Goal: Transaction & Acquisition: Obtain resource

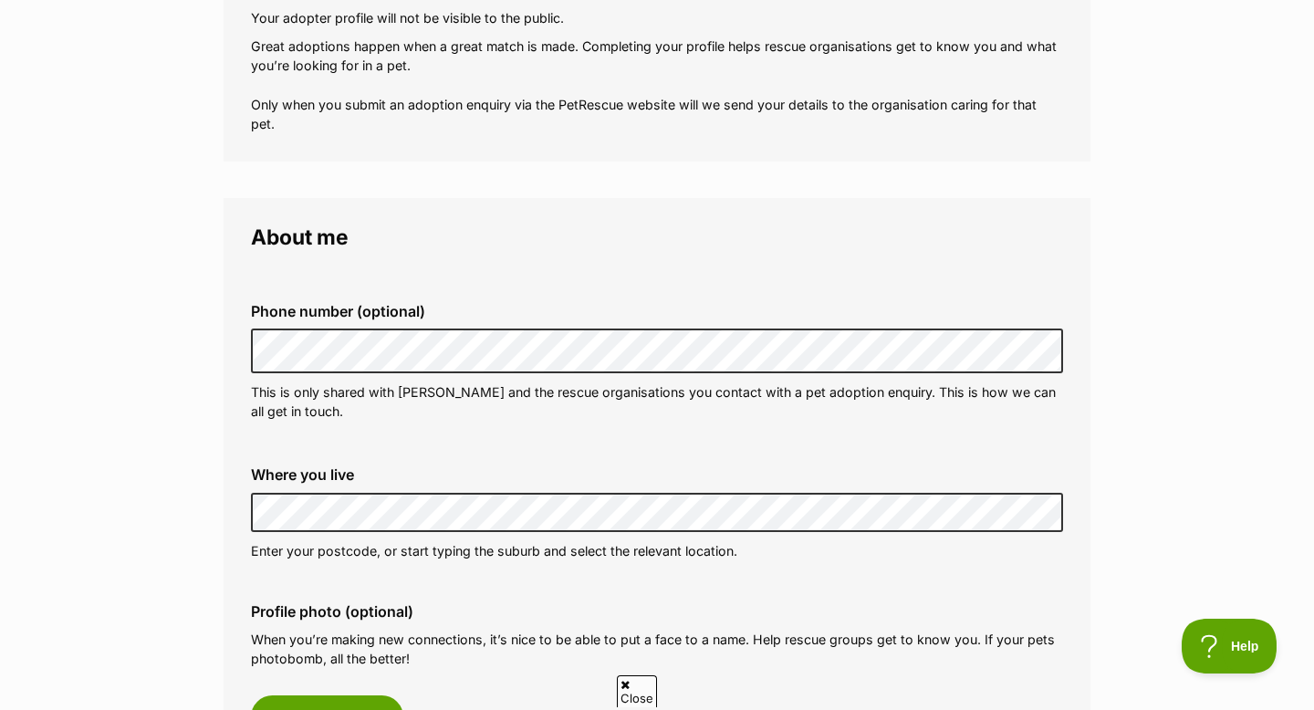
scroll to position [328, 0]
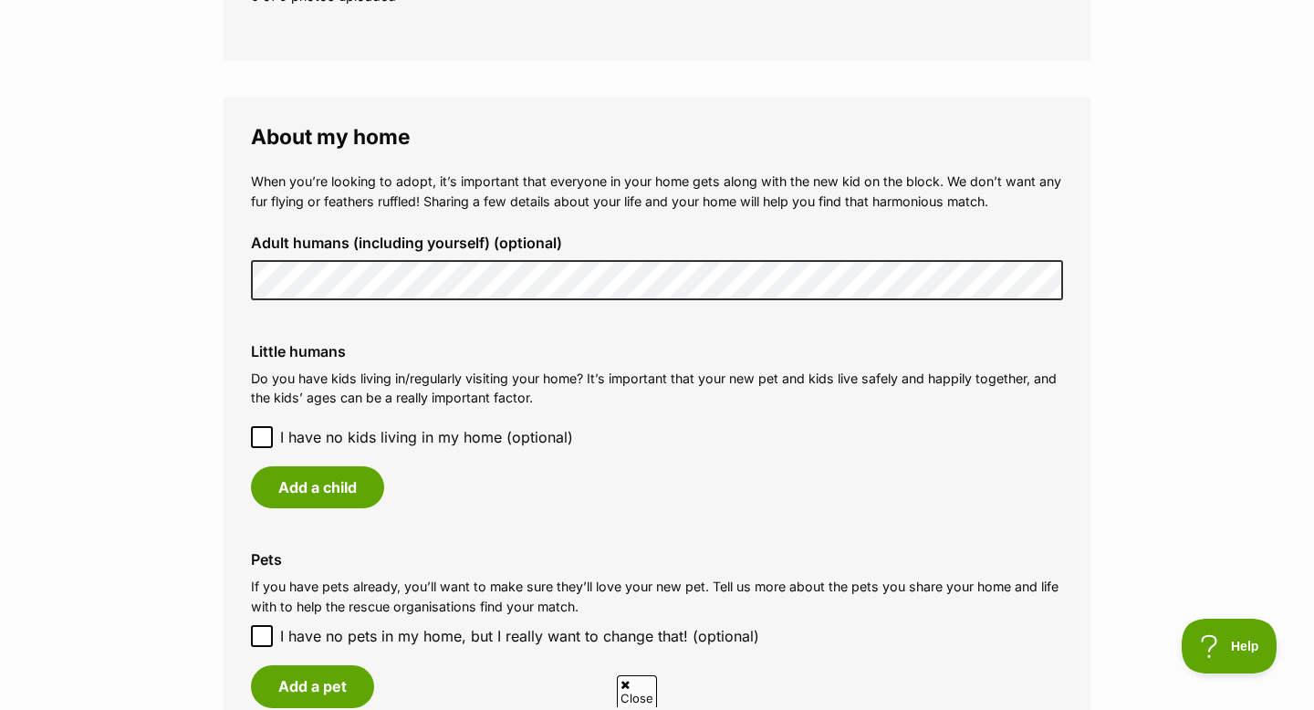
scroll to position [0, 0]
click at [261, 438] on icon at bounding box center [261, 437] width 11 height 8
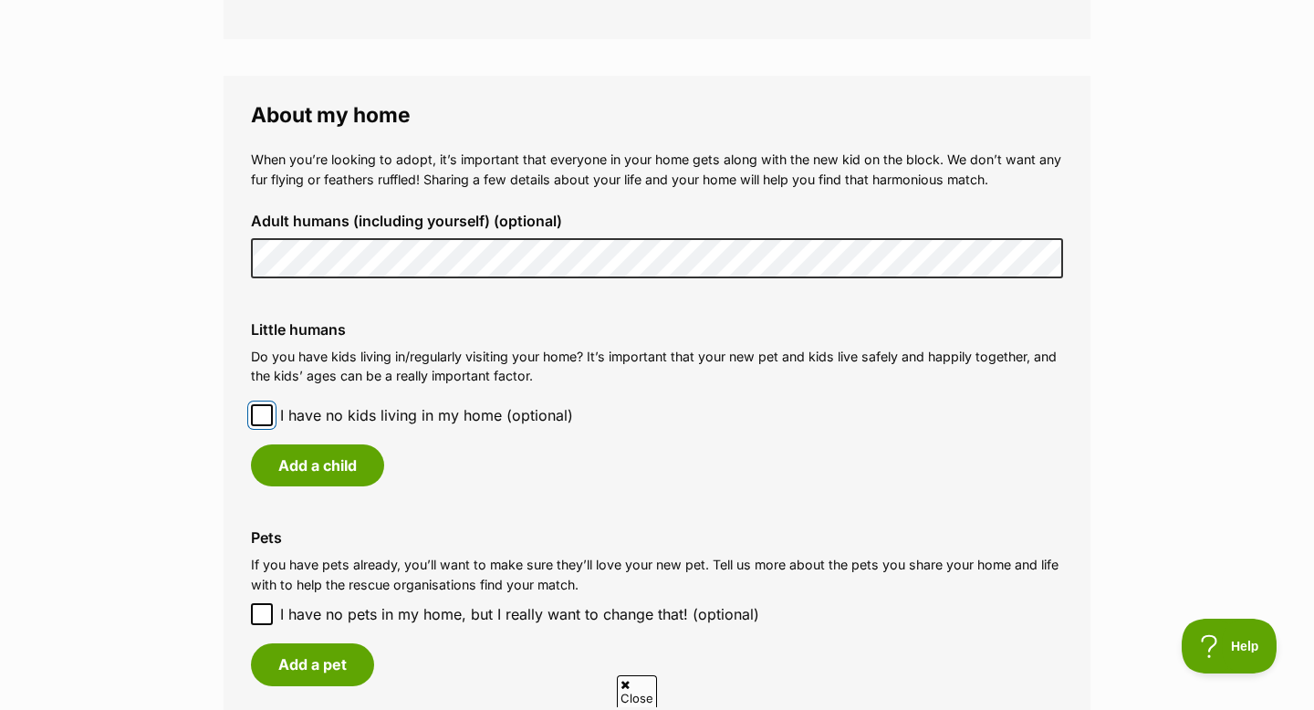
scroll to position [1275, 0]
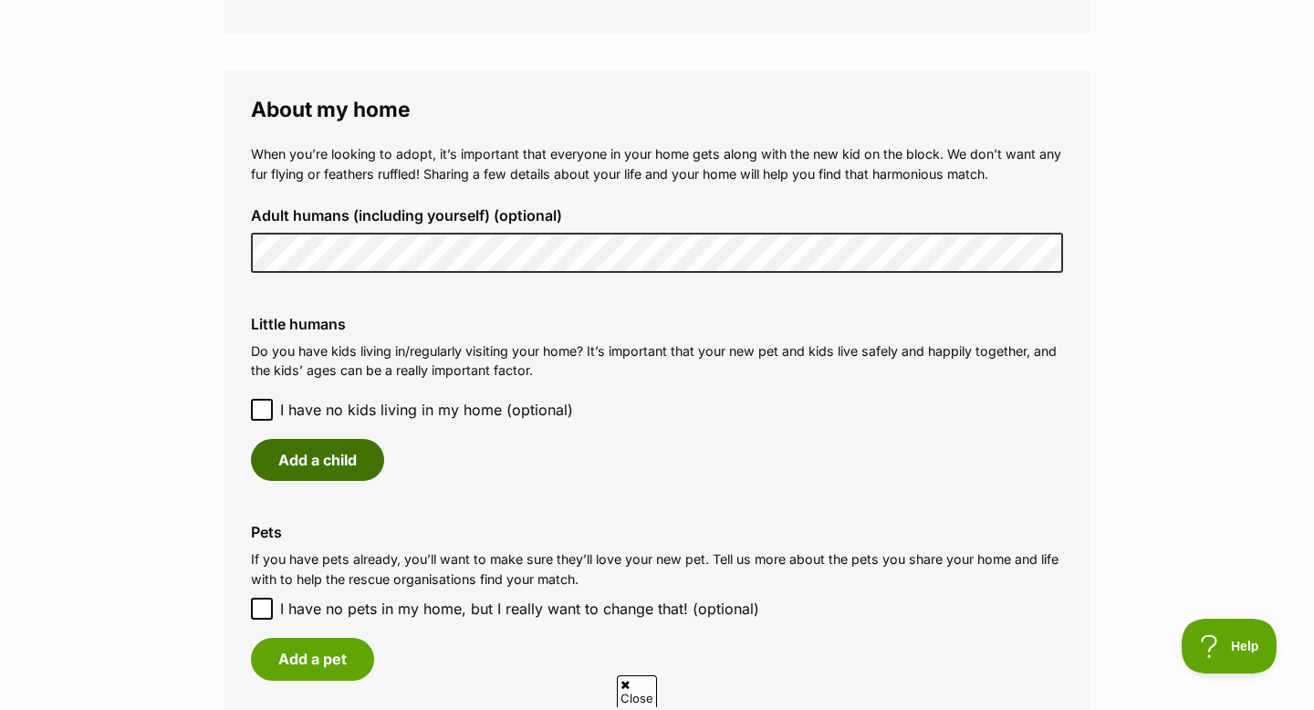
click at [363, 459] on button "Add a child" at bounding box center [317, 460] width 133 height 42
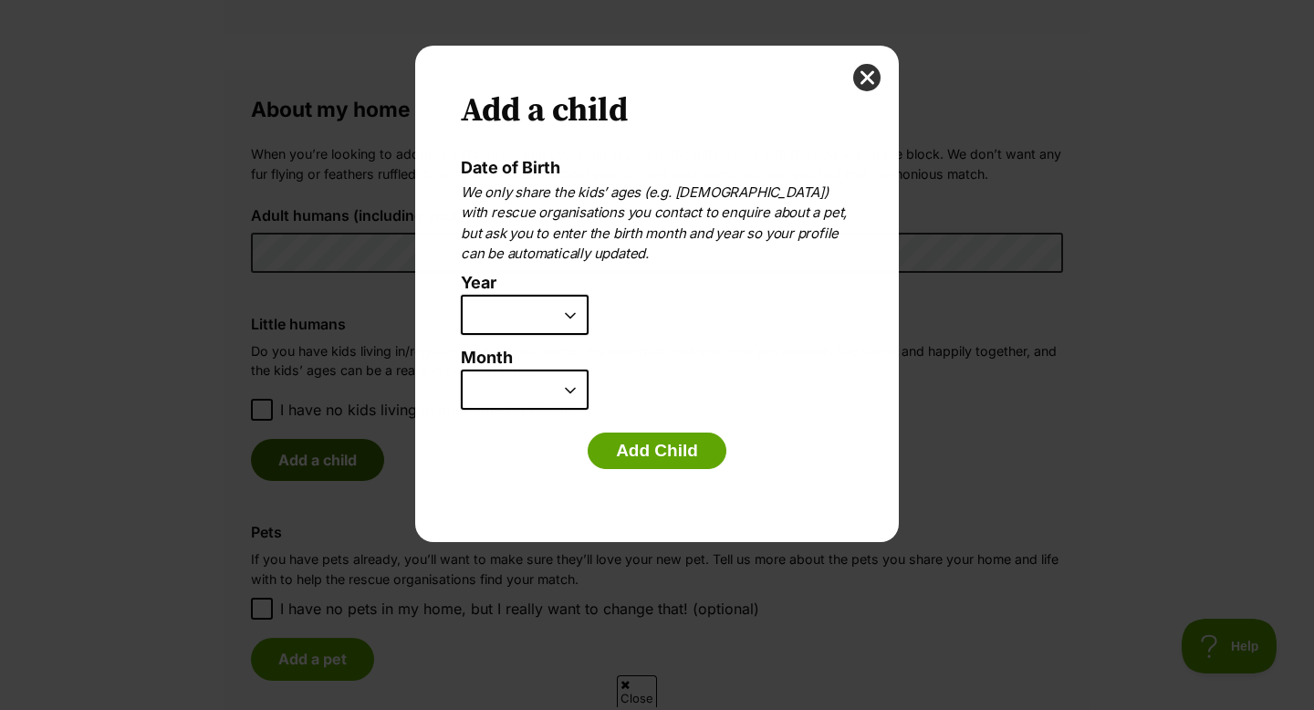
scroll to position [0, 0]
click at [567, 317] on select "2025 2024 2023 2022 2021 2020 2019 2018 2017 2016 2015 2014 2013 2012 2011 2010…" at bounding box center [525, 315] width 128 height 40
select select "2013"
click at [461, 295] on select "2025 2024 2023 2022 2021 2020 2019 2018 2017 2016 2015 2014 2013 2012 2011 2010…" at bounding box center [525, 315] width 128 height 40
click at [573, 396] on select "January February March April May June July August September October November De…" at bounding box center [525, 390] width 128 height 40
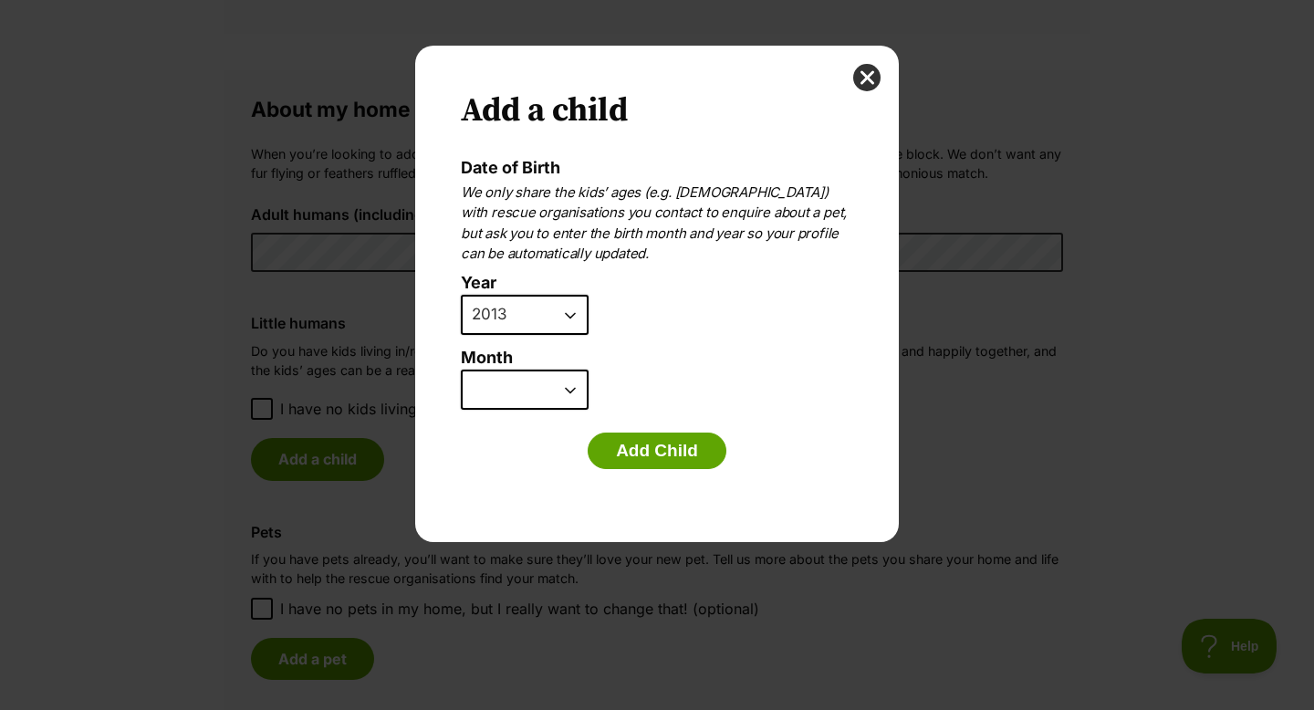
select select "6"
click at [461, 370] on select "January February March April May June July August September October November De…" at bounding box center [525, 390] width 128 height 40
click at [661, 443] on button "Add Child" at bounding box center [657, 451] width 139 height 37
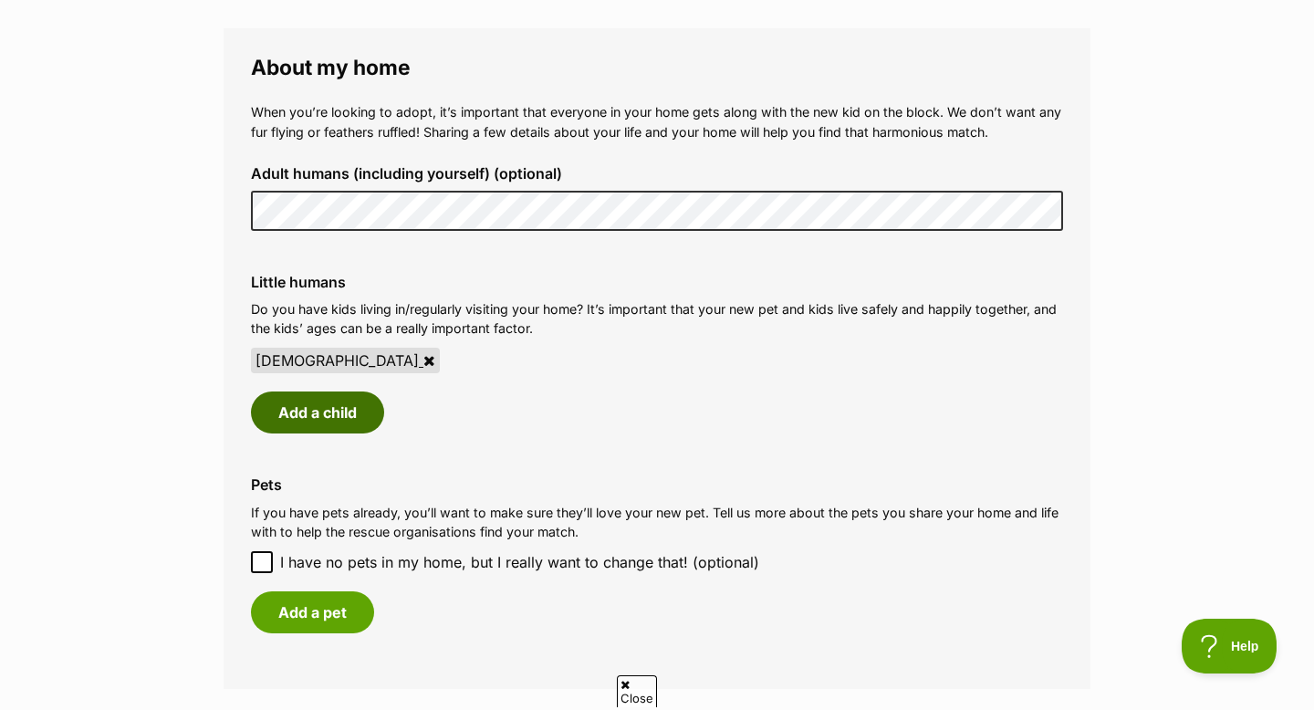
scroll to position [1319, 0]
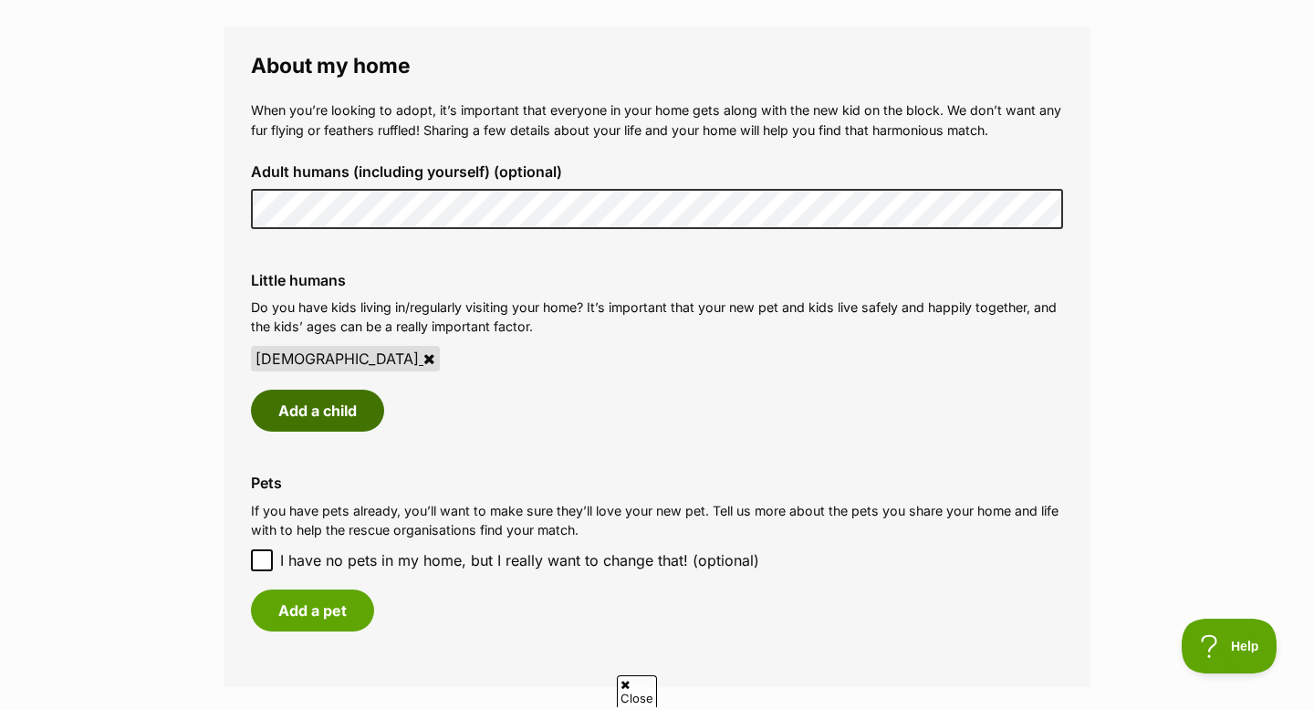
click at [346, 406] on button "Add a child" at bounding box center [317, 411] width 133 height 42
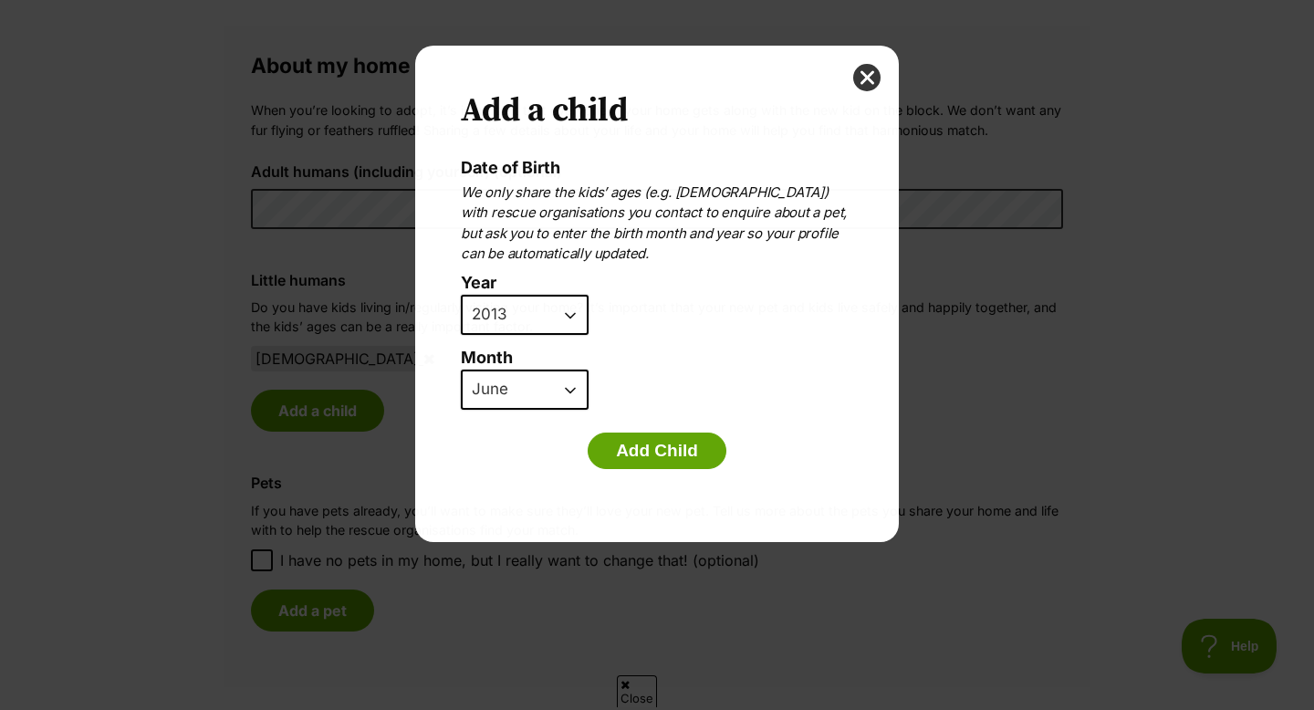
scroll to position [0, 0]
click at [575, 318] on select "2025 2024 2023 2022 2021 2020 2019 2018 2017 2016 2015 2014 2013 2012 2011 2010…" at bounding box center [525, 315] width 128 height 40
select select "2011"
click at [461, 295] on select "2025 2024 2023 2022 2021 2020 2019 2018 2017 2016 2015 2014 2013 2012 2011 2010…" at bounding box center [525, 315] width 128 height 40
click at [580, 389] on select "January February March April May June July August September October November De…" at bounding box center [525, 390] width 128 height 40
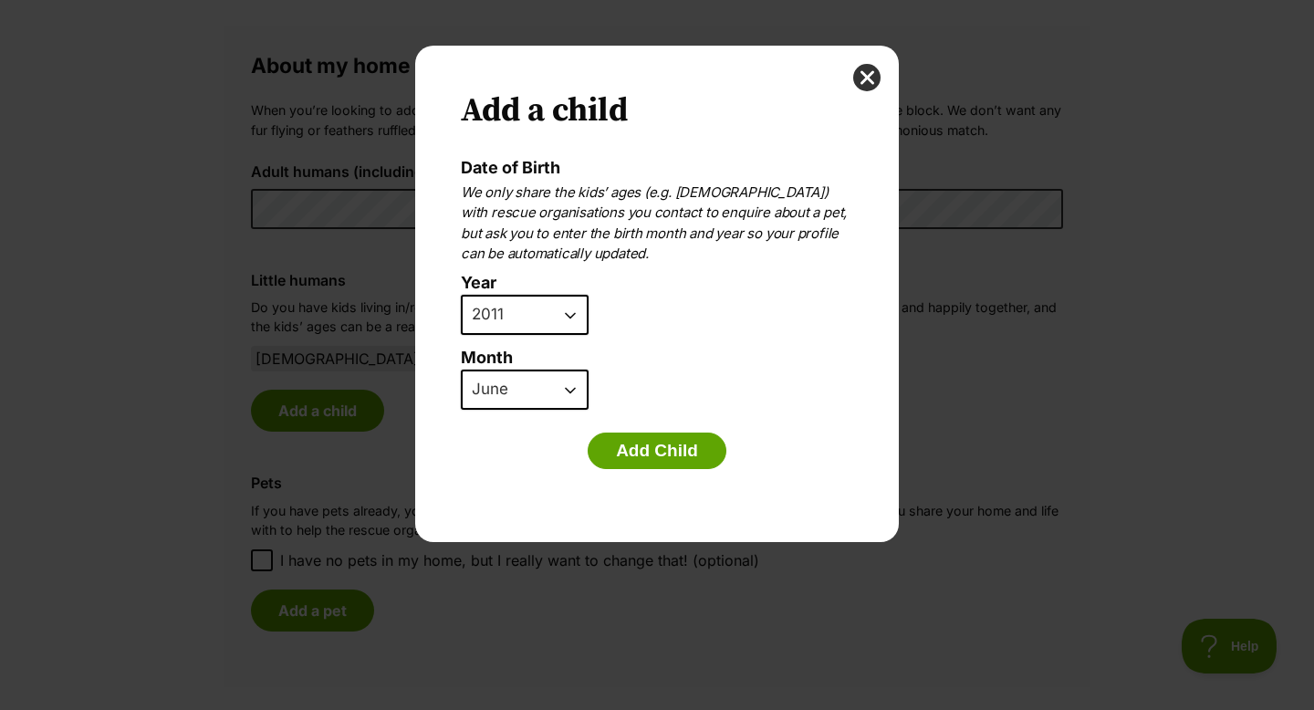
select select "11"
click at [461, 370] on select "January February March April May June July August September October November De…" at bounding box center [525, 390] width 128 height 40
click at [662, 455] on button "Add Child" at bounding box center [657, 451] width 139 height 37
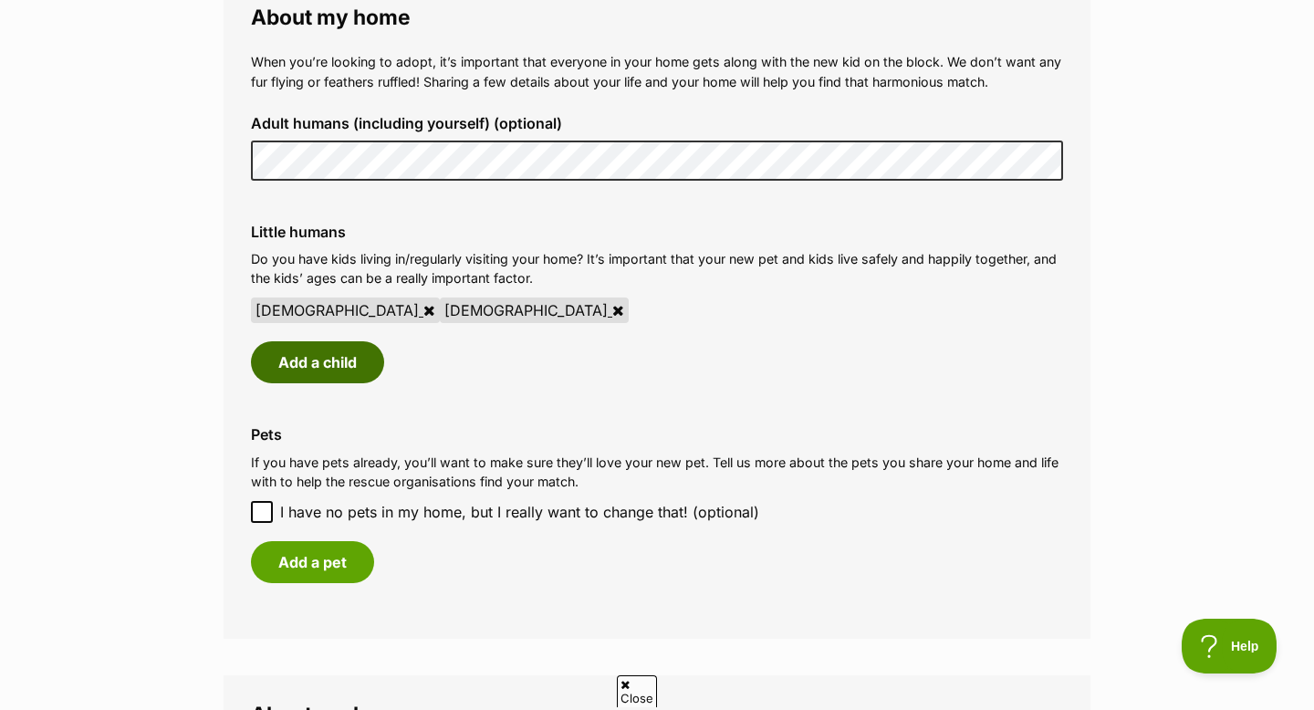
scroll to position [1566, 0]
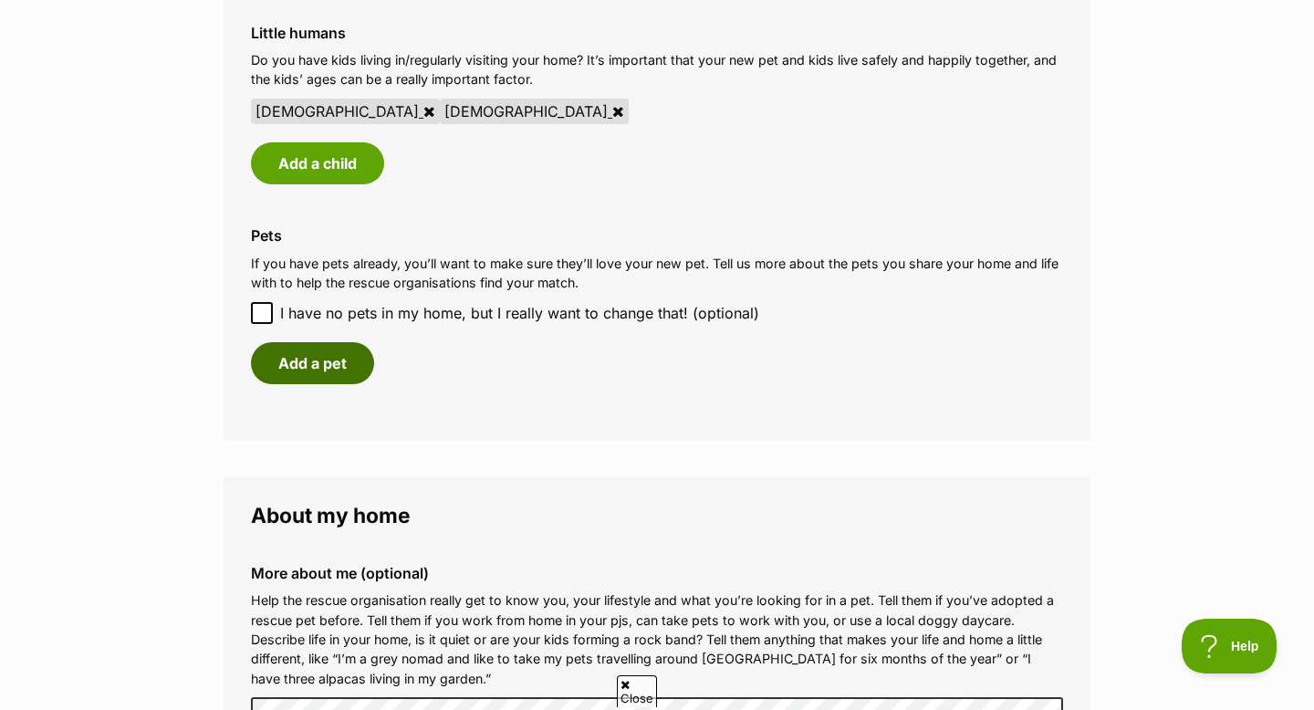
click at [340, 370] on button "Add a pet" at bounding box center [312, 363] width 123 height 42
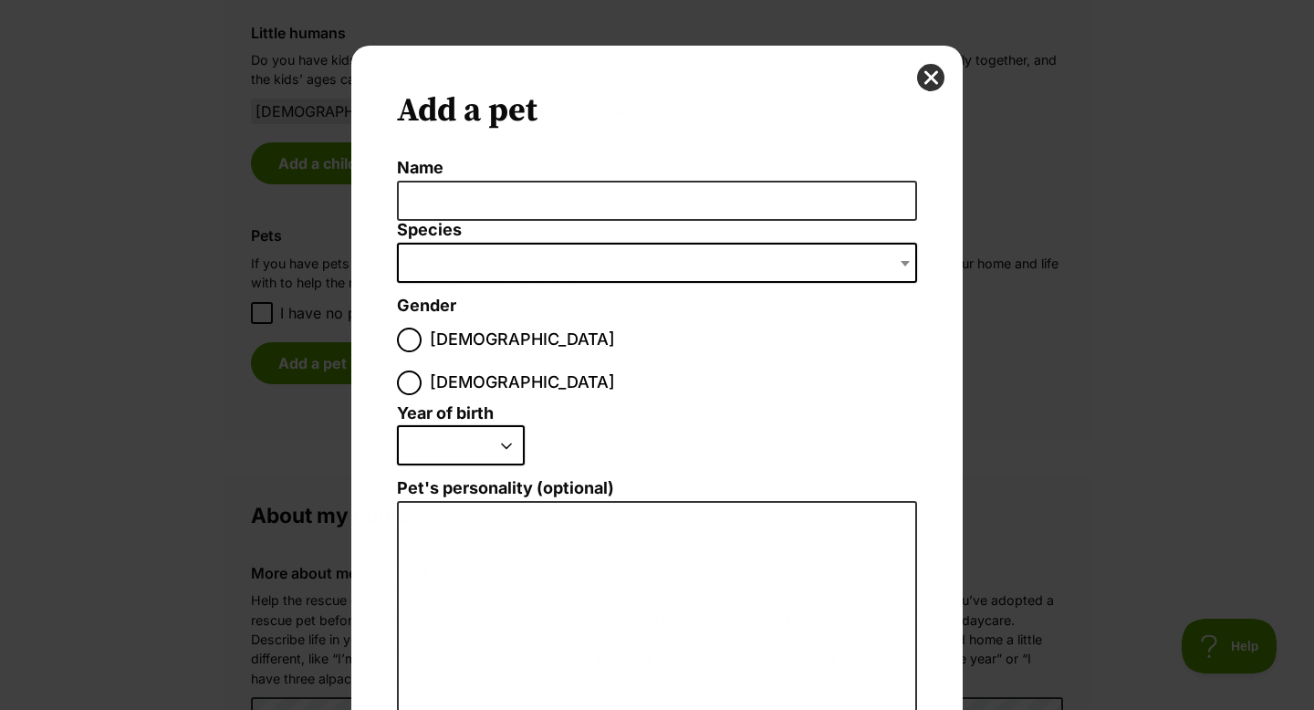
scroll to position [0, 0]
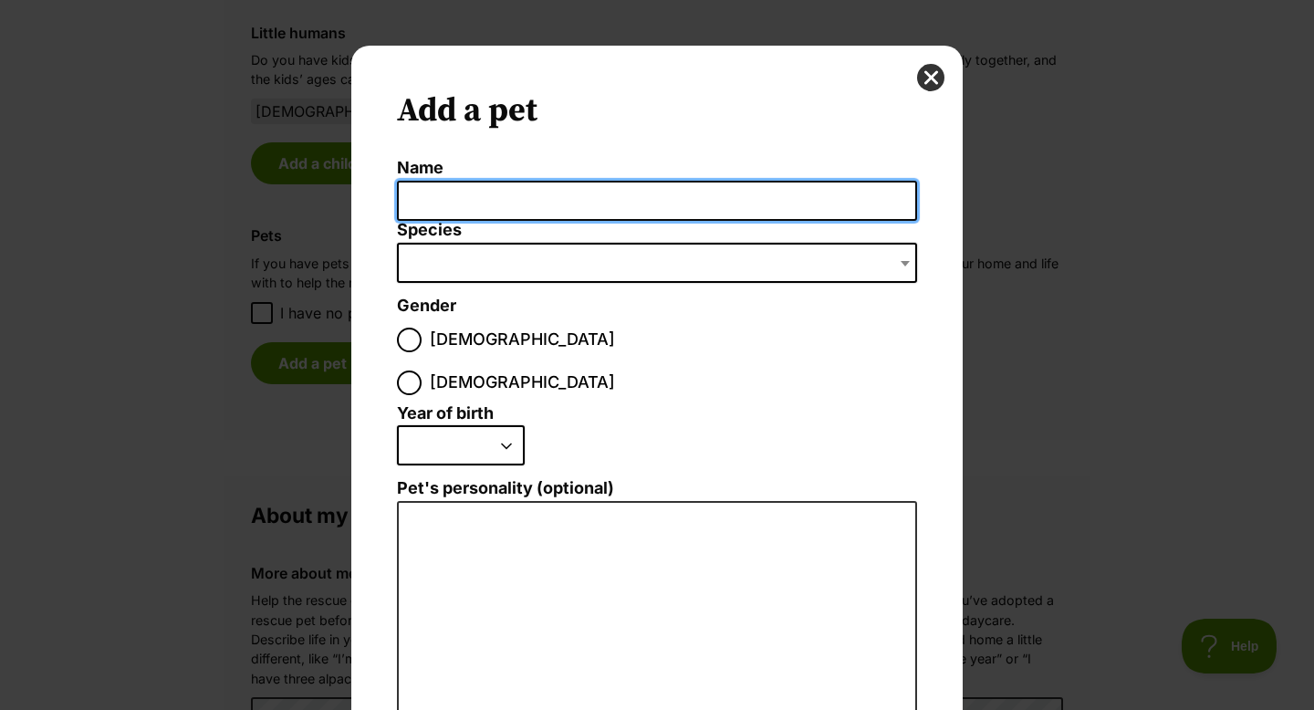
click at [550, 205] on input "Name" at bounding box center [657, 201] width 520 height 41
type input "Harley"
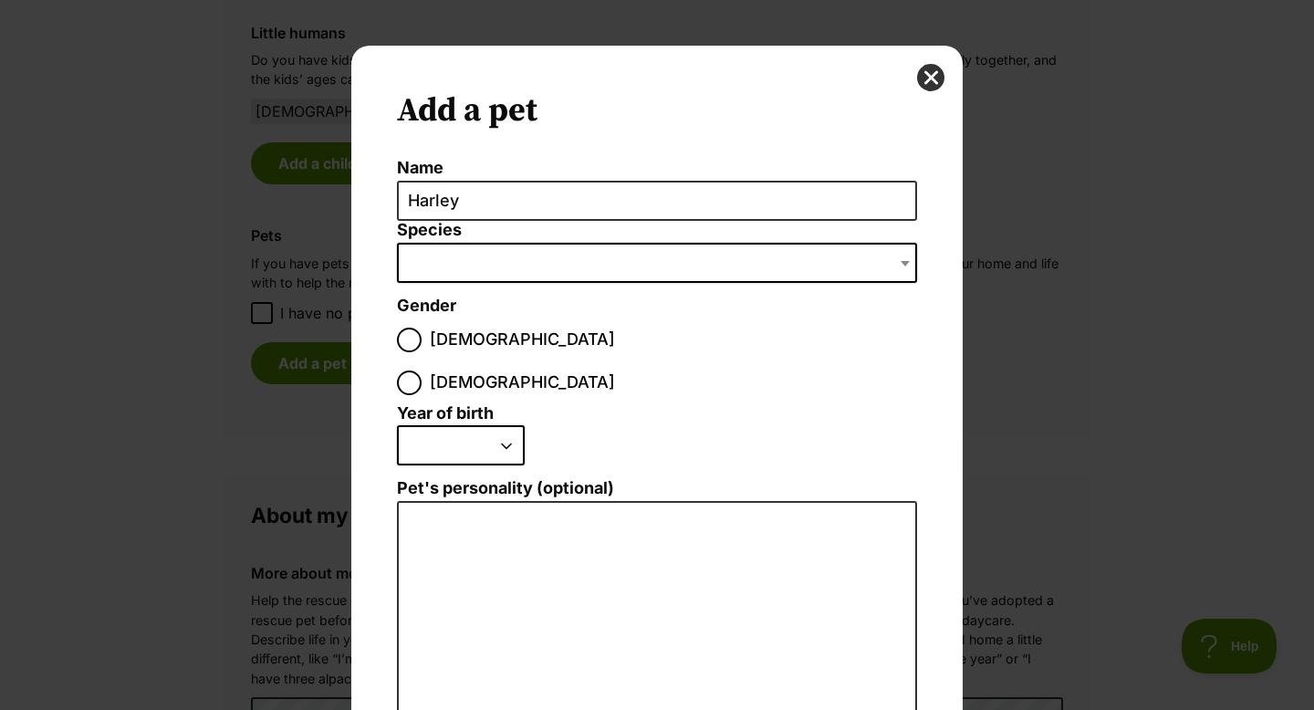
click at [554, 248] on span "Dialog Window - Close (Press escape to close)" at bounding box center [657, 263] width 520 height 40
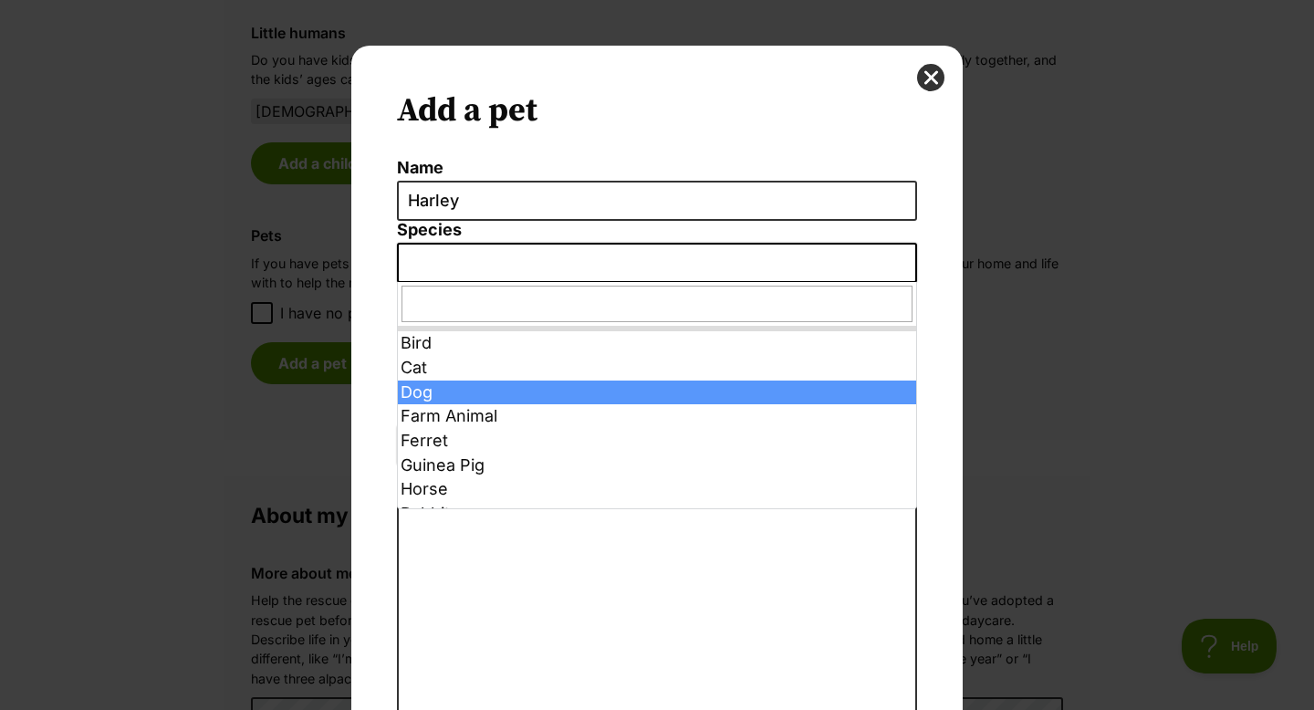
select select "1"
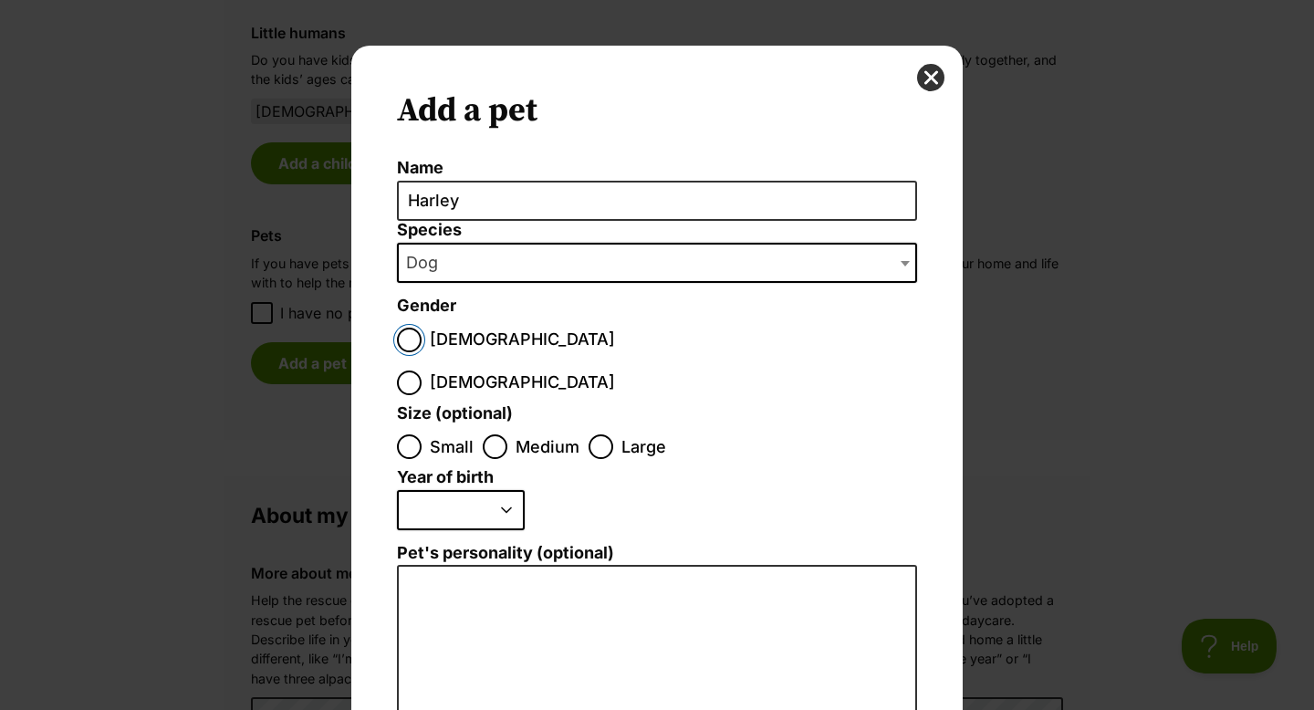
click at [409, 335] on input "Male" at bounding box center [409, 340] width 25 height 25
radio input "true"
click at [499, 434] on input "Medium" at bounding box center [495, 446] width 25 height 25
radio input "true"
click at [607, 434] on input "Large" at bounding box center [601, 446] width 25 height 25
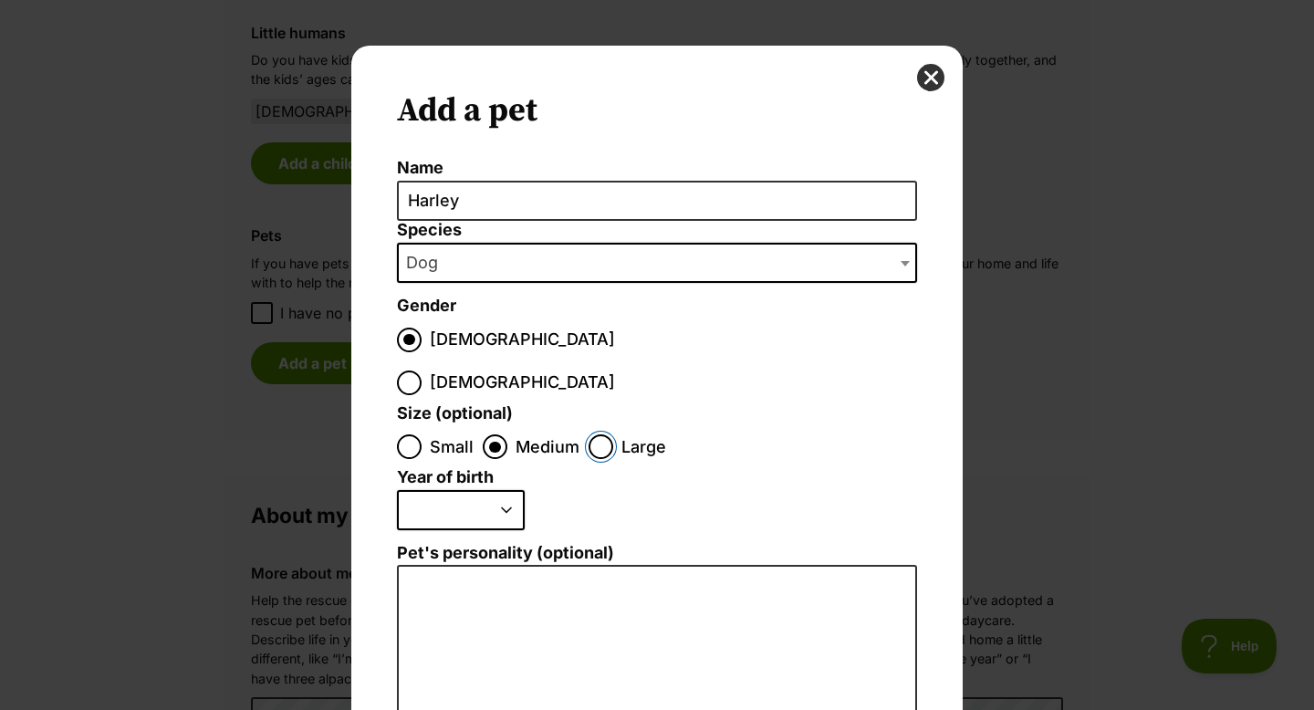
radio input "true"
click at [506, 490] on select "2025 2024 2023 2022 2021 2020 2019 2018 2017 2016 2015 2014 2013 2012 2011 2010…" at bounding box center [461, 510] width 128 height 40
select select "2025"
click at [397, 490] on select "2025 2024 2023 2022 2021 2020 2019 2018 2017 2016 2015 2014 2013 2012 2011 2010…" at bounding box center [461, 510] width 128 height 40
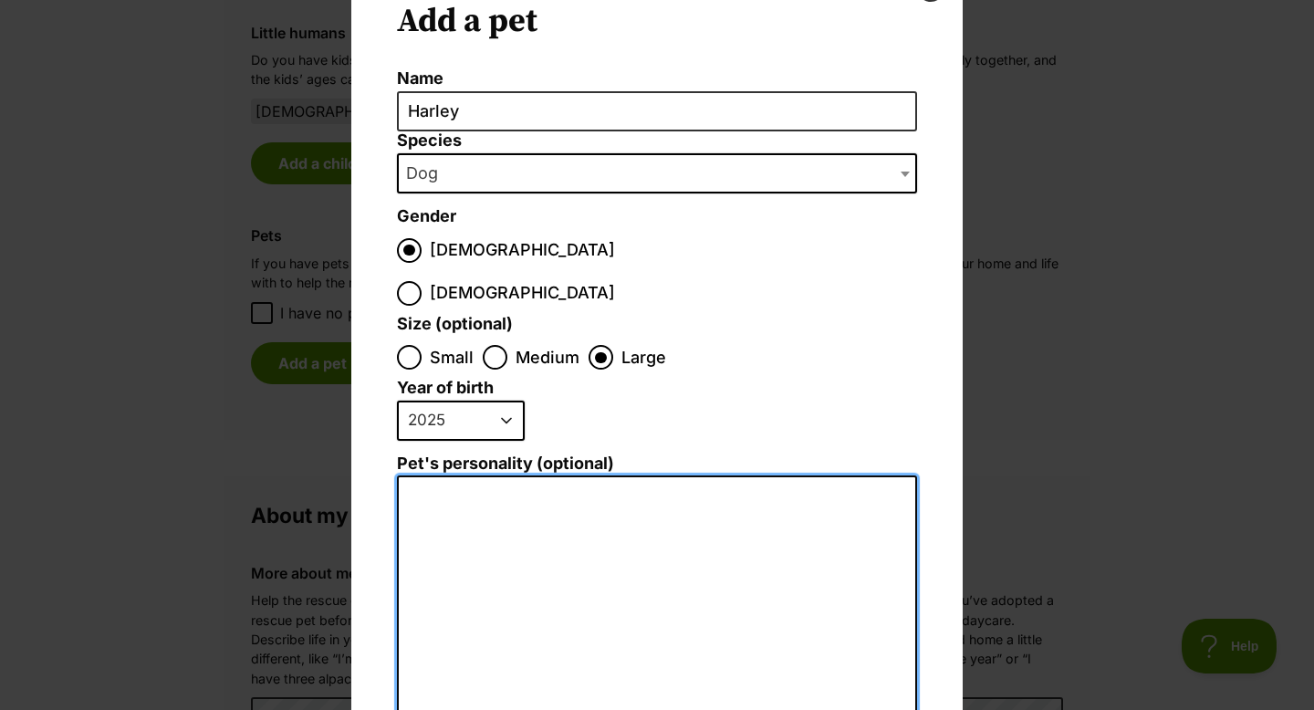
click at [517, 475] on textarea "Pet's personality (optional)" at bounding box center [657, 675] width 520 height 400
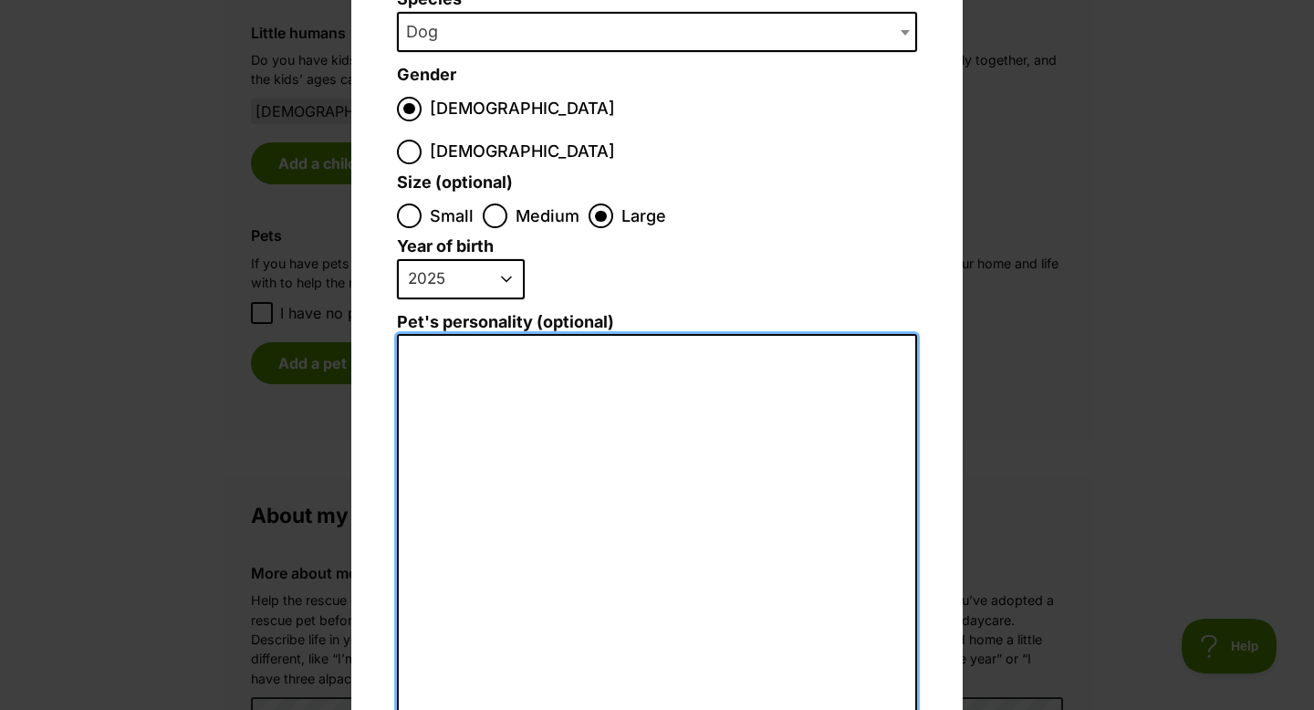
scroll to position [234, 0]
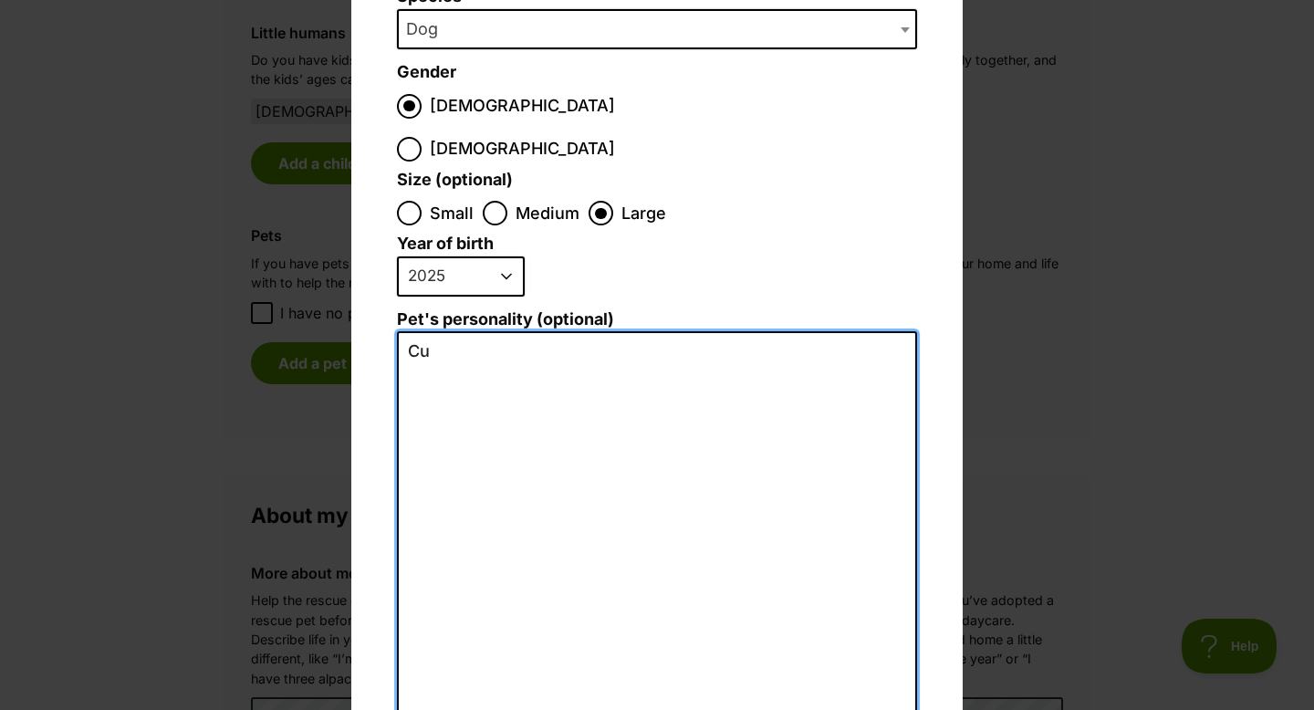
type textarea "C"
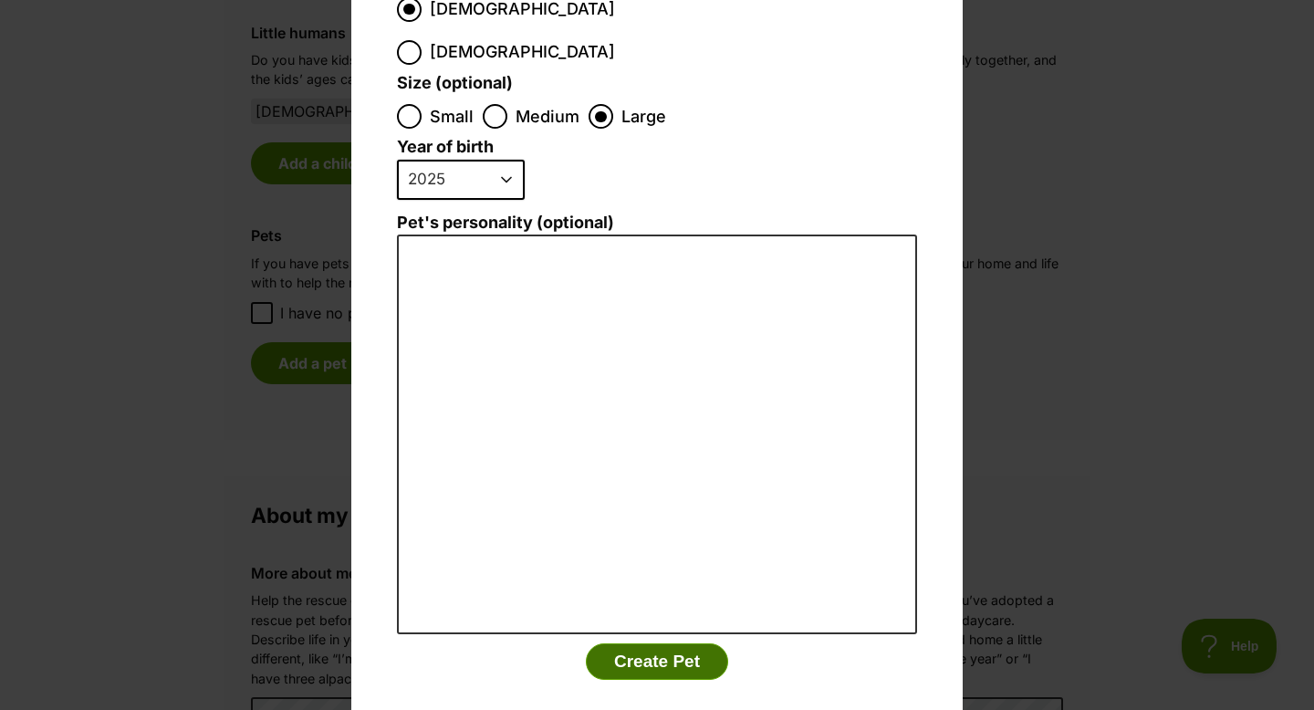
click at [680, 643] on button "Create Pet" at bounding box center [657, 661] width 142 height 37
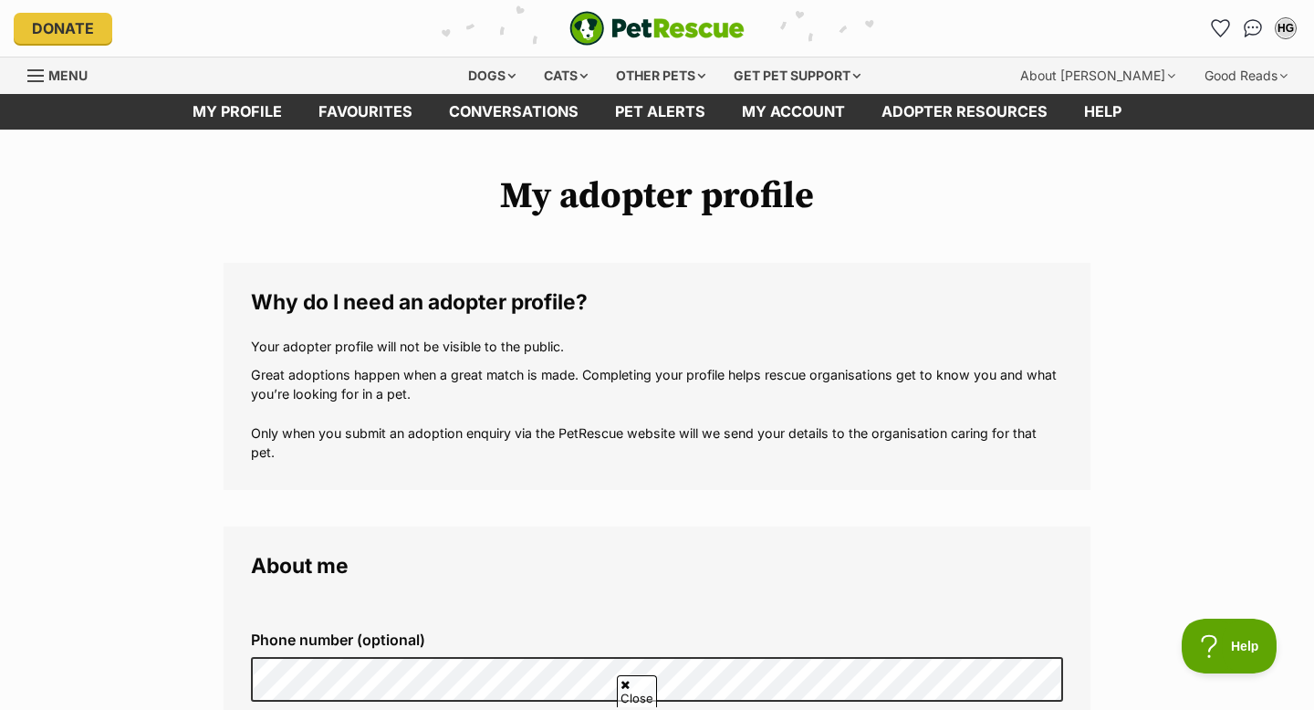
scroll to position [1566, 0]
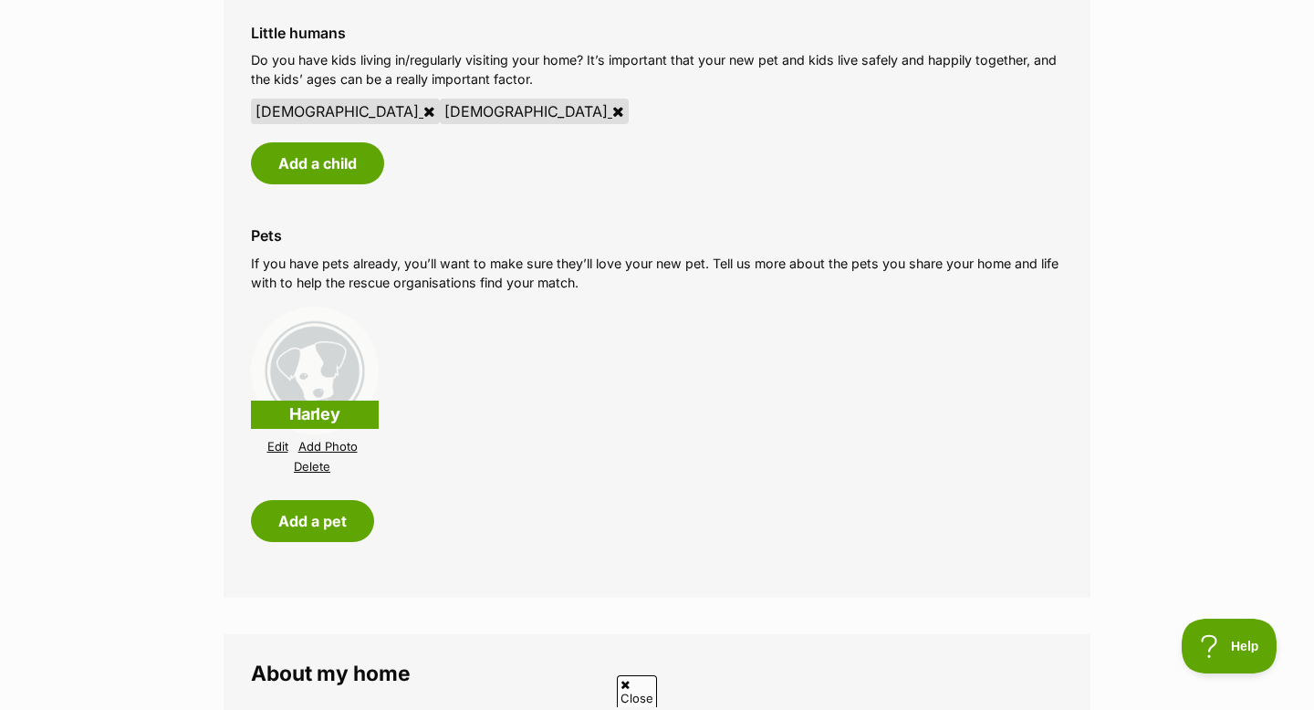
click at [324, 381] on img at bounding box center [315, 371] width 128 height 128
click at [277, 444] on link "Edit" at bounding box center [277, 447] width 21 height 14
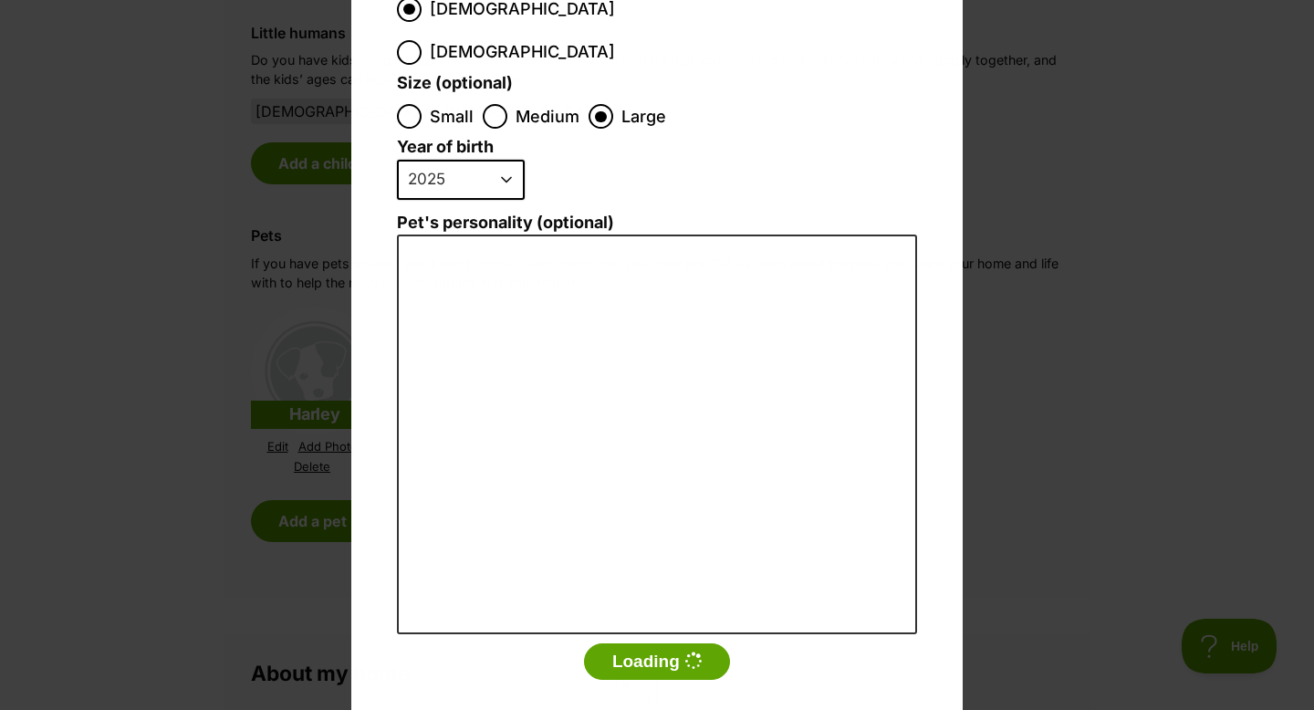
scroll to position [0, 0]
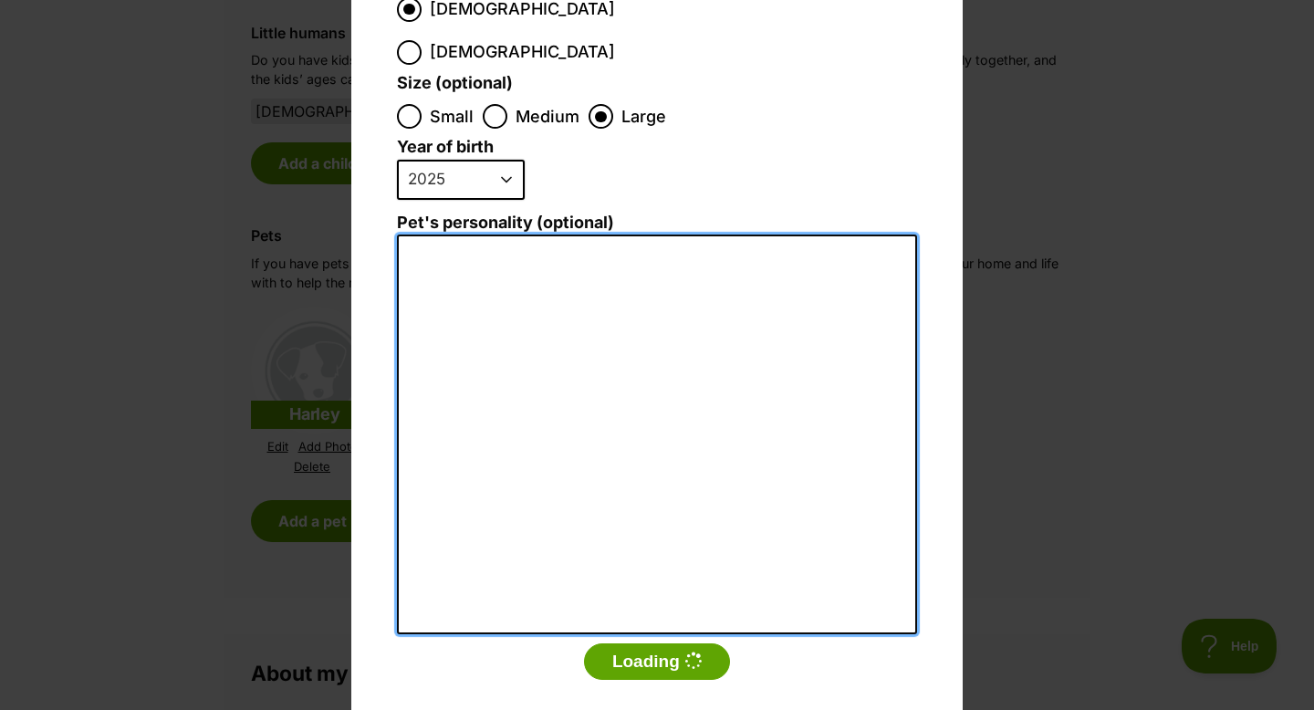
click at [487, 235] on textarea "Pet's personality (optional)" at bounding box center [657, 435] width 520 height 400
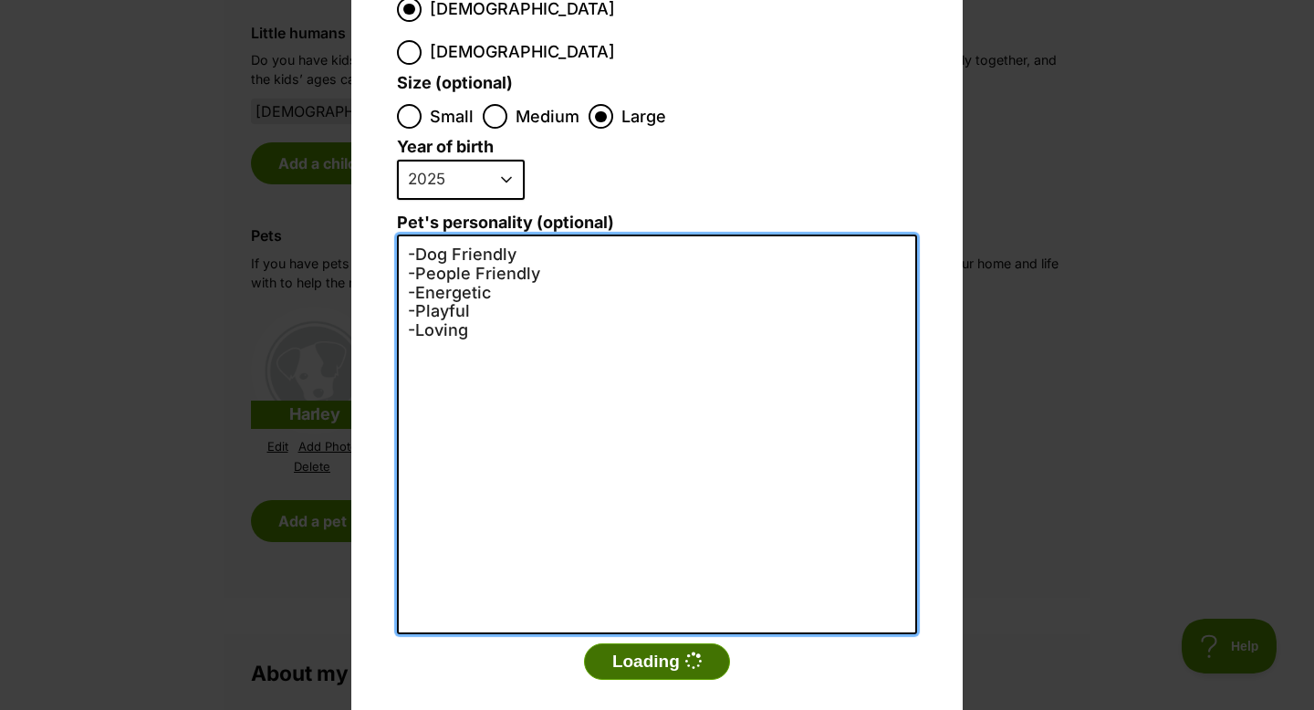
type textarea "-Dog Friendly -People Friendly -Energetic -Playful -Loving"
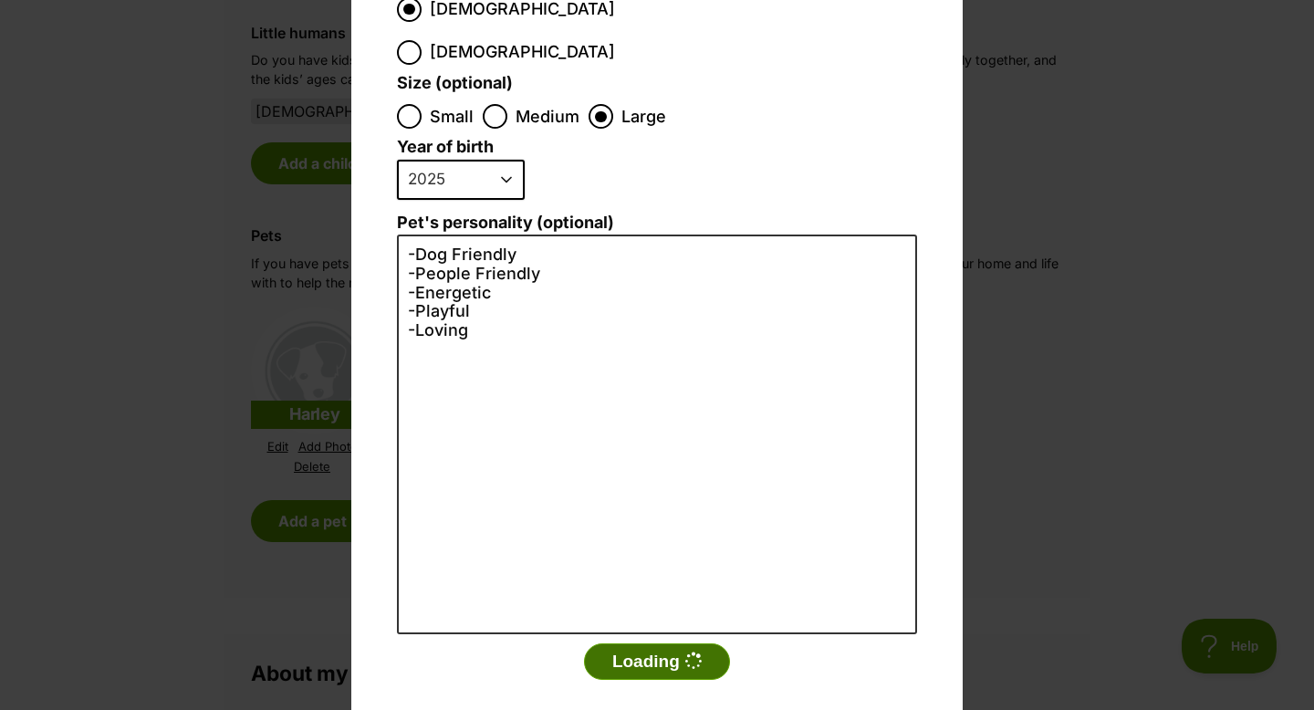
click at [699, 653] on icon "Dialog Window - Close (Press escape to close)" at bounding box center [692, 661] width 17 height 17
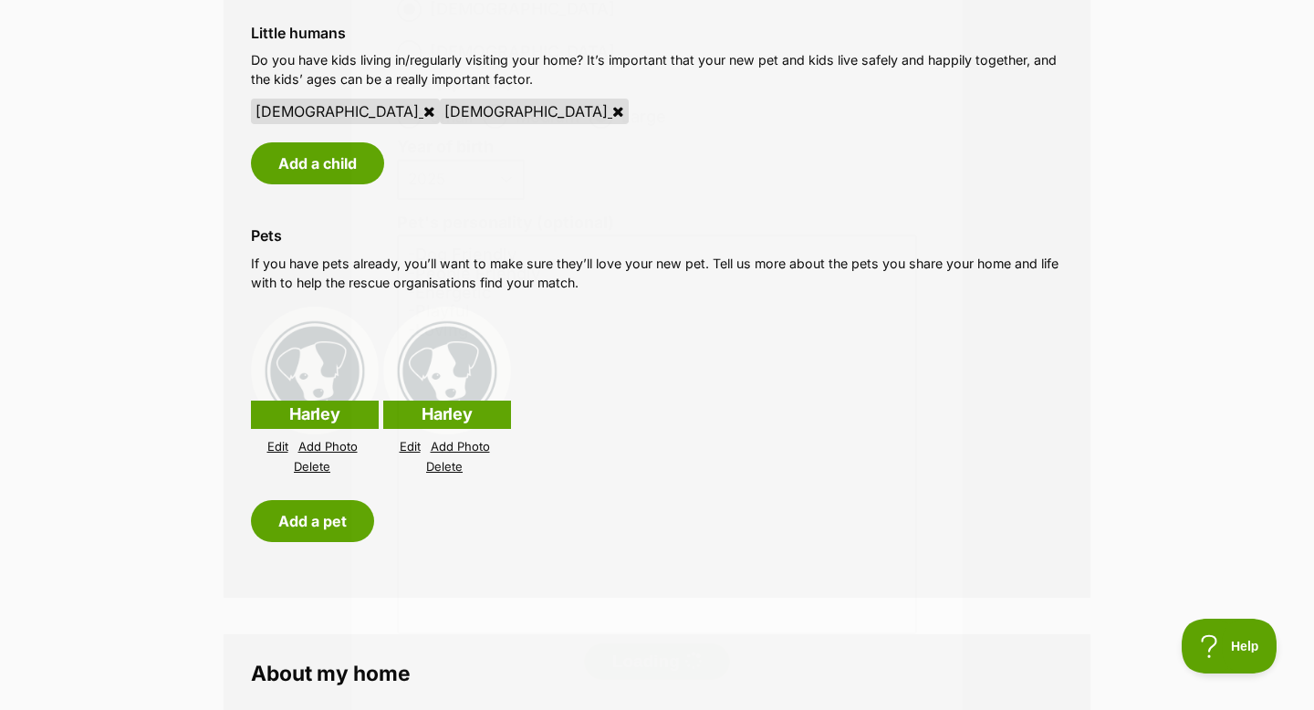
scroll to position [1566, 0]
click at [406, 449] on link "Edit" at bounding box center [410, 447] width 21 height 14
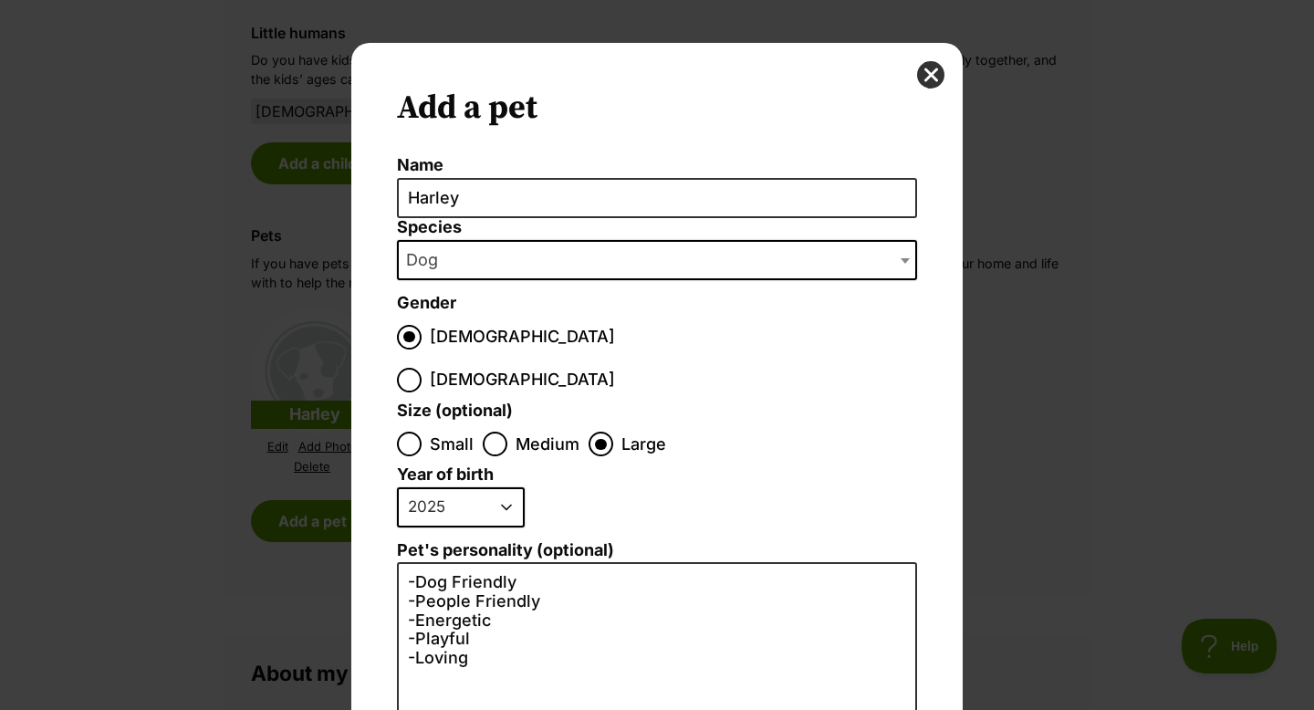
scroll to position [1, 0]
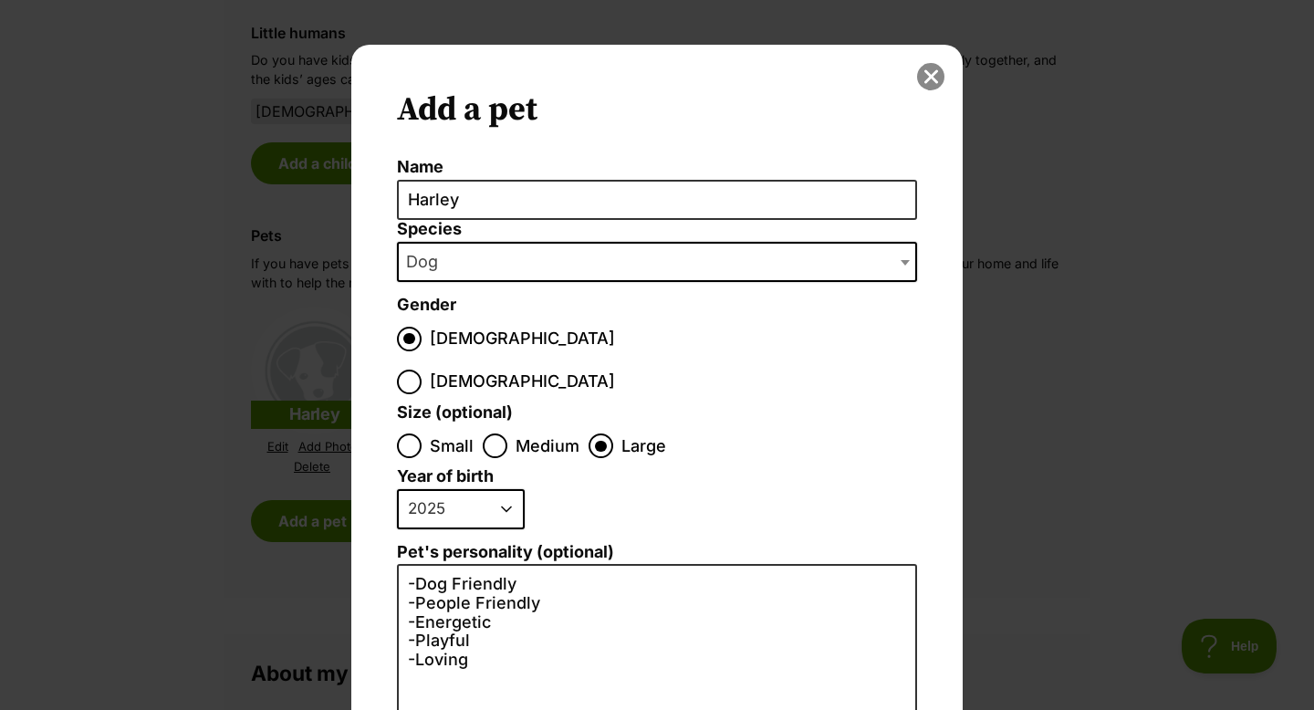
click at [934, 74] on button "close" at bounding box center [930, 76] width 27 height 27
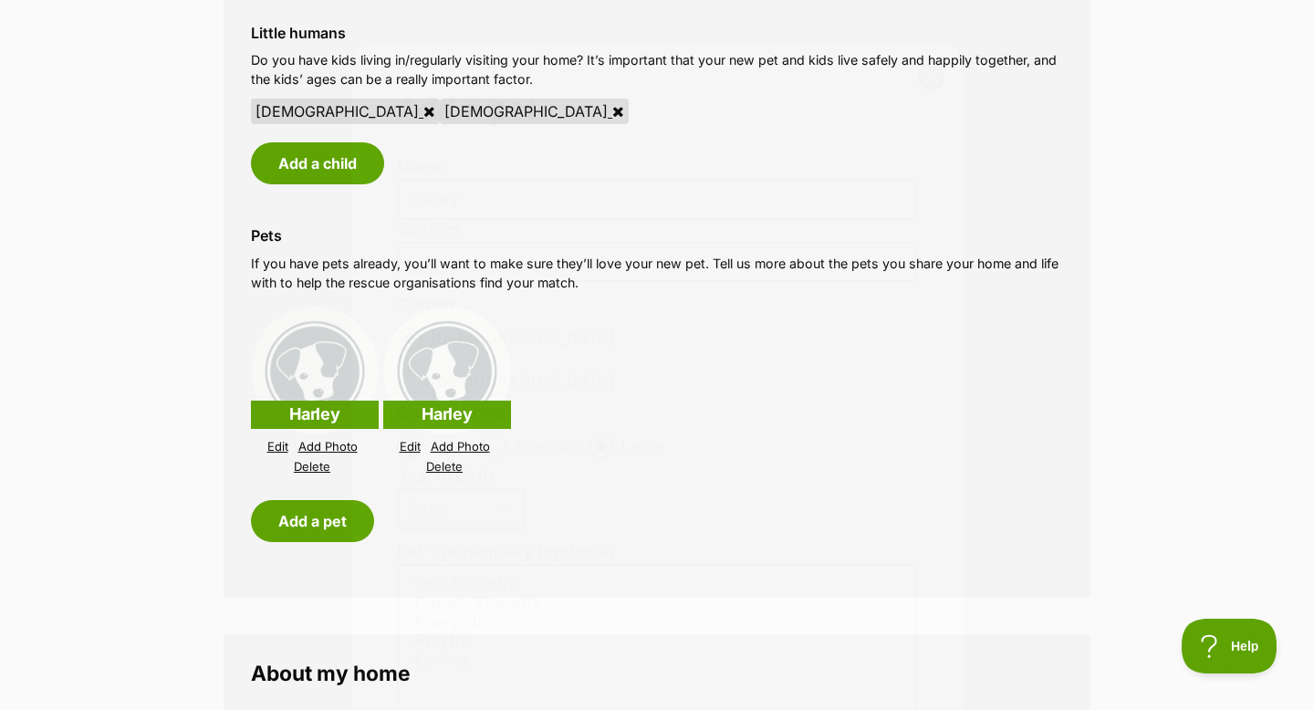
scroll to position [1566, 0]
click at [277, 446] on link "Edit" at bounding box center [277, 447] width 21 height 14
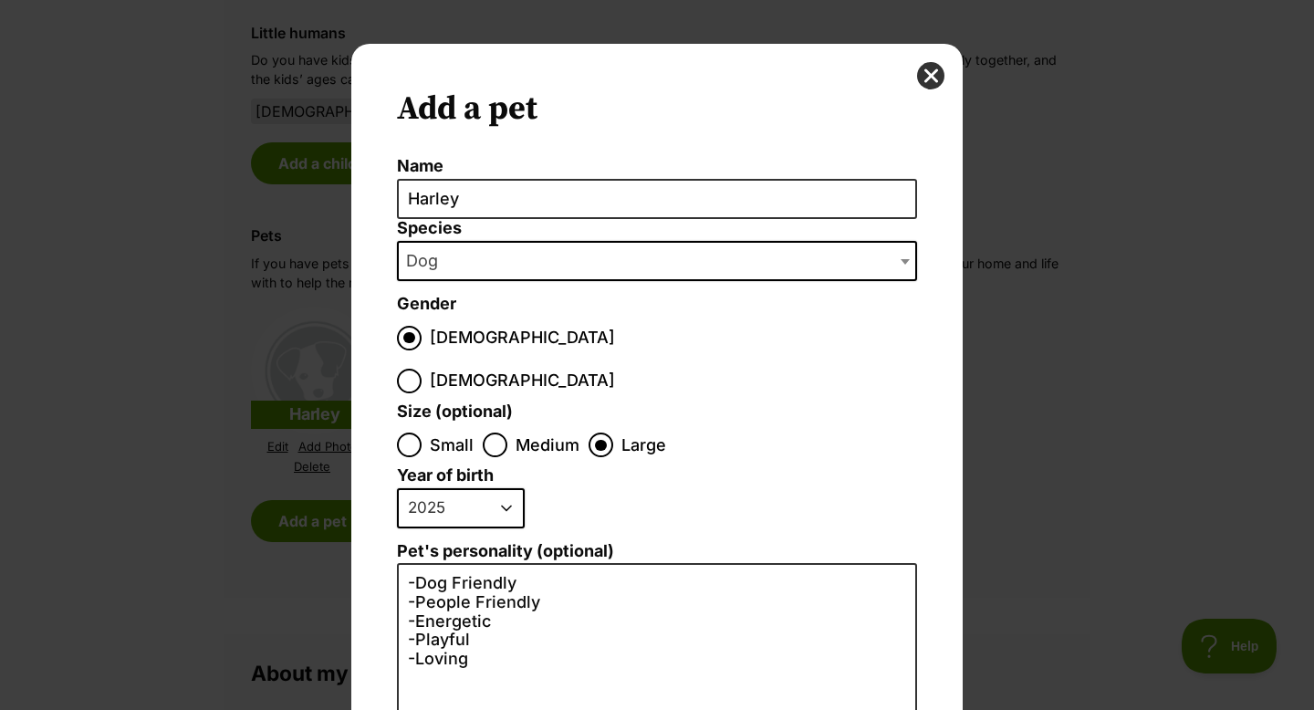
scroll to position [0, 0]
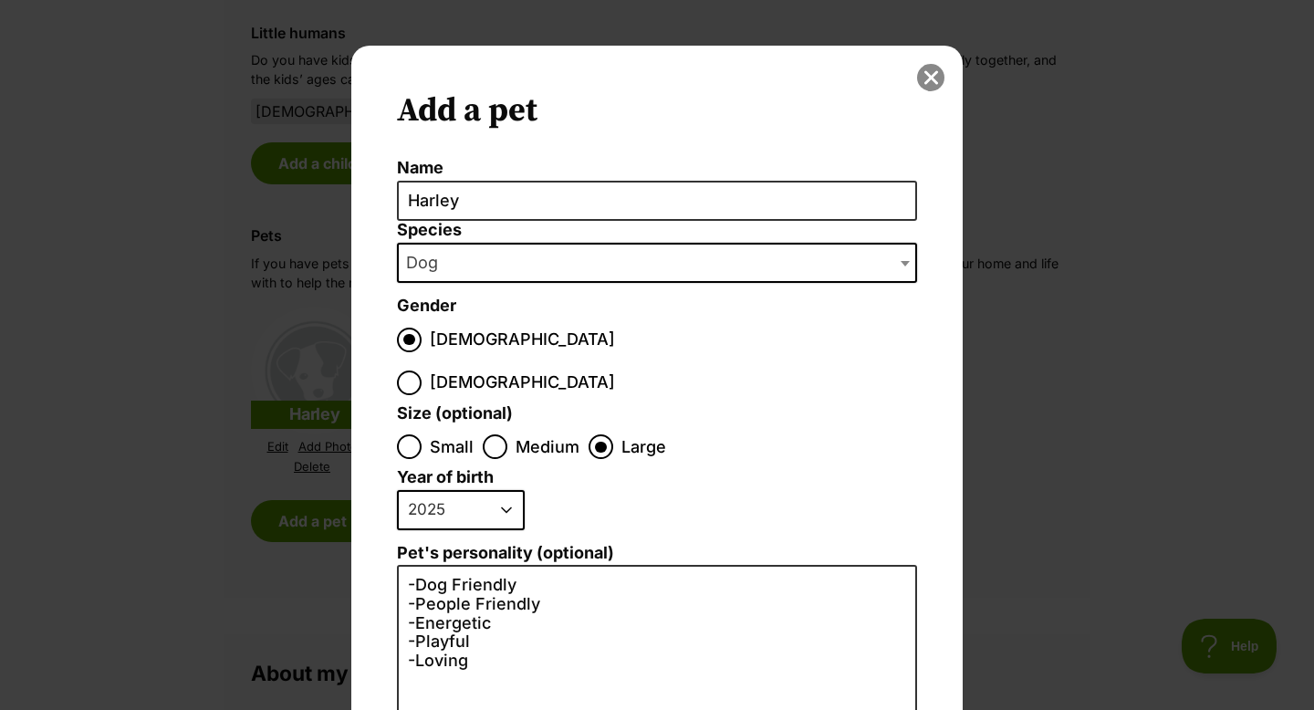
click at [931, 74] on button "close" at bounding box center [930, 77] width 27 height 27
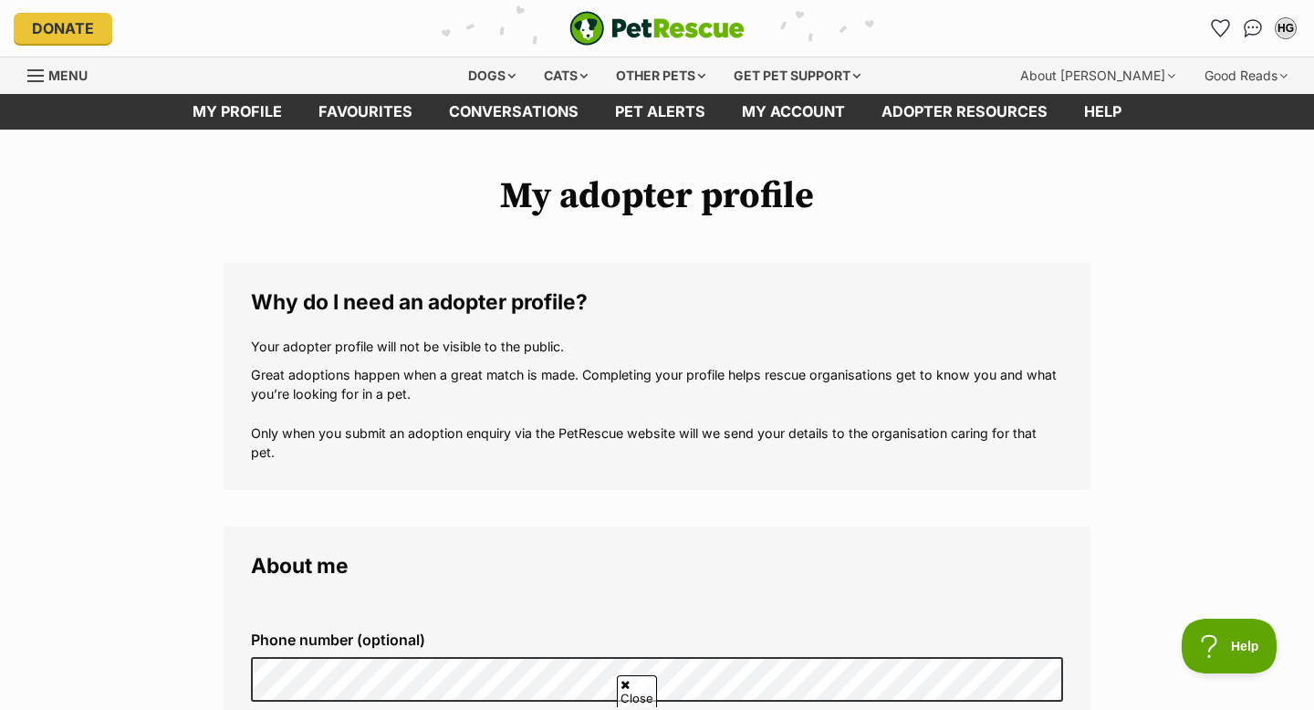
scroll to position [1566, 0]
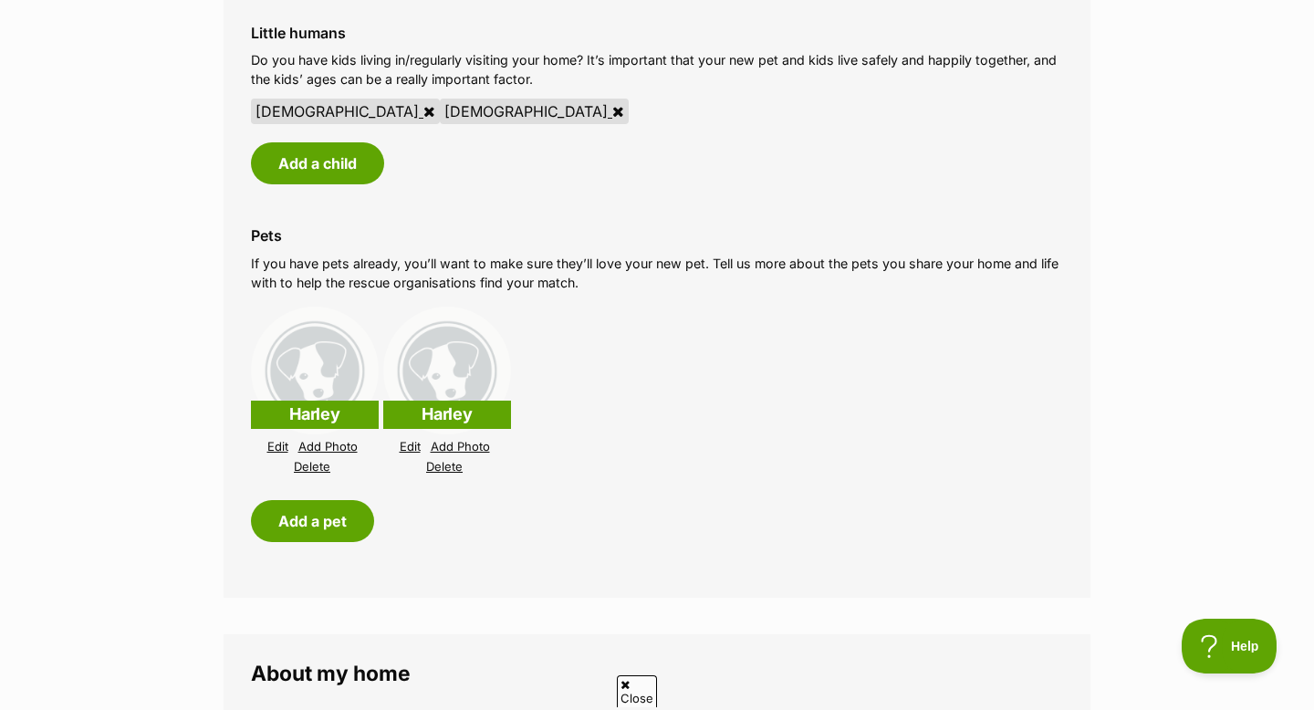
click at [310, 465] on link "Delete" at bounding box center [312, 467] width 37 height 14
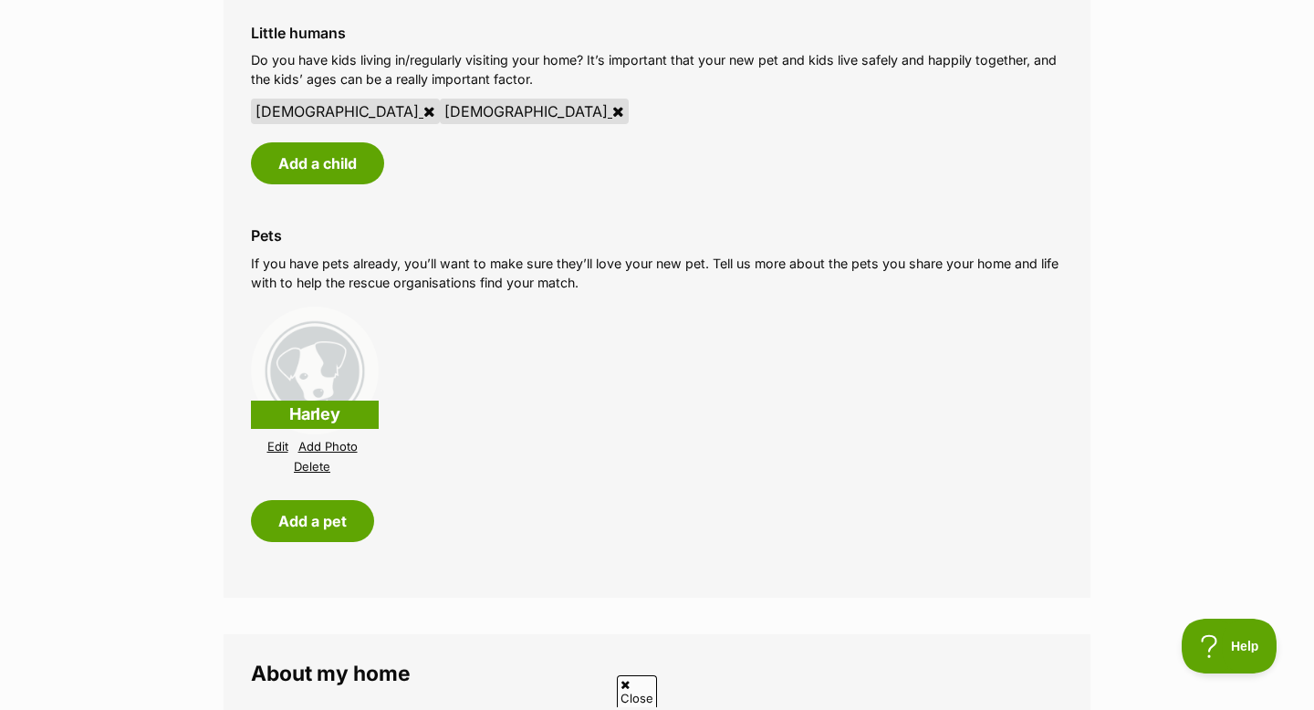
click at [329, 368] on img at bounding box center [315, 371] width 128 height 128
click at [279, 446] on link "Edit" at bounding box center [277, 447] width 21 height 14
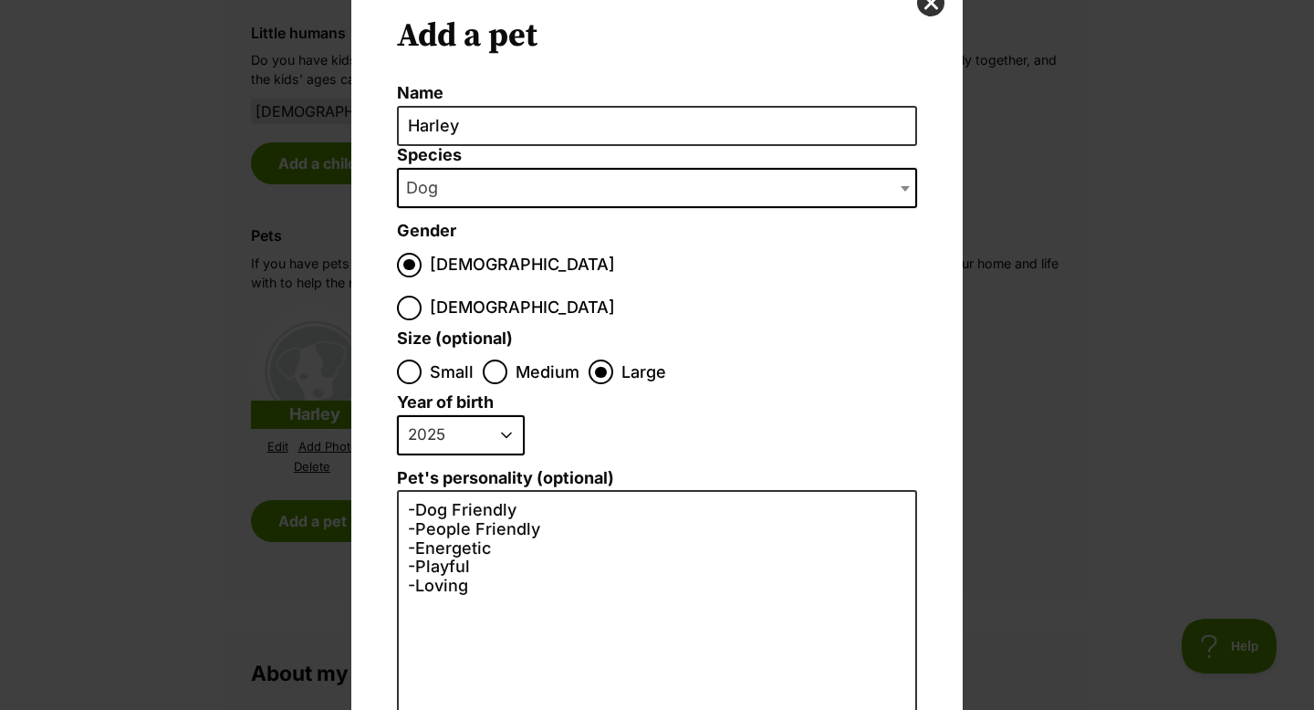
scroll to position [0, 0]
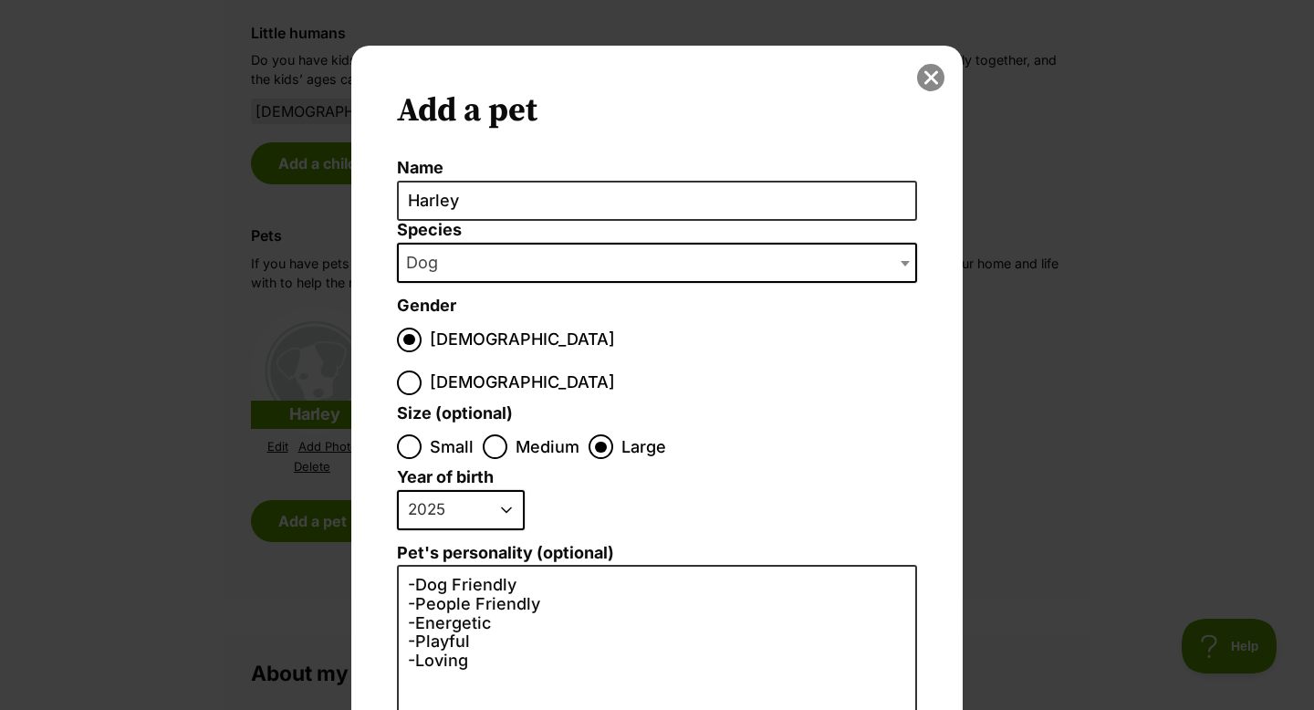
click at [935, 81] on button "close" at bounding box center [930, 77] width 27 height 27
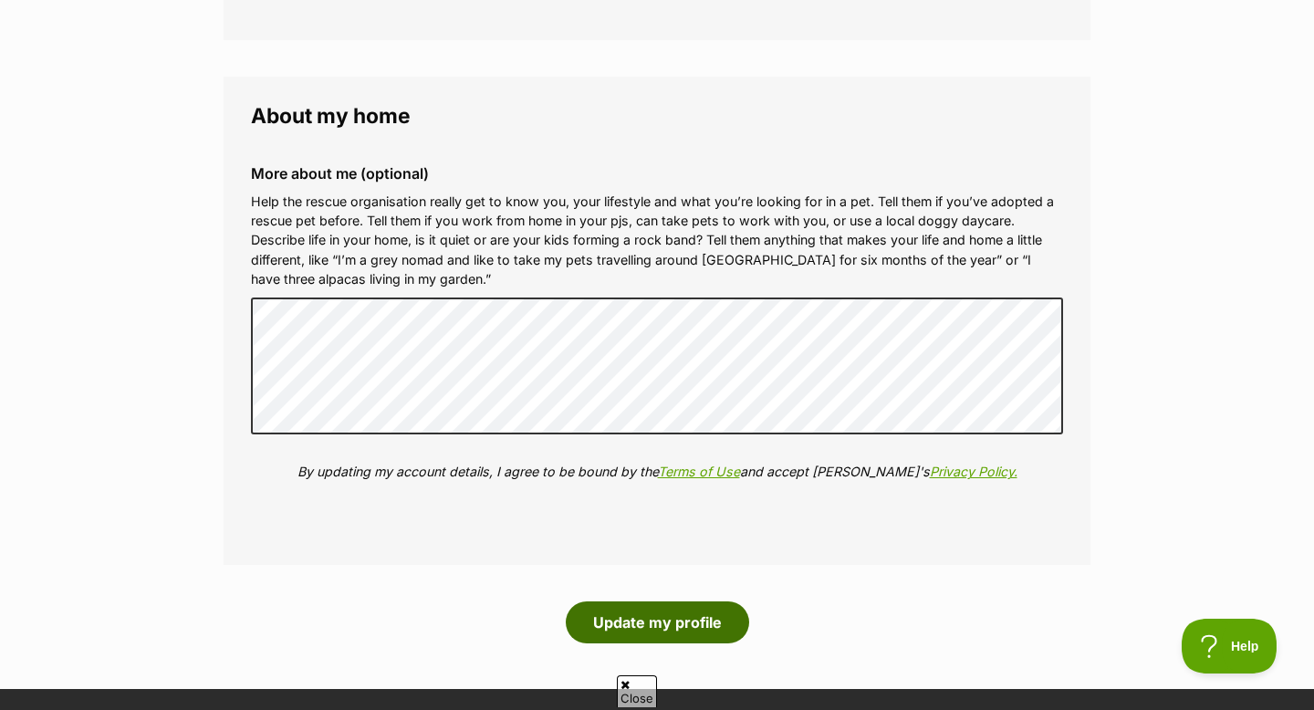
click at [670, 616] on button "Update my profile" at bounding box center [657, 622] width 183 height 42
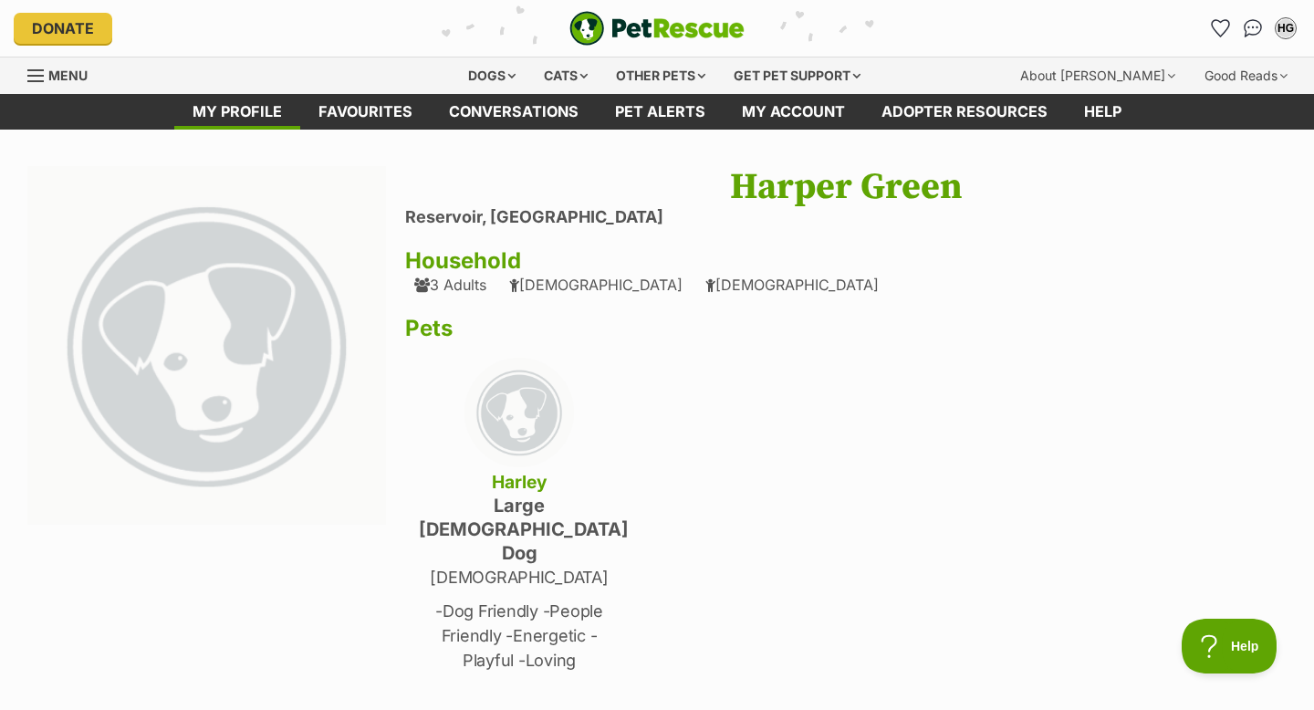
click at [966, 179] on h1 "Harper Green" at bounding box center [846, 187] width 882 height 42
click at [950, 184] on h1 "Harper Green" at bounding box center [846, 187] width 882 height 42
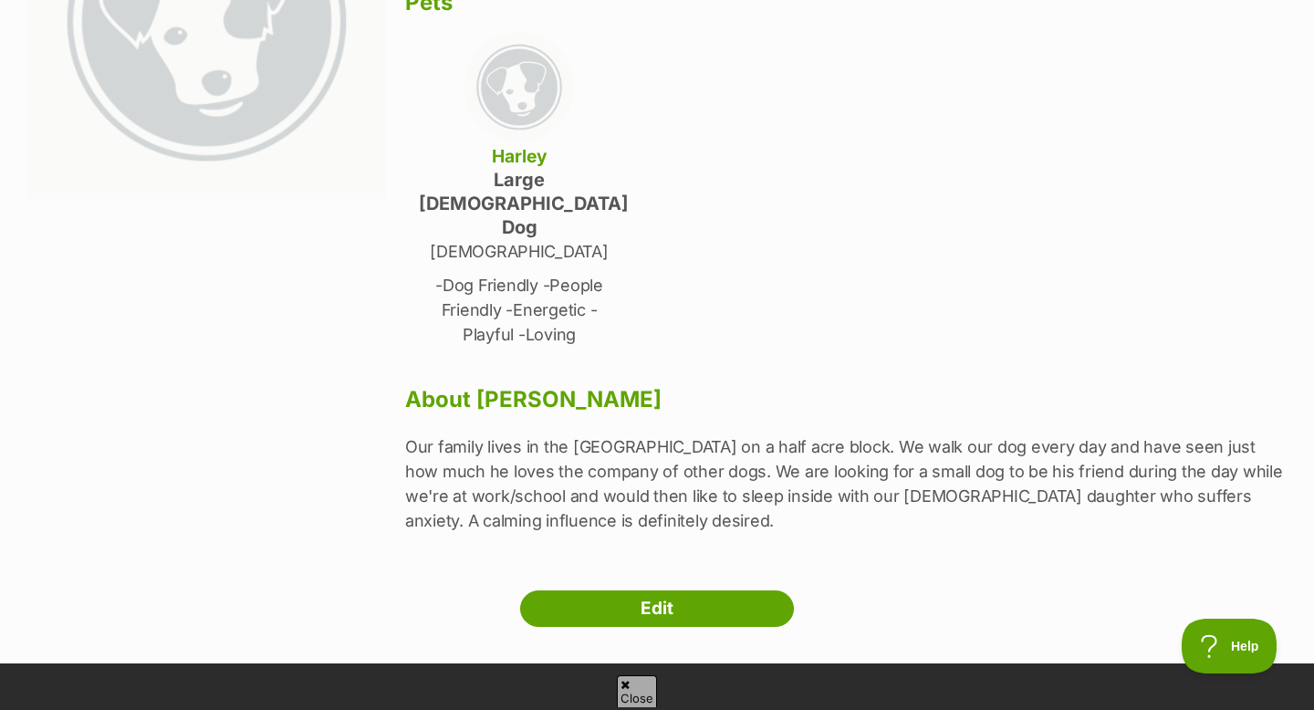
scroll to position [329, 0]
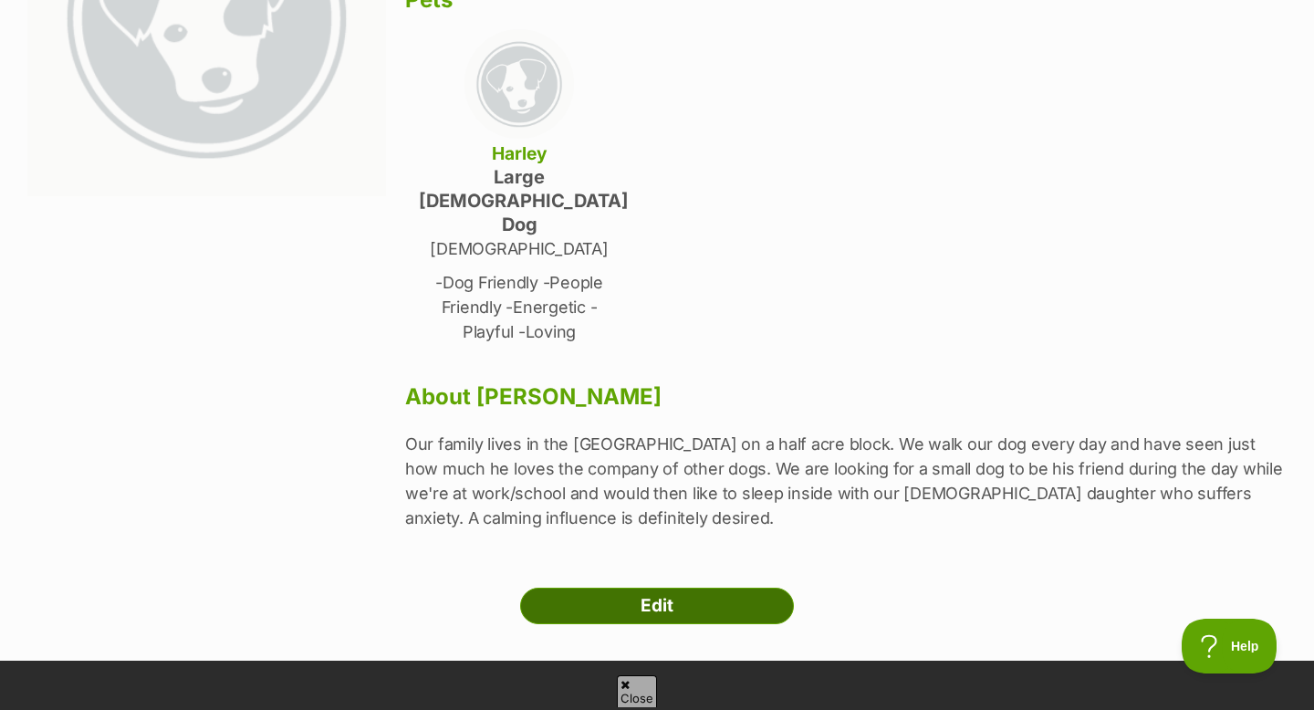
click at [621, 588] on link "Edit" at bounding box center [657, 606] width 274 height 37
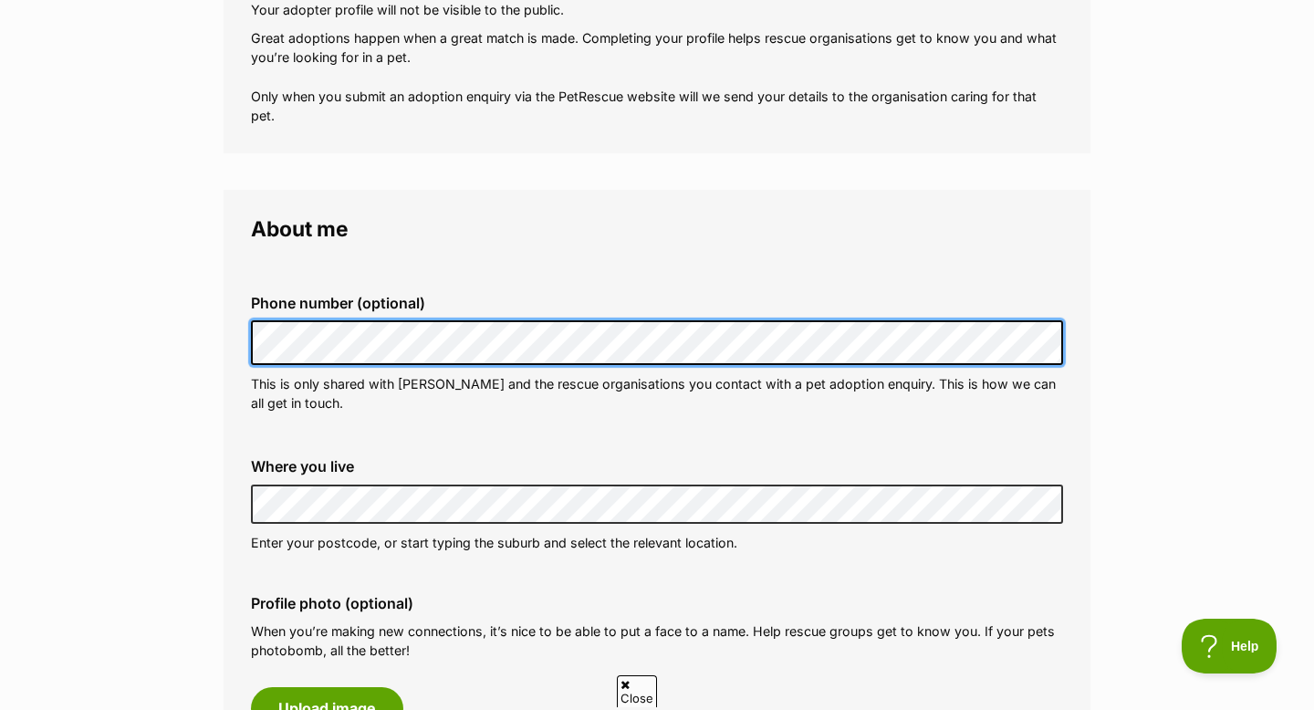
click at [236, 335] on div "Phone number (optional) This is only shared with [PERSON_NAME] and the rescue o…" at bounding box center [656, 353] width 841 height 147
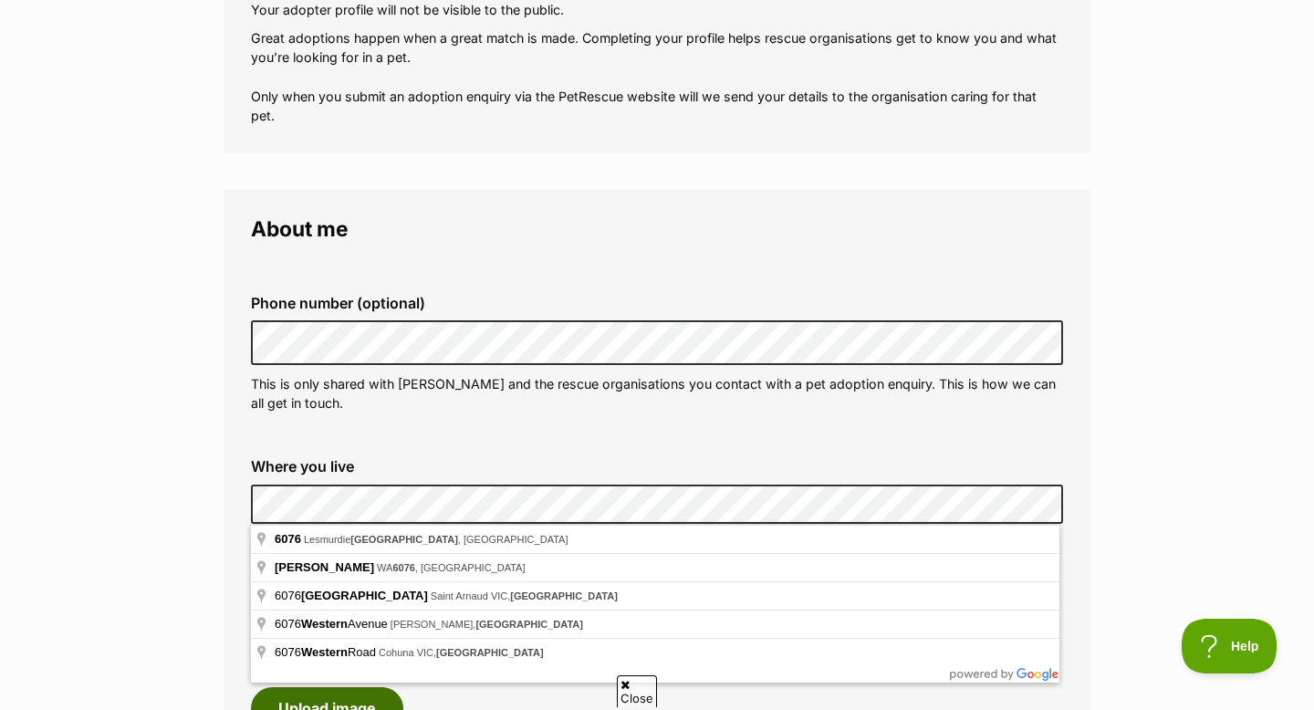
scroll to position [357, 0]
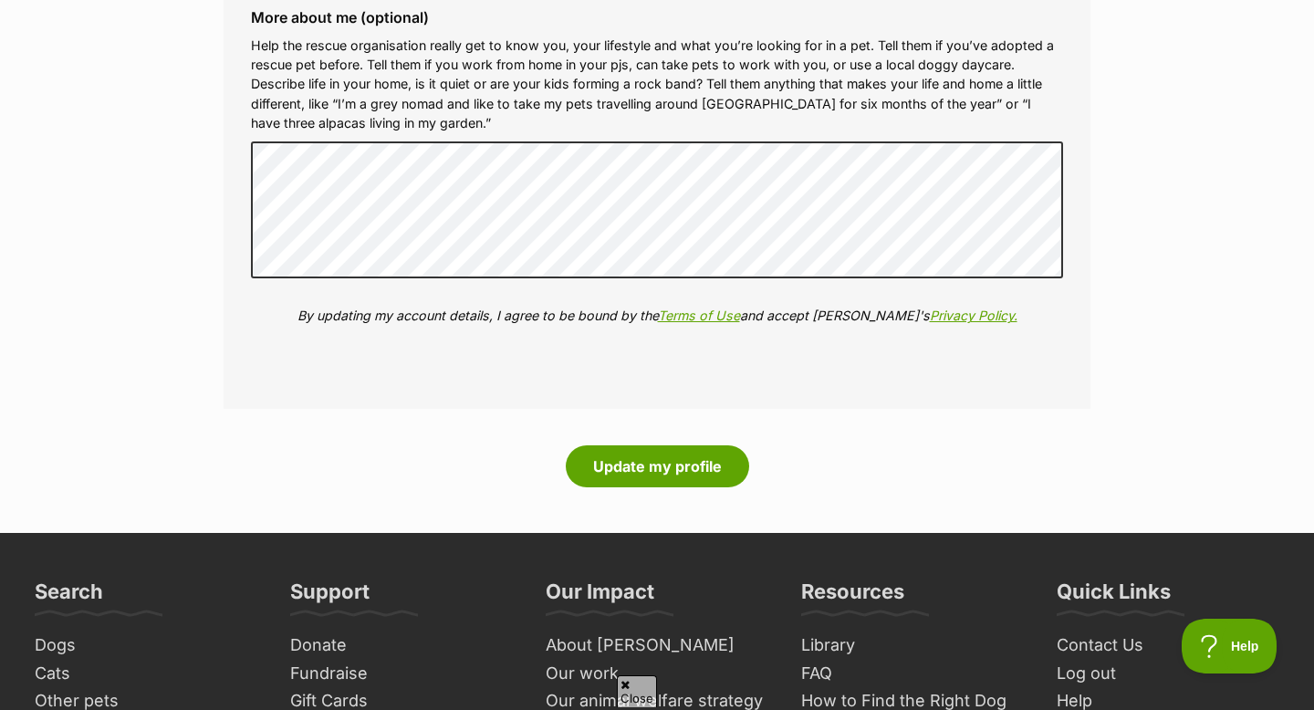
scroll to position [2344, 0]
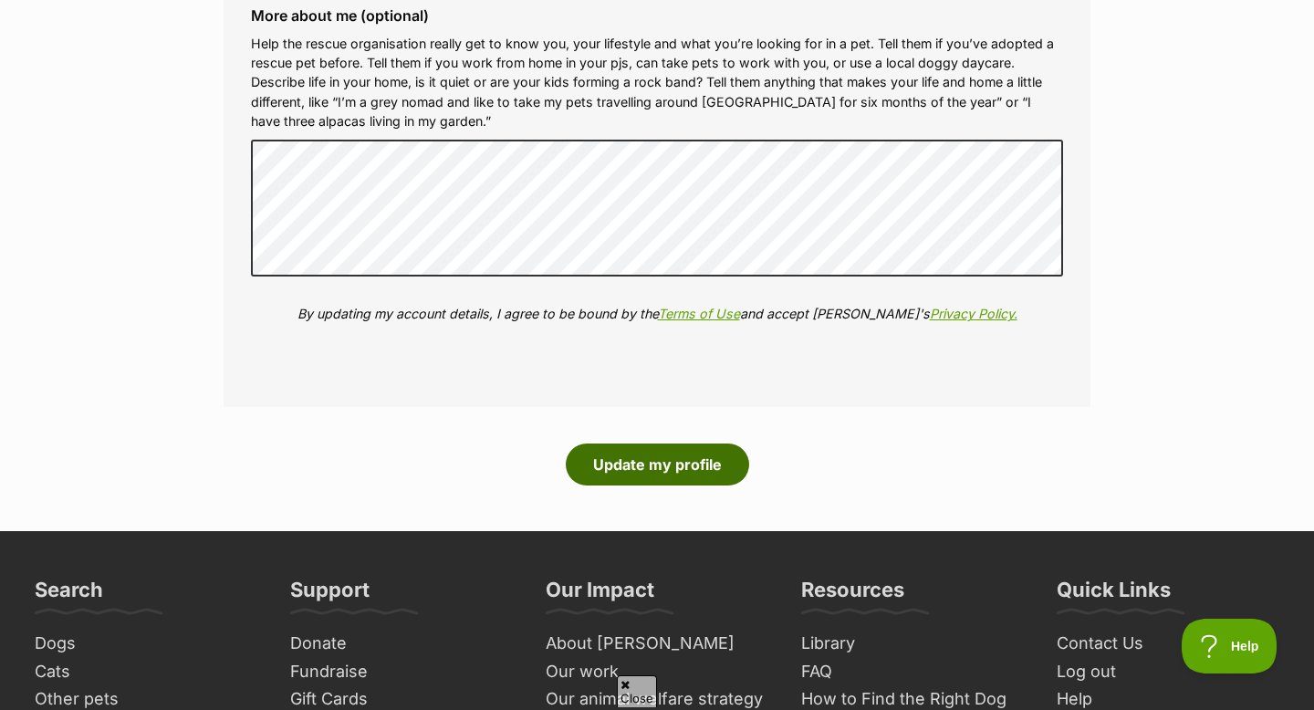
click at [694, 464] on button "Update my profile" at bounding box center [657, 465] width 183 height 42
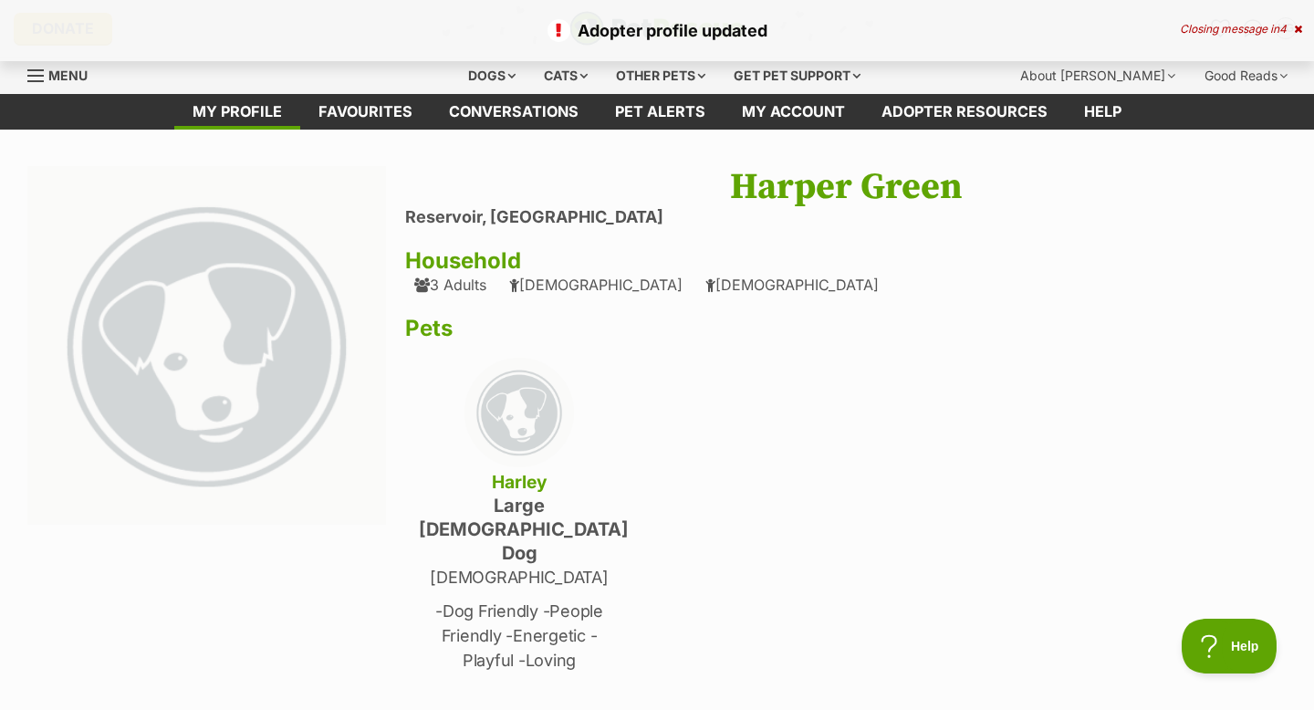
click at [908, 191] on h1 "Harper Green" at bounding box center [846, 187] width 882 height 42
drag, startPoint x: 976, startPoint y: 183, endPoint x: 738, endPoint y: 181, distance: 237.3
click at [738, 181] on h1 "Harper Green" at bounding box center [846, 187] width 882 height 42
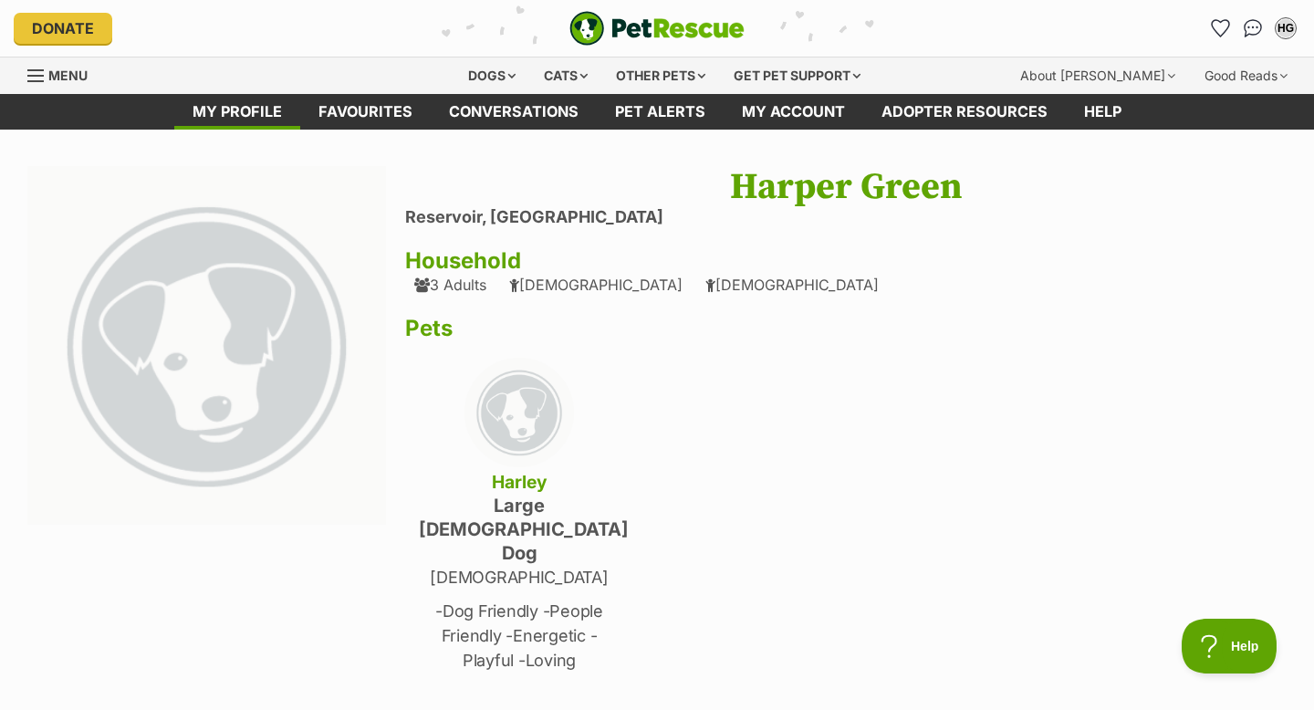
click at [976, 350] on div "Harper Green Reservoir, Western Australia Household 3 Adults 13 year old 12 yea…" at bounding box center [846, 523] width 882 height 714
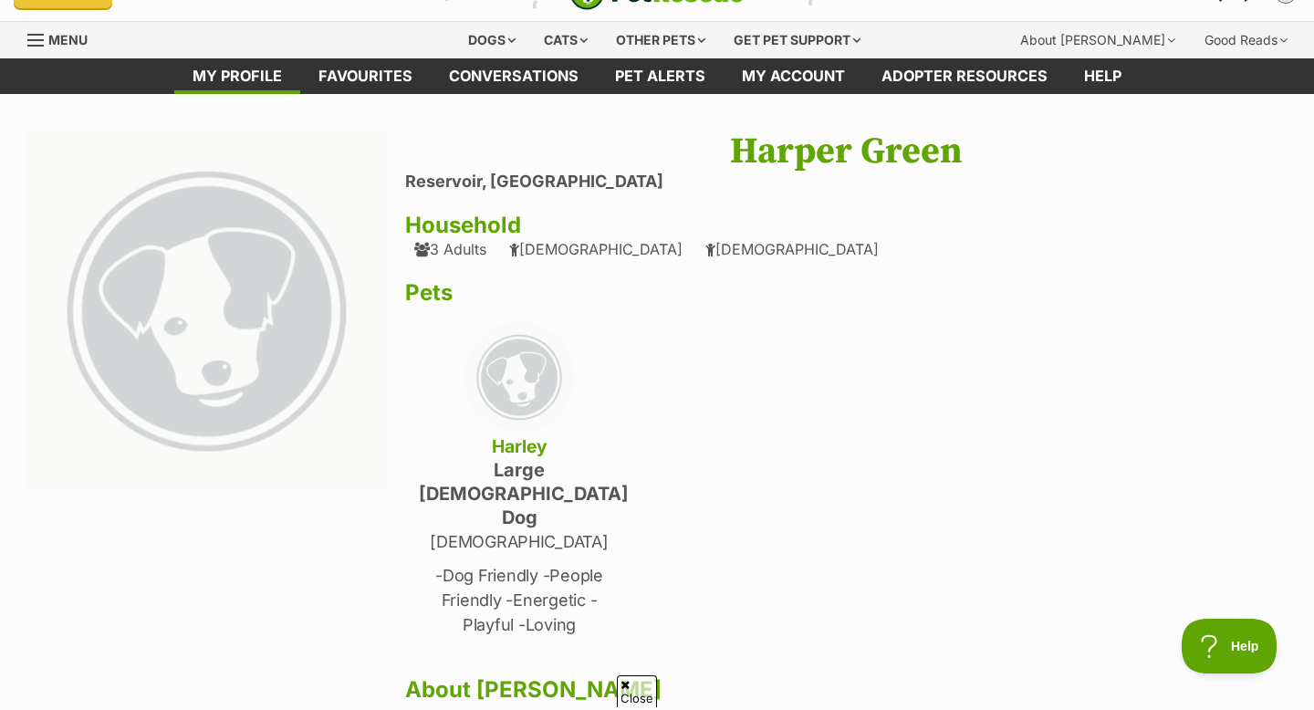
scroll to position [445, 0]
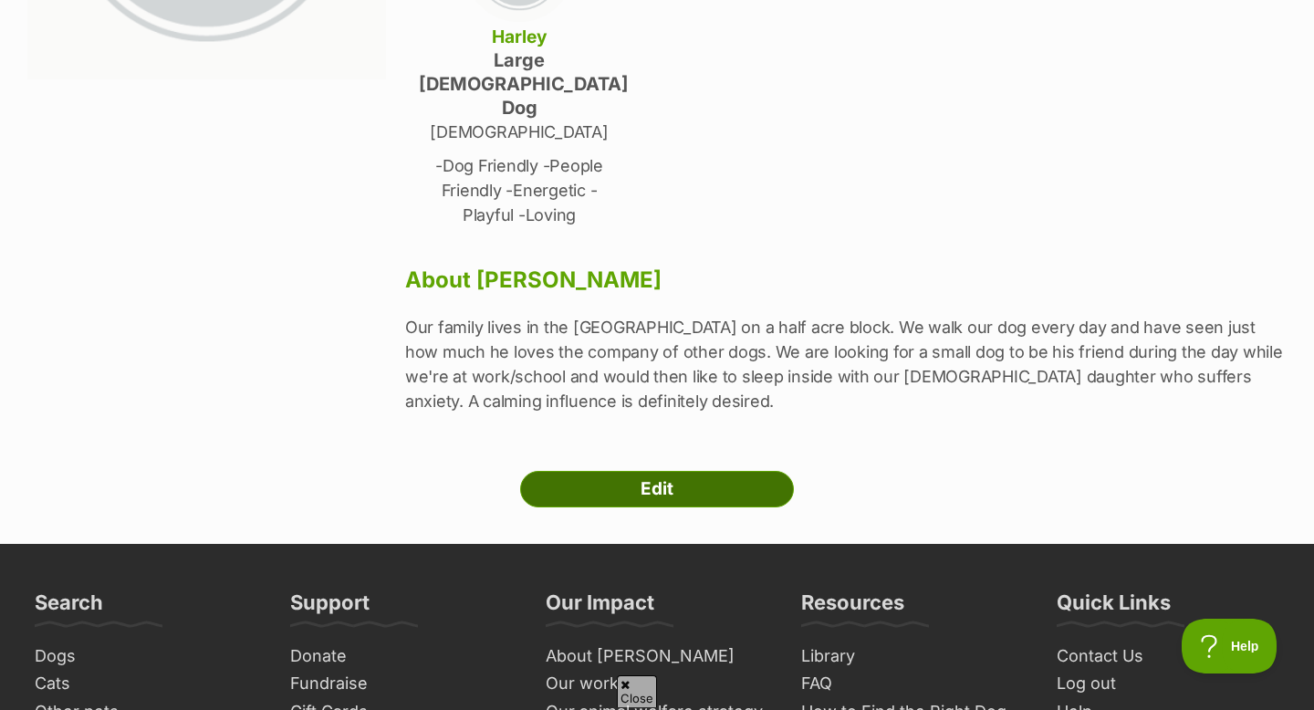
click at [734, 471] on link "Edit" at bounding box center [657, 489] width 274 height 37
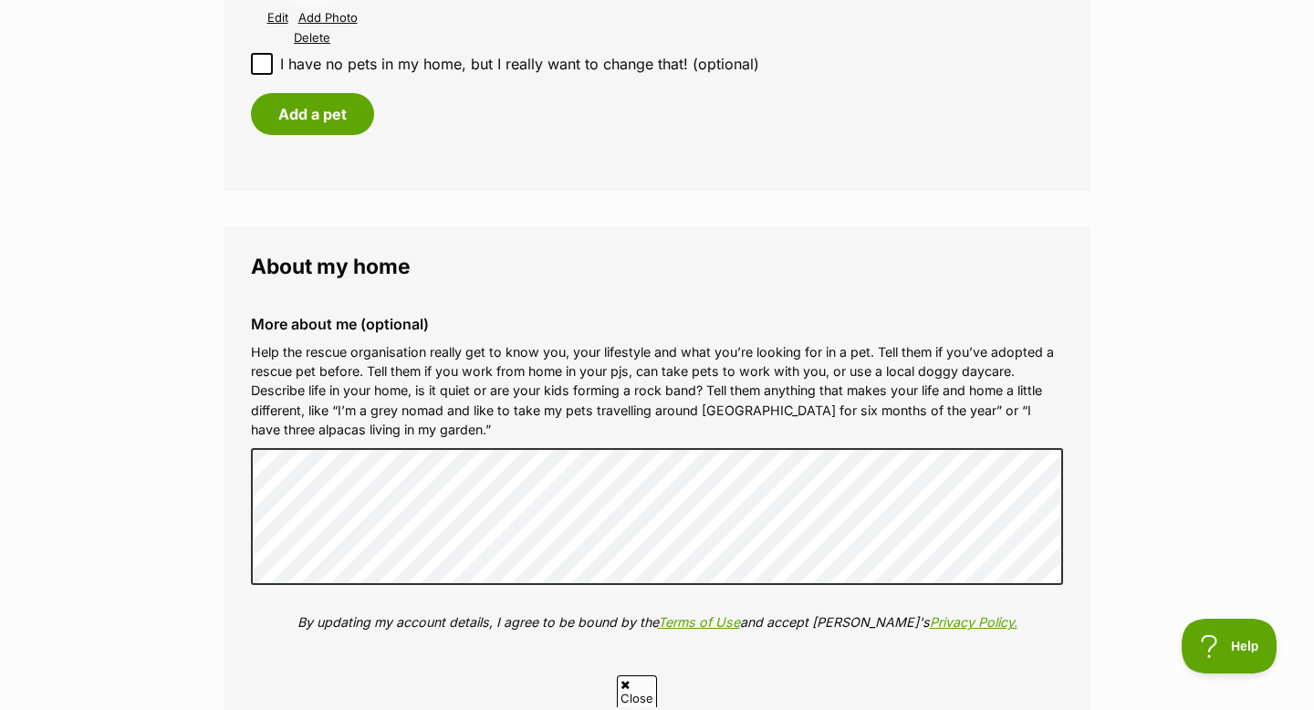
scroll to position [2008, 0]
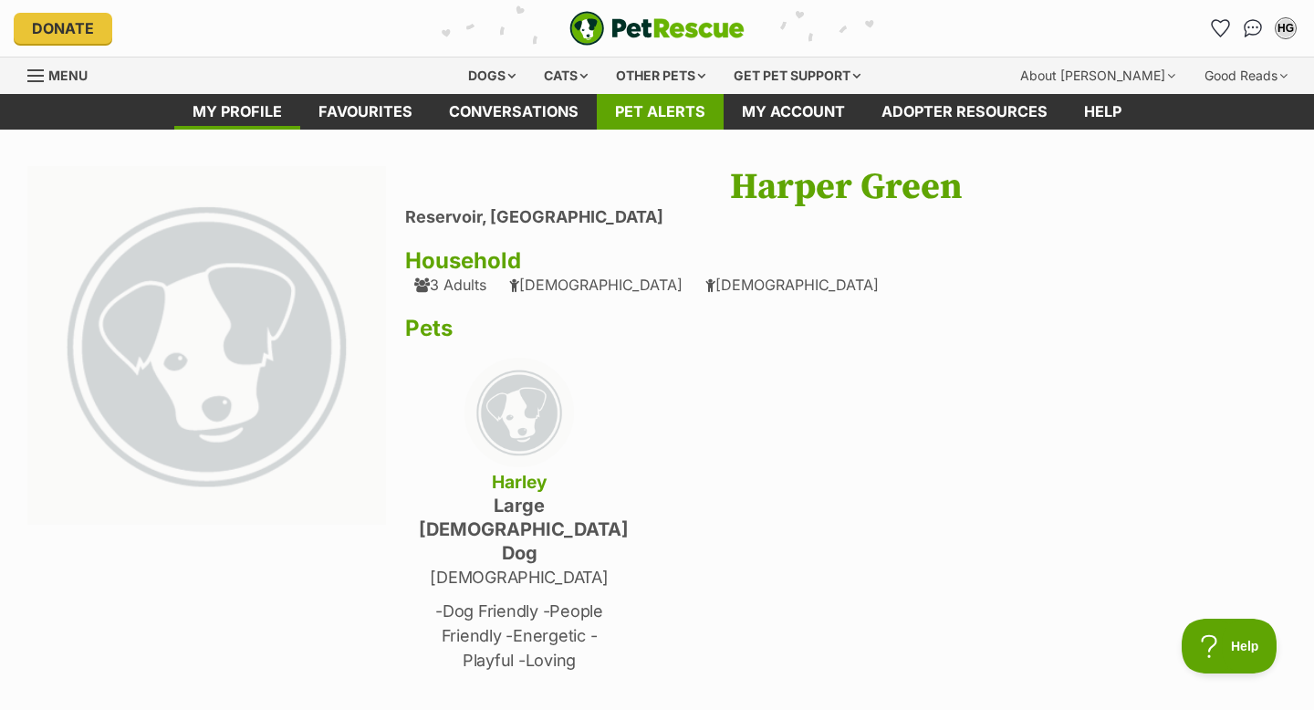
click at [673, 120] on link "Pet alerts" at bounding box center [660, 112] width 127 height 36
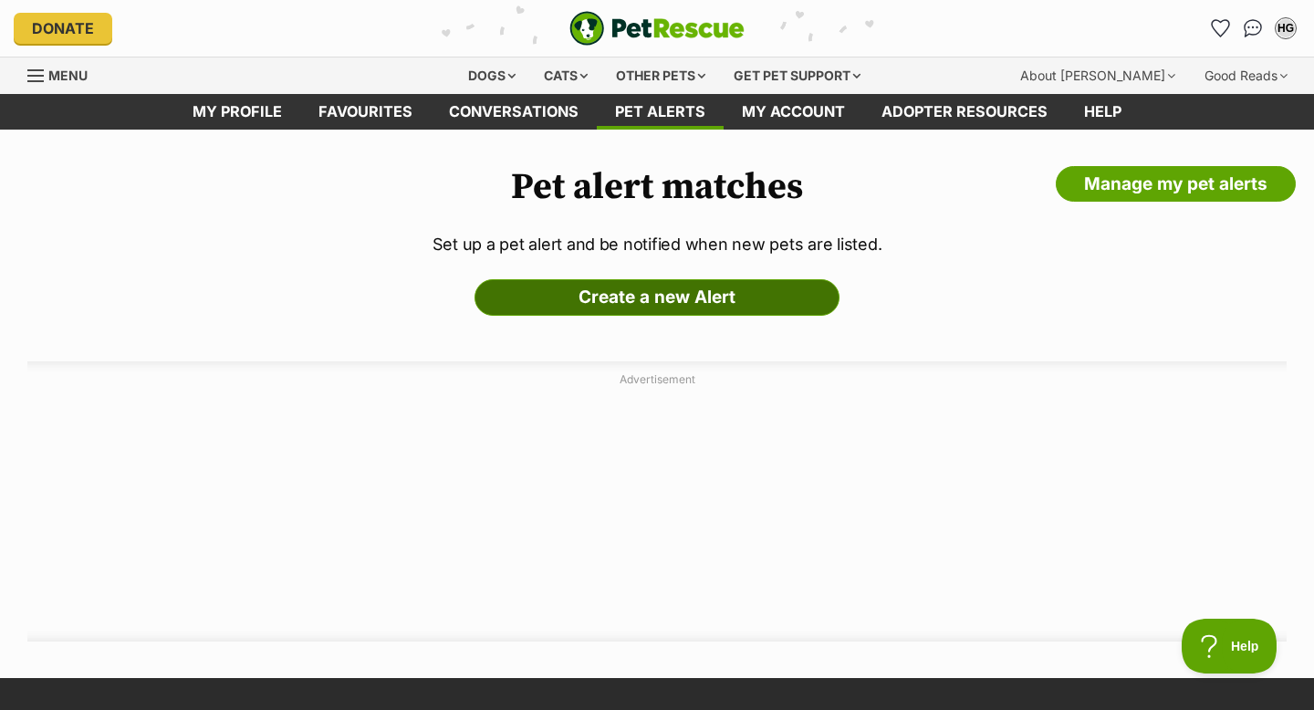
click at [730, 304] on link "Create a new Alert" at bounding box center [657, 297] width 365 height 37
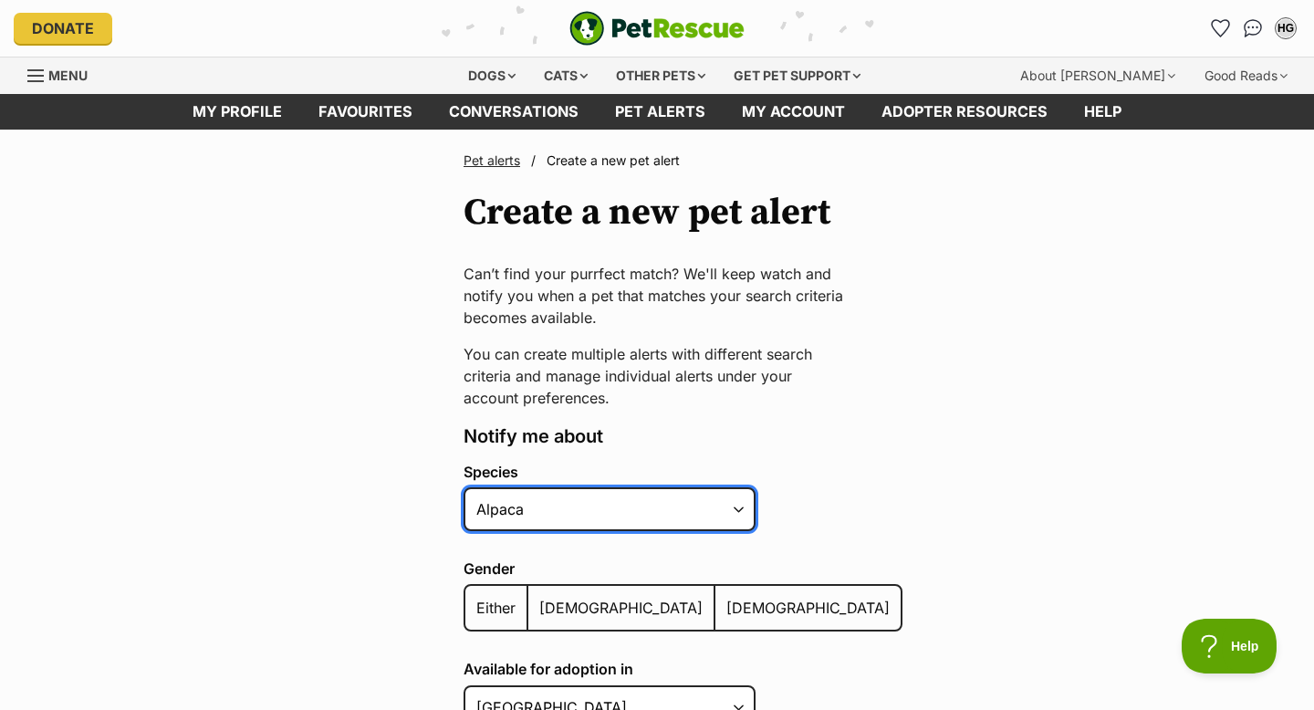
click at [750, 509] on select "Alpaca Bird Cat Chicken Cow Dog Donkey Duck Ferret Fish Goat Goose Guinea Fowl …" at bounding box center [610, 509] width 292 height 44
select select "1"
click at [464, 487] on select "Alpaca Bird Cat Chicken Cow Dog Donkey Duck Ferret Fish Goat Goose Guinea Fowl …" at bounding box center [610, 509] width 292 height 44
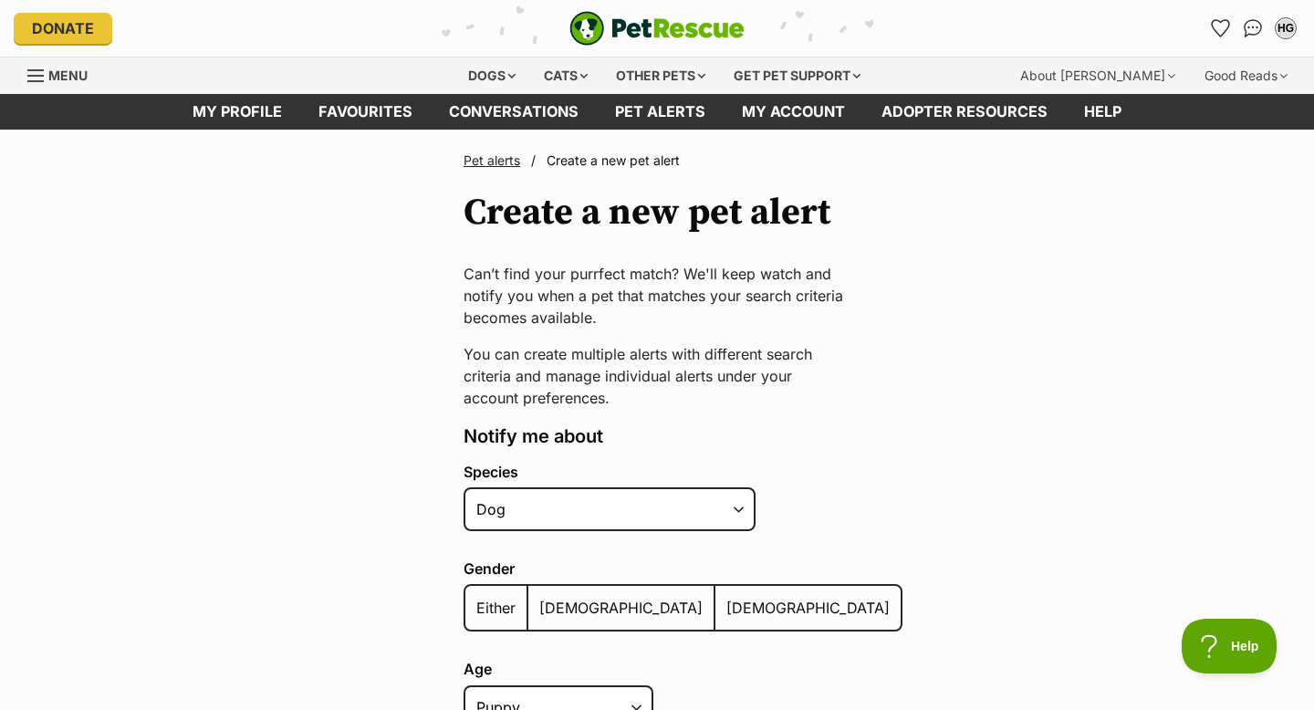
click at [508, 602] on span "Either" at bounding box center [495, 608] width 39 height 18
click at [475, 597] on input "Either" at bounding box center [475, 596] width 0 height 1
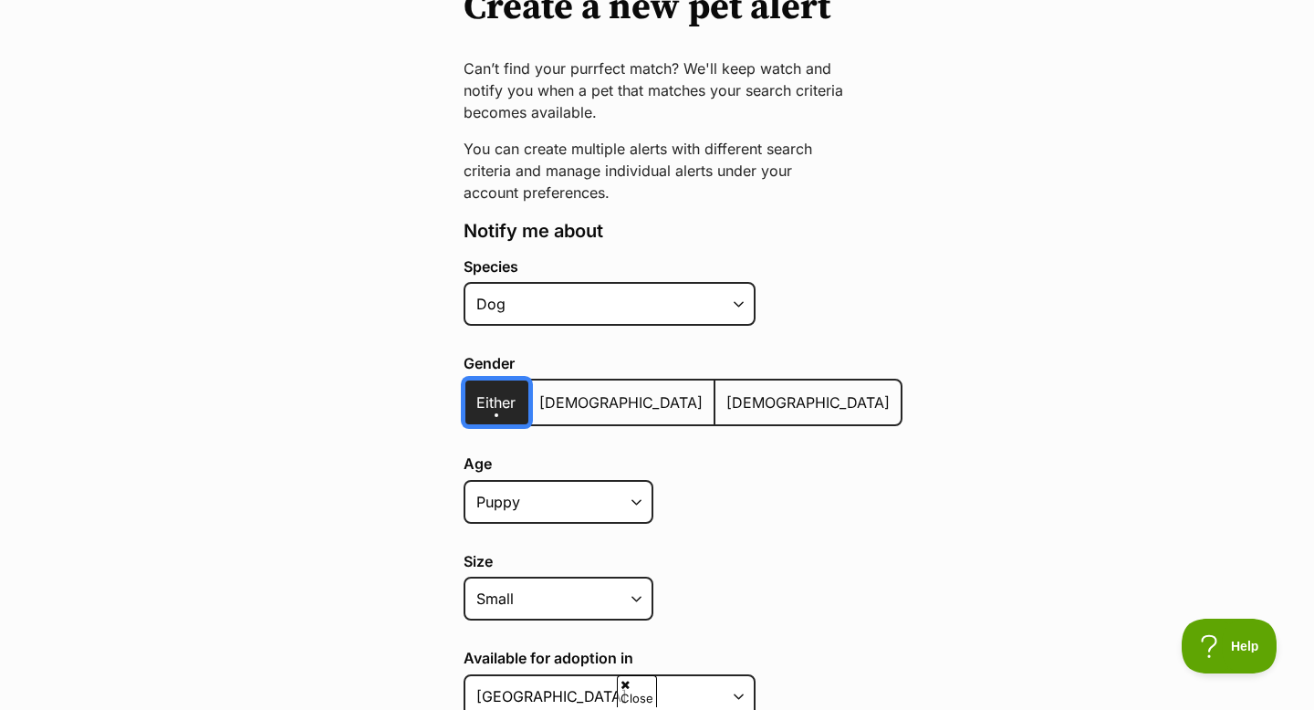
scroll to position [206, 0]
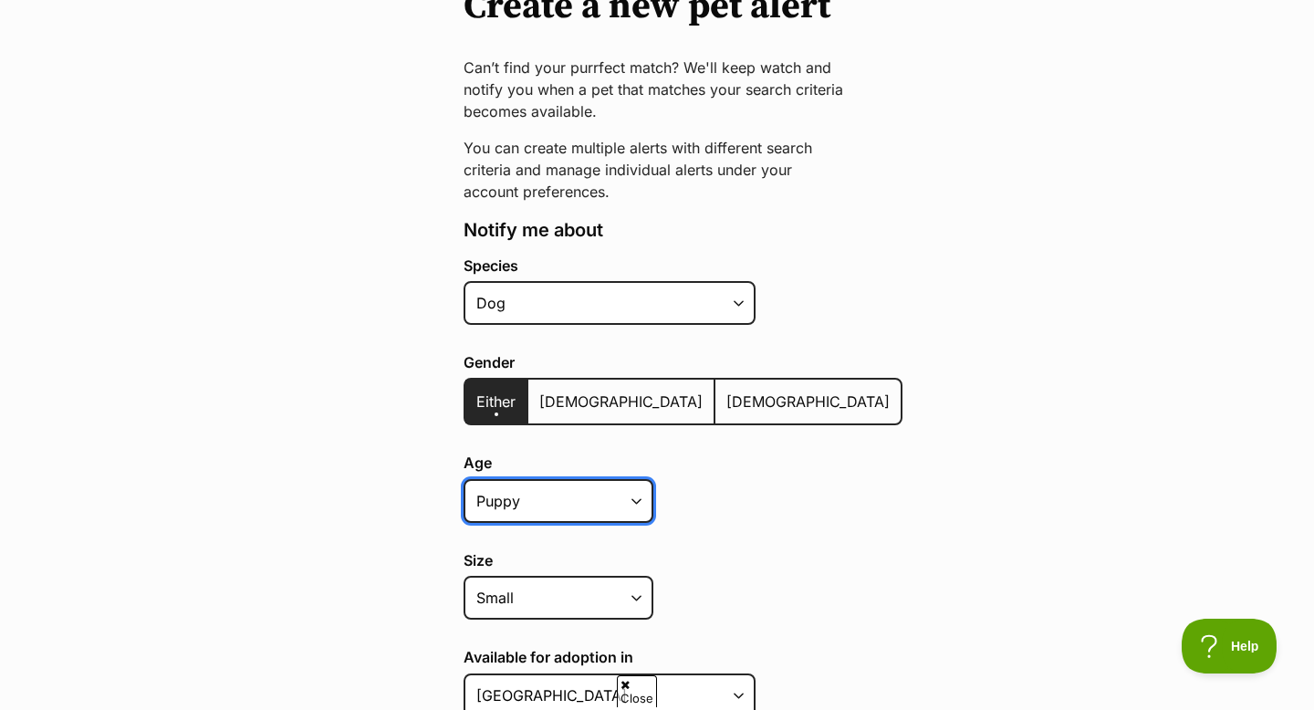
click at [634, 493] on select "Puppy Adult Senior All ages" at bounding box center [559, 501] width 190 height 44
select select "adult"
click at [464, 479] on select "Puppy Adult Senior All ages" at bounding box center [559, 501] width 190 height 44
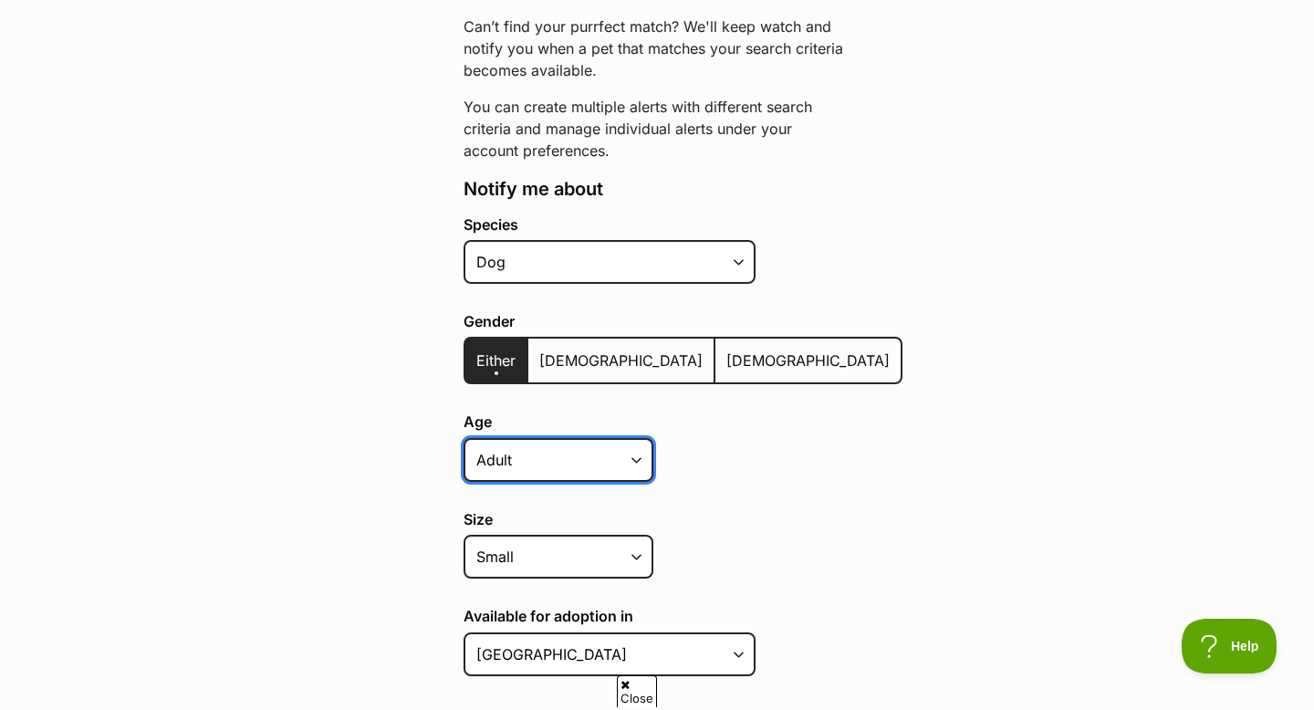
scroll to position [250, 0]
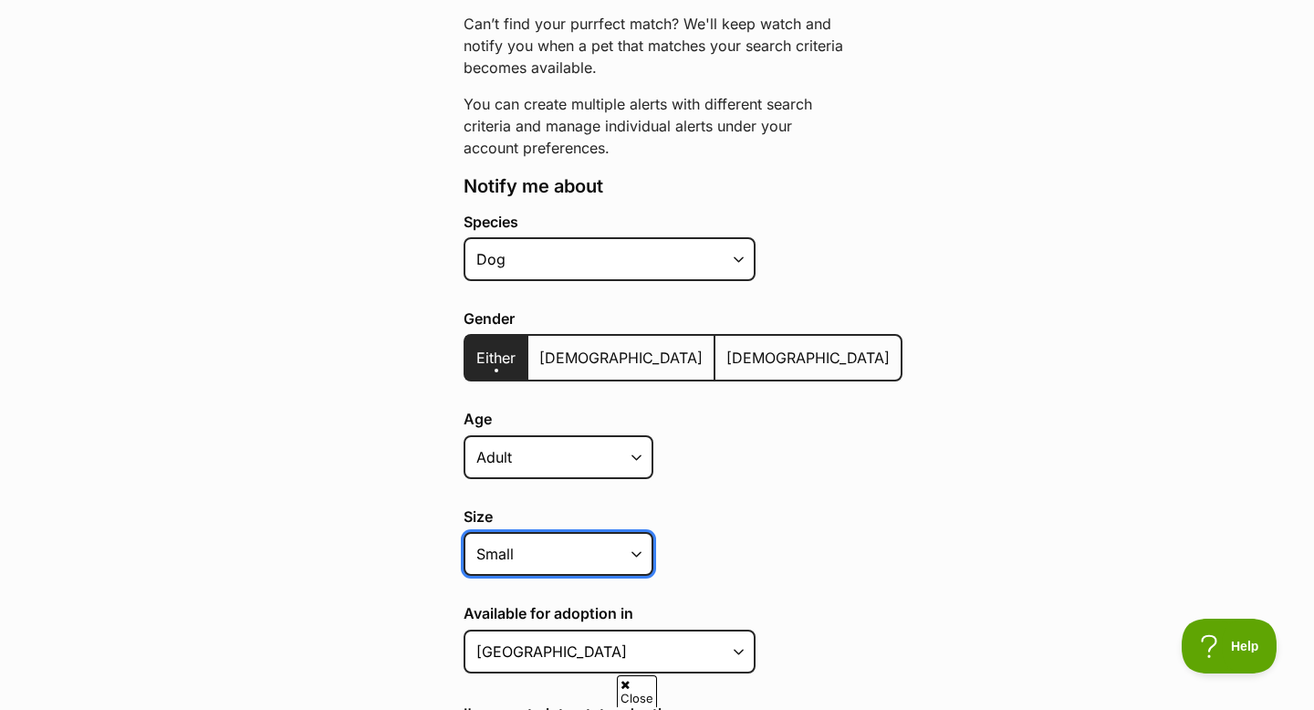
click at [632, 566] on select "Small Medium Large All sizes" at bounding box center [559, 554] width 190 height 44
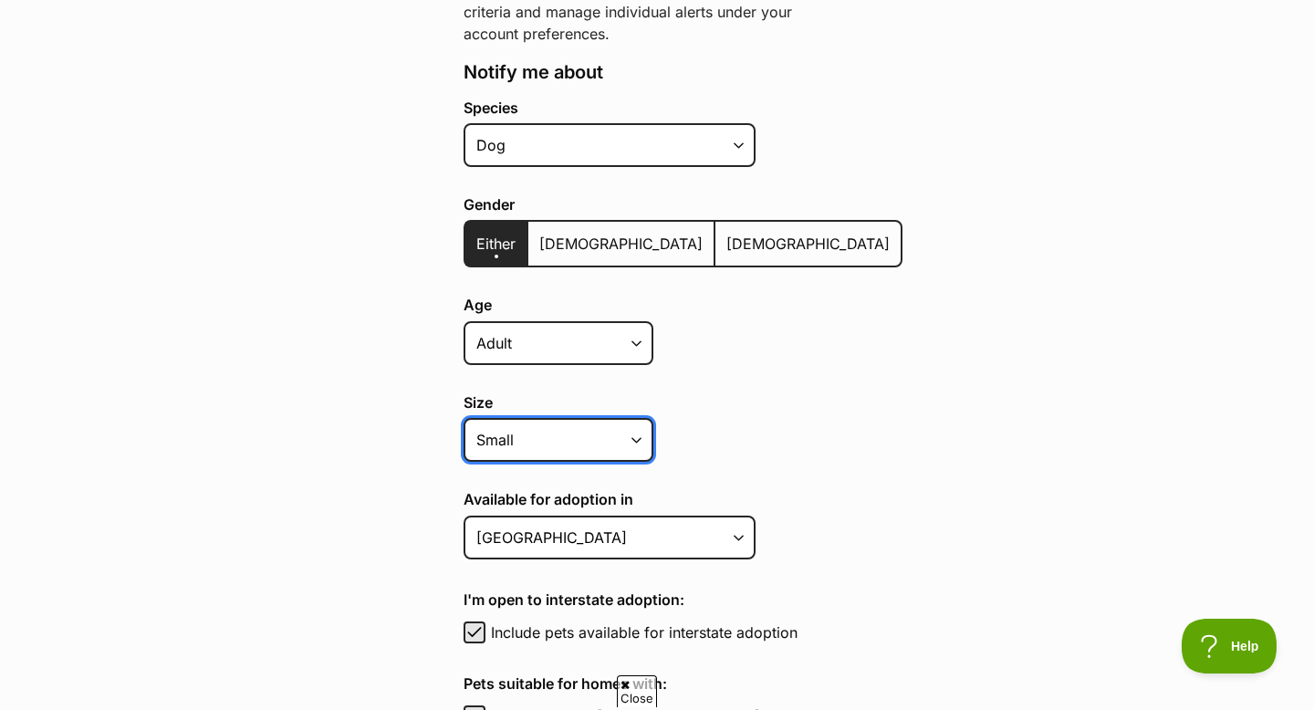
scroll to position [367, 0]
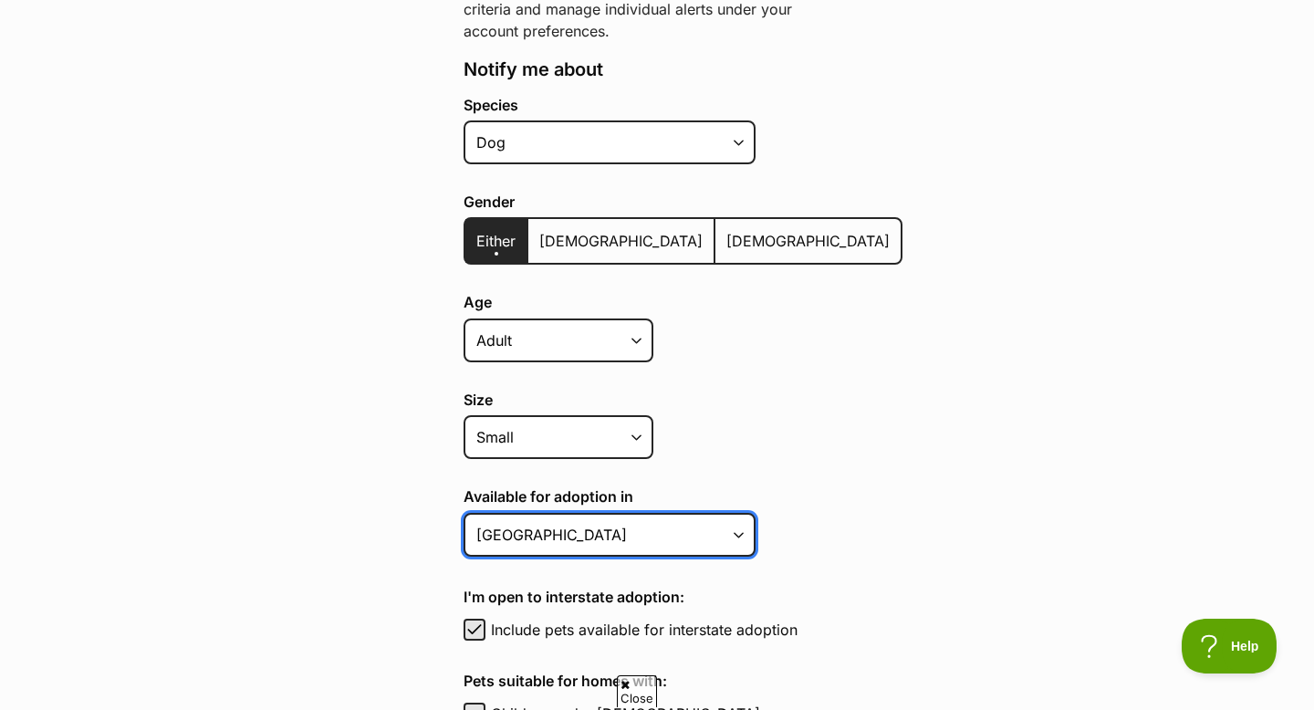
click at [736, 539] on select "Australian Capital Territory New South Wales Northern Territory Queensland Sout…" at bounding box center [610, 535] width 292 height 44
select select "5"
click at [464, 513] on select "Australian Capital Territory New South Wales Northern Territory Queensland Sout…" at bounding box center [610, 535] width 292 height 44
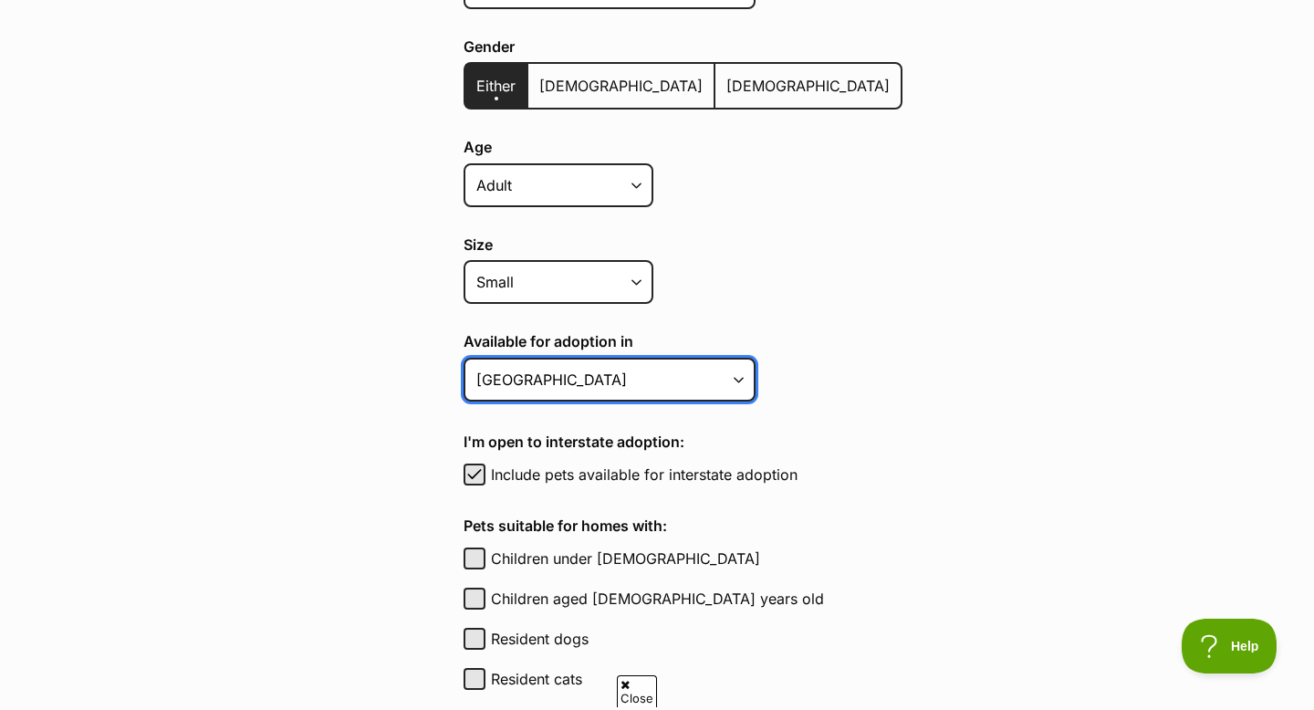
scroll to position [526, 0]
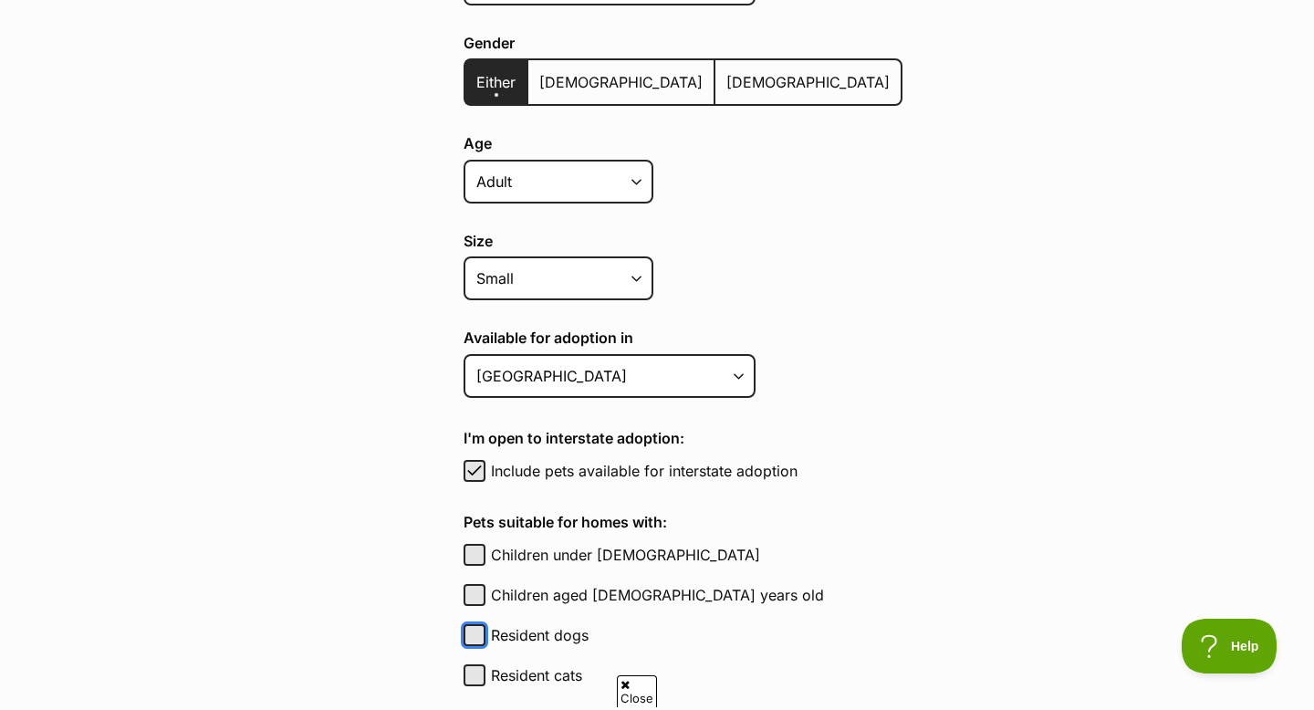
click at [475, 634] on button "Resident dogs" at bounding box center [475, 635] width 22 height 22
checkbox input "true"
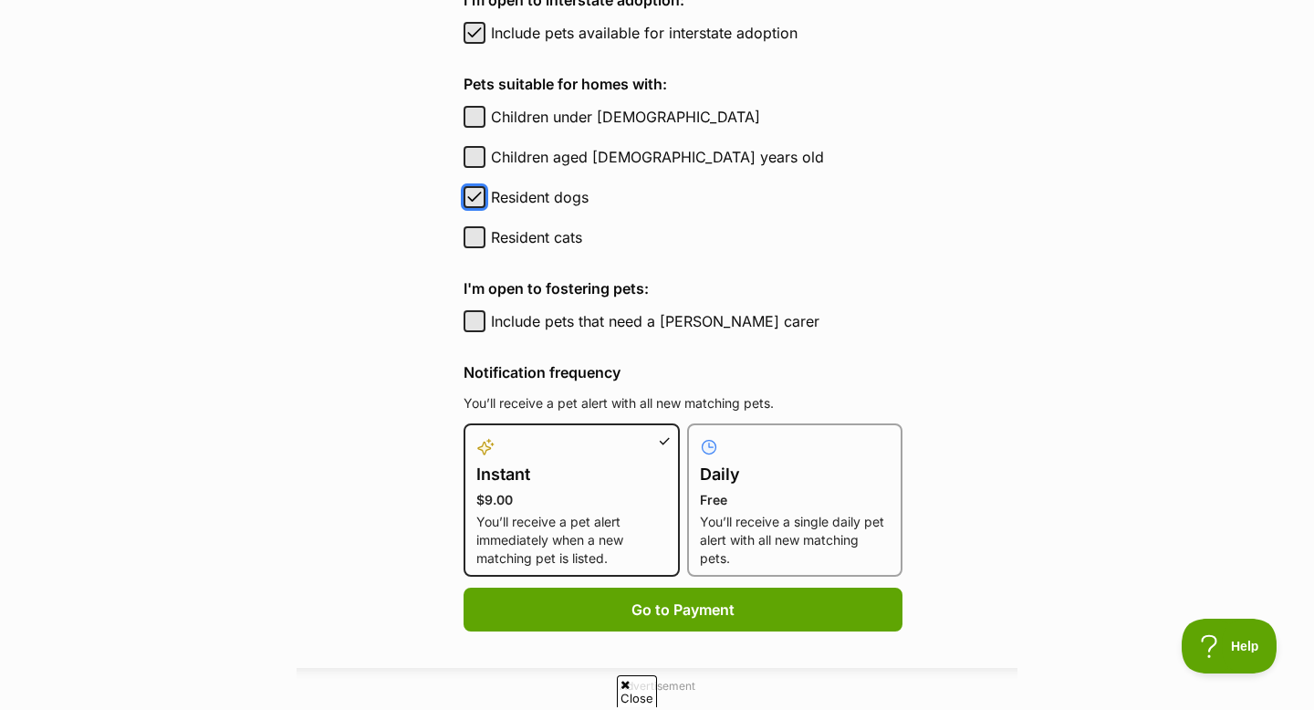
scroll to position [965, 0]
click at [745, 533] on p "You’ll receive a single daily pet alert with all new matching pets." at bounding box center [795, 539] width 191 height 55
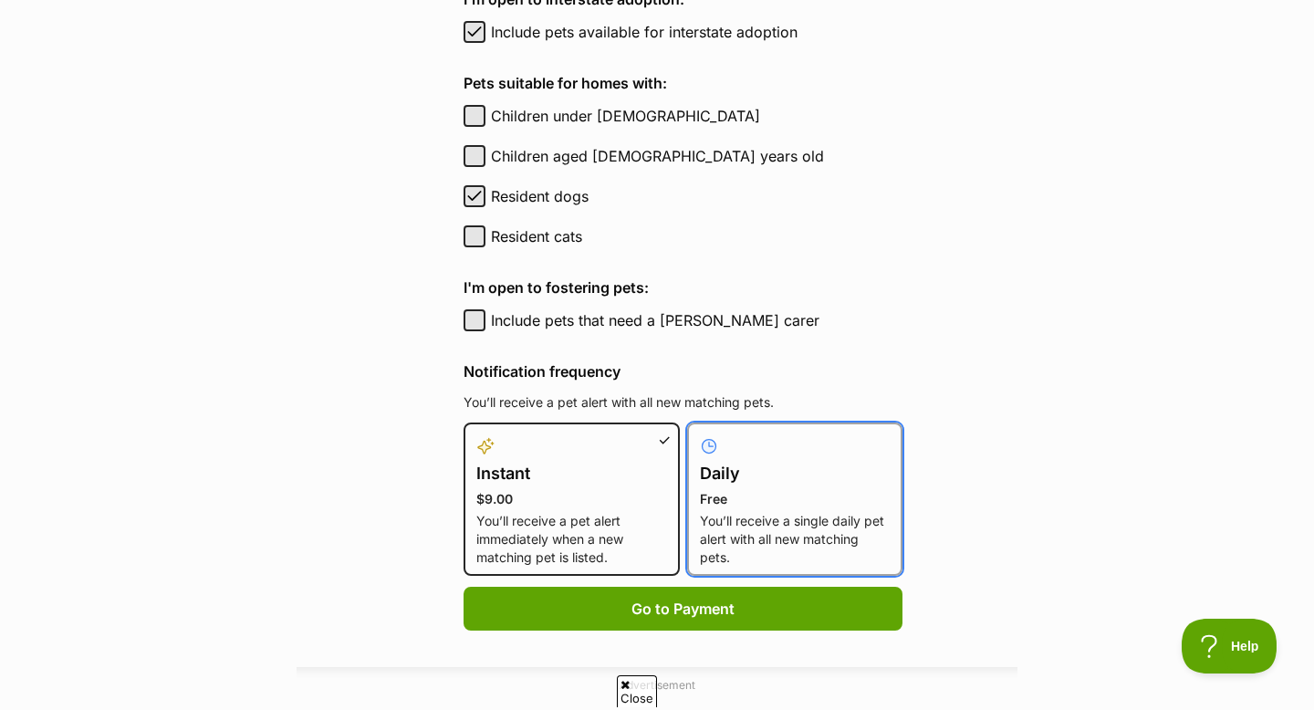
click at [699, 434] on input "Daily Free You’ll receive a single daily pet alert with all new matching pets." at bounding box center [698, 433] width 1 height 1
radio input "true"
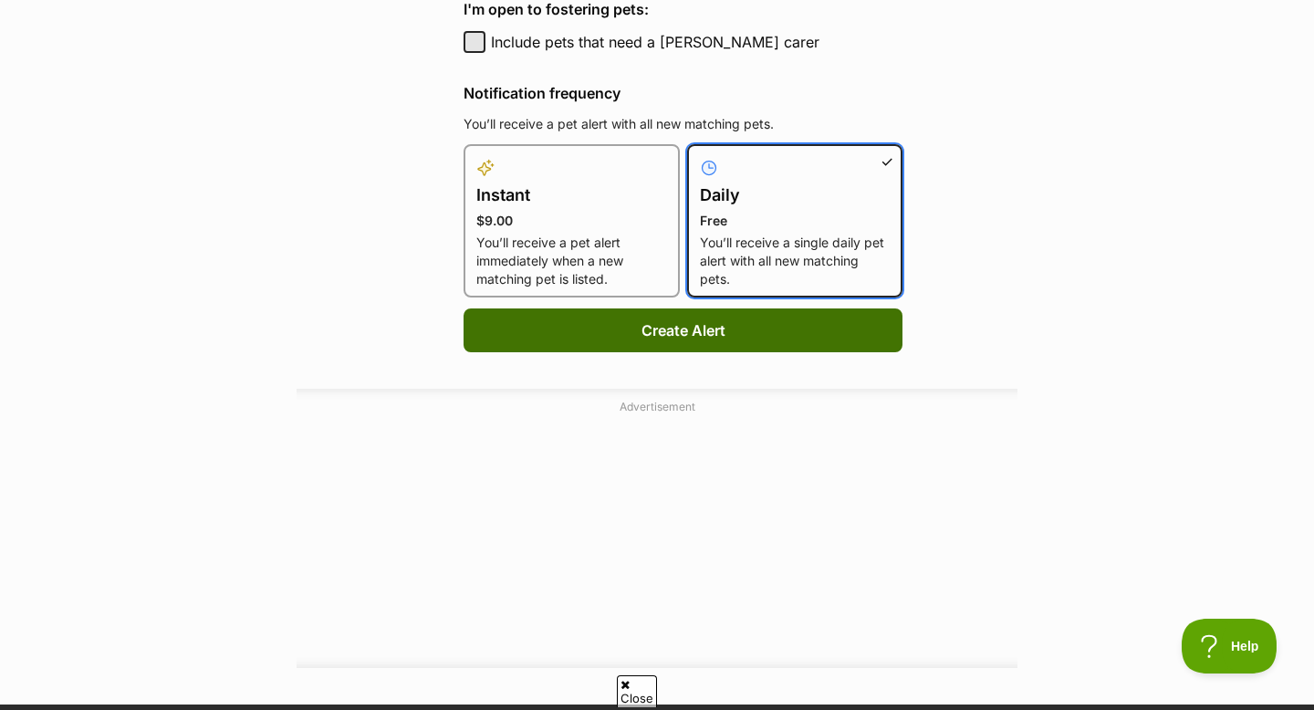
scroll to position [1220, 0]
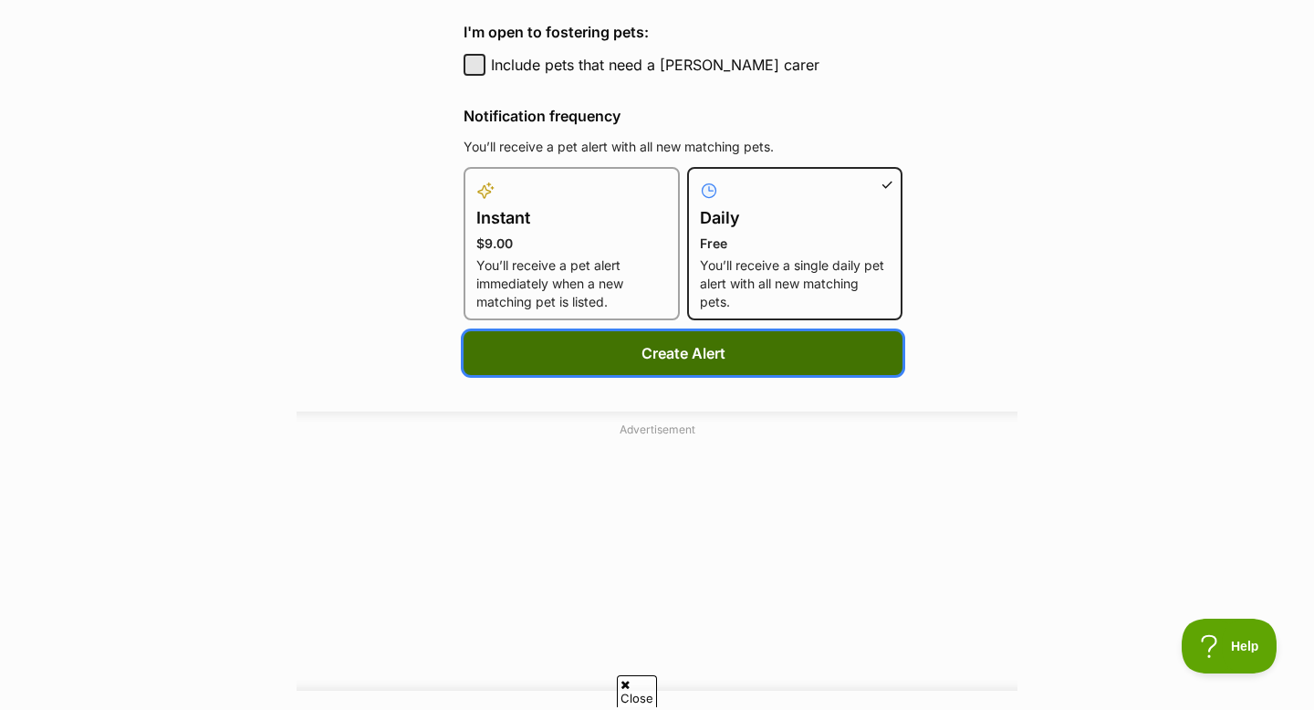
click at [783, 349] on button "Create Alert" at bounding box center [683, 353] width 439 height 44
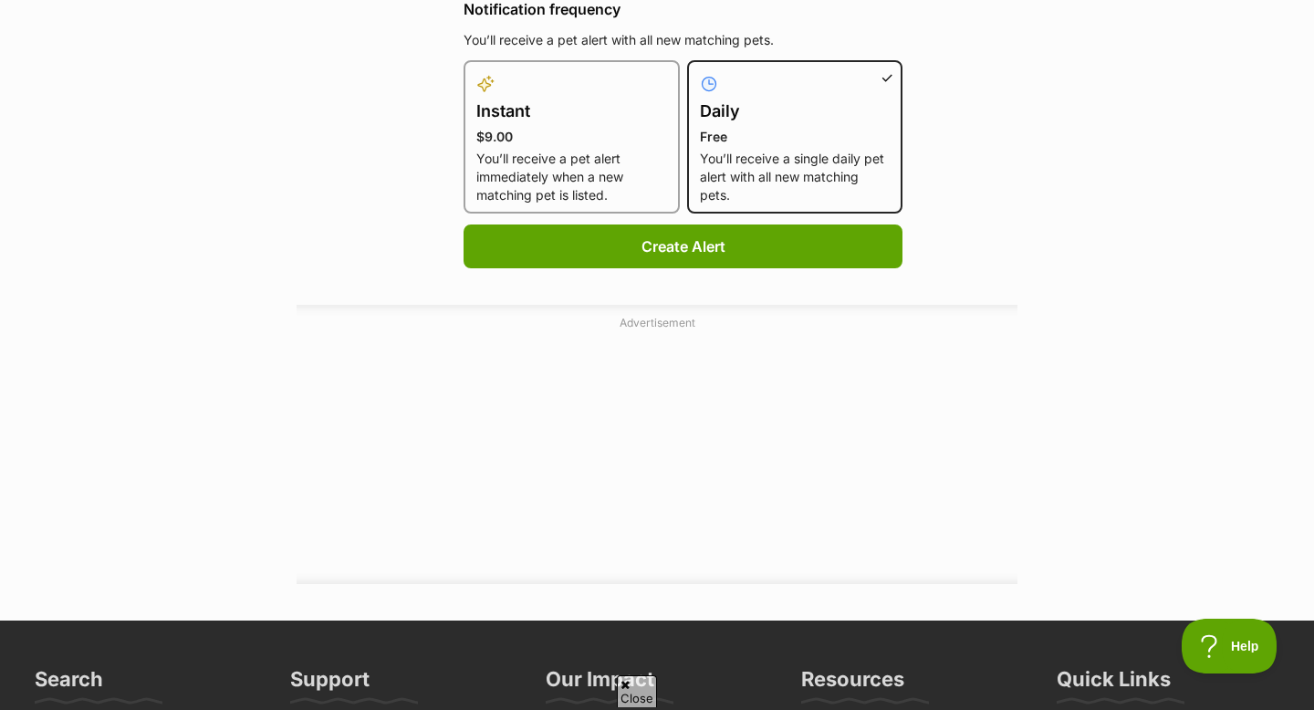
scroll to position [1367, 0]
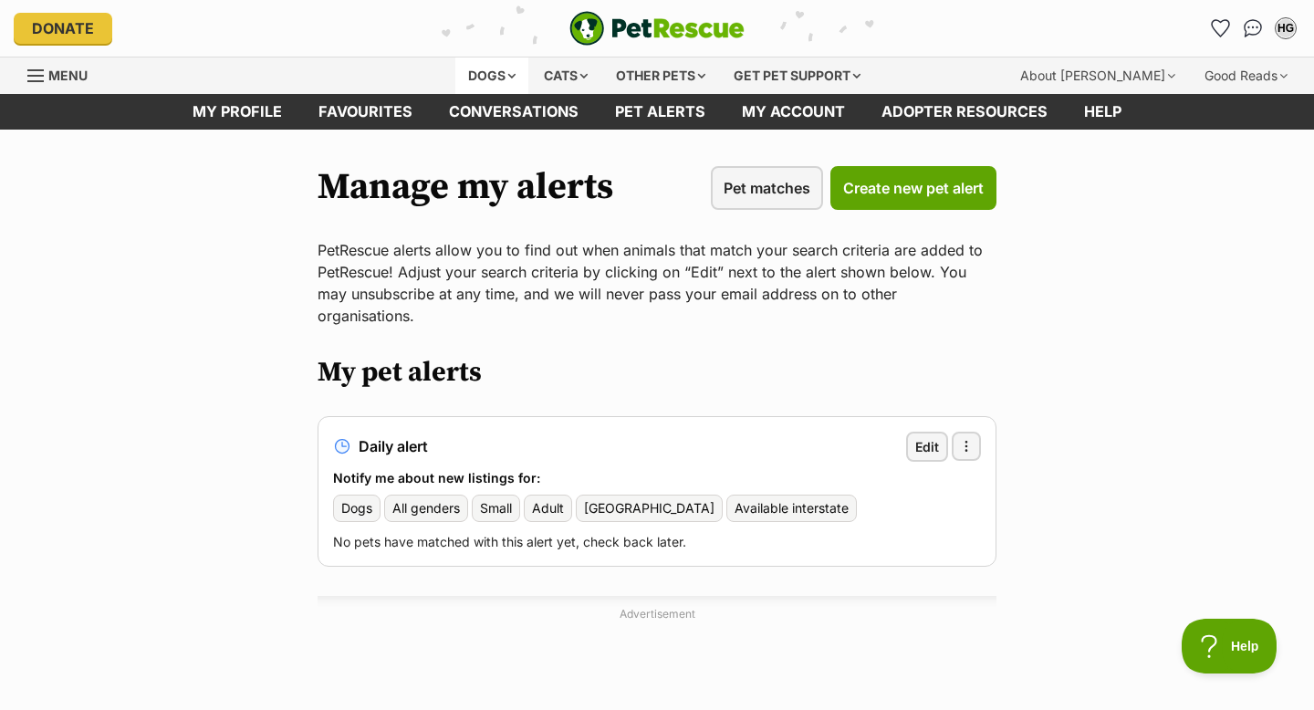
click at [484, 77] on div "Dogs" at bounding box center [491, 75] width 73 height 37
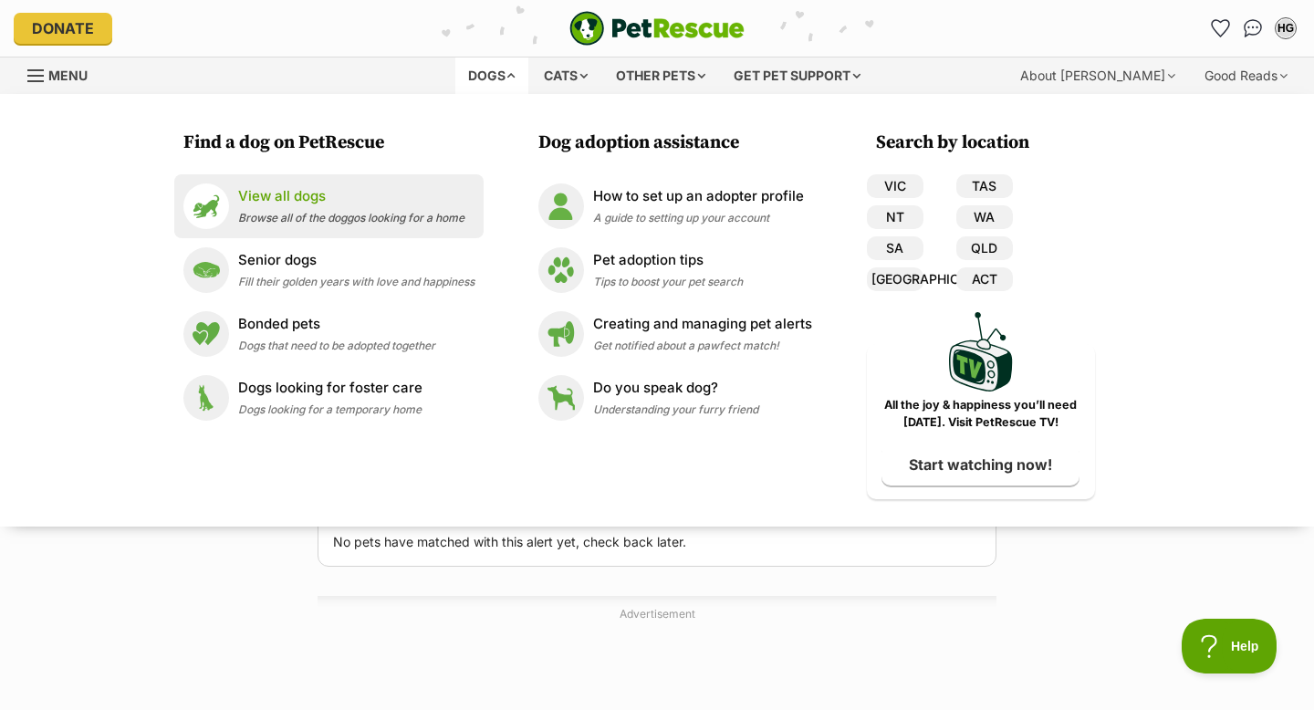
click at [224, 205] on img at bounding box center [206, 206] width 46 height 46
click at [287, 218] on span "Browse all of the doggos looking for a home" at bounding box center [351, 218] width 226 height 14
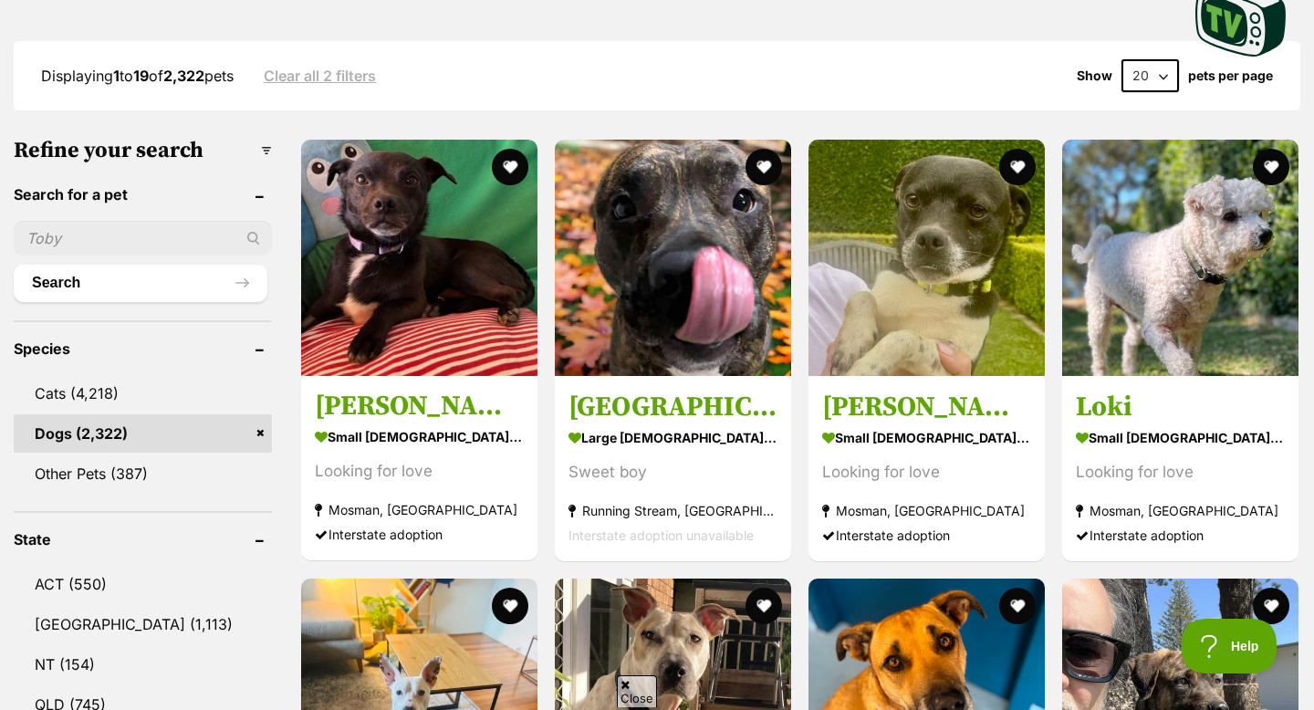
click at [168, 235] on input "text" at bounding box center [143, 238] width 258 height 35
type input "zara"
click at [14, 265] on button "Search" at bounding box center [141, 283] width 254 height 37
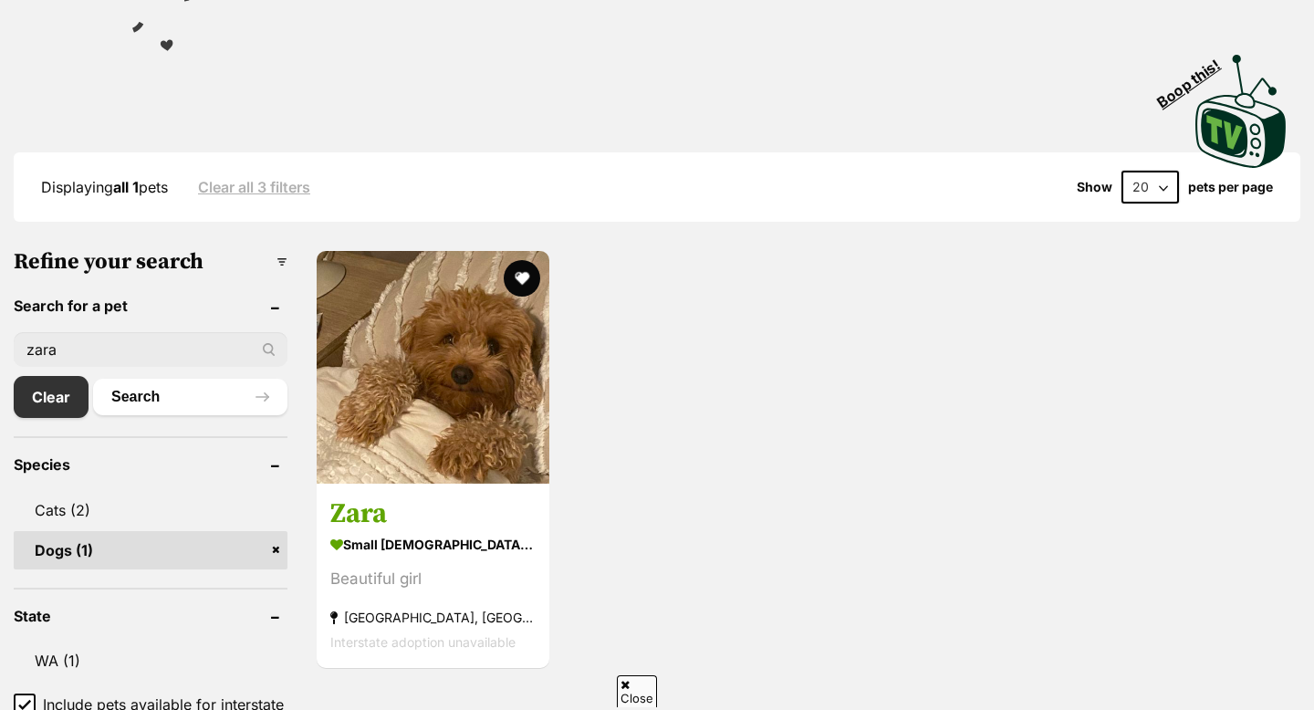
scroll to position [346, 0]
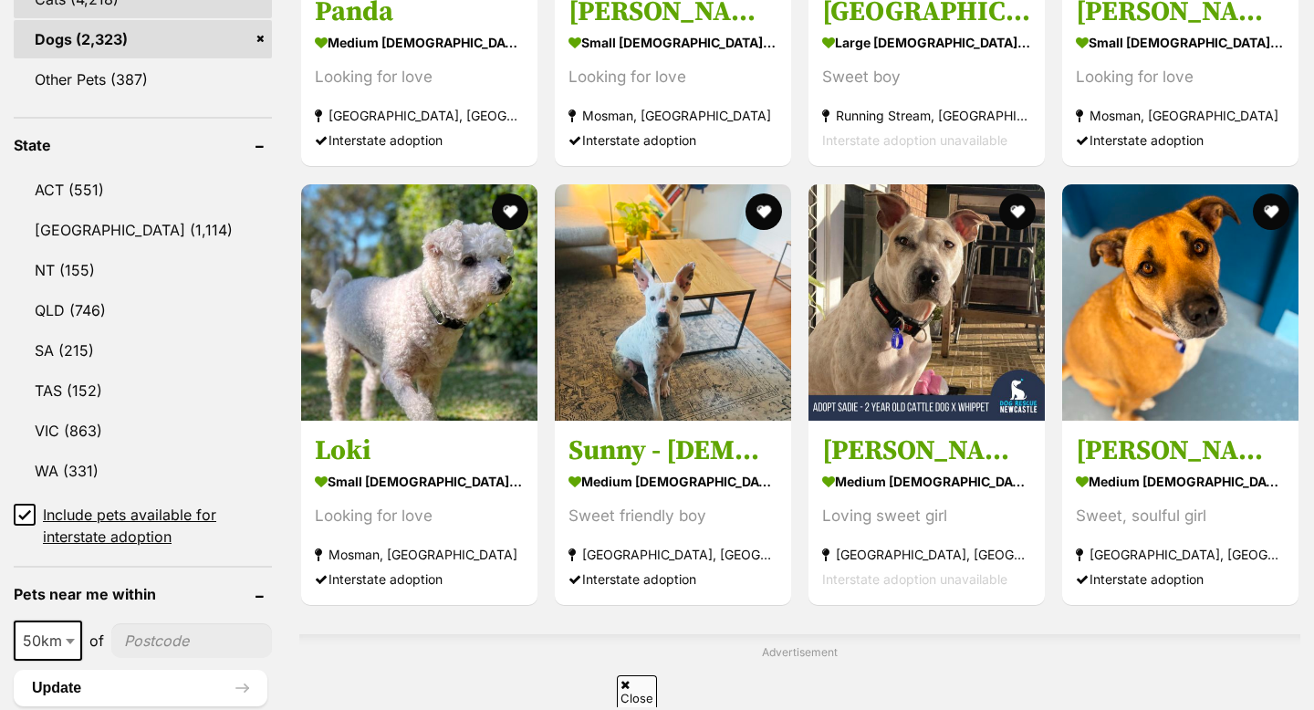
scroll to position [851, 0]
click at [24, 515] on icon at bounding box center [24, 514] width 13 height 13
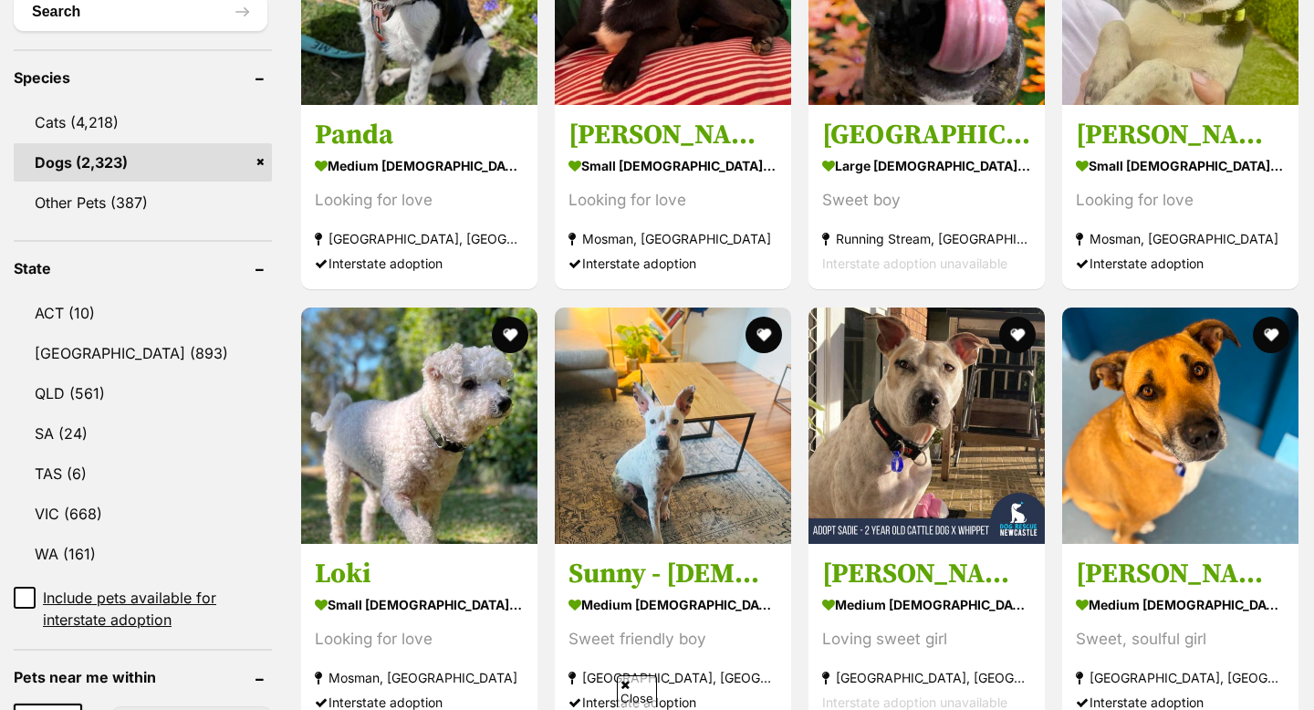
scroll to position [728, 0]
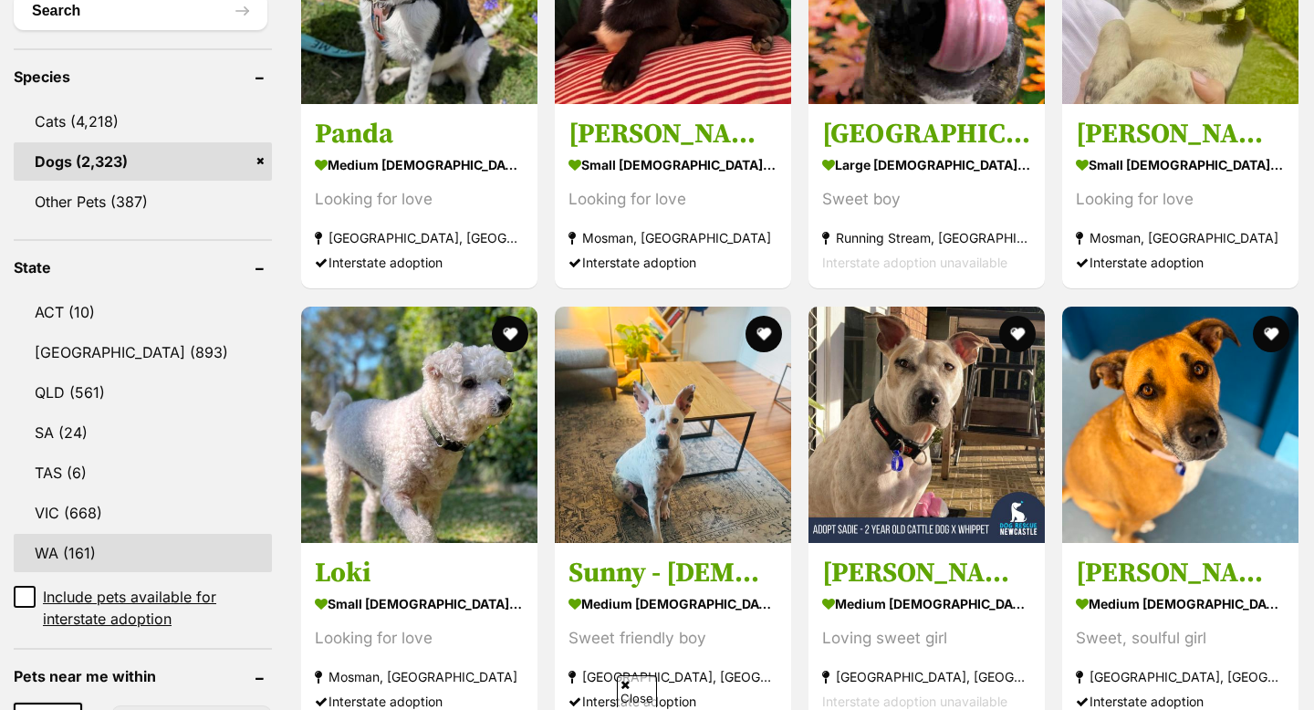
click at [39, 534] on link "WA (161)" at bounding box center [143, 553] width 258 height 38
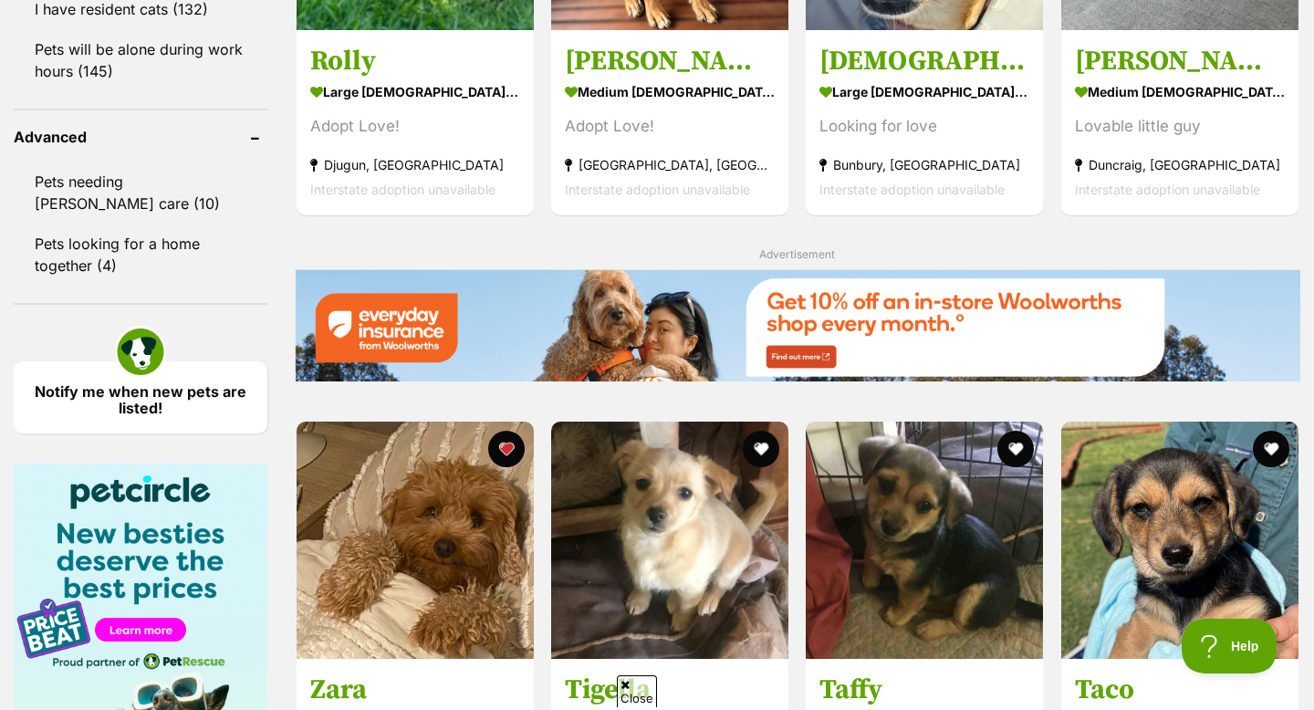
scroll to position [2301, 0]
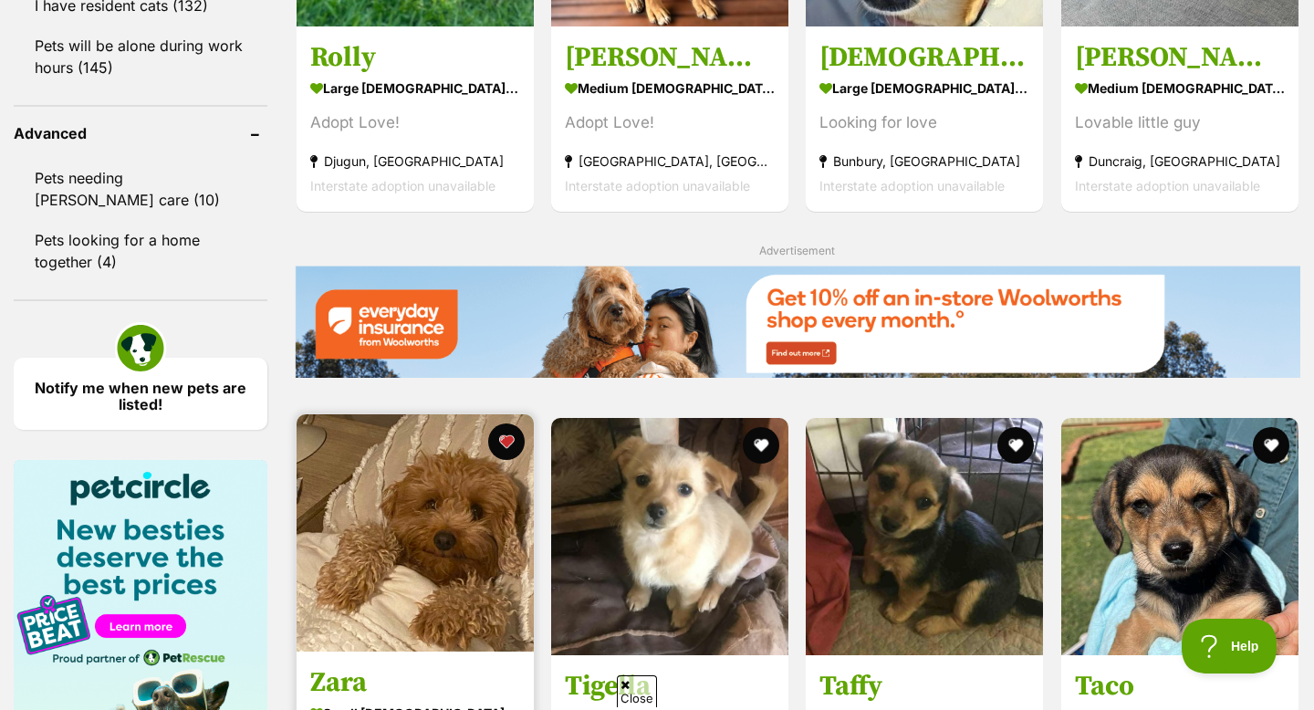
click at [433, 491] on img at bounding box center [415, 532] width 237 height 237
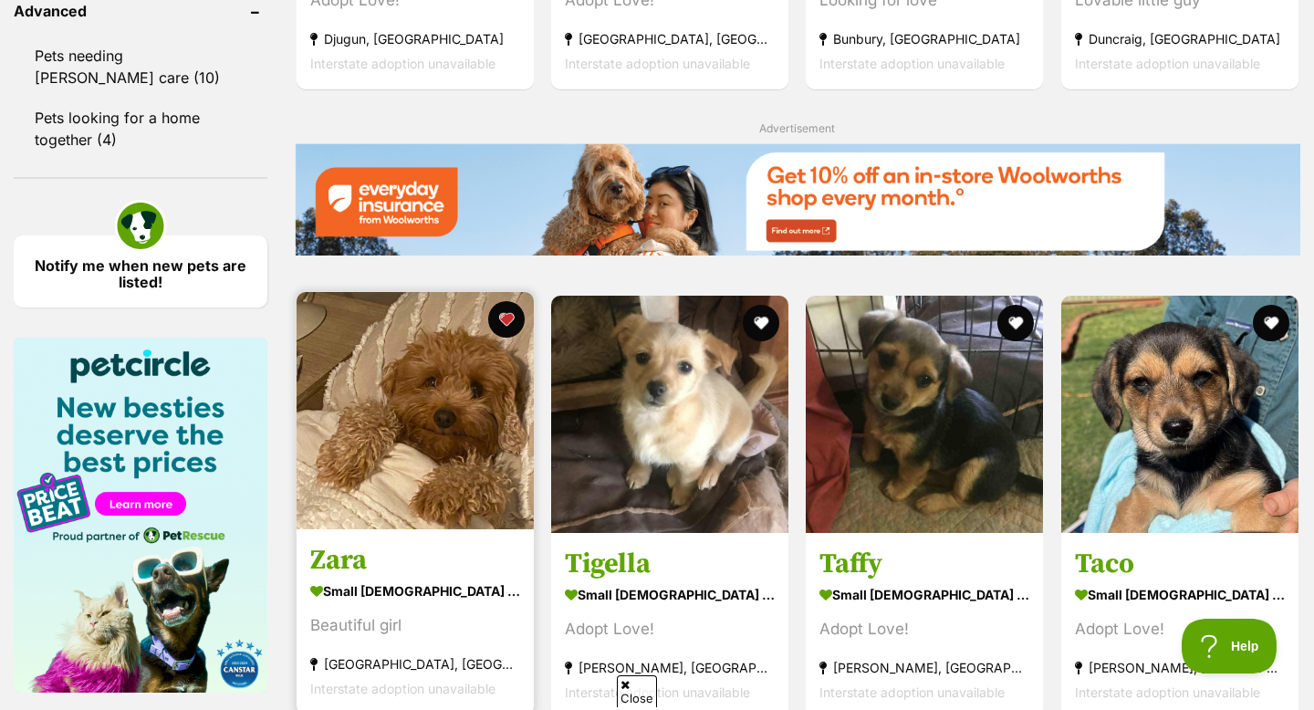
scroll to position [2441, 0]
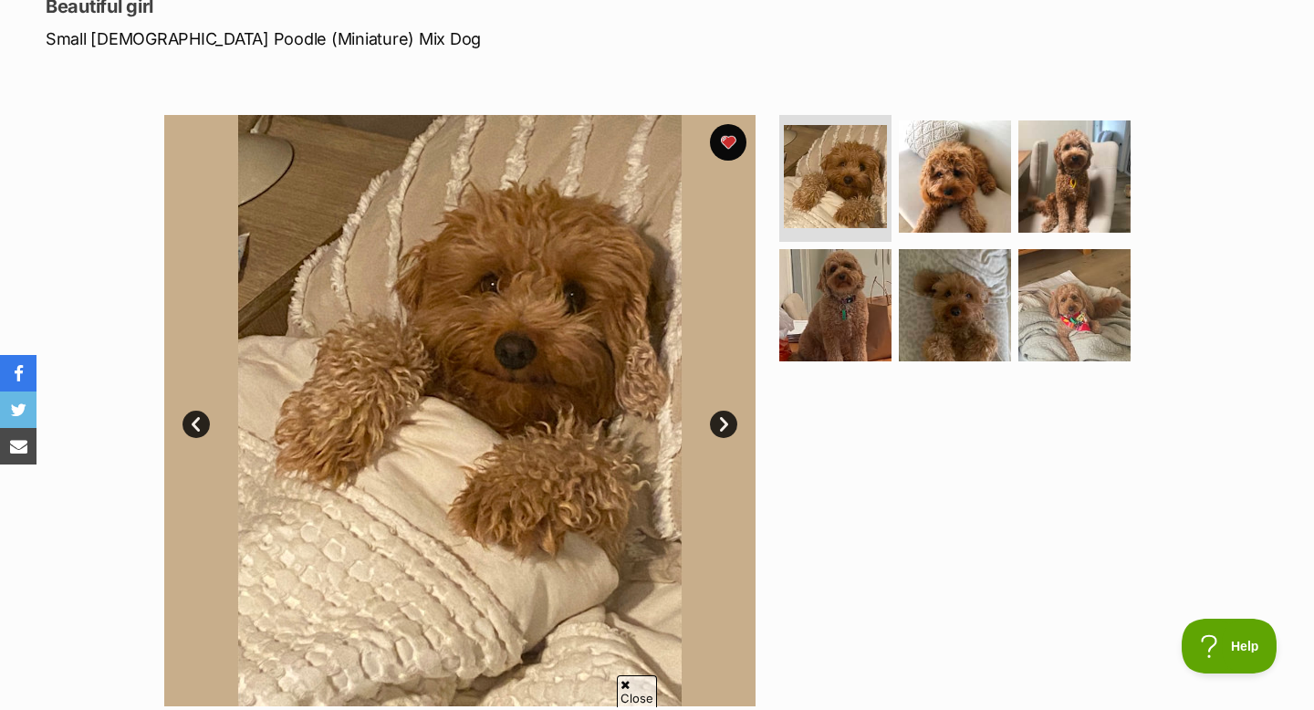
scroll to position [252, 0]
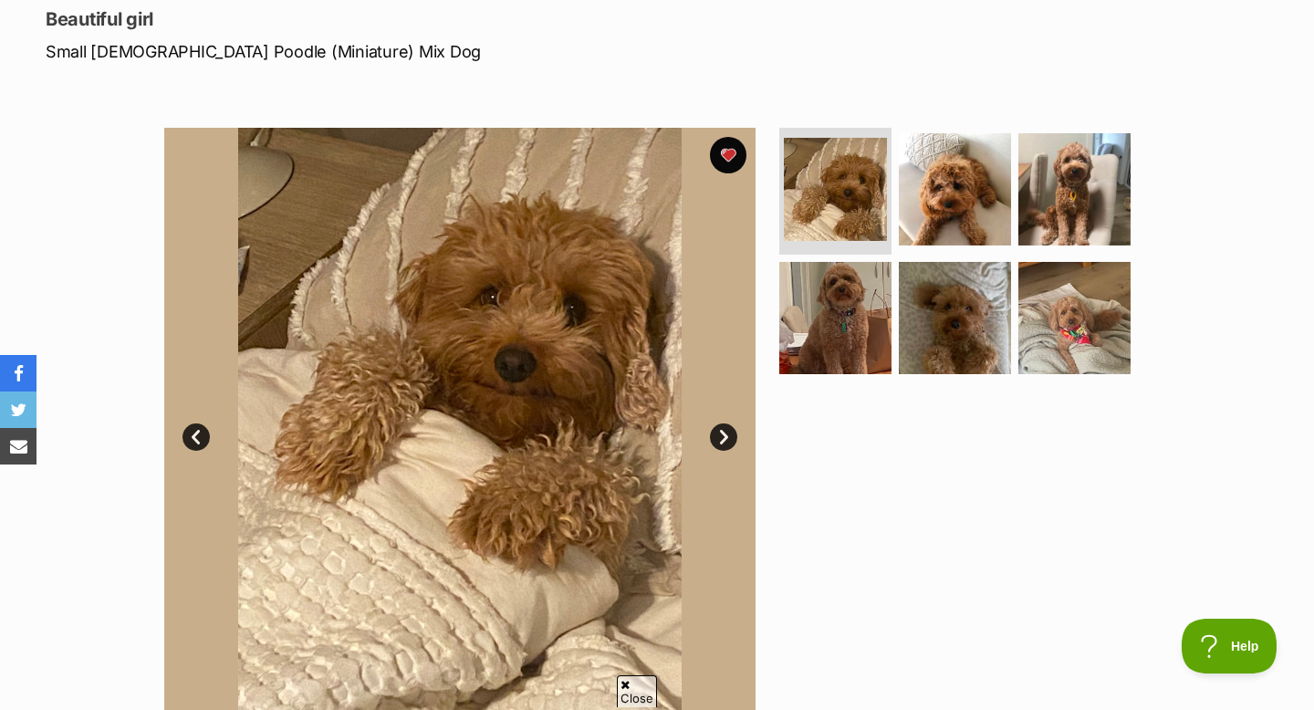
click at [713, 444] on link "Next" at bounding box center [723, 436] width 27 height 27
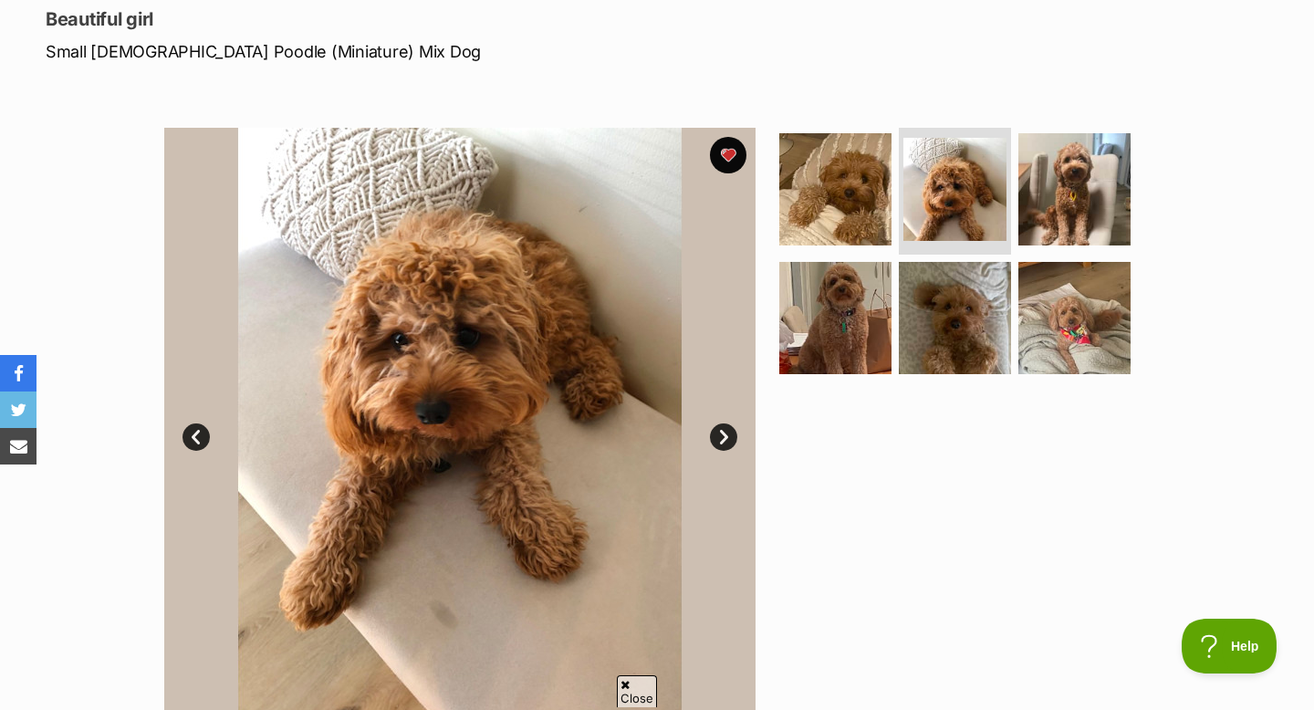
click at [713, 444] on link "Next" at bounding box center [723, 436] width 27 height 27
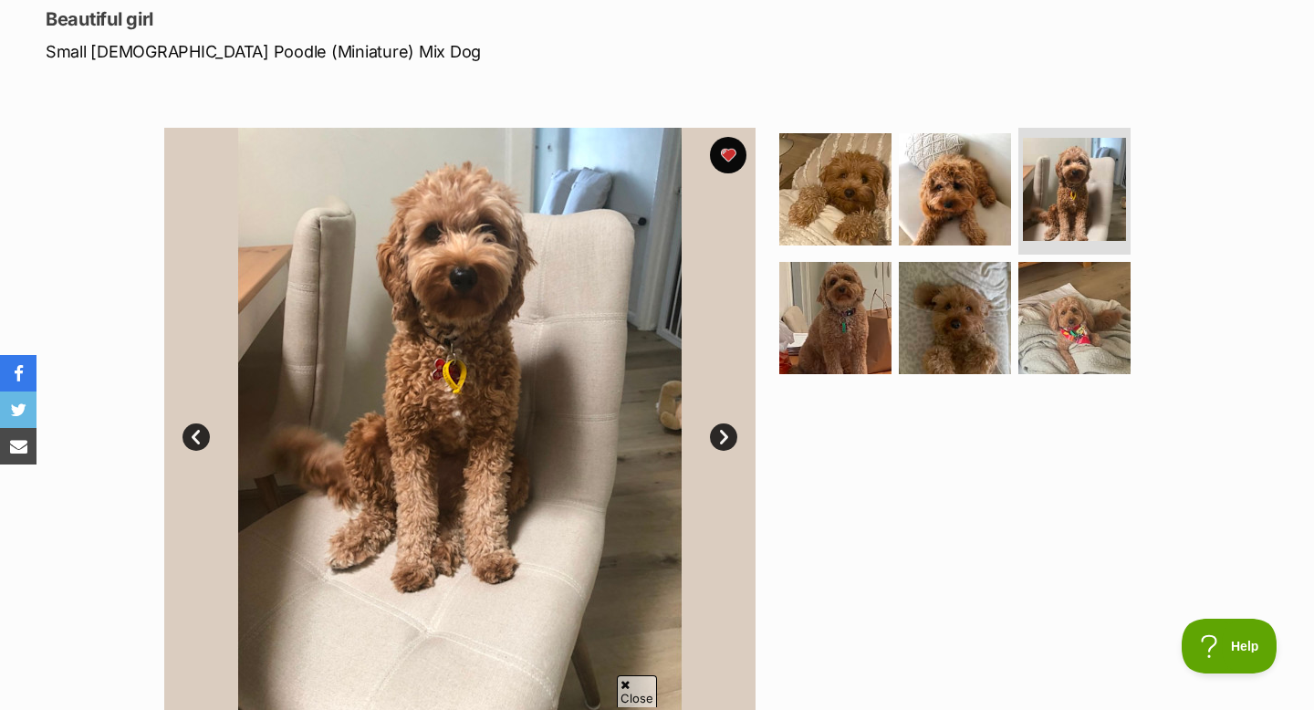
scroll to position [0, 0]
click at [713, 444] on link "Next" at bounding box center [723, 436] width 27 height 27
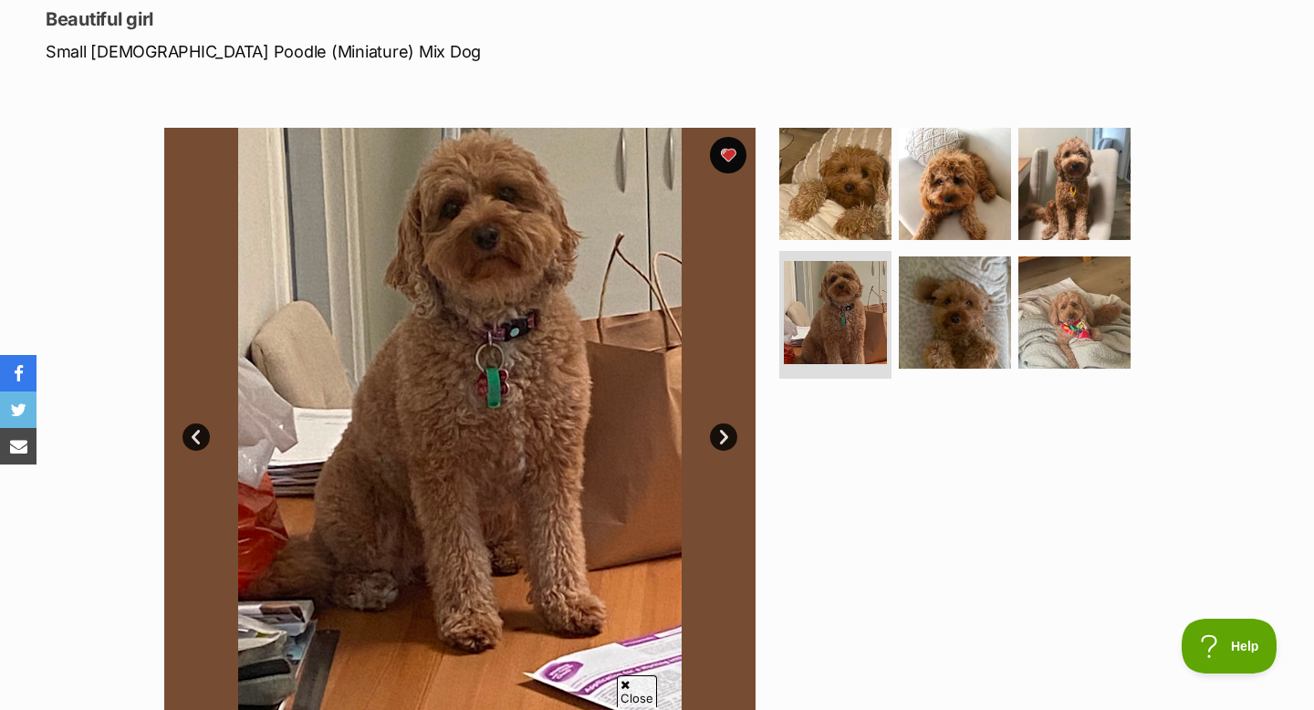
click at [713, 444] on link "Next" at bounding box center [723, 436] width 27 height 27
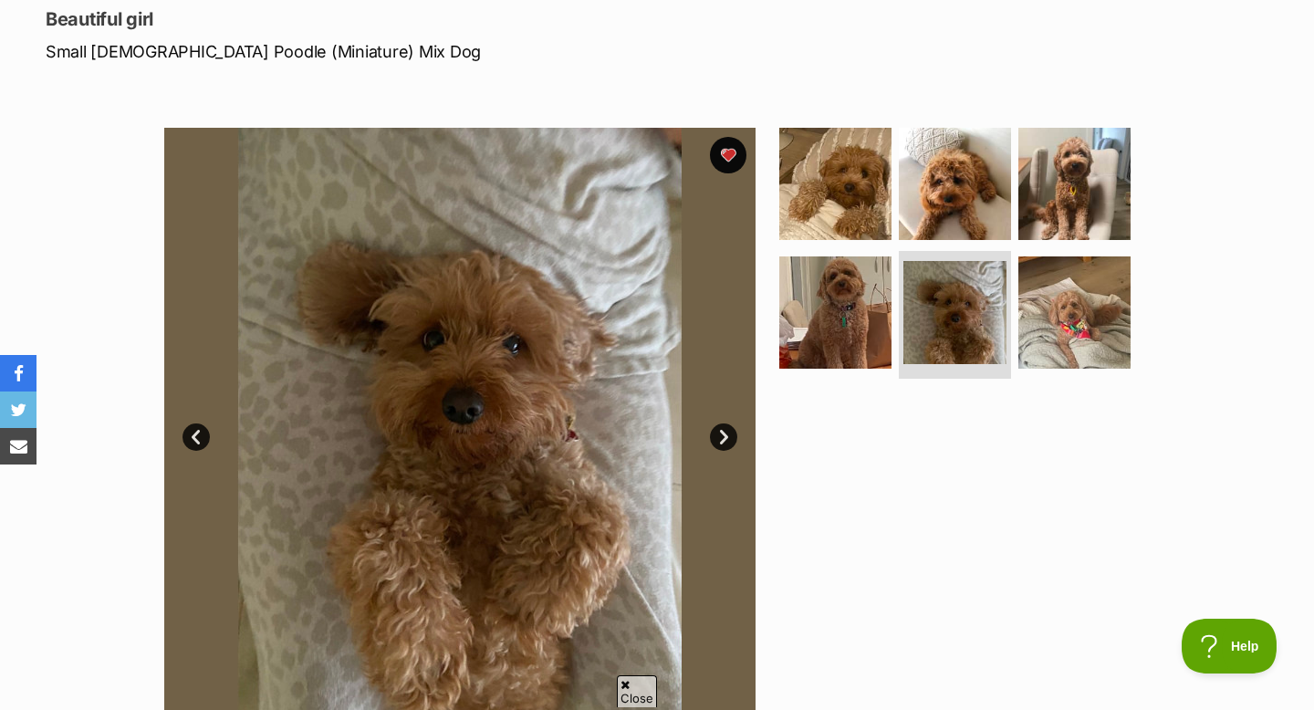
click at [713, 444] on link "Next" at bounding box center [723, 436] width 27 height 27
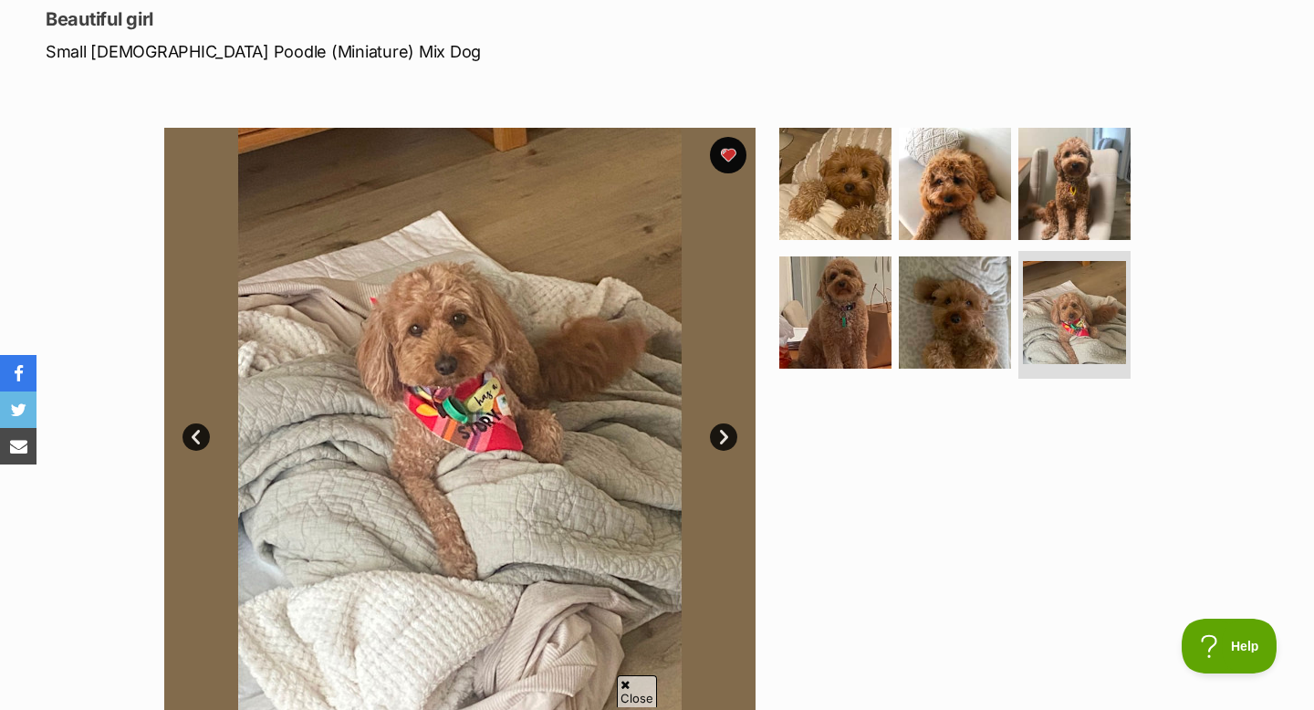
click at [713, 444] on link "Next" at bounding box center [723, 436] width 27 height 27
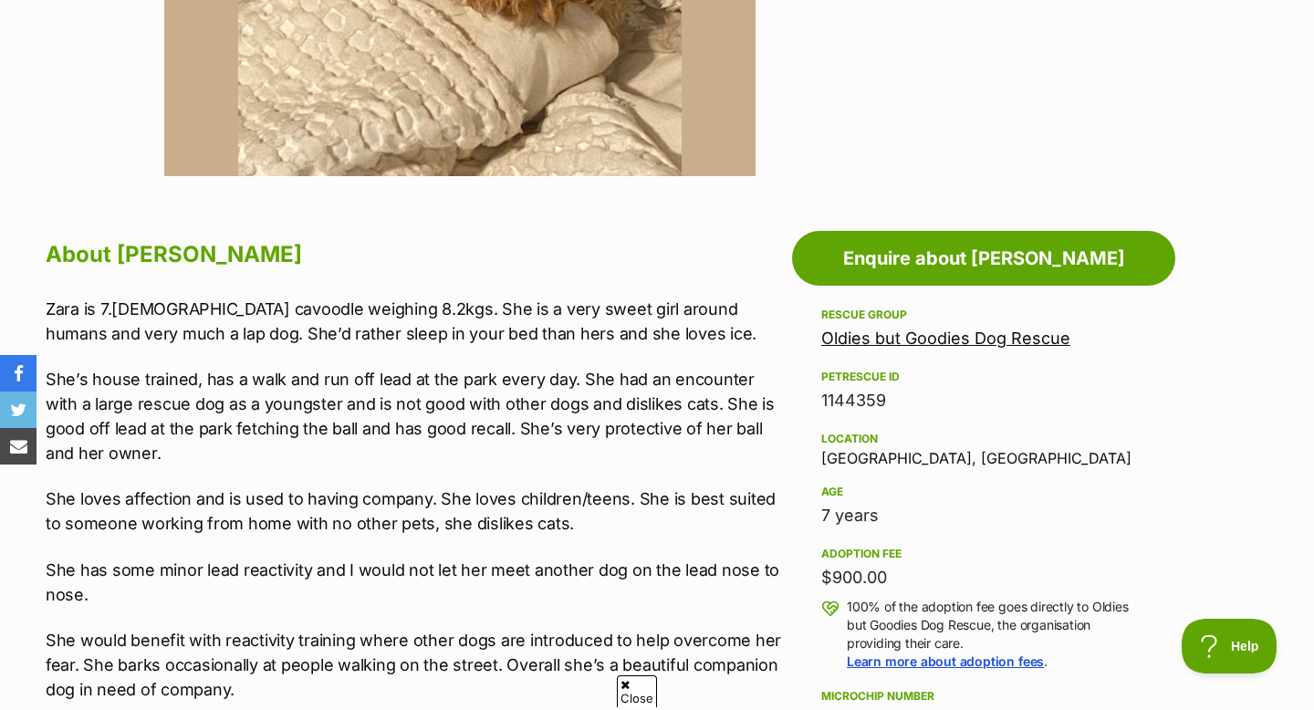
scroll to position [805, 0]
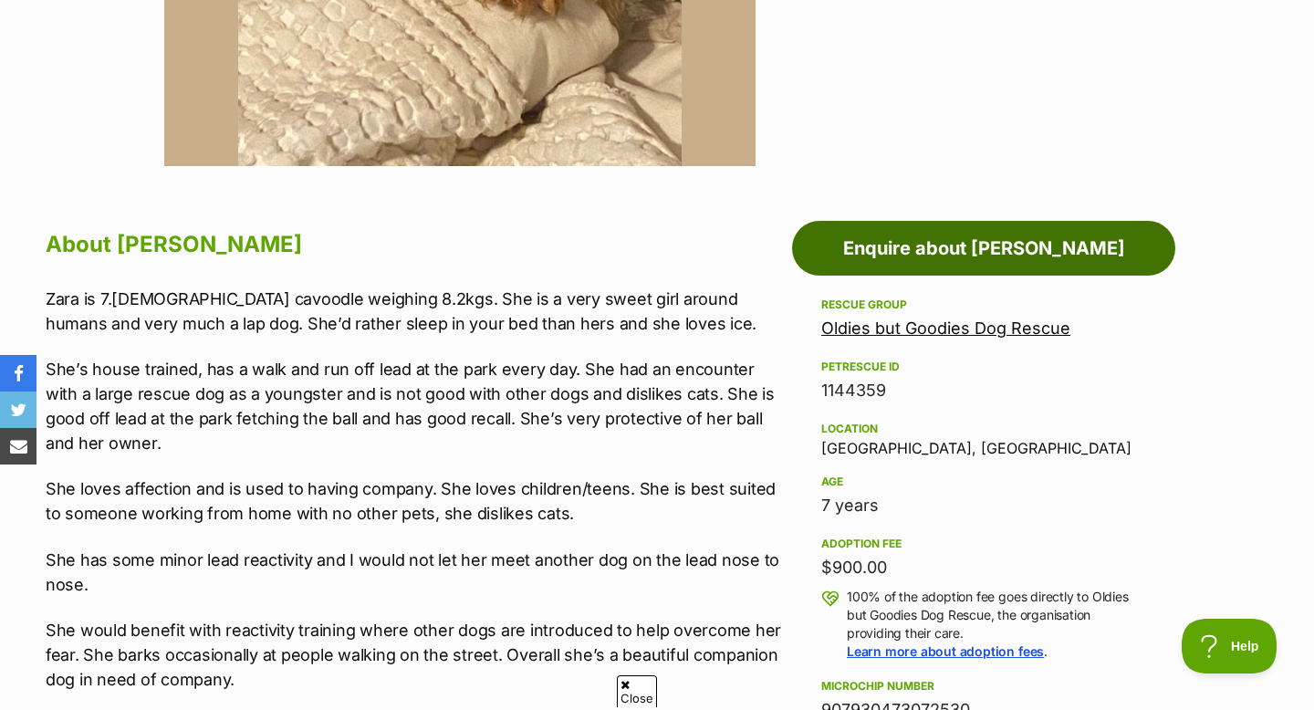
click at [994, 256] on link "Enquire about [PERSON_NAME]" at bounding box center [983, 248] width 383 height 55
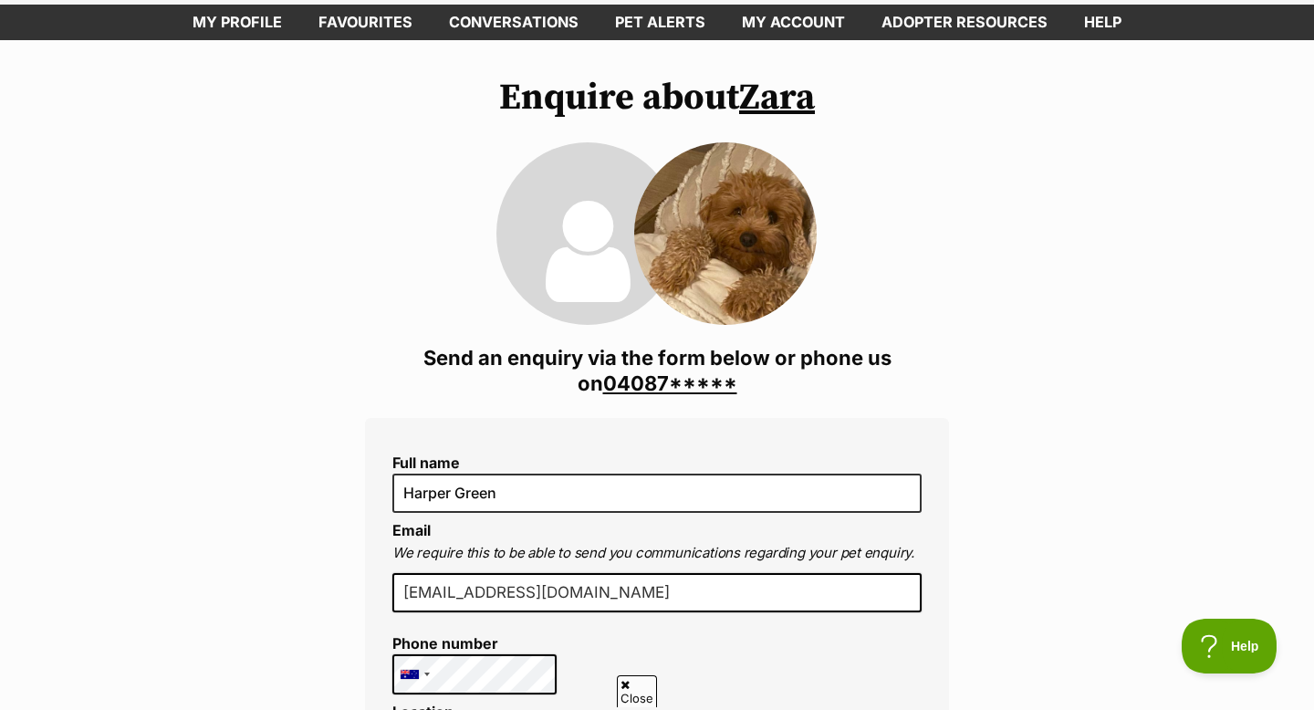
scroll to position [132, 0]
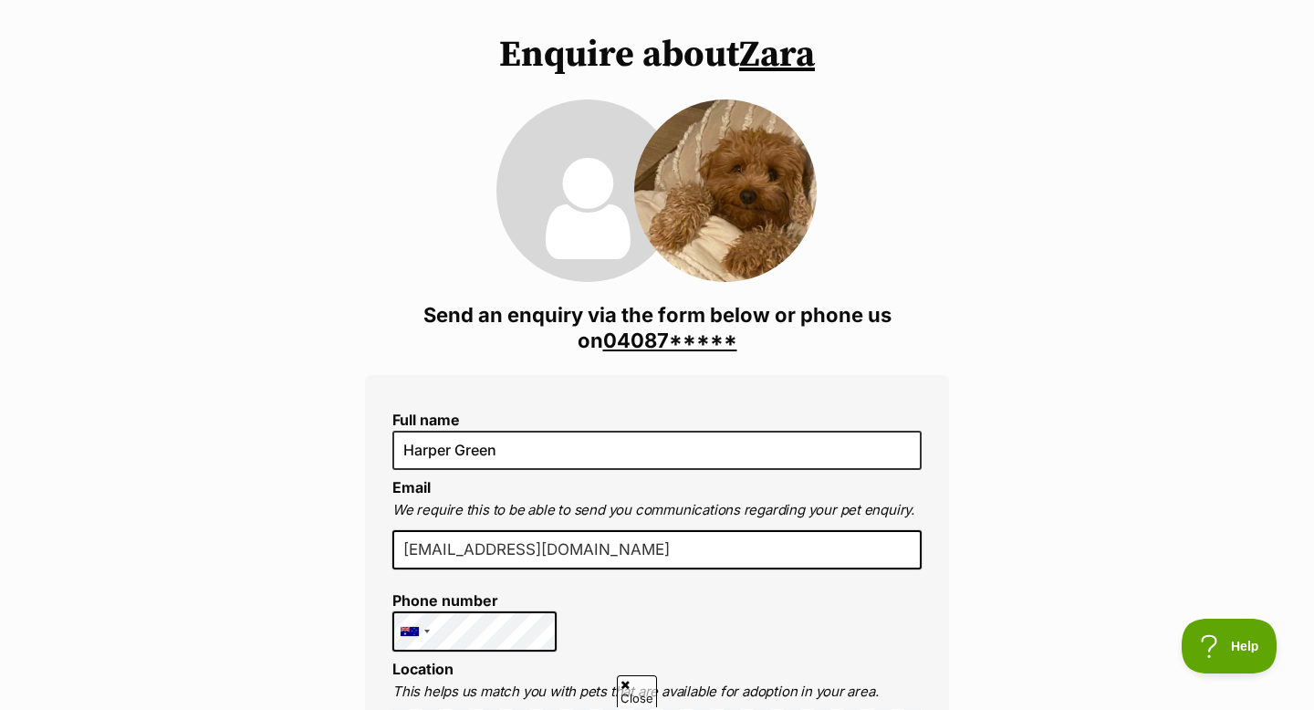
click at [690, 561] on input "harpertgreen@gmail.com" at bounding box center [656, 550] width 529 height 40
type input "h"
type input "maxinegreen78@gmail.com"
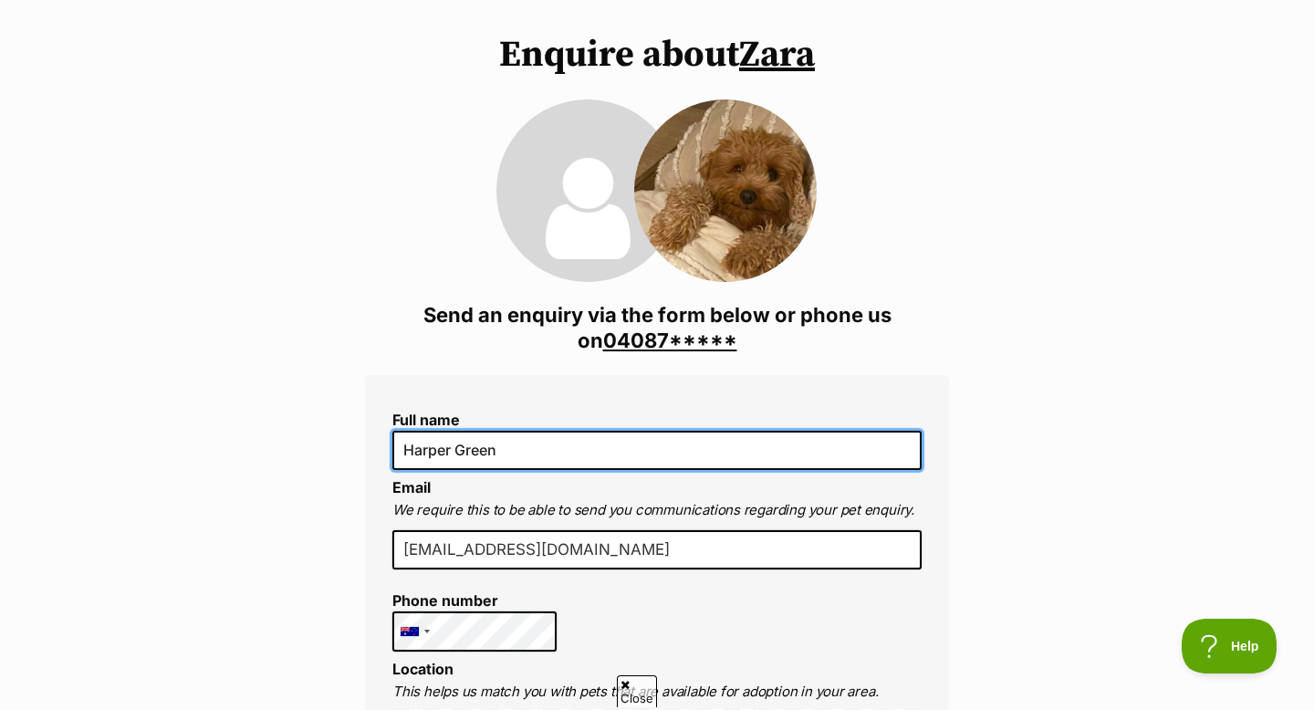
click at [453, 453] on input "Harper Green" at bounding box center [656, 450] width 529 height 38
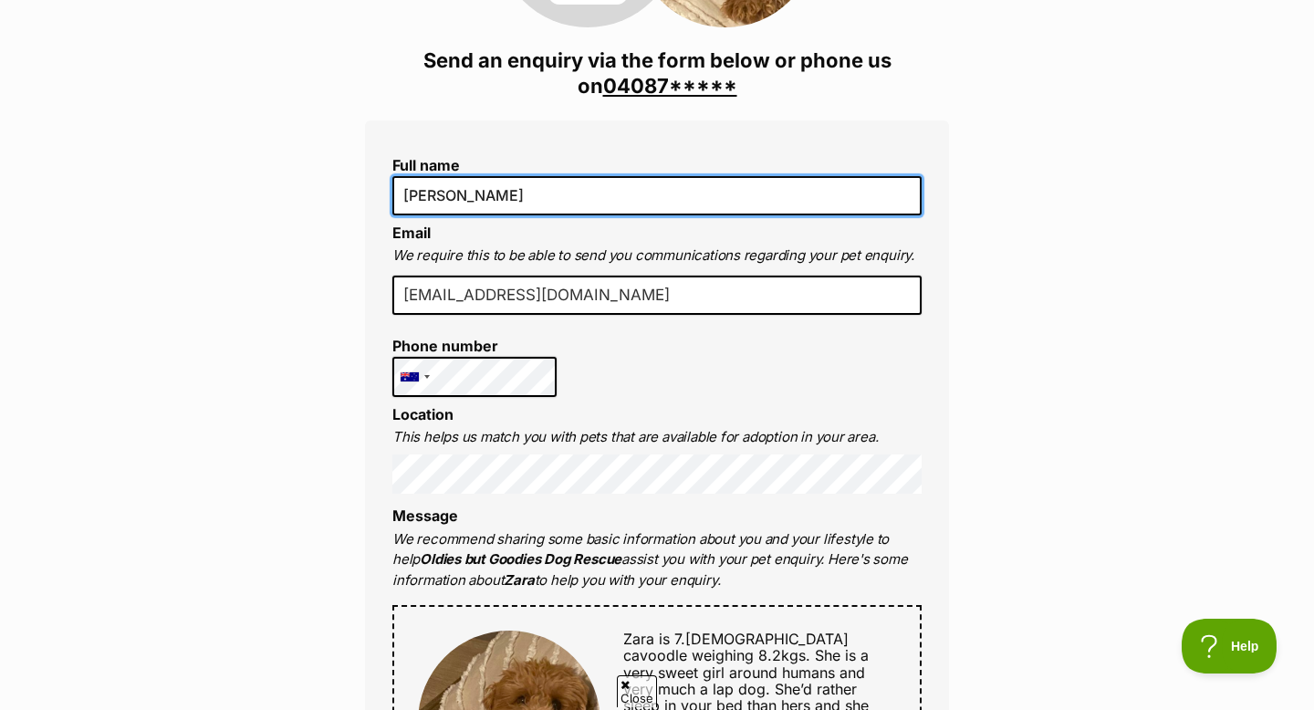
scroll to position [390, 0]
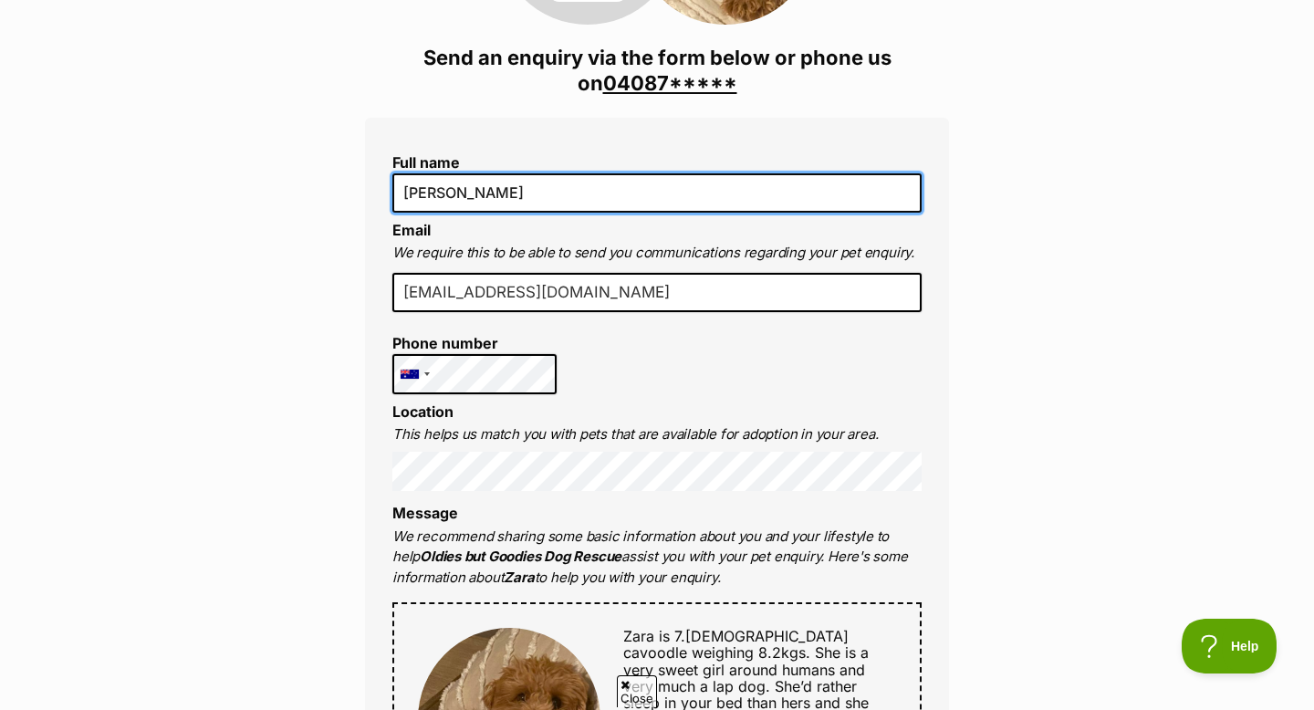
type input "Maxine Green"
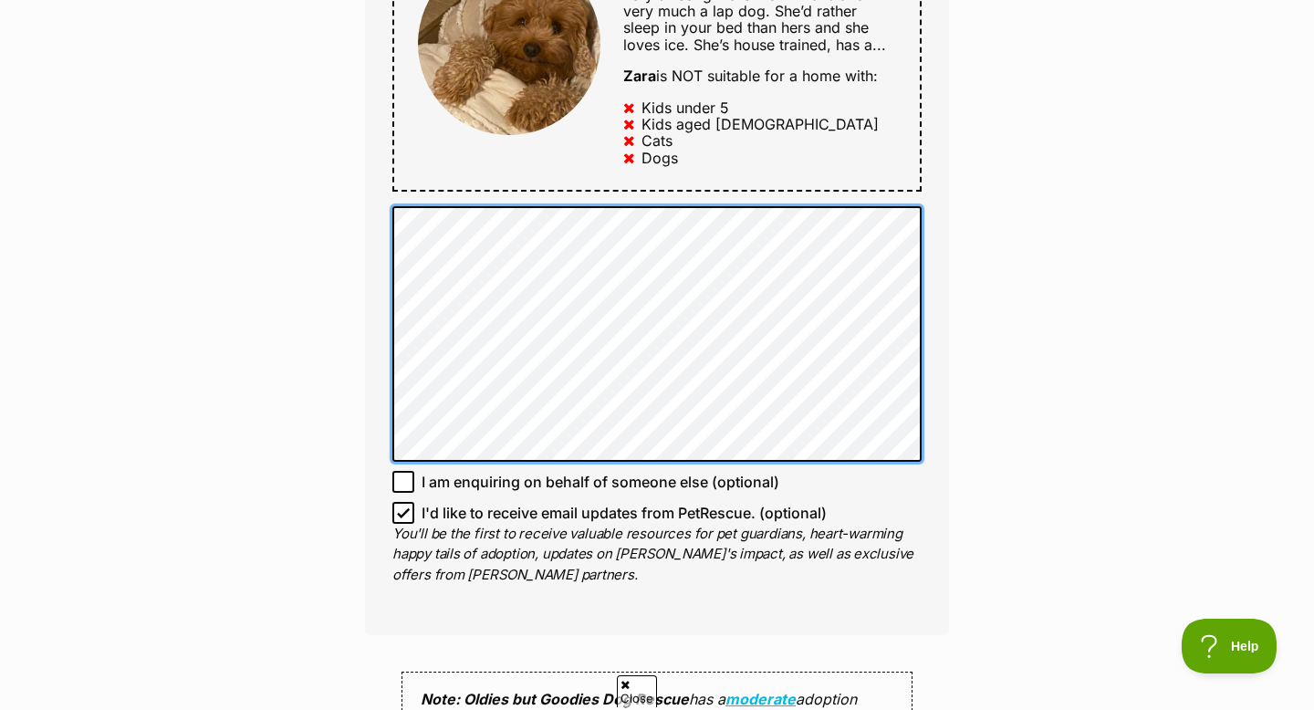
scroll to position [1070, 0]
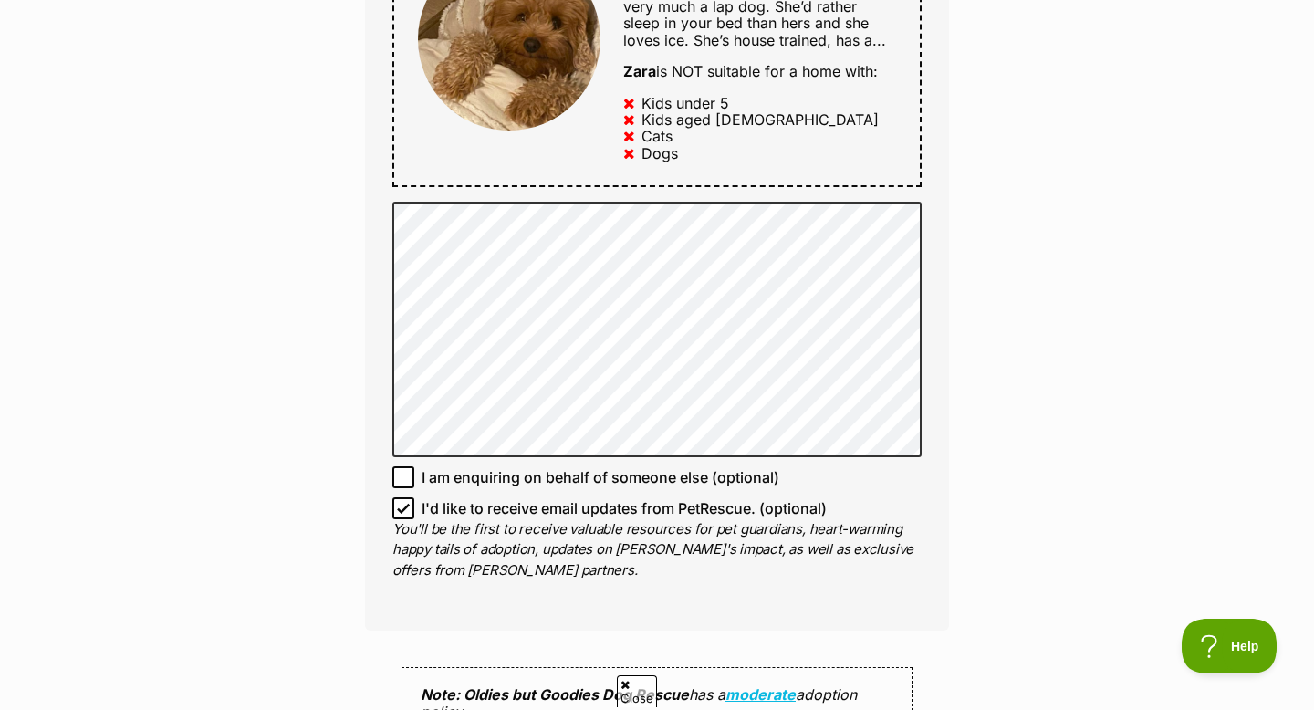
click at [404, 506] on icon at bounding box center [403, 508] width 13 height 13
click at [404, 506] on input "I'd like to receive email updates from PetRescue. (optional)" at bounding box center [403, 508] width 22 height 22
checkbox input "false"
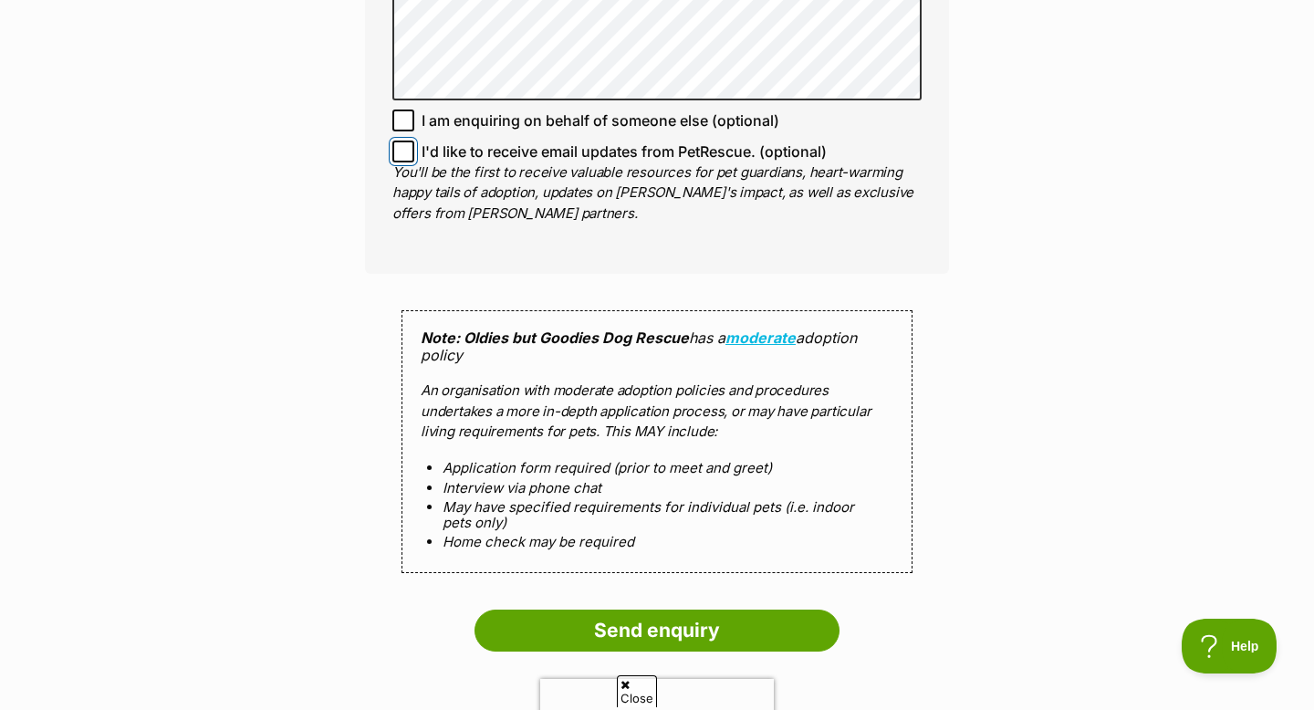
scroll to position [1429, 0]
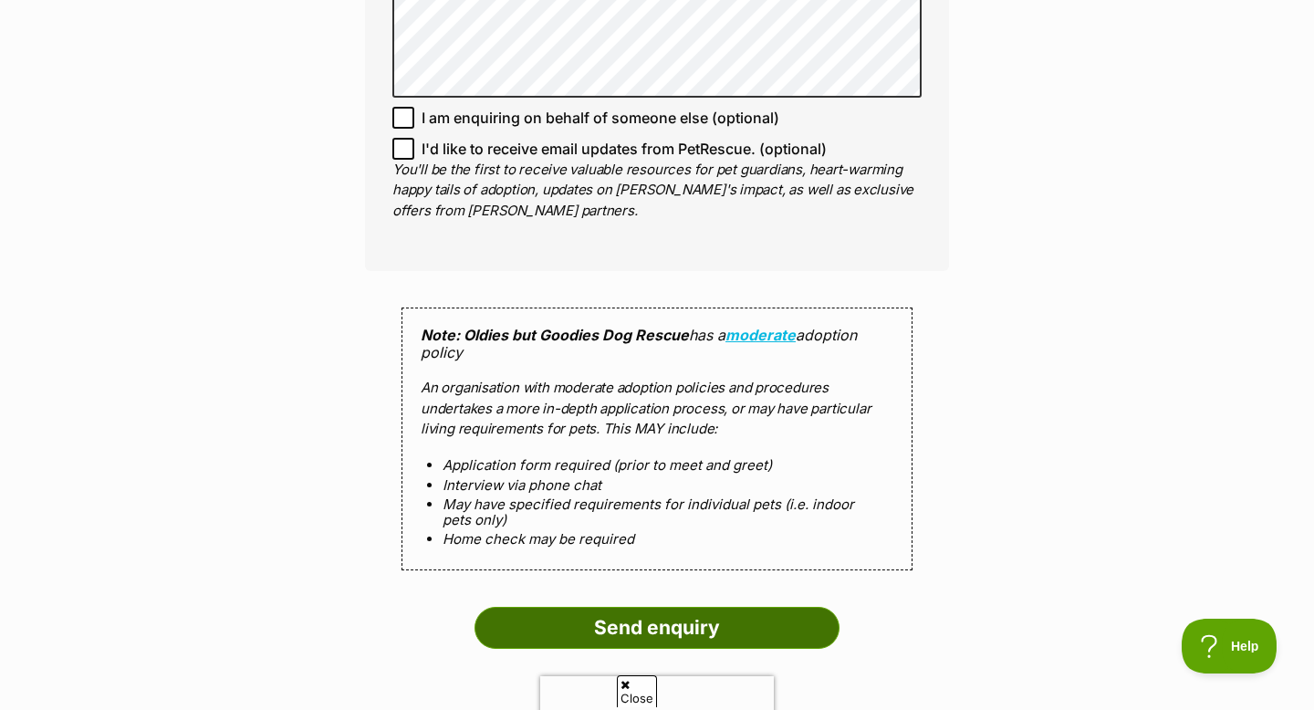
click at [632, 621] on input "Send enquiry" at bounding box center [657, 628] width 365 height 42
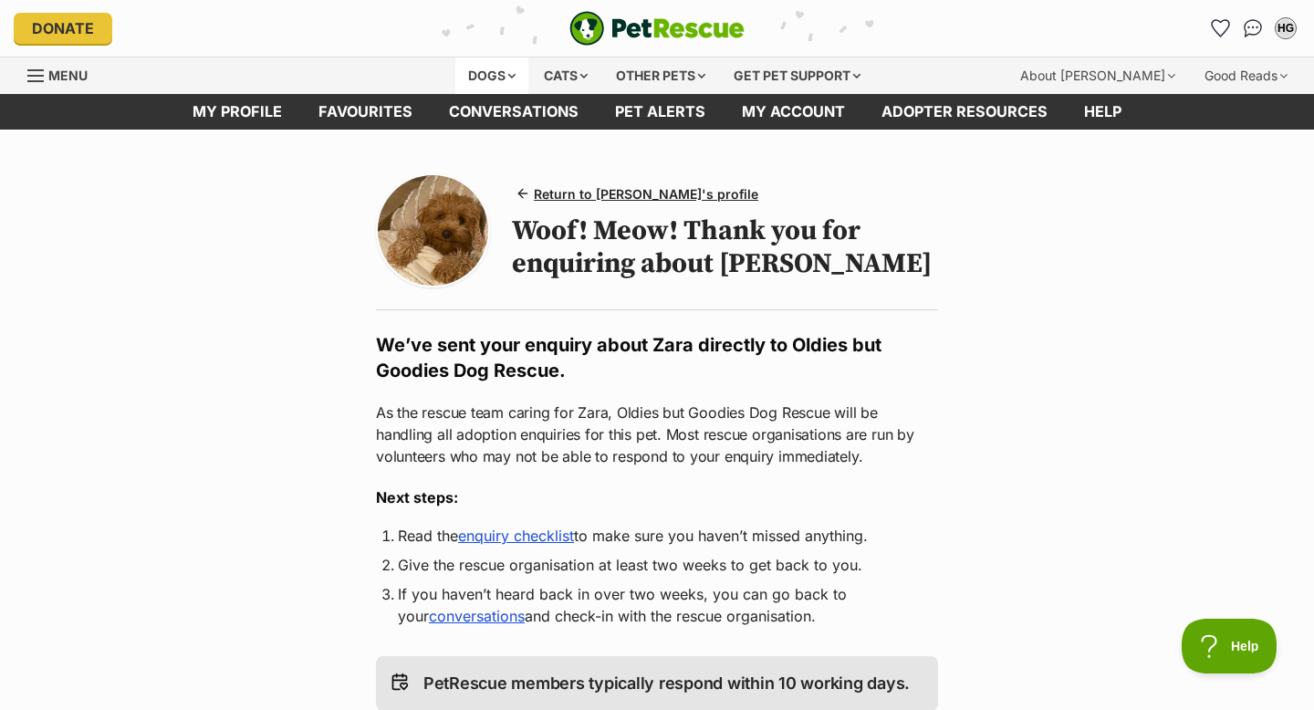
click at [489, 87] on div "Dogs" at bounding box center [491, 75] width 73 height 37
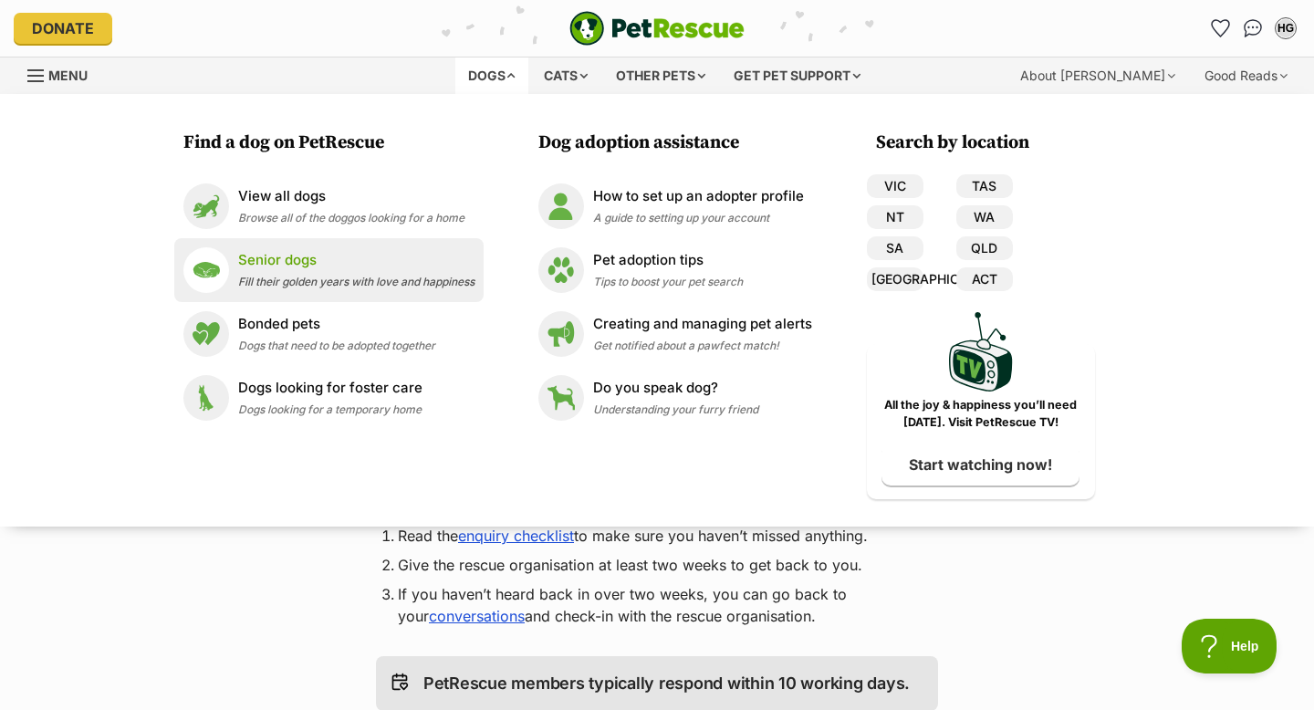
click at [272, 280] on span "Fill their golden years with love and happiness" at bounding box center [356, 282] width 236 height 14
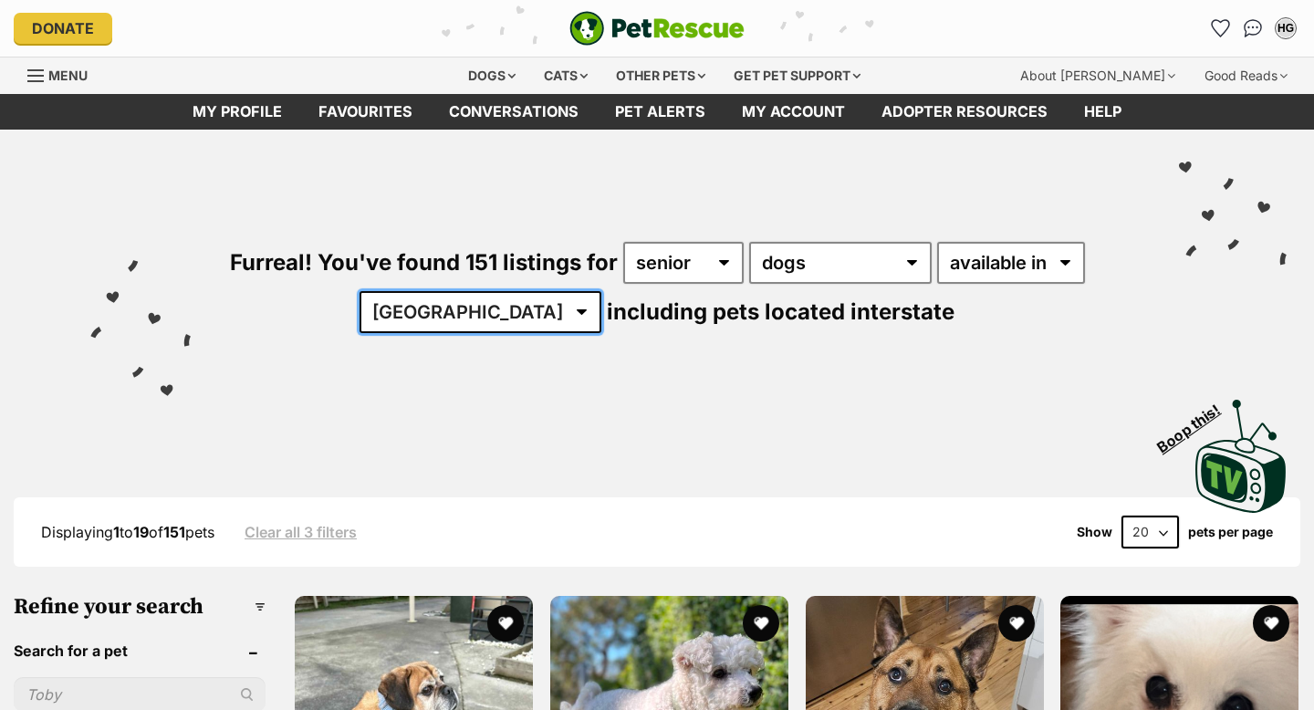
click at [508, 316] on select "[GEOGRAPHIC_DATA] [GEOGRAPHIC_DATA] [GEOGRAPHIC_DATA] [GEOGRAPHIC_DATA] [GEOGRA…" at bounding box center [481, 312] width 242 height 42
select select "WA"
click at [416, 291] on select "[GEOGRAPHIC_DATA] [GEOGRAPHIC_DATA] [GEOGRAPHIC_DATA] [GEOGRAPHIC_DATA] [GEOGRA…" at bounding box center [481, 312] width 242 height 42
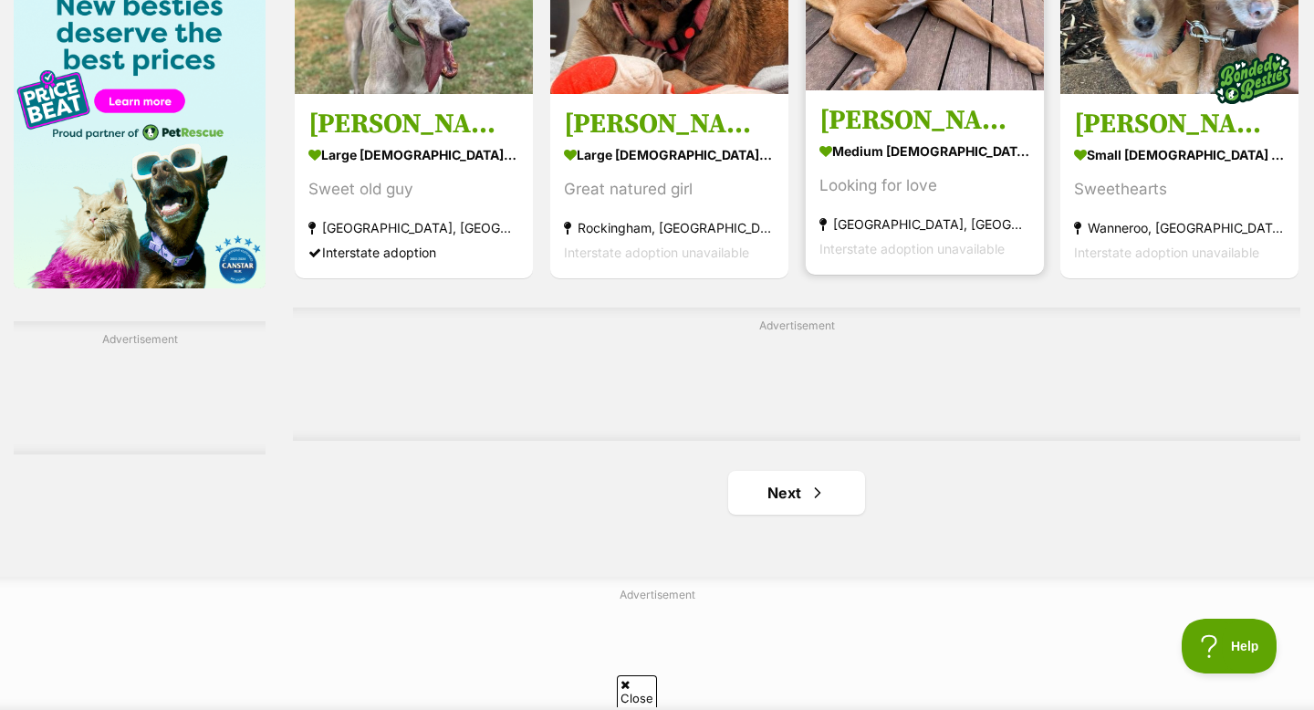
scroll to position [2868, 0]
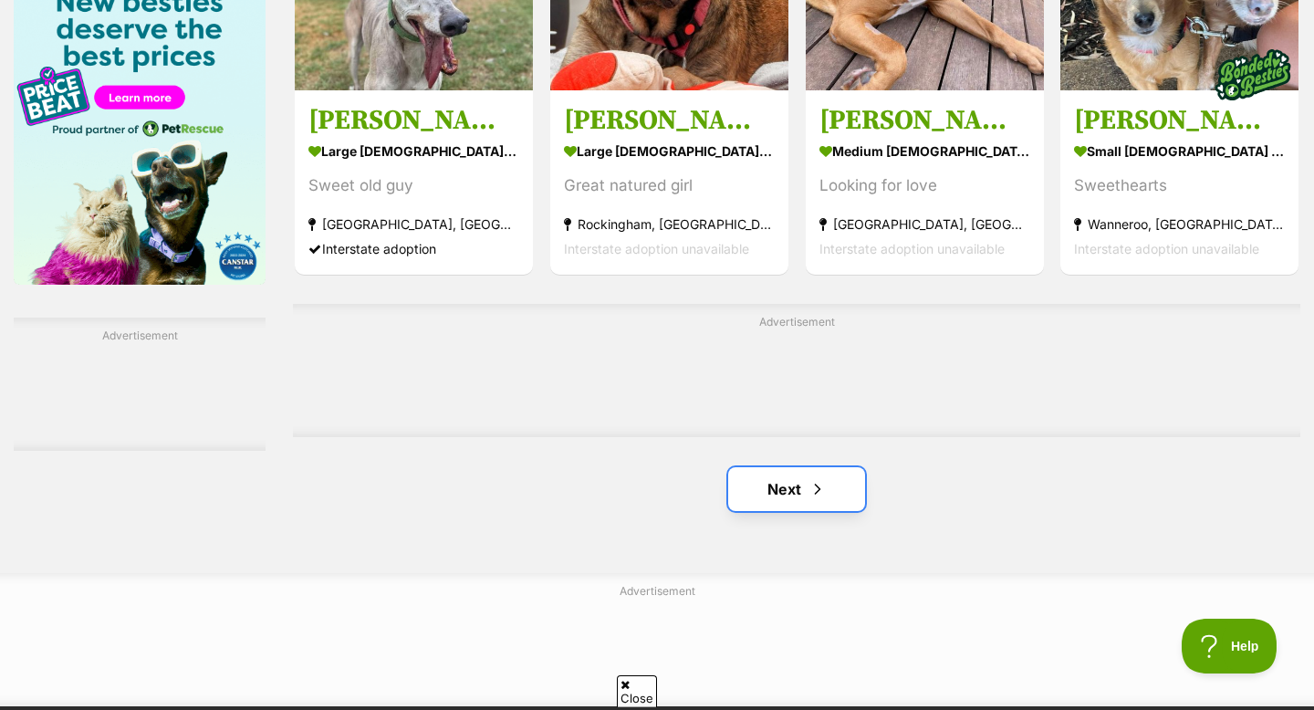
click at [821, 488] on span "Next page" at bounding box center [818, 489] width 18 height 22
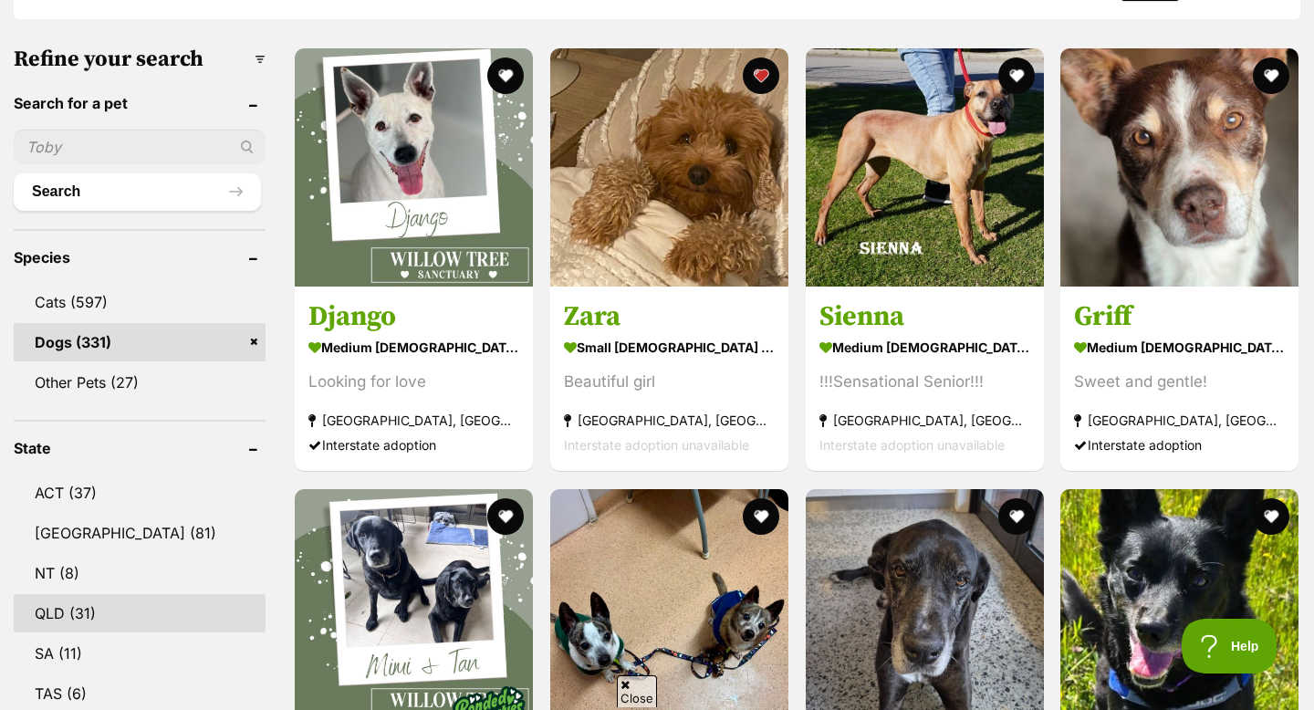
scroll to position [752, 0]
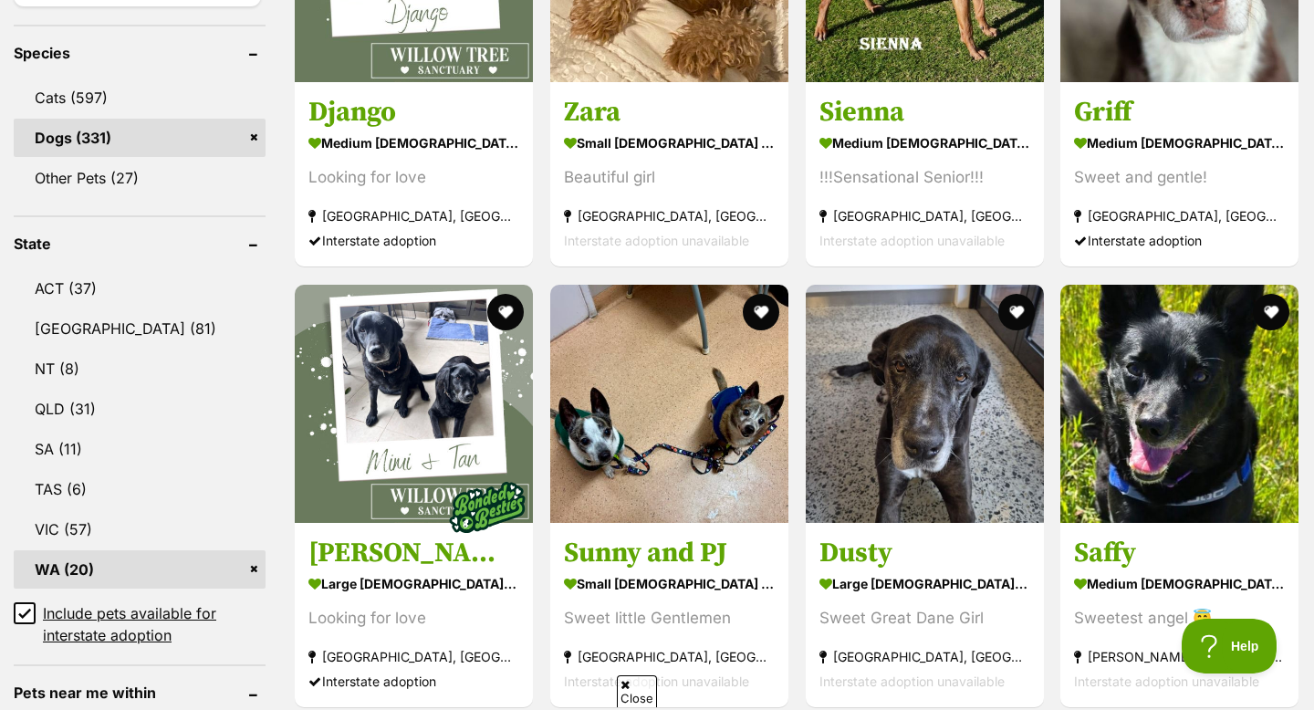
click at [18, 617] on icon at bounding box center [24, 613] width 13 height 13
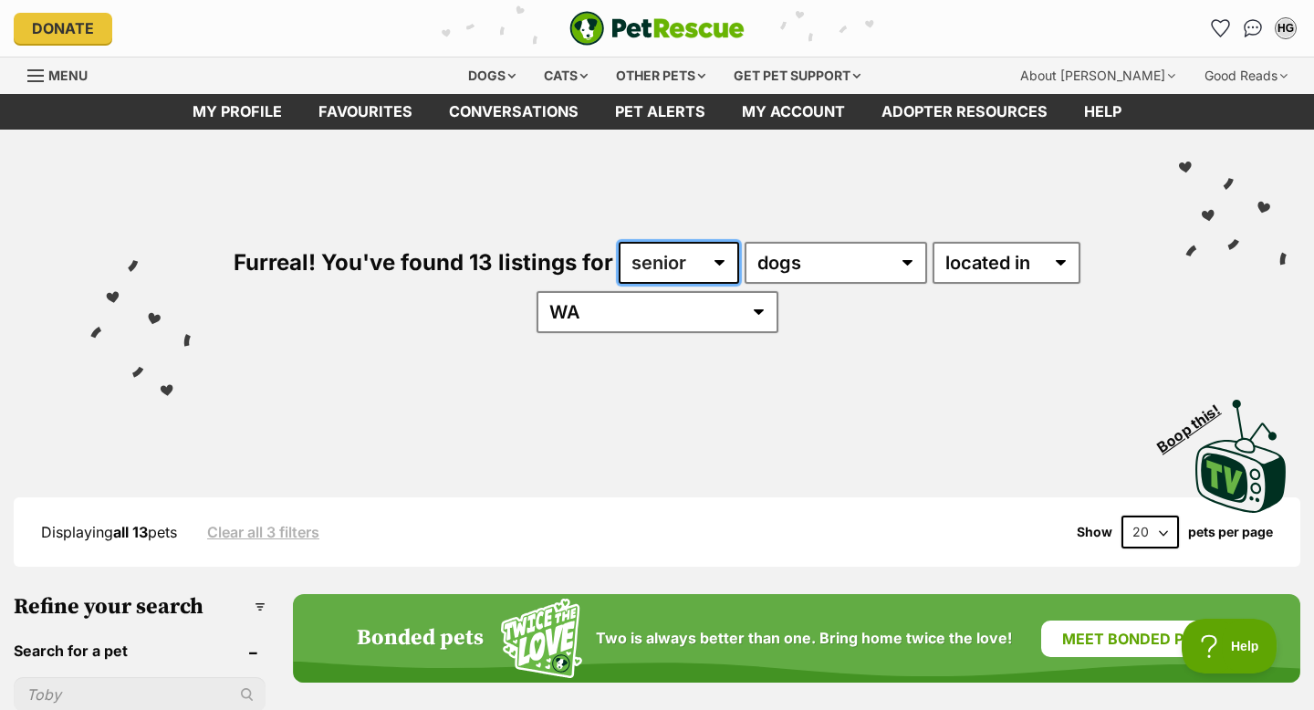
click at [718, 261] on select "any age puppy adult senior" at bounding box center [679, 263] width 120 height 42
select select "adult"
click at [619, 242] on select "any age puppy adult senior" at bounding box center [679, 263] width 120 height 42
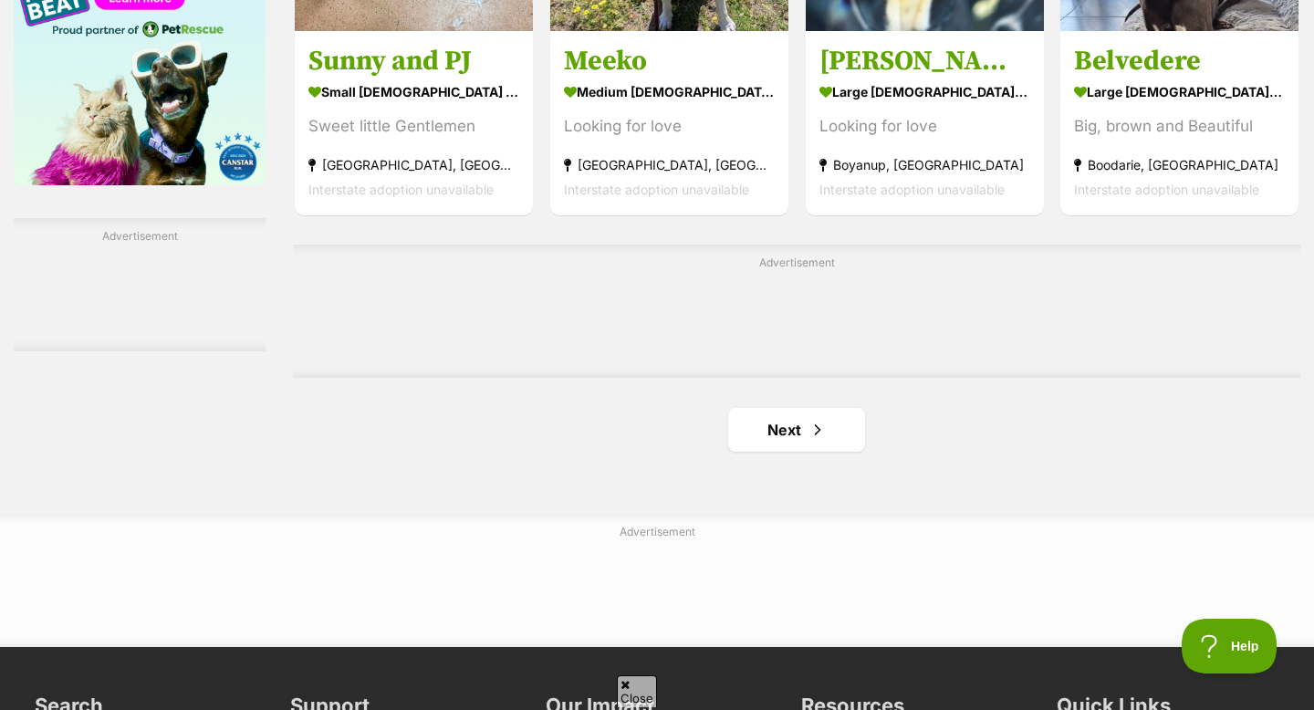
scroll to position [2930, 0]
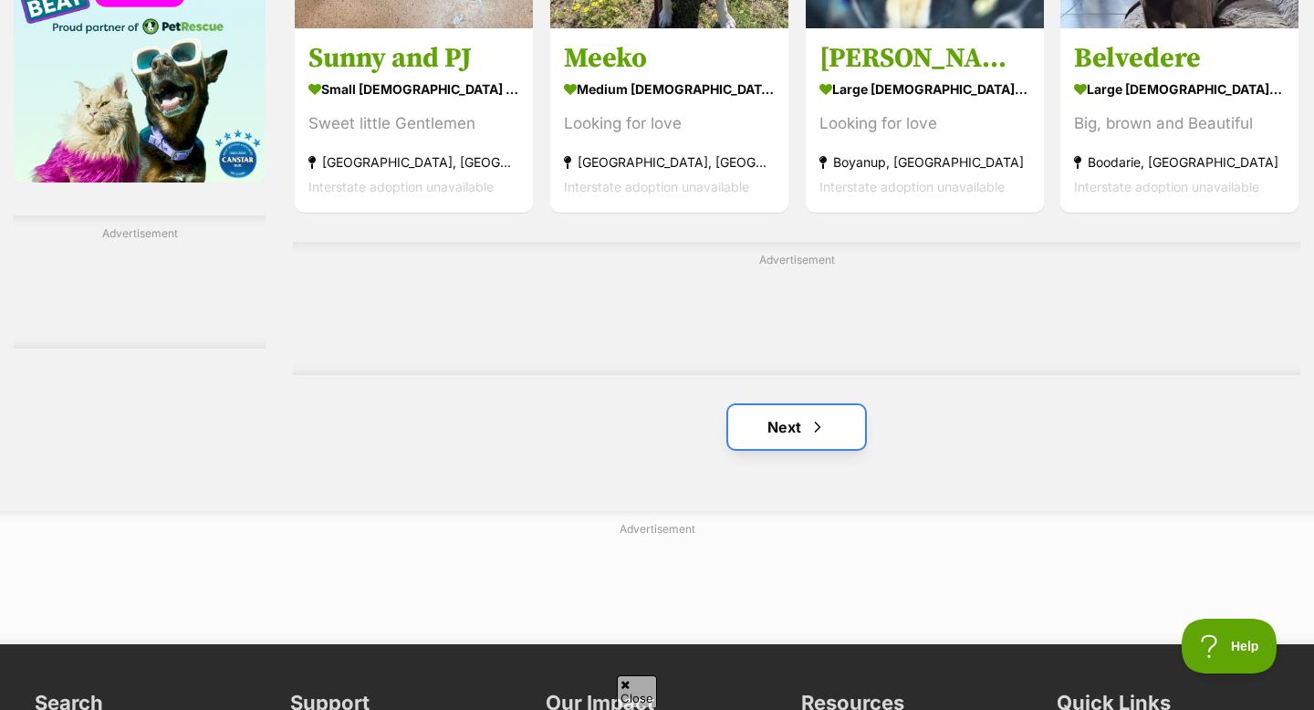
click at [816, 423] on span "Next page" at bounding box center [818, 427] width 18 height 22
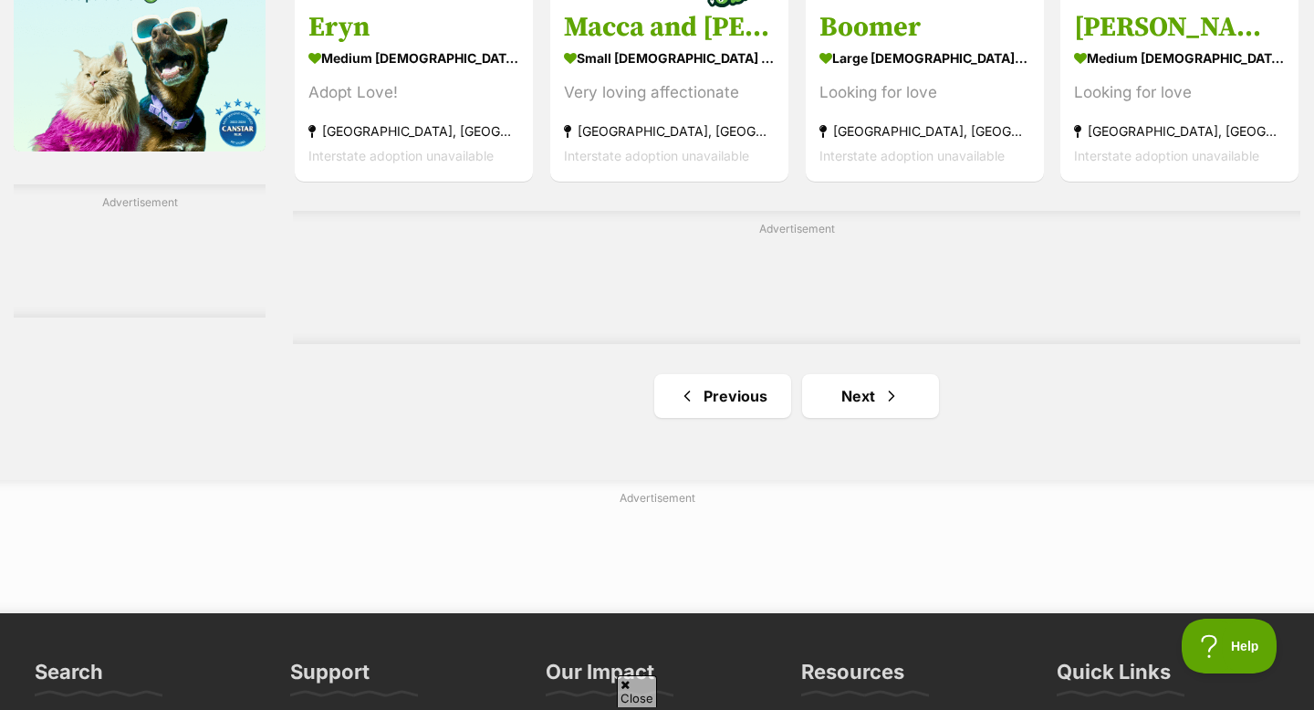
scroll to position [3000, 0]
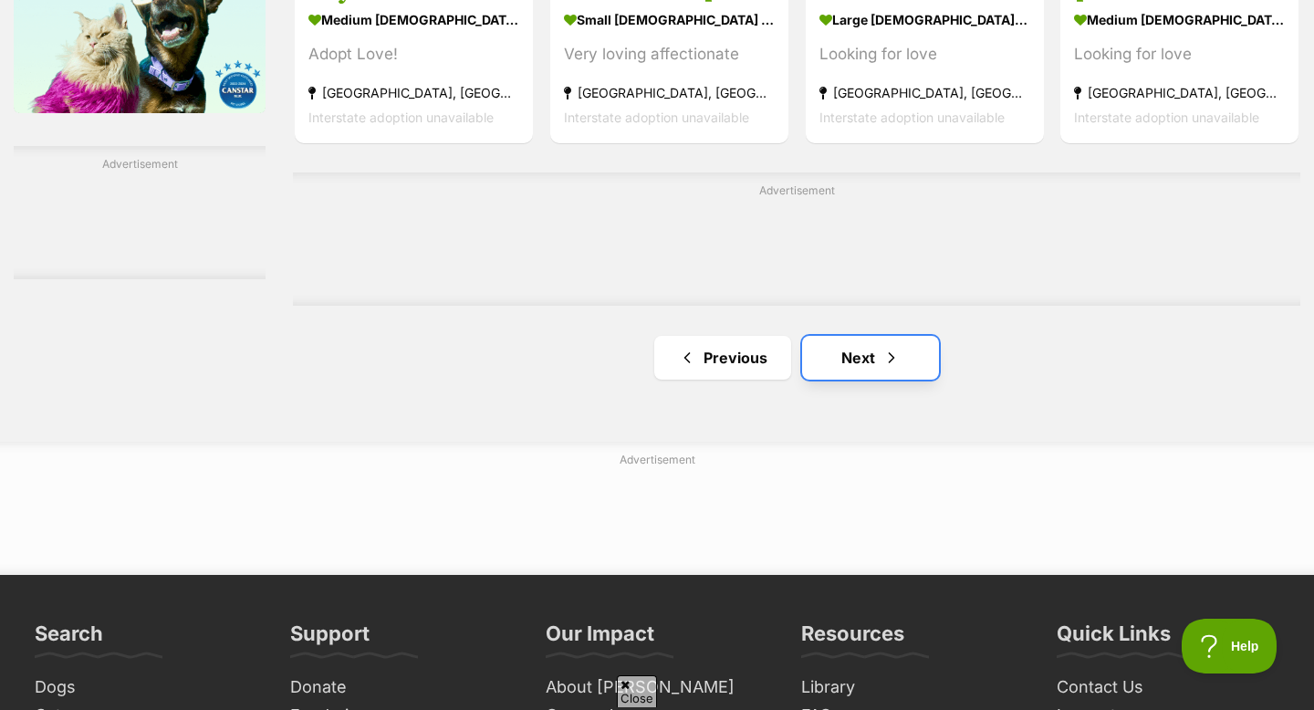
click at [868, 350] on link "Next" at bounding box center [870, 358] width 137 height 44
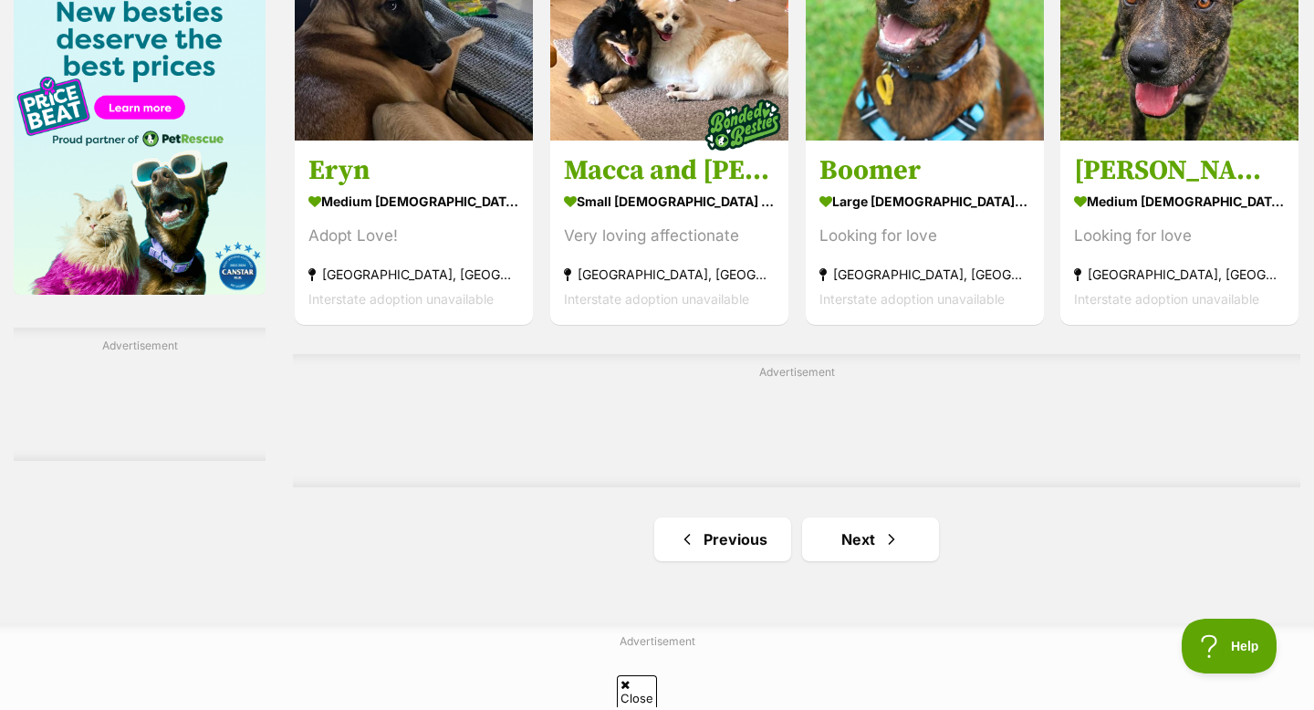
scroll to position [2824, 0]
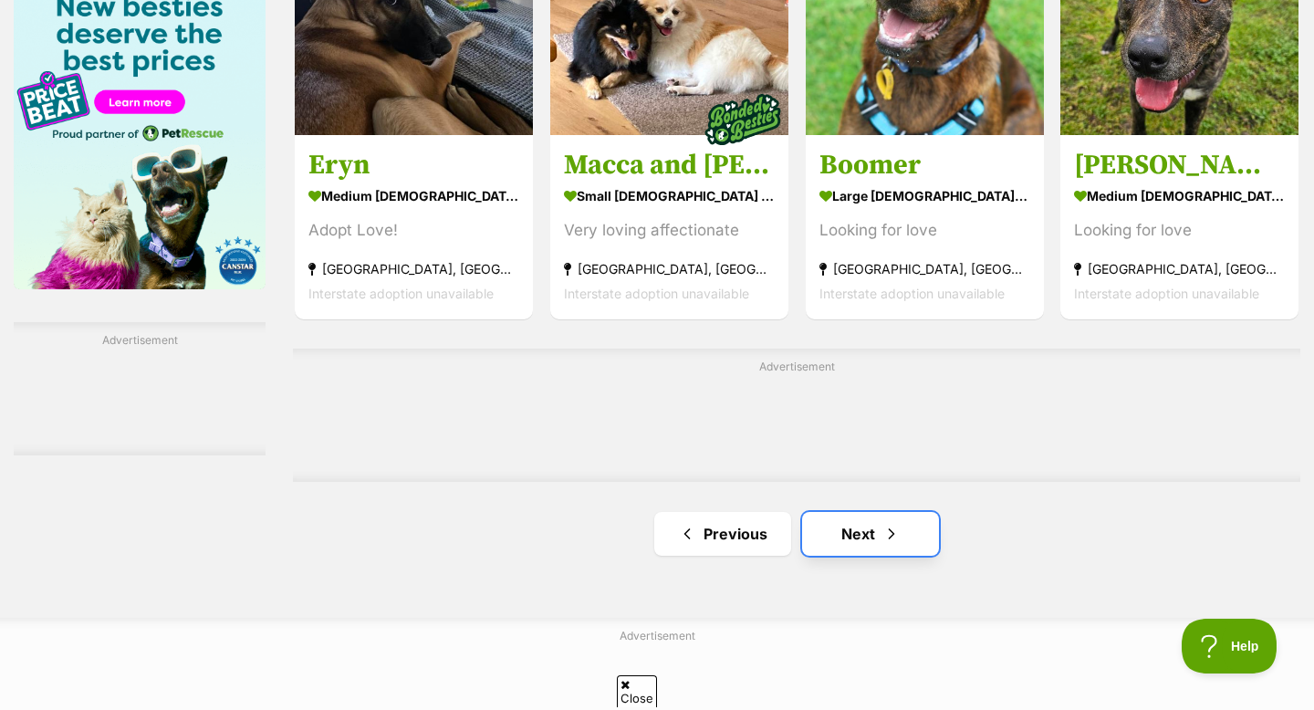
click at [847, 536] on link "Next" at bounding box center [870, 534] width 137 height 44
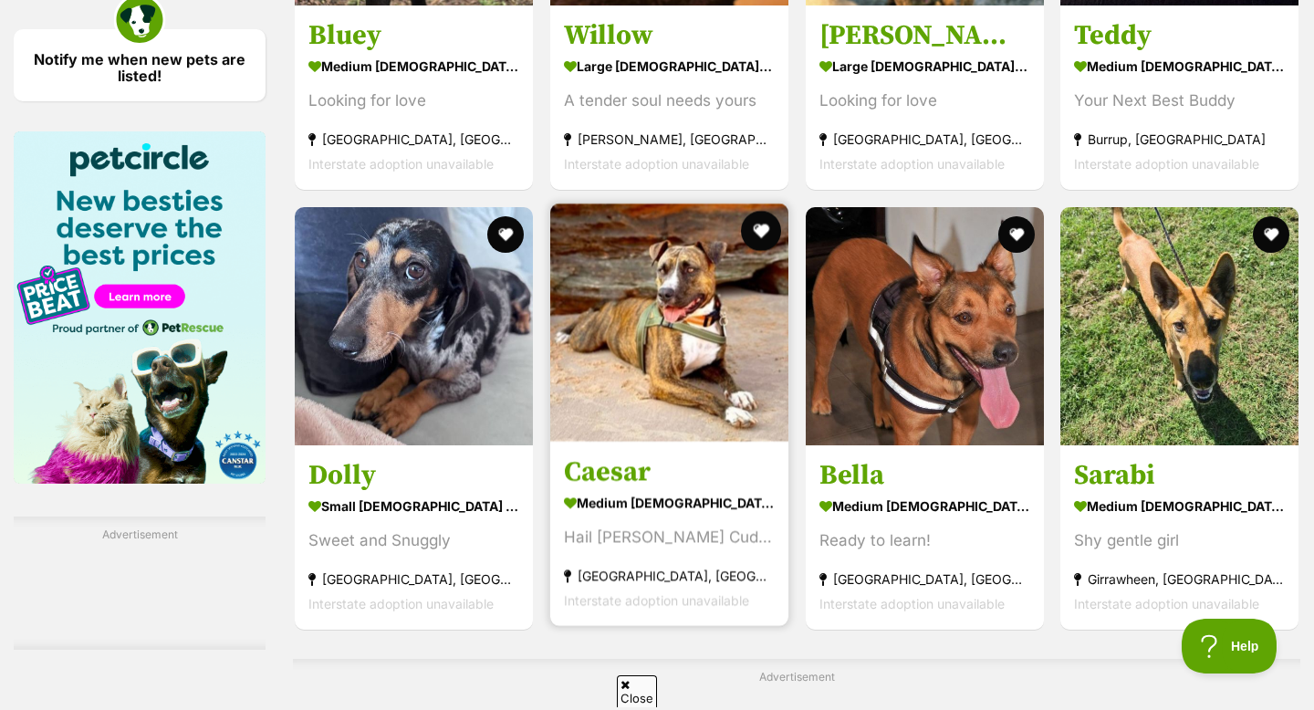
scroll to position [2645, 0]
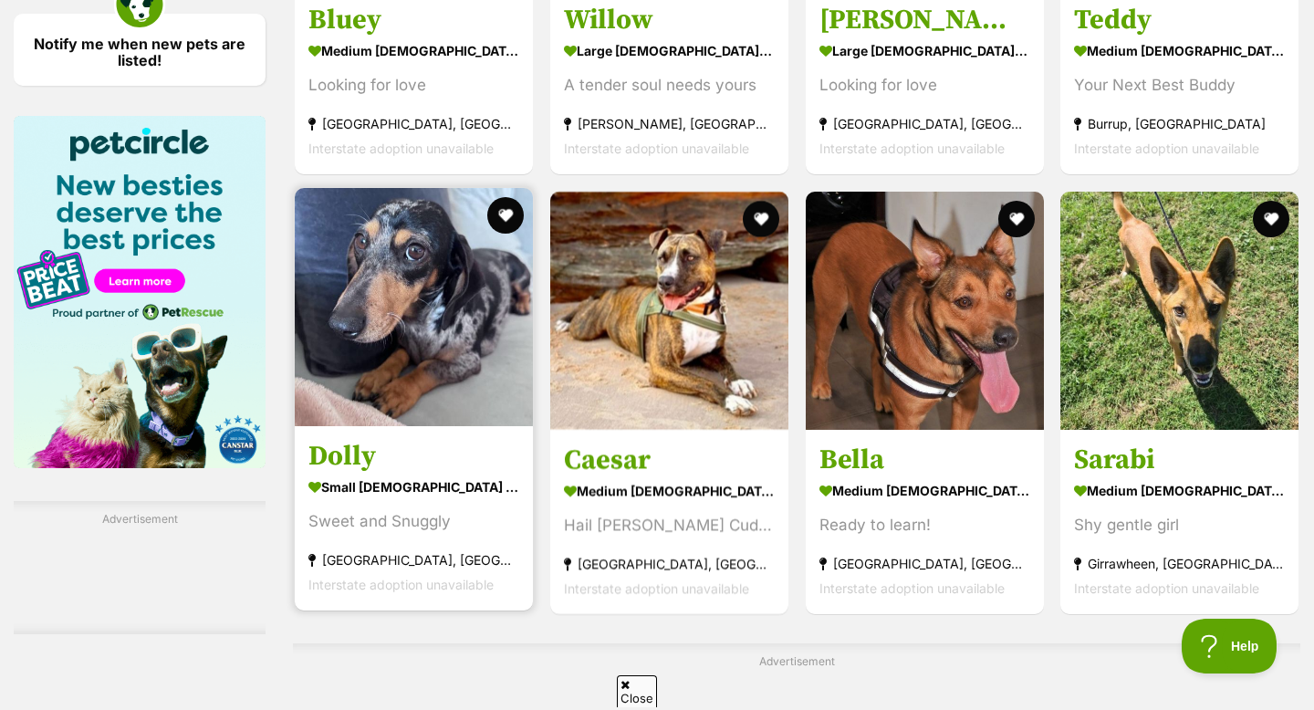
click at [485, 386] on img at bounding box center [414, 307] width 238 height 238
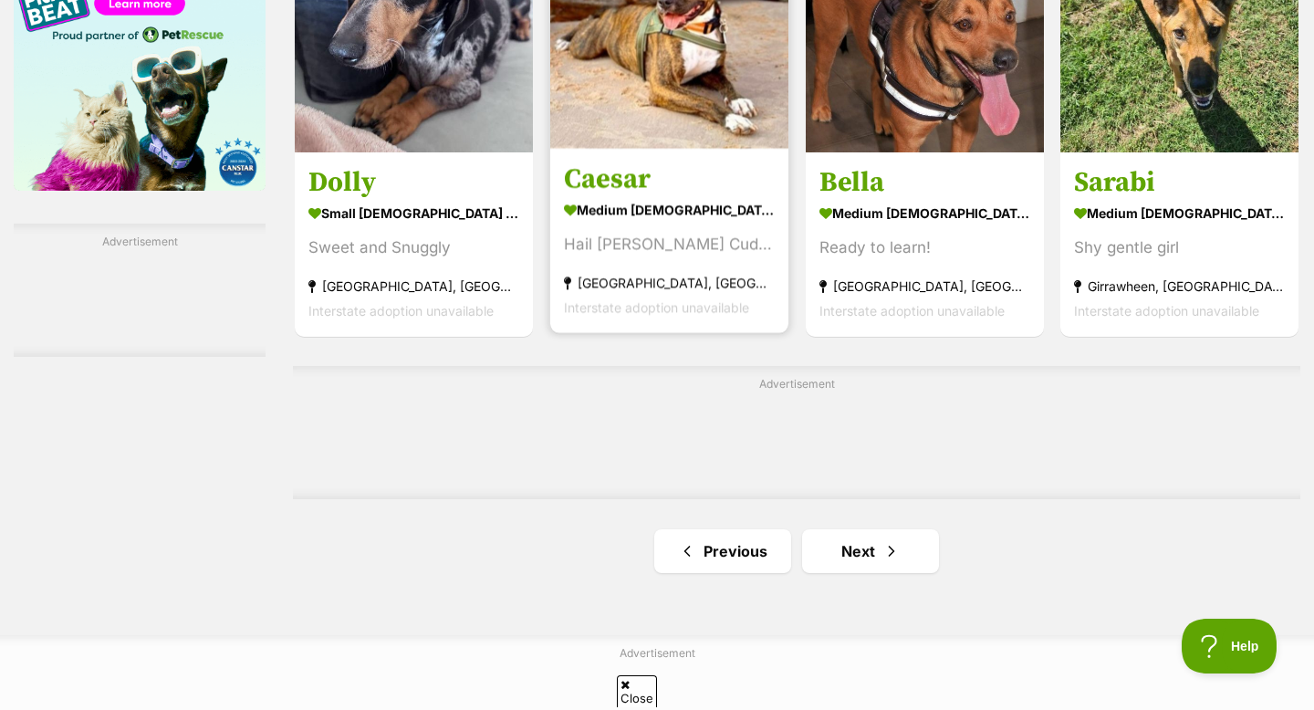
scroll to position [2924, 0]
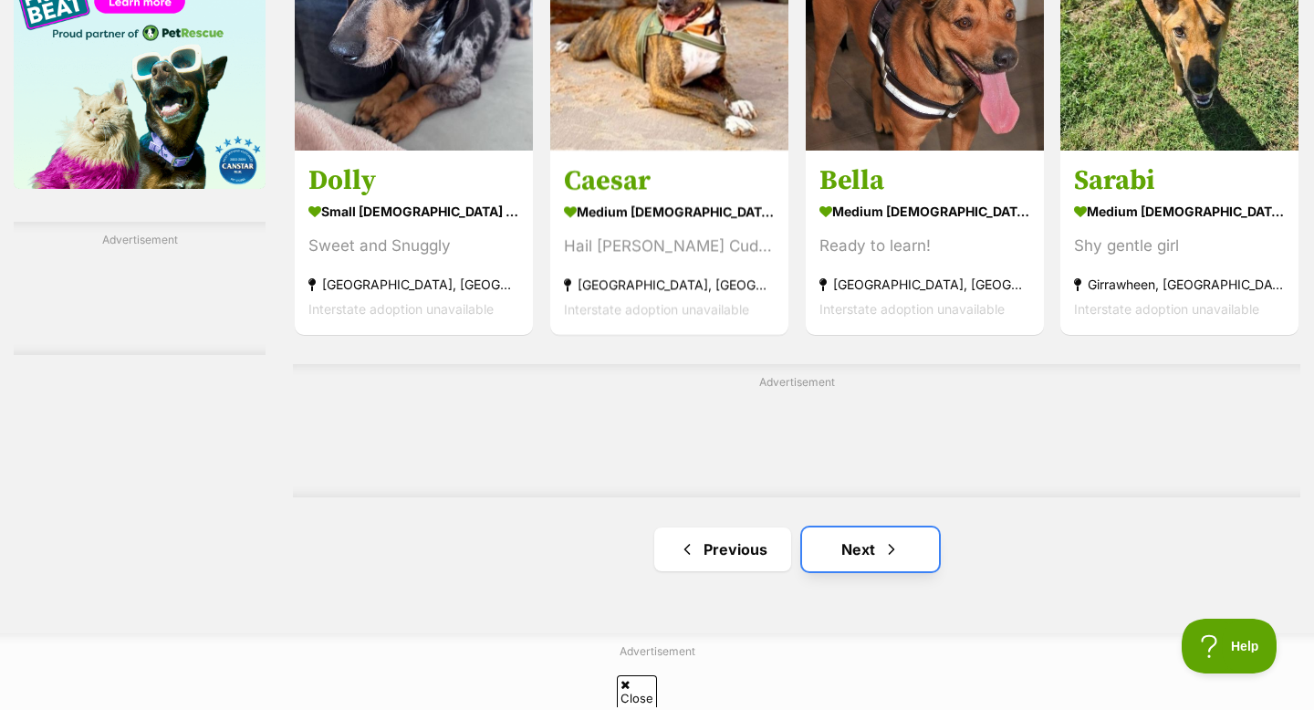
click at [851, 545] on link "Next" at bounding box center [870, 549] width 137 height 44
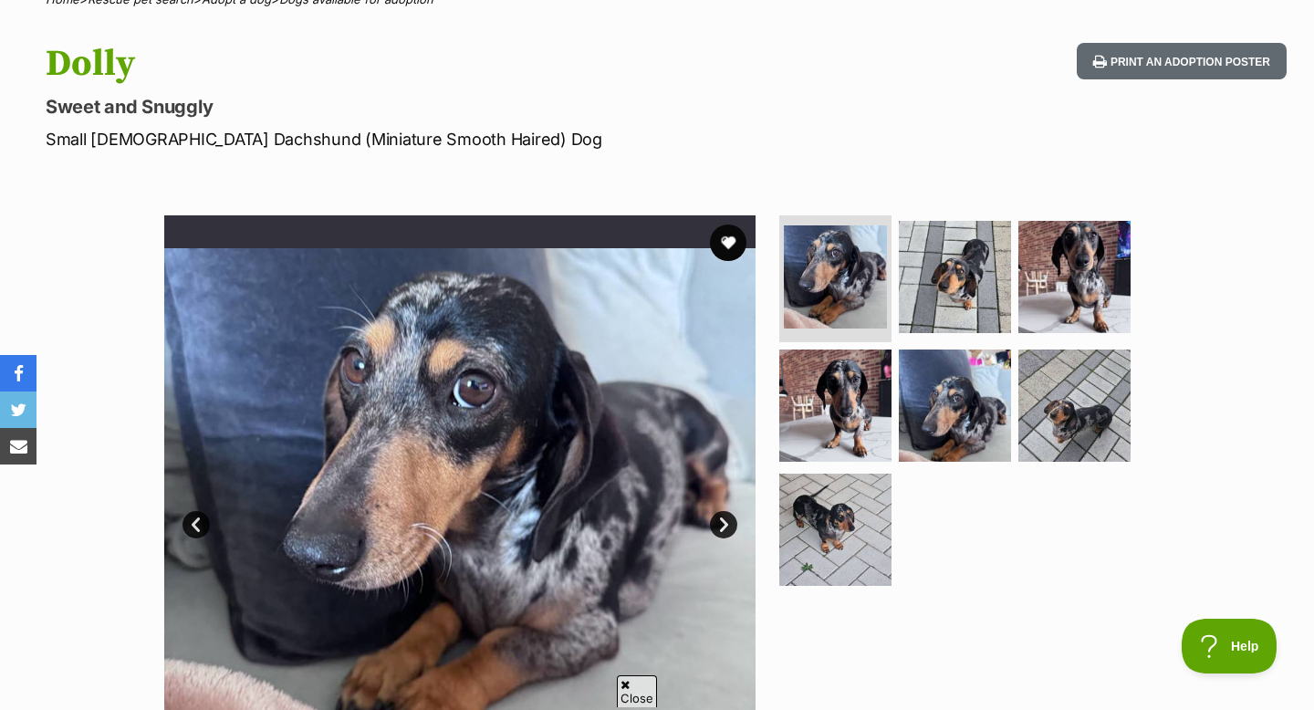
scroll to position [82, 0]
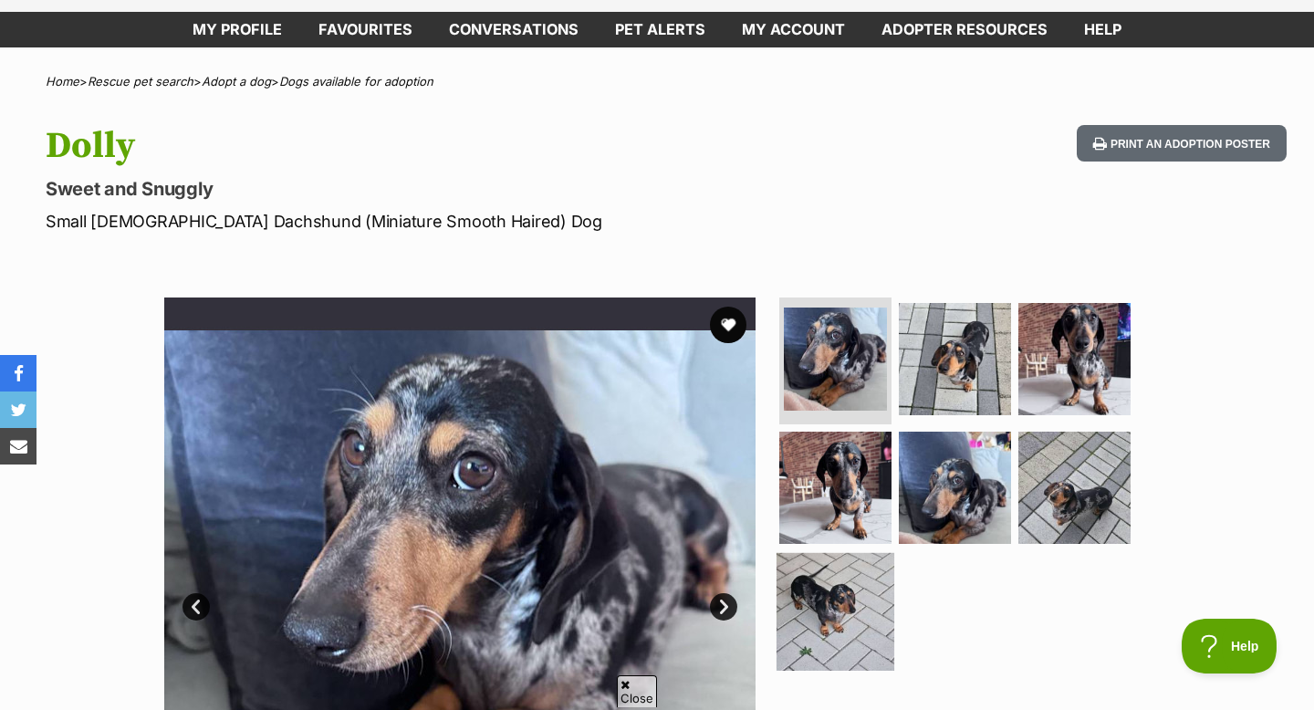
click at [835, 561] on img at bounding box center [836, 612] width 118 height 118
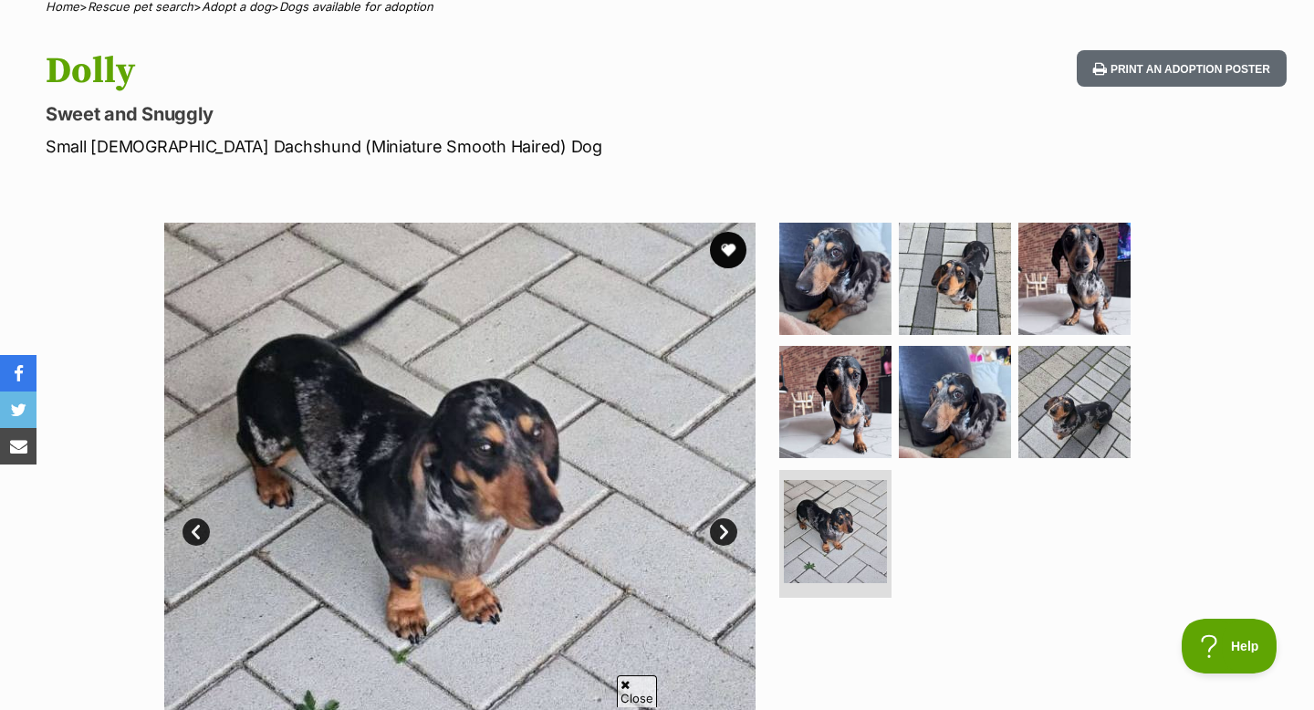
scroll to position [158, 0]
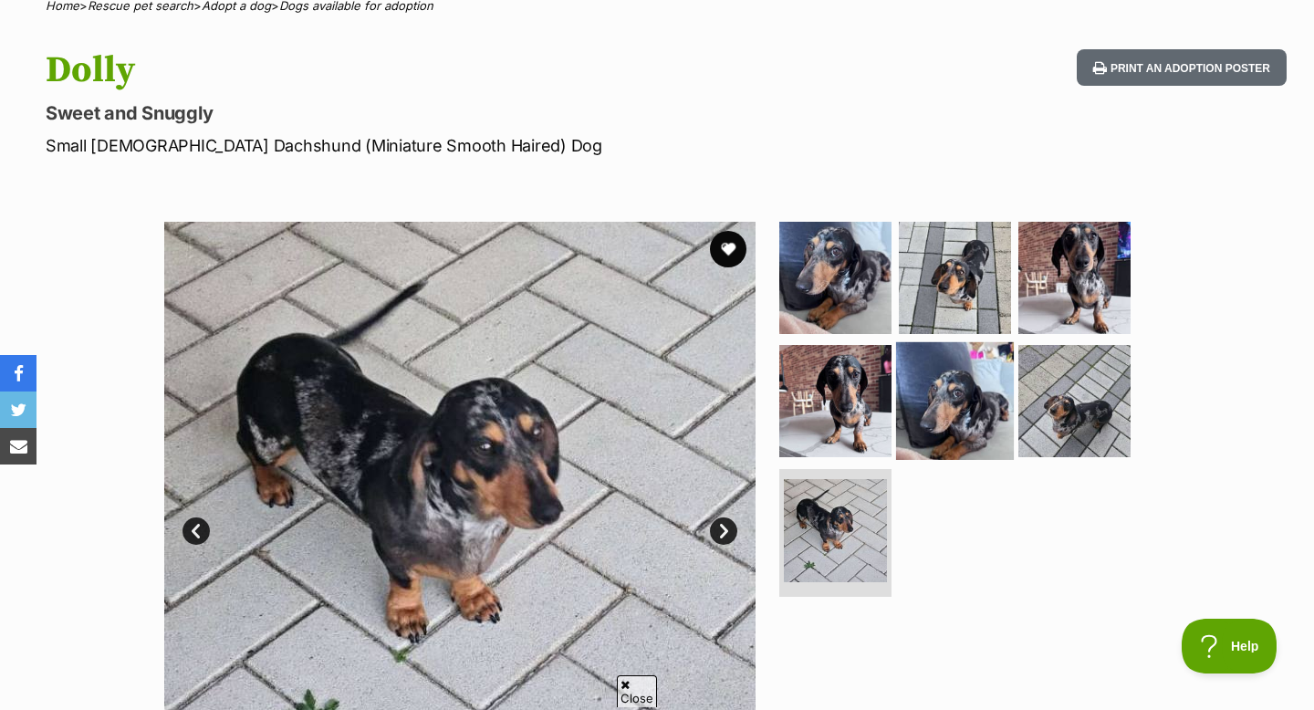
click at [937, 369] on img at bounding box center [955, 401] width 118 height 118
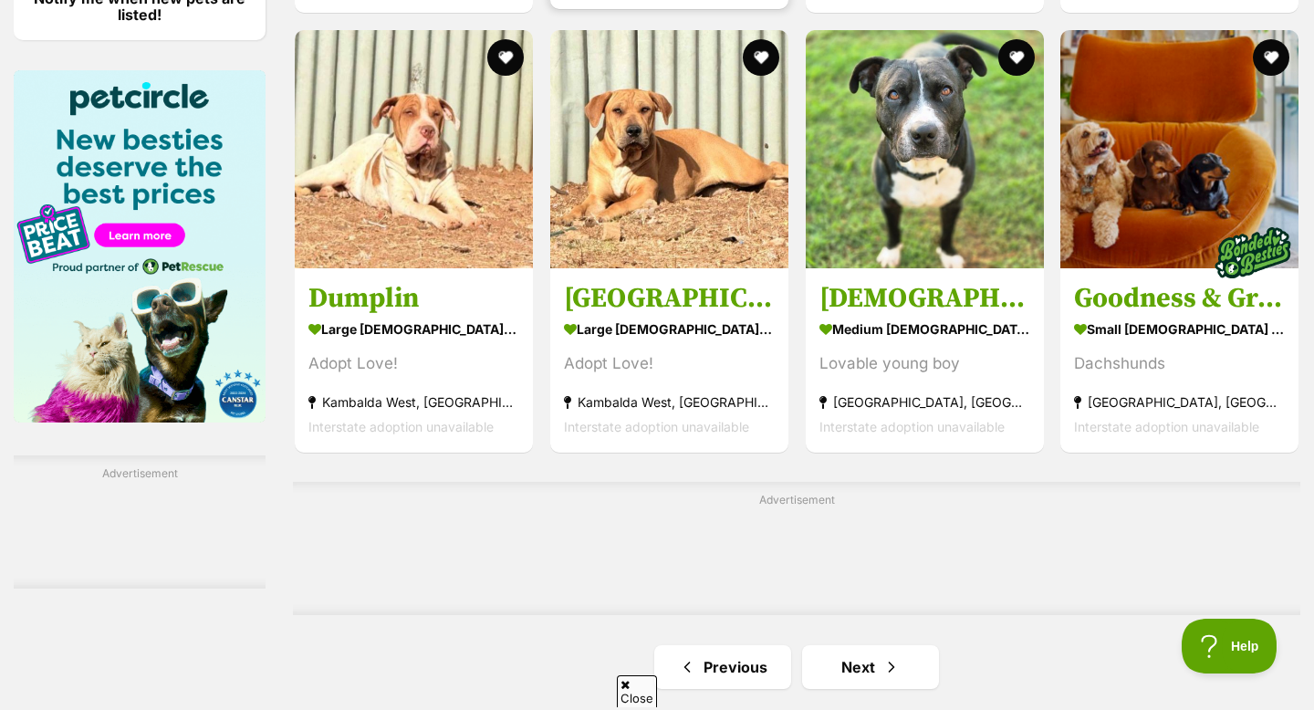
scroll to position [2688, 0]
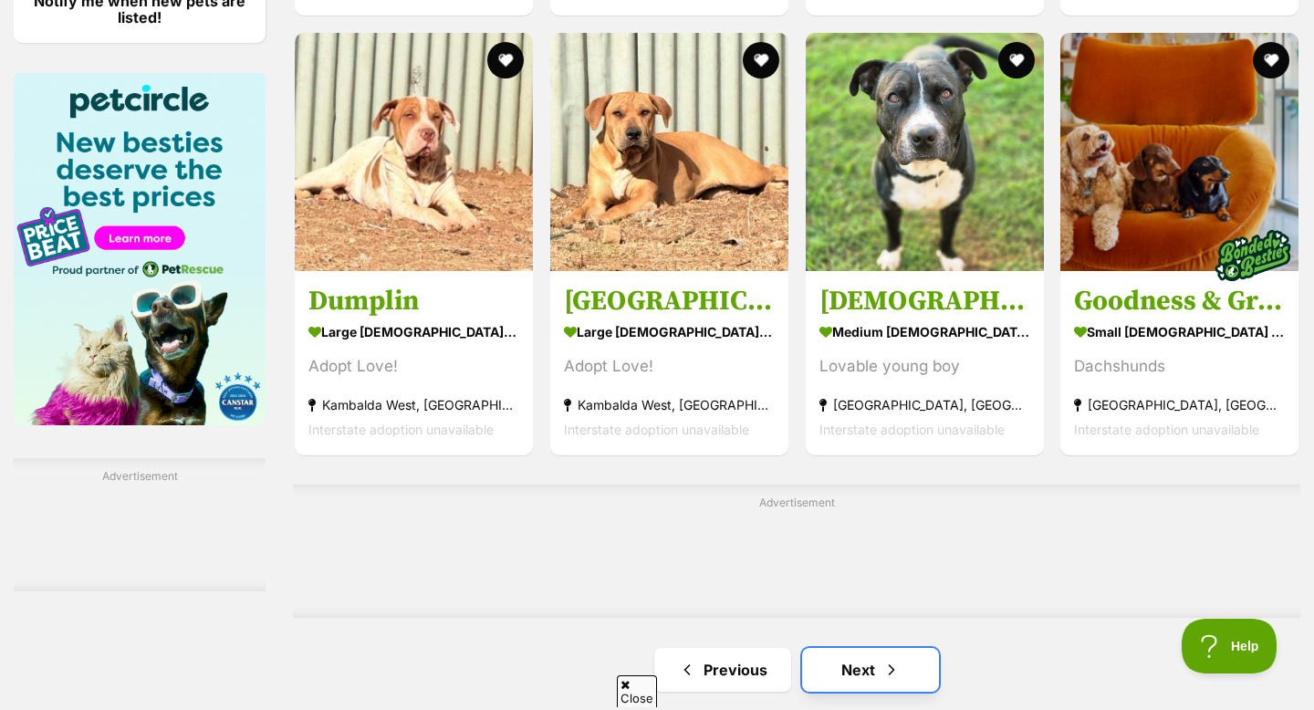
click at [853, 676] on link "Next" at bounding box center [870, 670] width 137 height 44
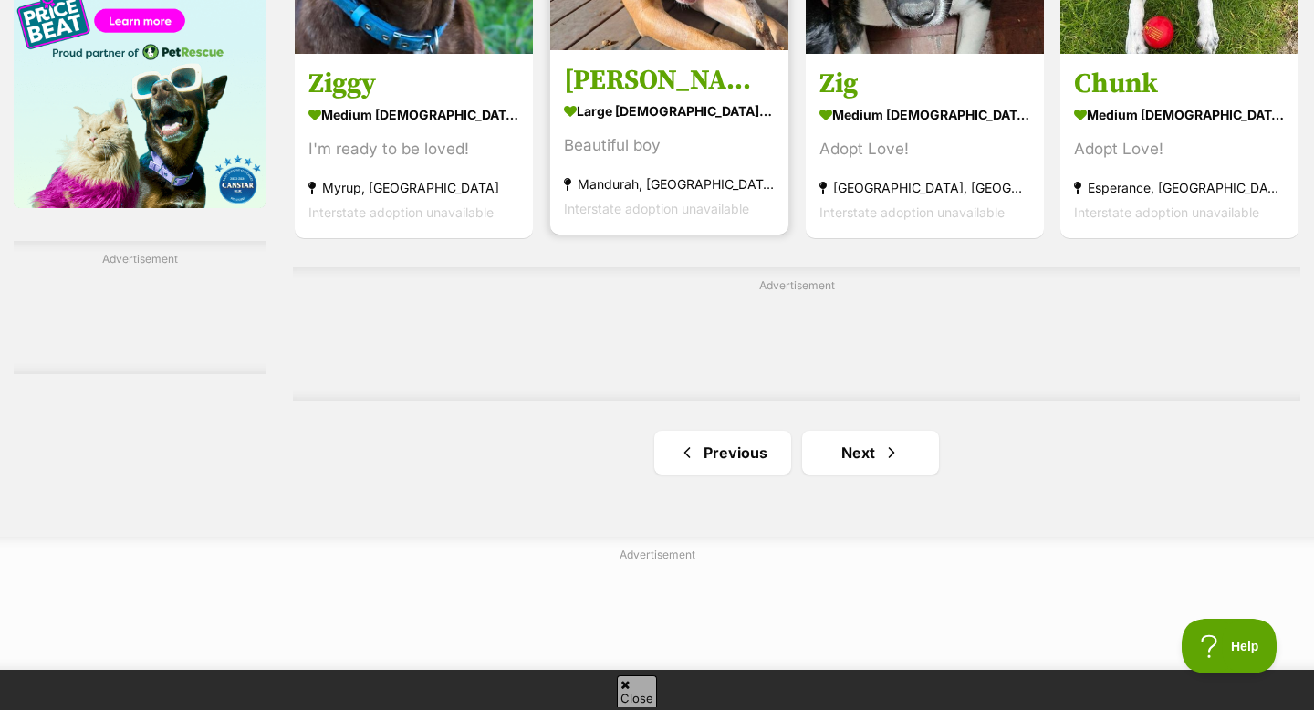
scroll to position [2943, 0]
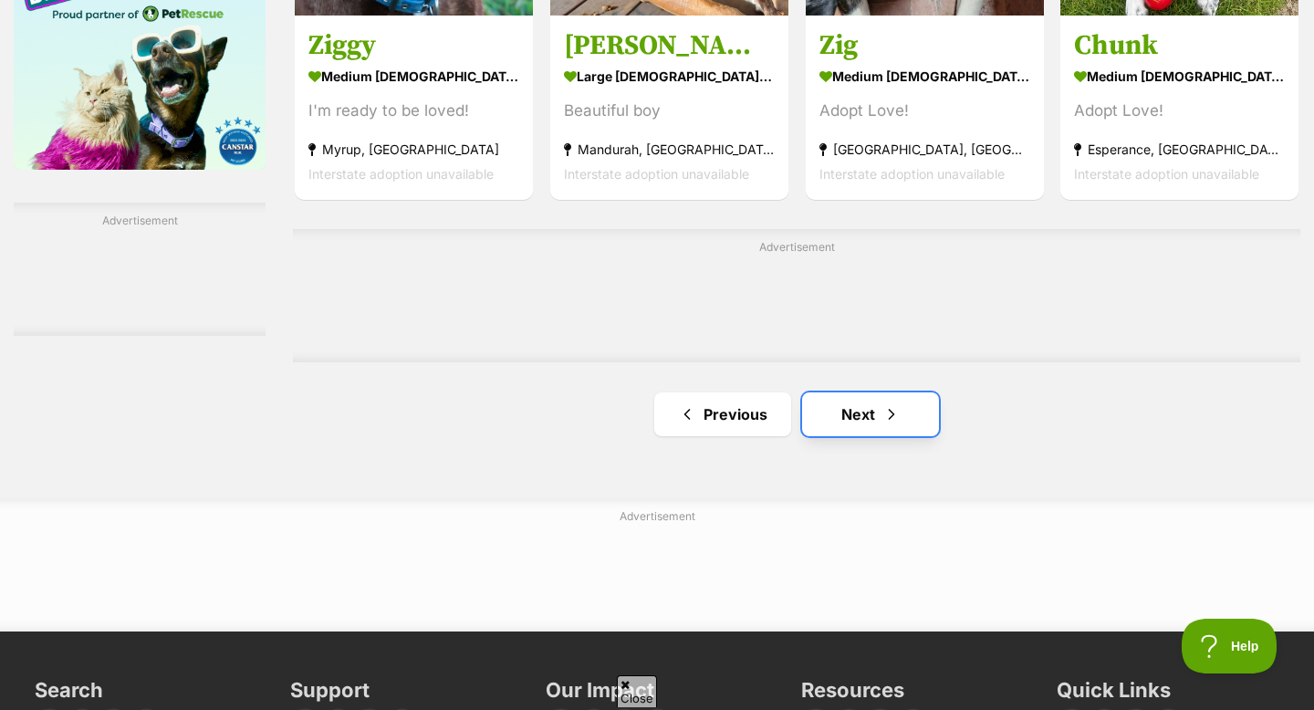
click at [843, 412] on link "Next" at bounding box center [870, 414] width 137 height 44
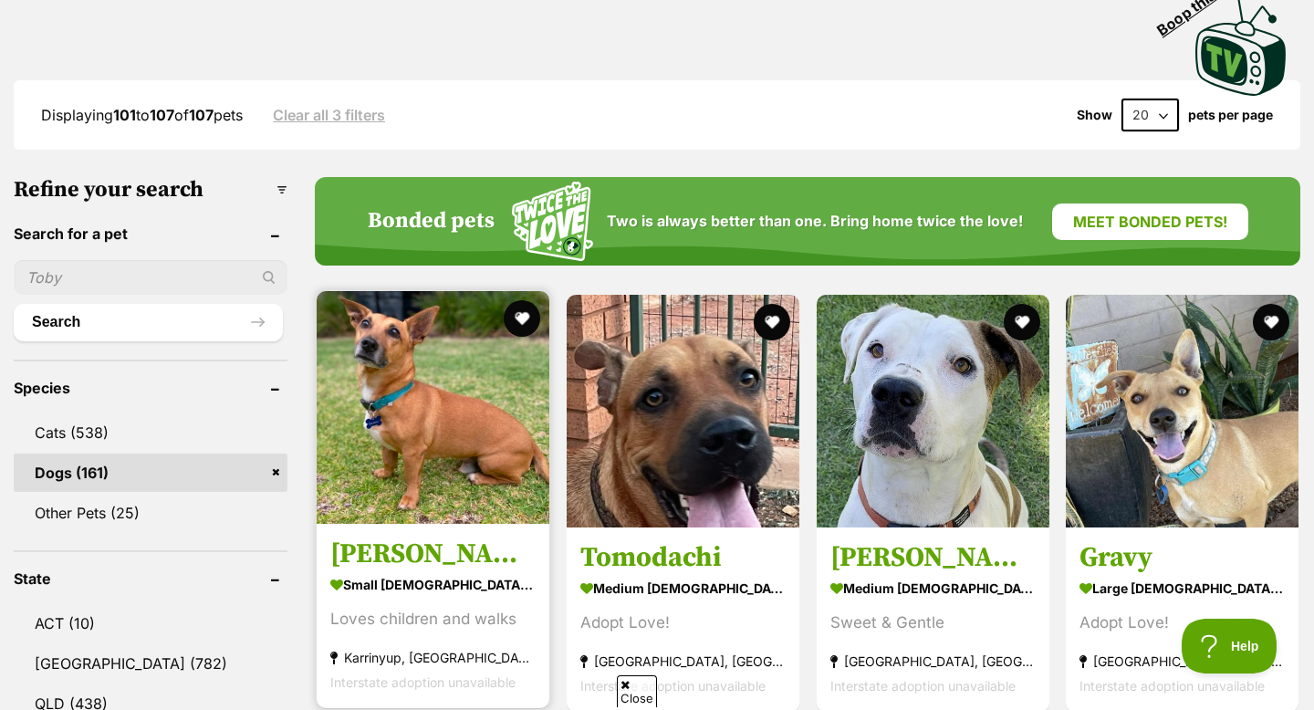
click at [447, 381] on img at bounding box center [433, 407] width 233 height 233
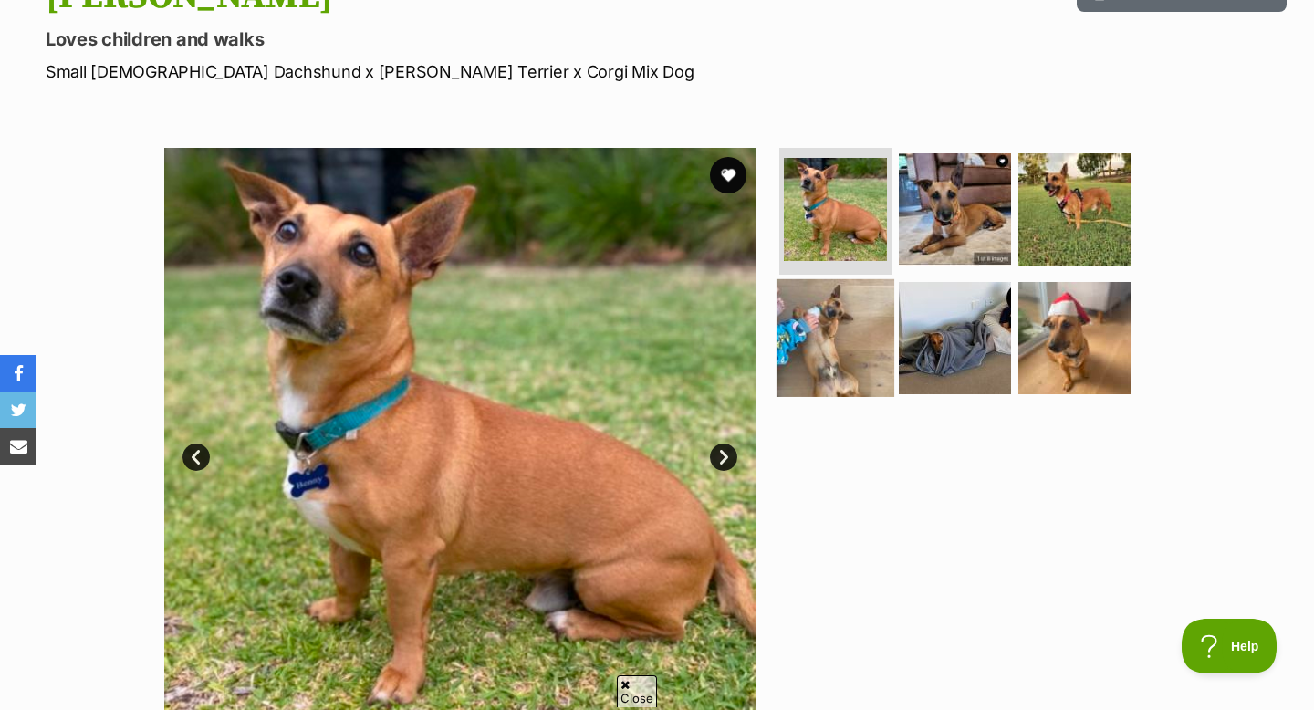
click at [830, 312] on img at bounding box center [836, 338] width 118 height 118
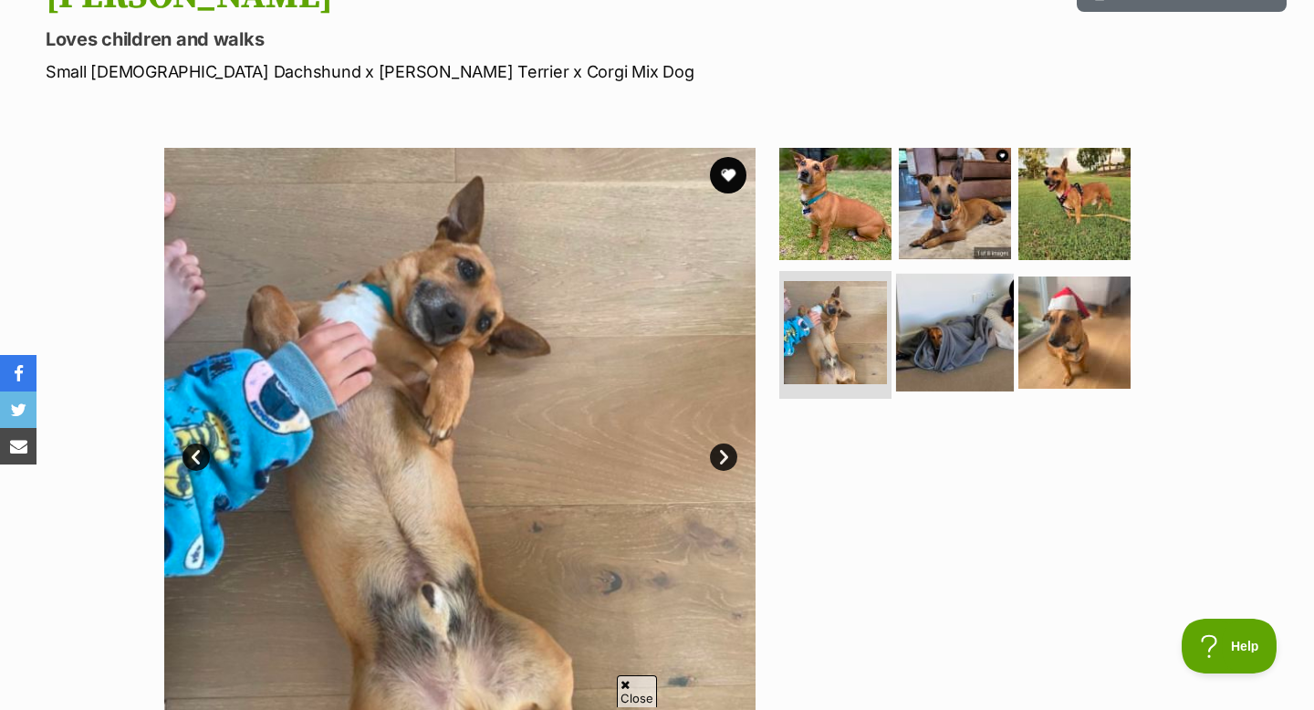
click at [963, 328] on img at bounding box center [955, 333] width 118 height 118
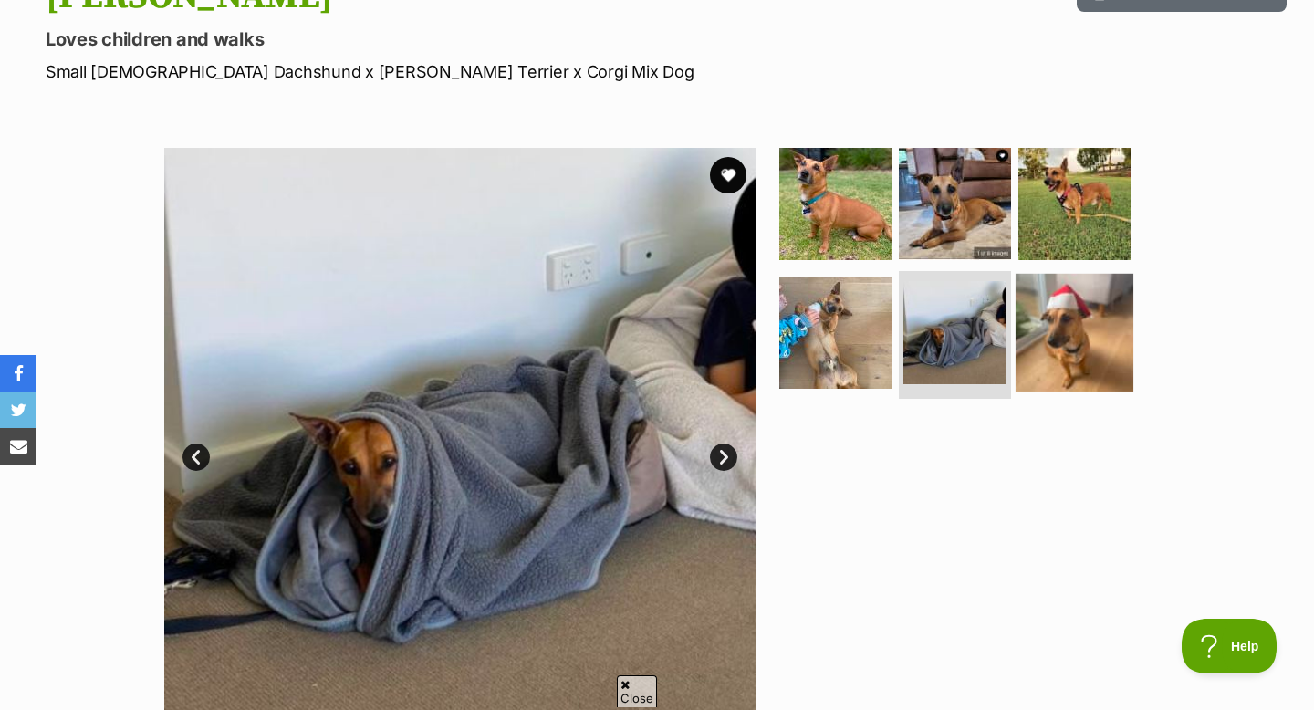
click at [1034, 332] on img at bounding box center [1075, 333] width 118 height 118
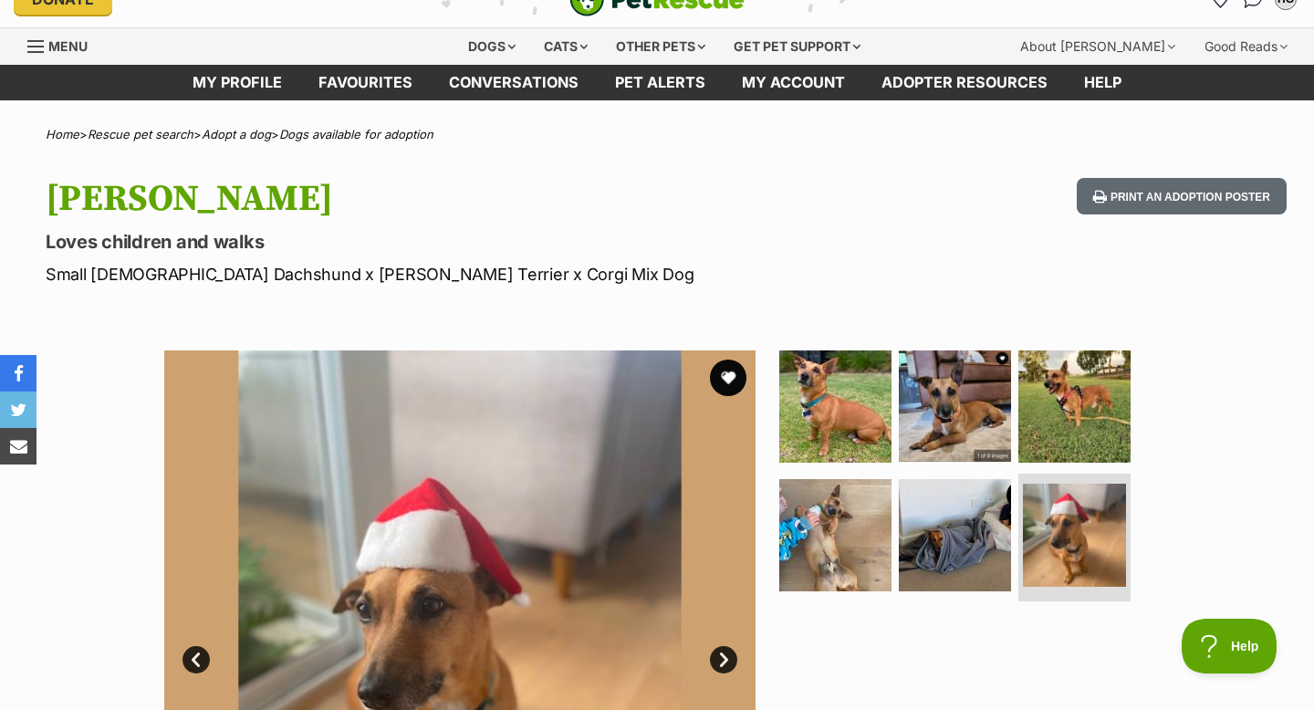
scroll to position [28, 0]
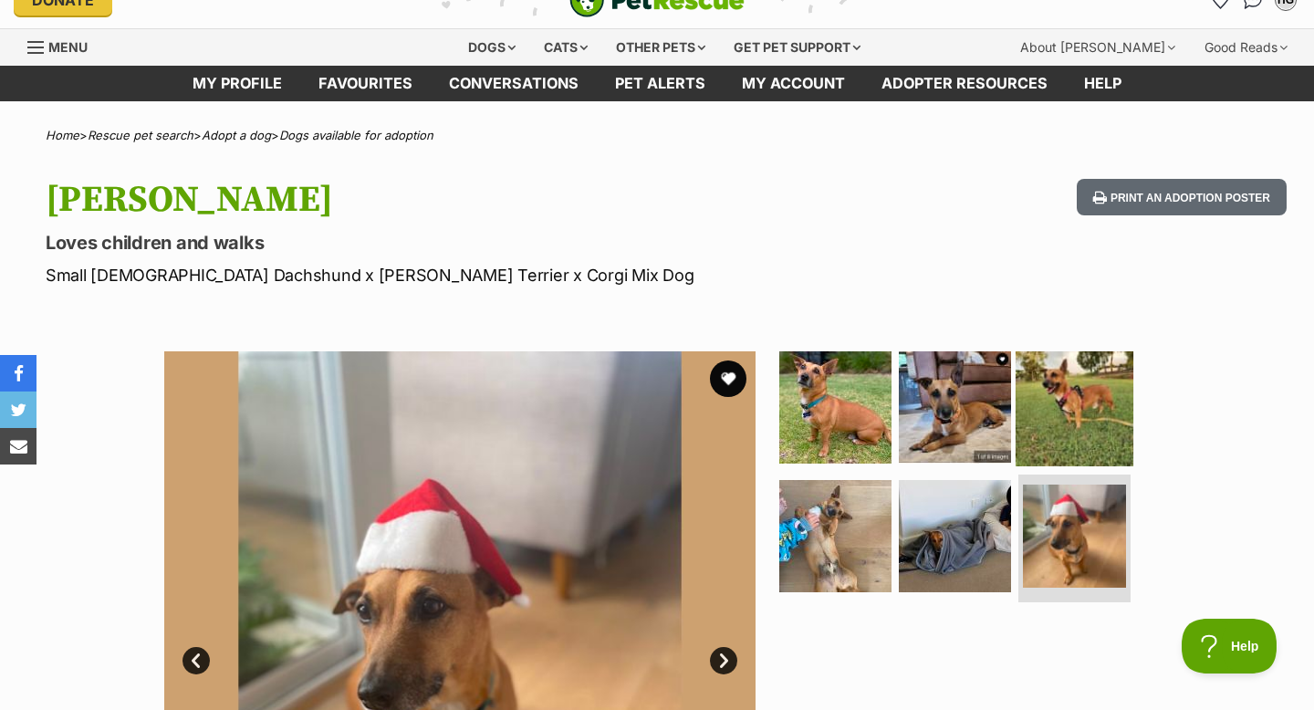
click at [1063, 414] on img at bounding box center [1075, 407] width 118 height 118
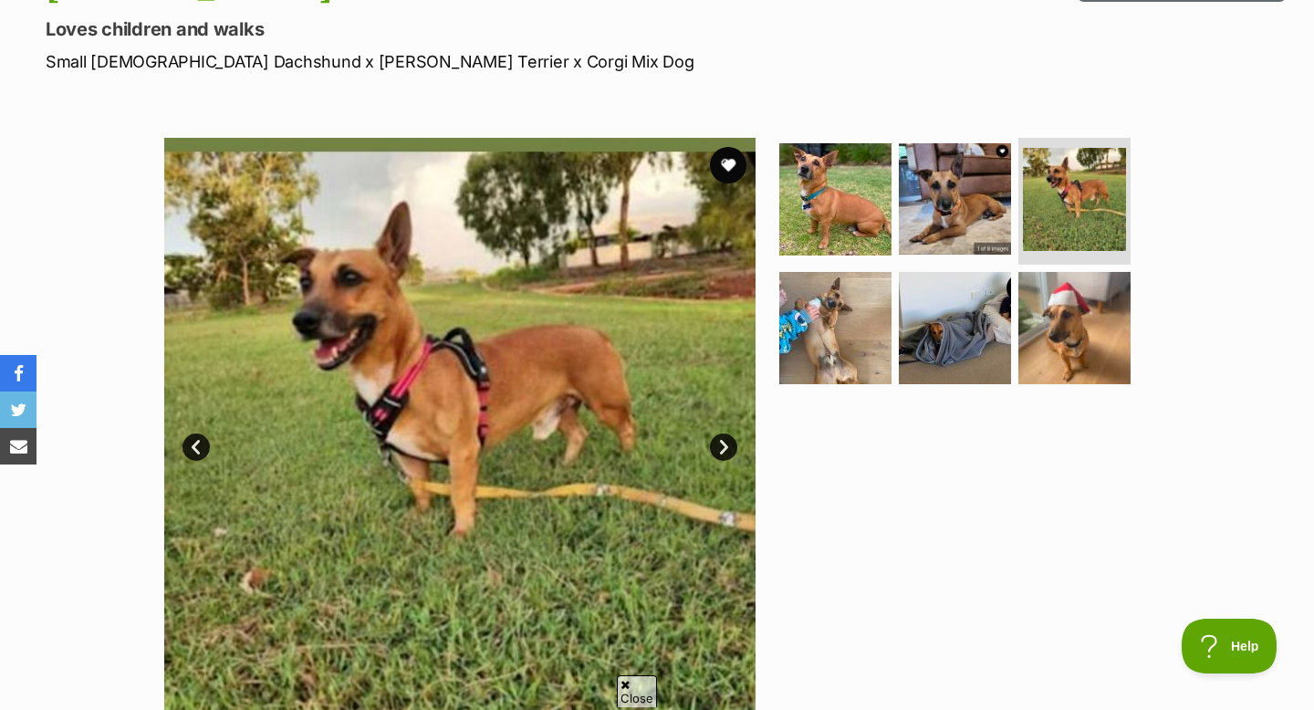
scroll to position [240, 0]
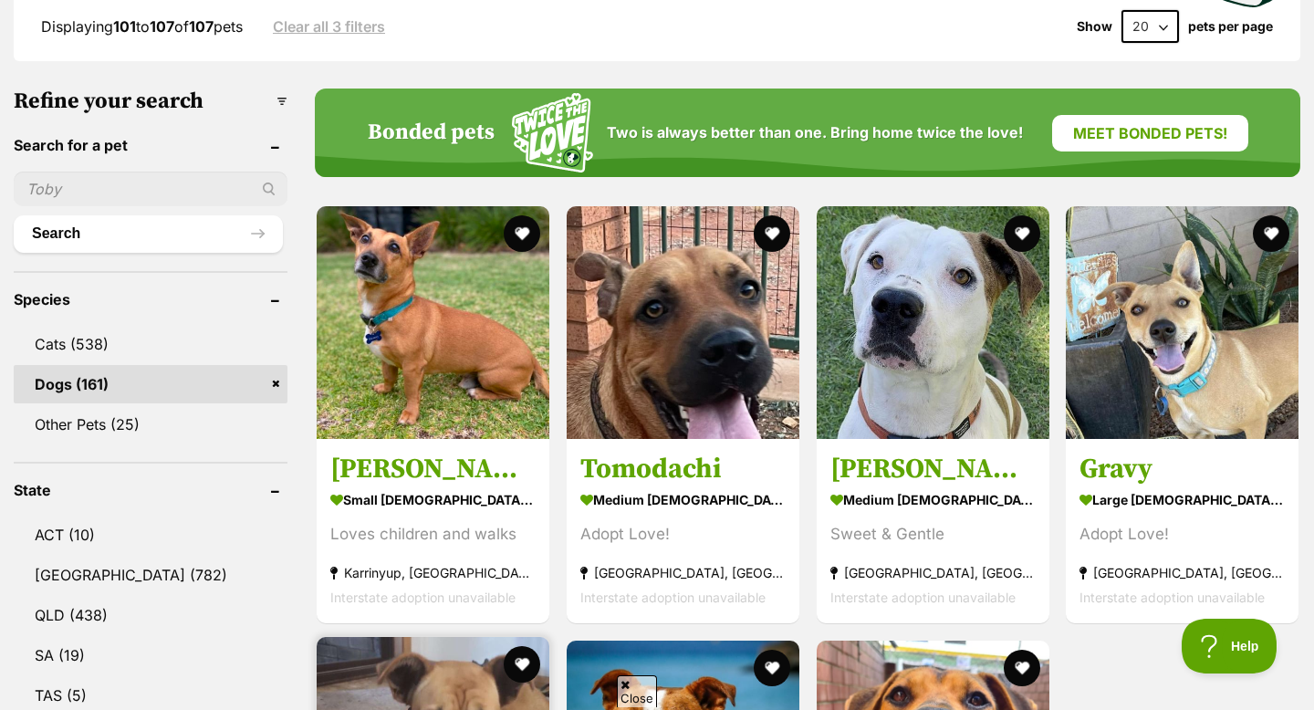
scroll to position [507, 0]
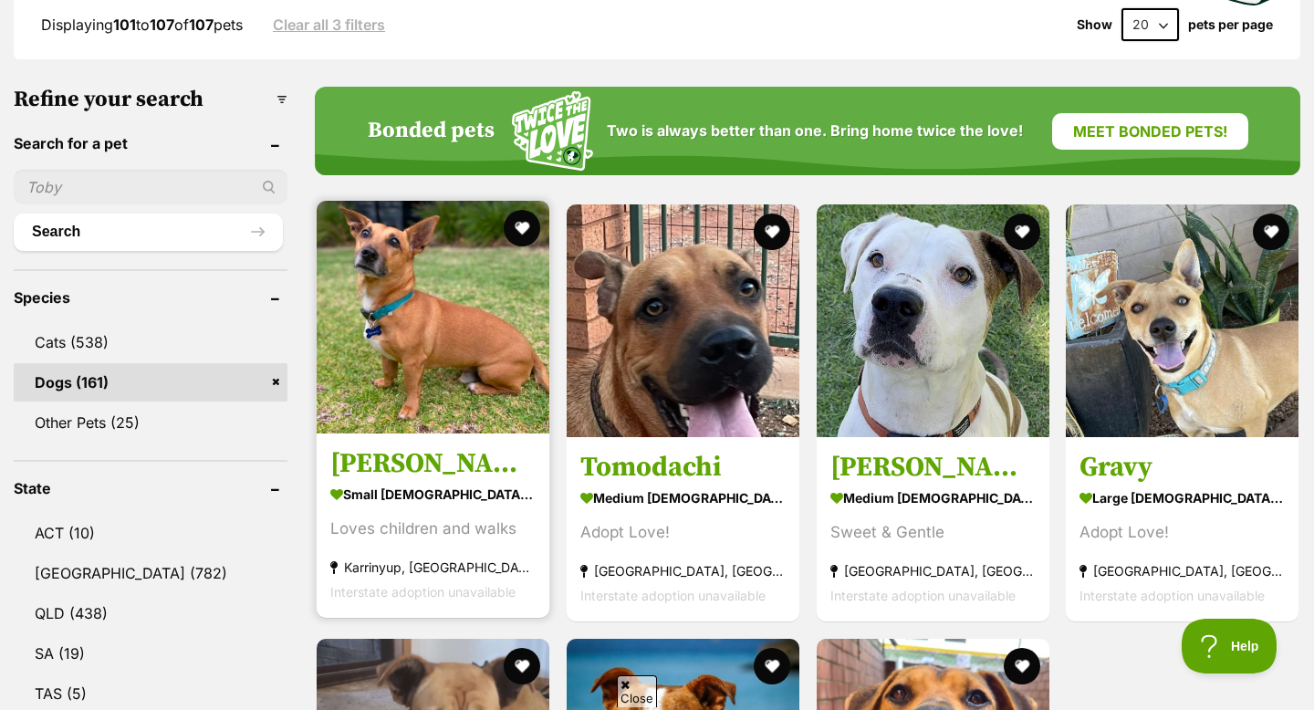
click at [434, 347] on img at bounding box center [433, 317] width 233 height 233
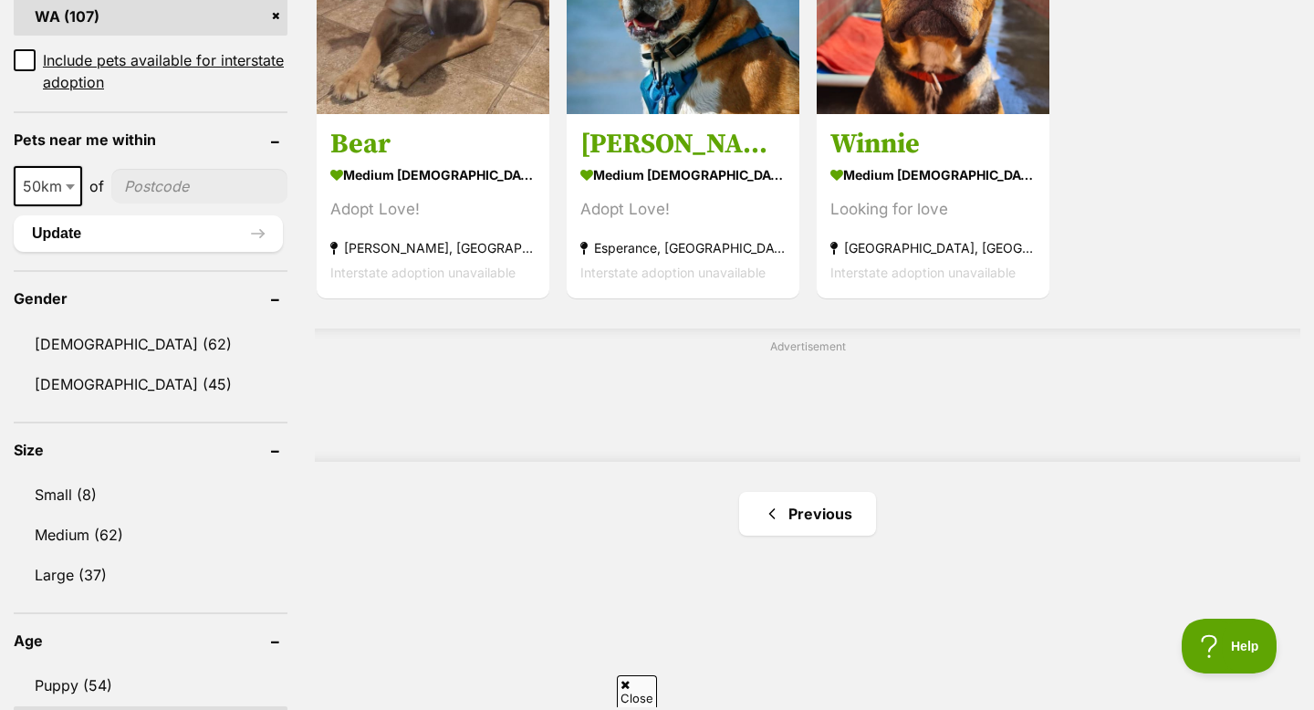
scroll to position [1266, 0]
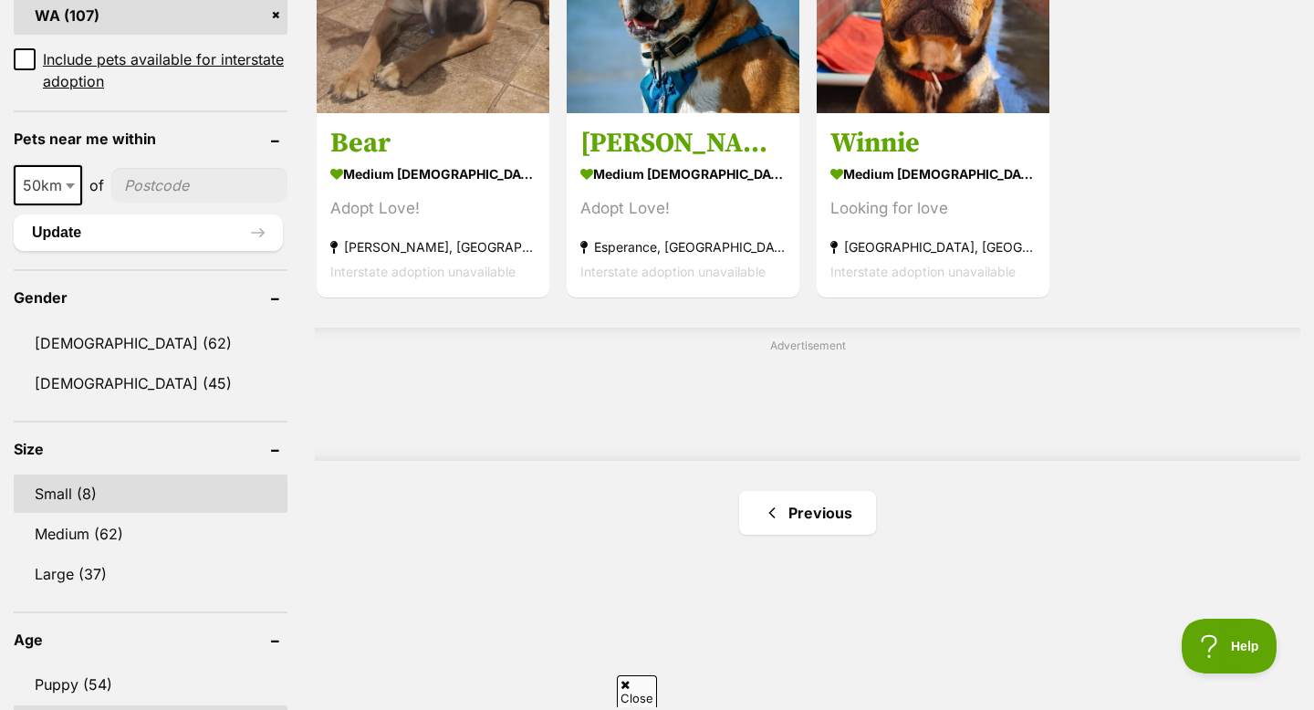
click at [81, 486] on link "Small (8)" at bounding box center [151, 494] width 274 height 38
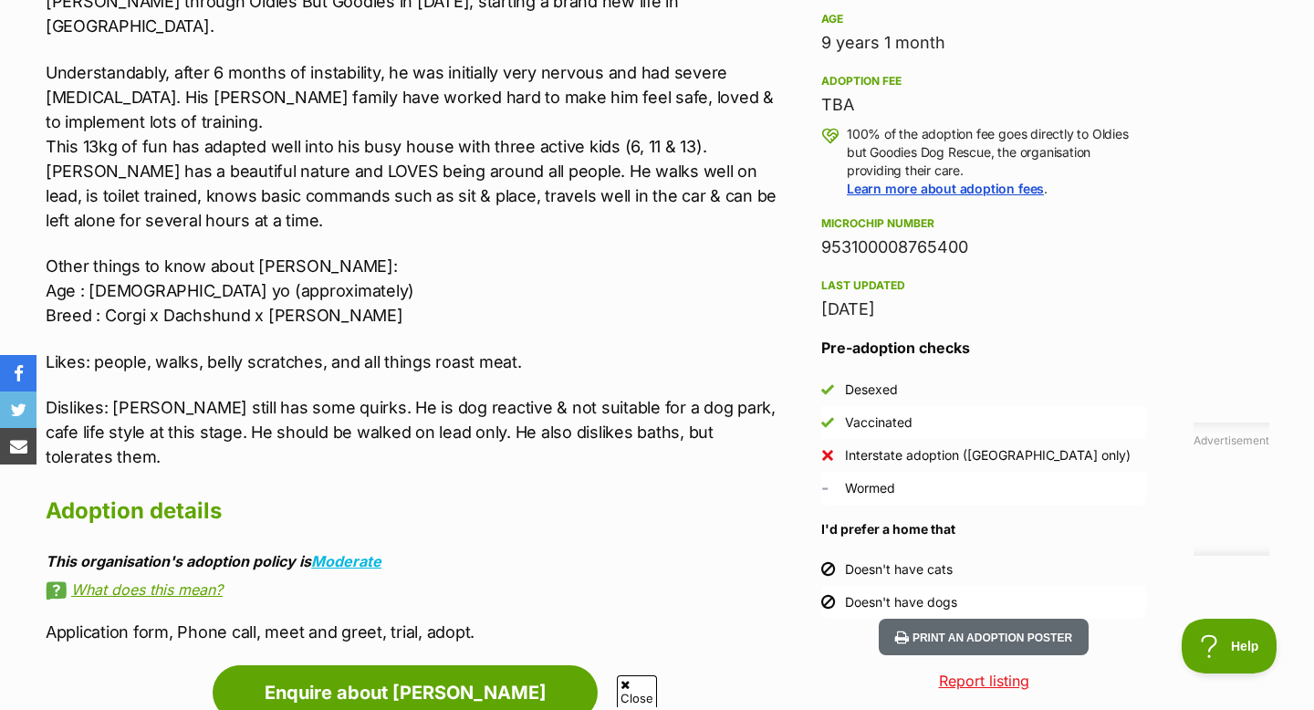
scroll to position [1269, 0]
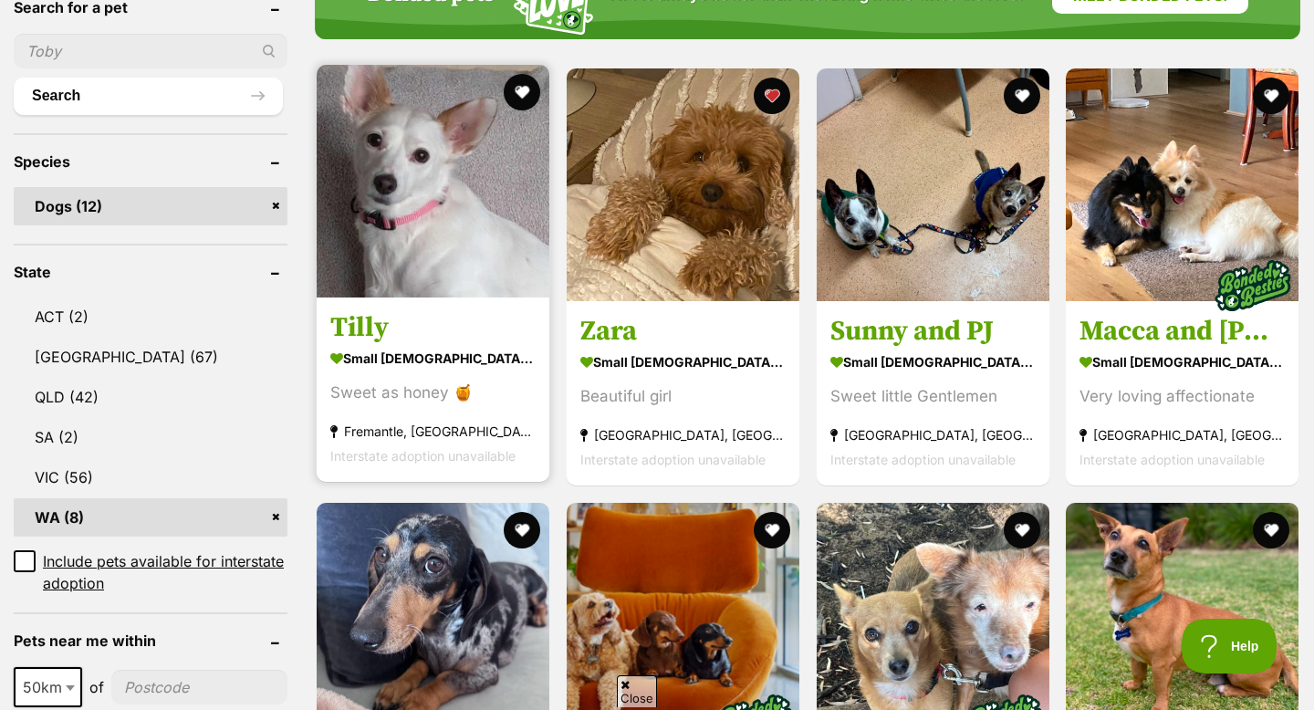
scroll to position [640, 0]
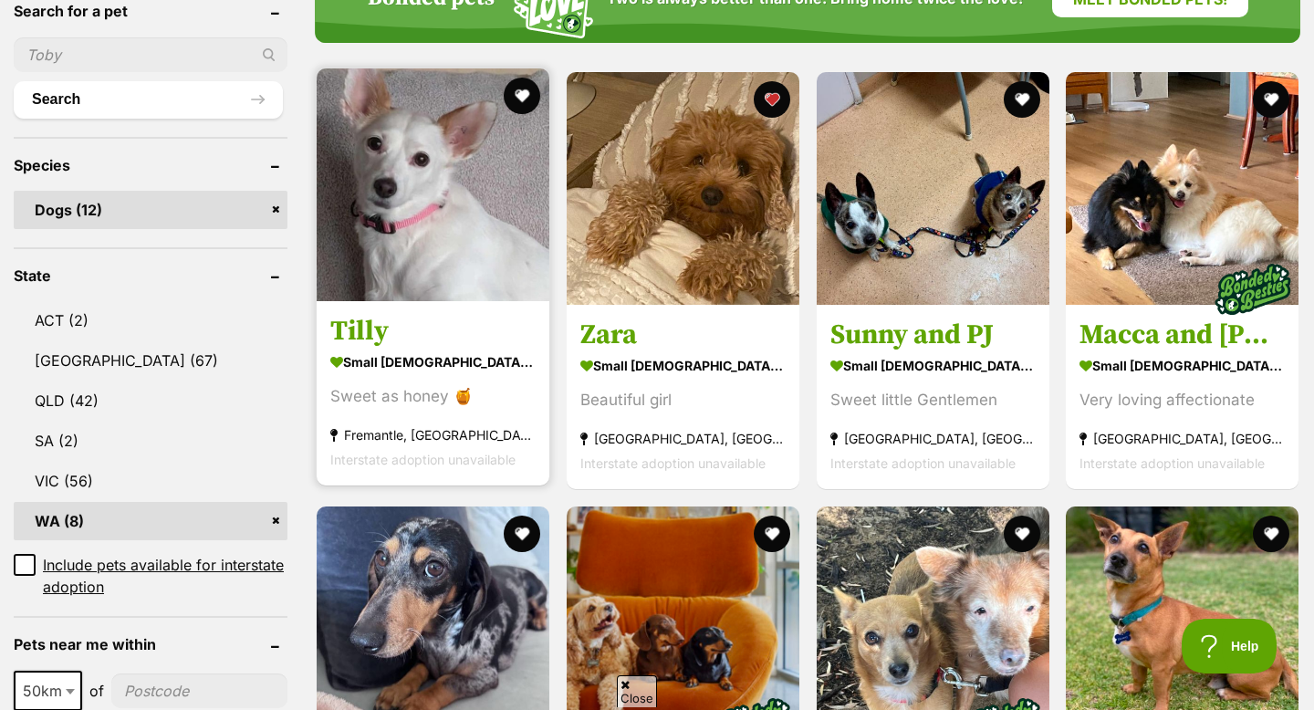
click at [459, 198] on img at bounding box center [433, 184] width 233 height 233
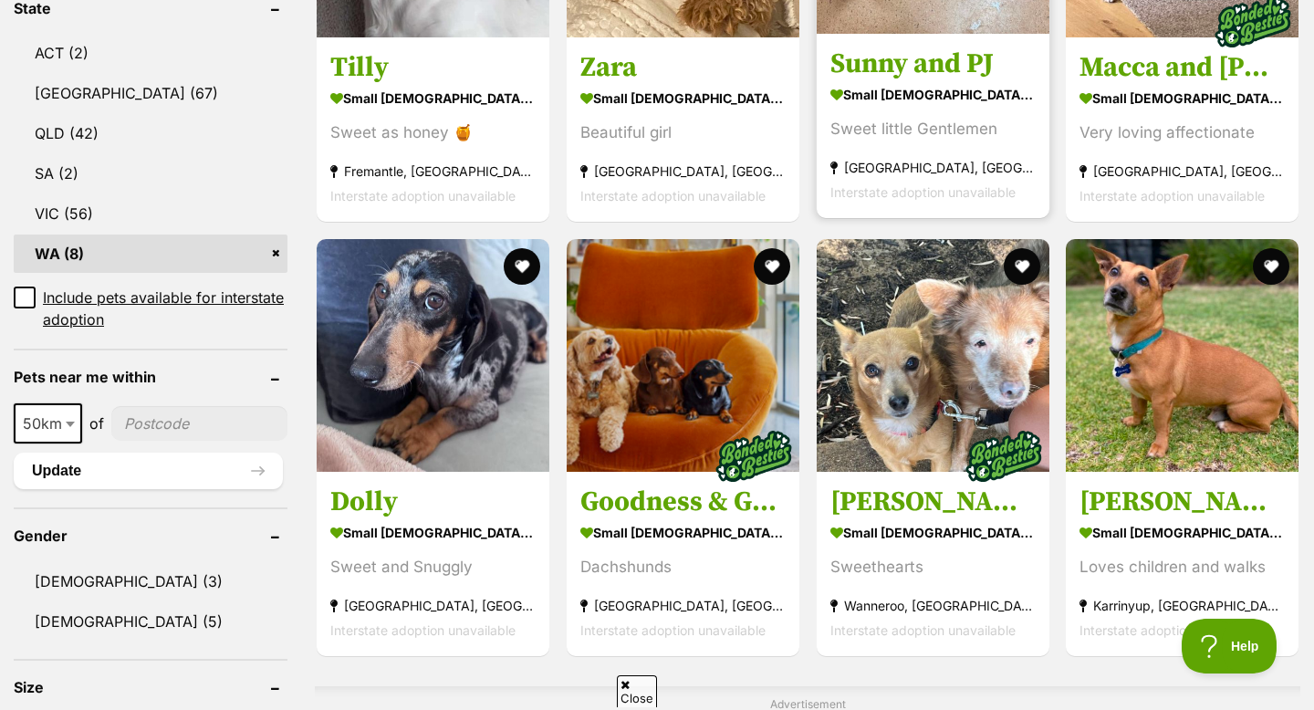
scroll to position [912, 0]
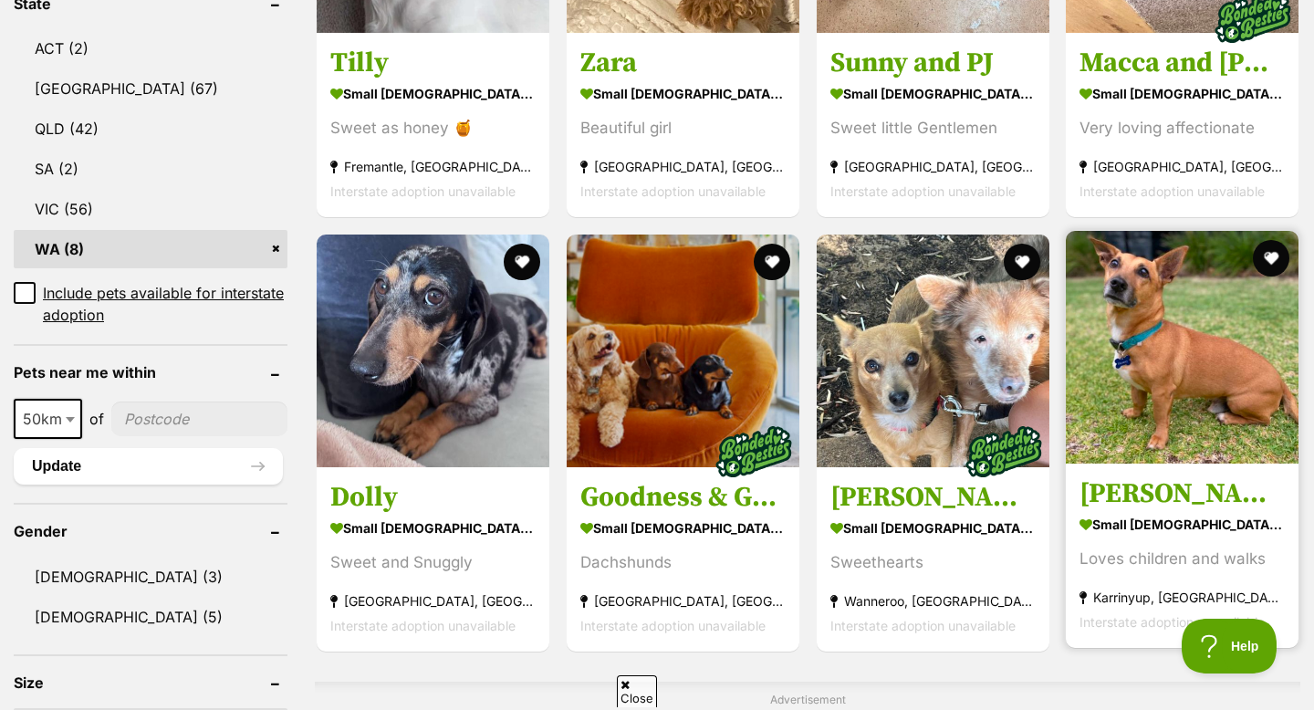
click at [1158, 335] on img at bounding box center [1182, 347] width 233 height 233
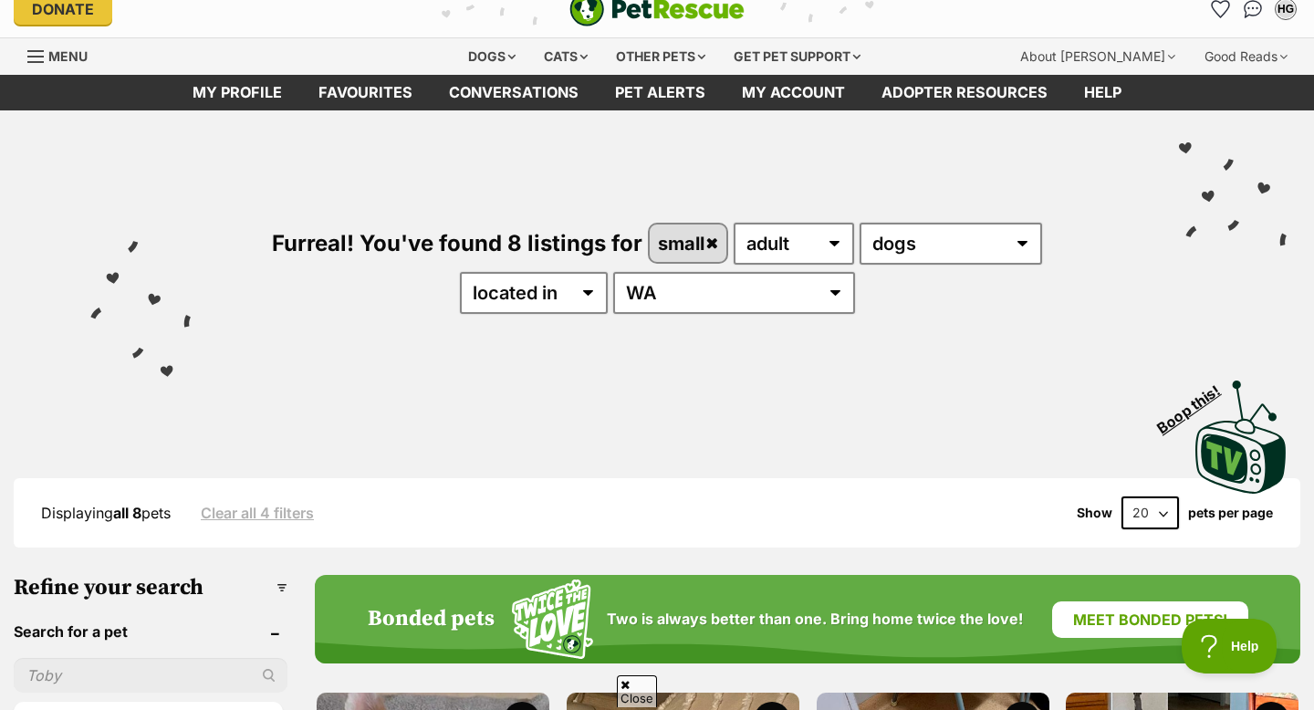
scroll to position [16, 0]
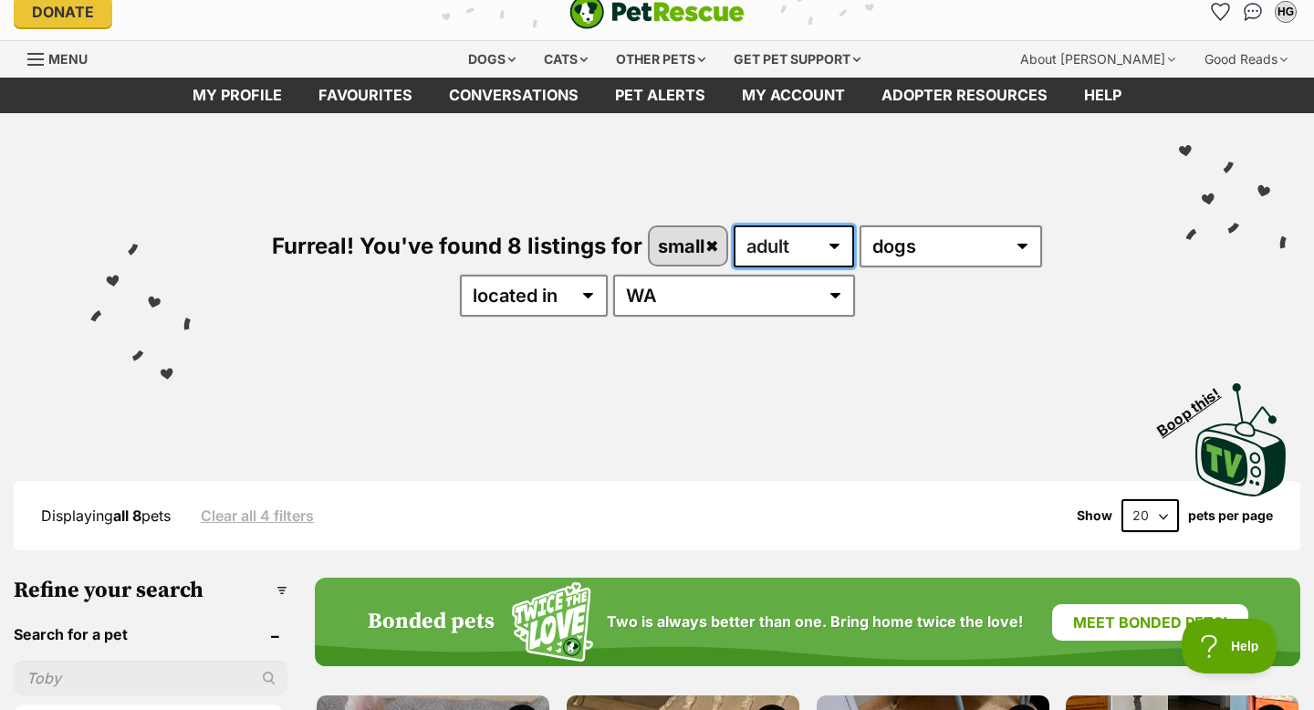
click at [838, 246] on select "any age puppy adult senior" at bounding box center [794, 246] width 120 height 42
select select "puppy"
click at [734, 225] on select "any age puppy adult senior" at bounding box center [794, 246] width 120 height 42
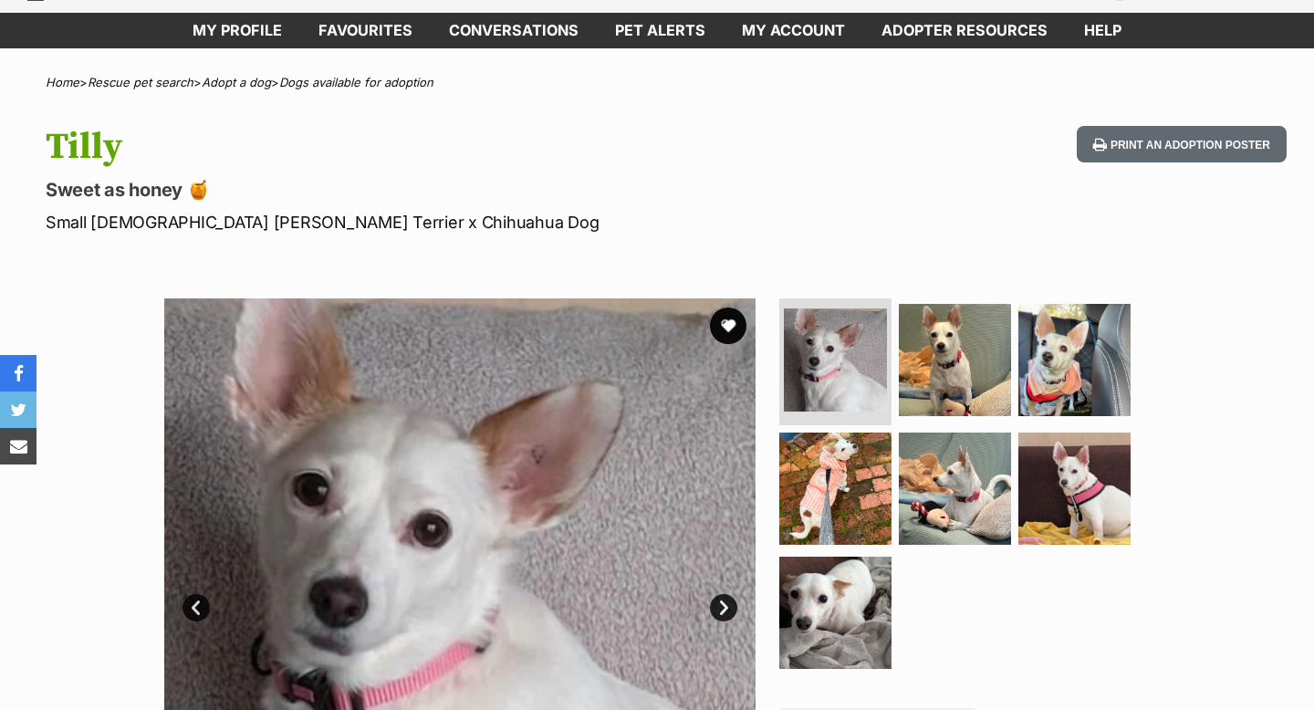
scroll to position [94, 0]
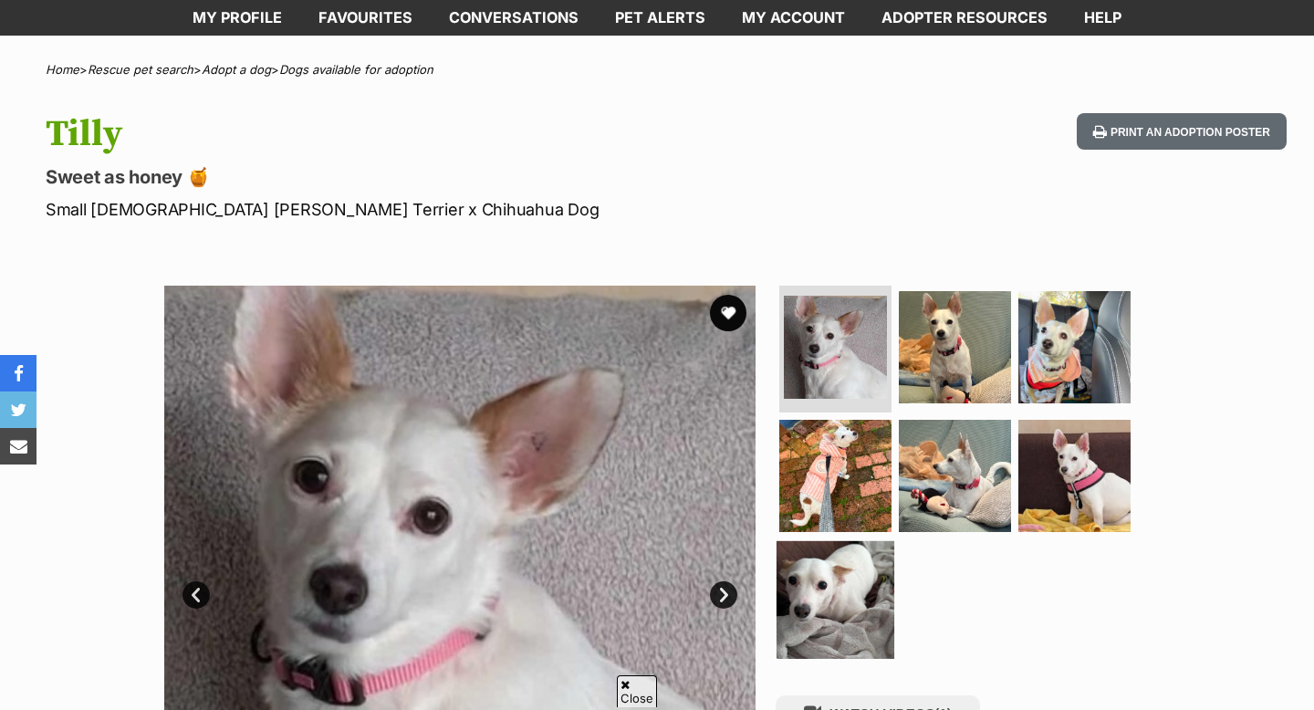
click at [846, 630] on img at bounding box center [836, 600] width 118 height 118
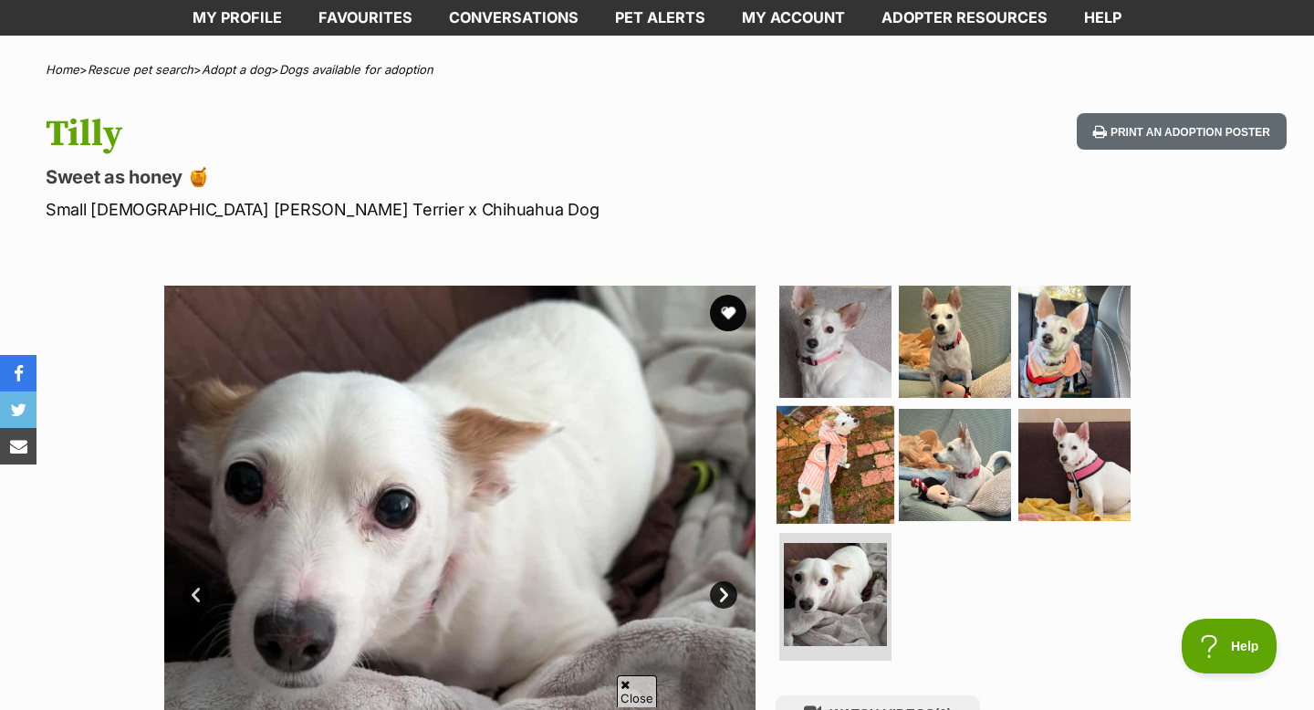
scroll to position [0, 0]
click at [879, 452] on img at bounding box center [836, 465] width 118 height 118
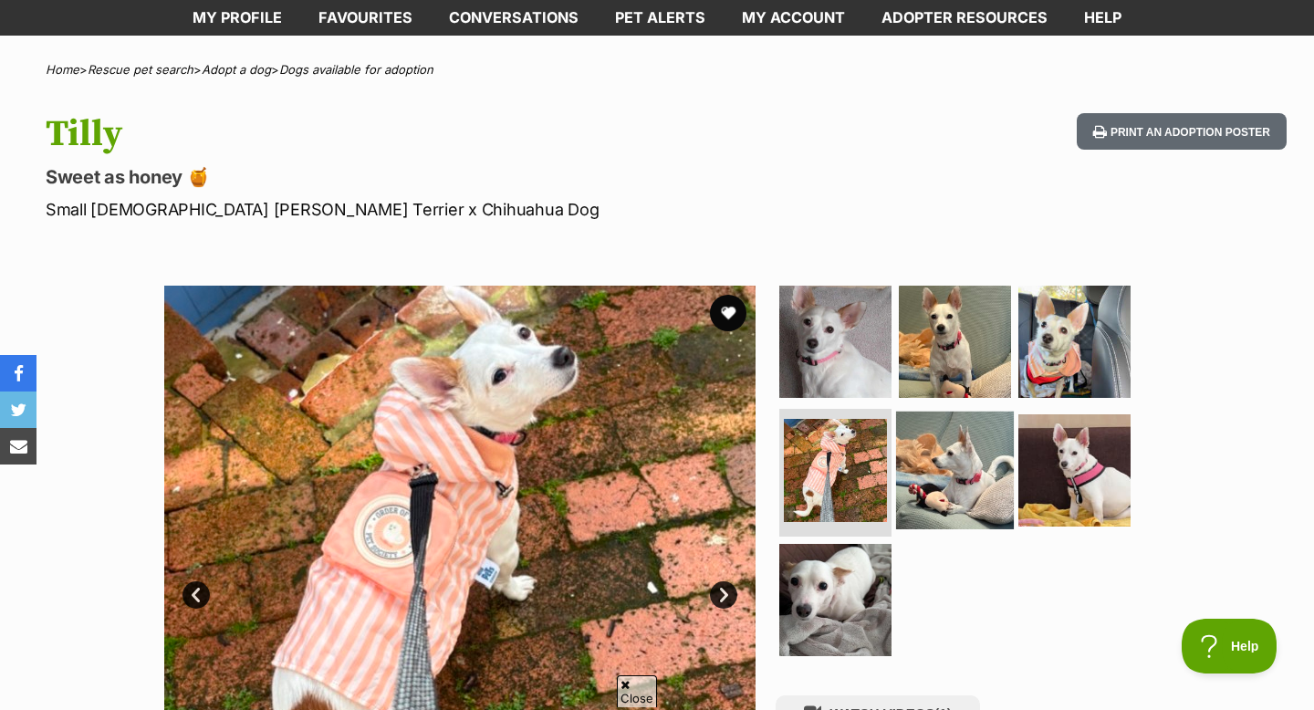
click at [952, 451] on img at bounding box center [955, 471] width 118 height 118
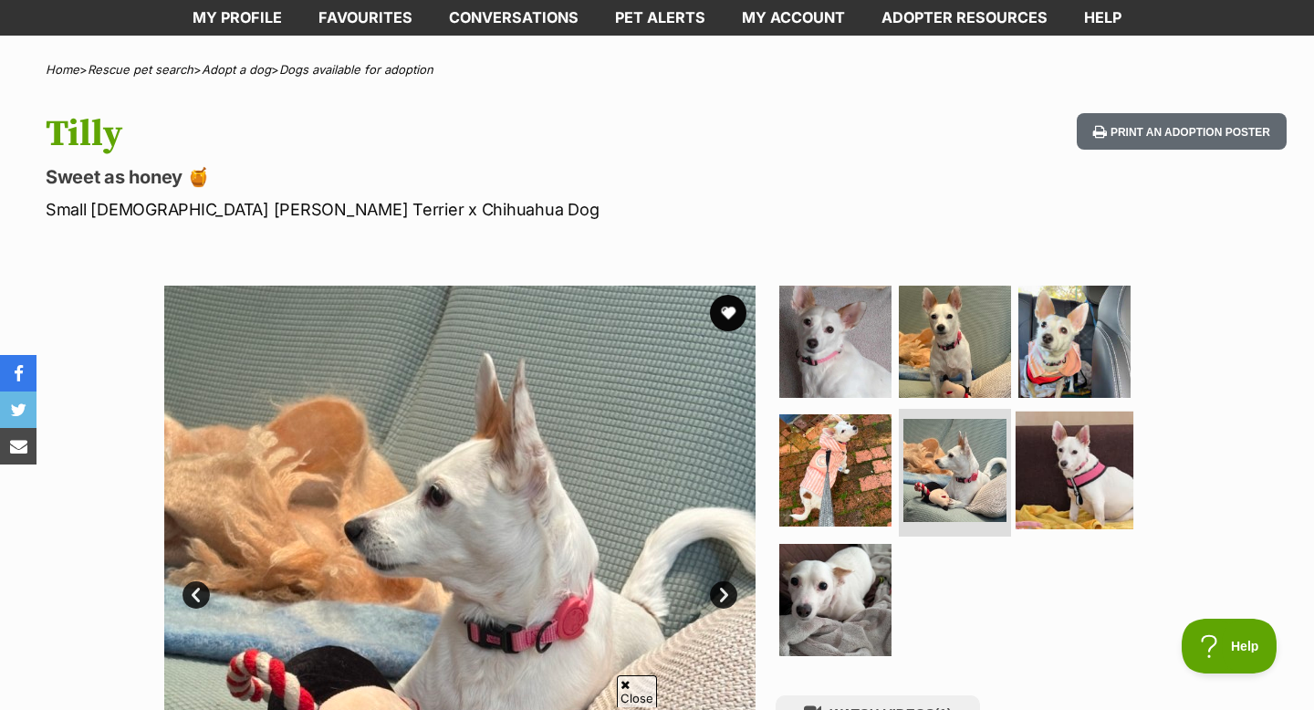
click at [1064, 467] on img at bounding box center [1075, 471] width 118 height 118
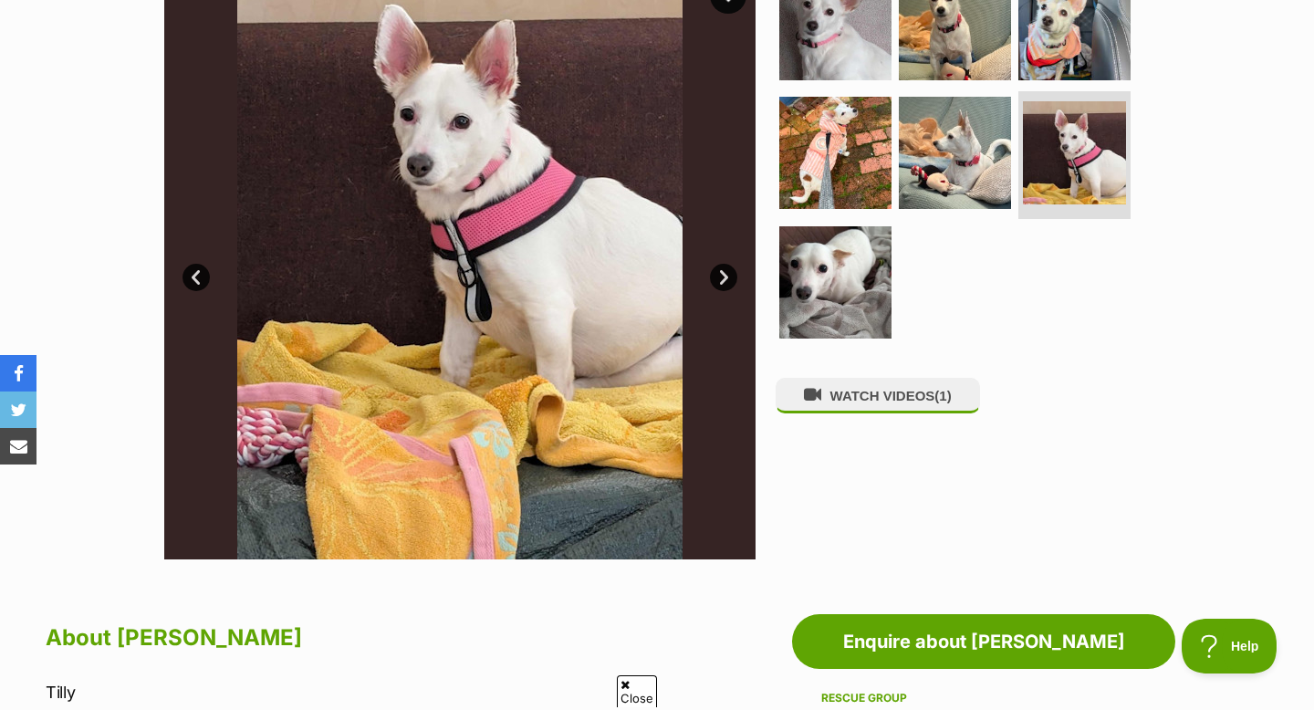
scroll to position [410, 0]
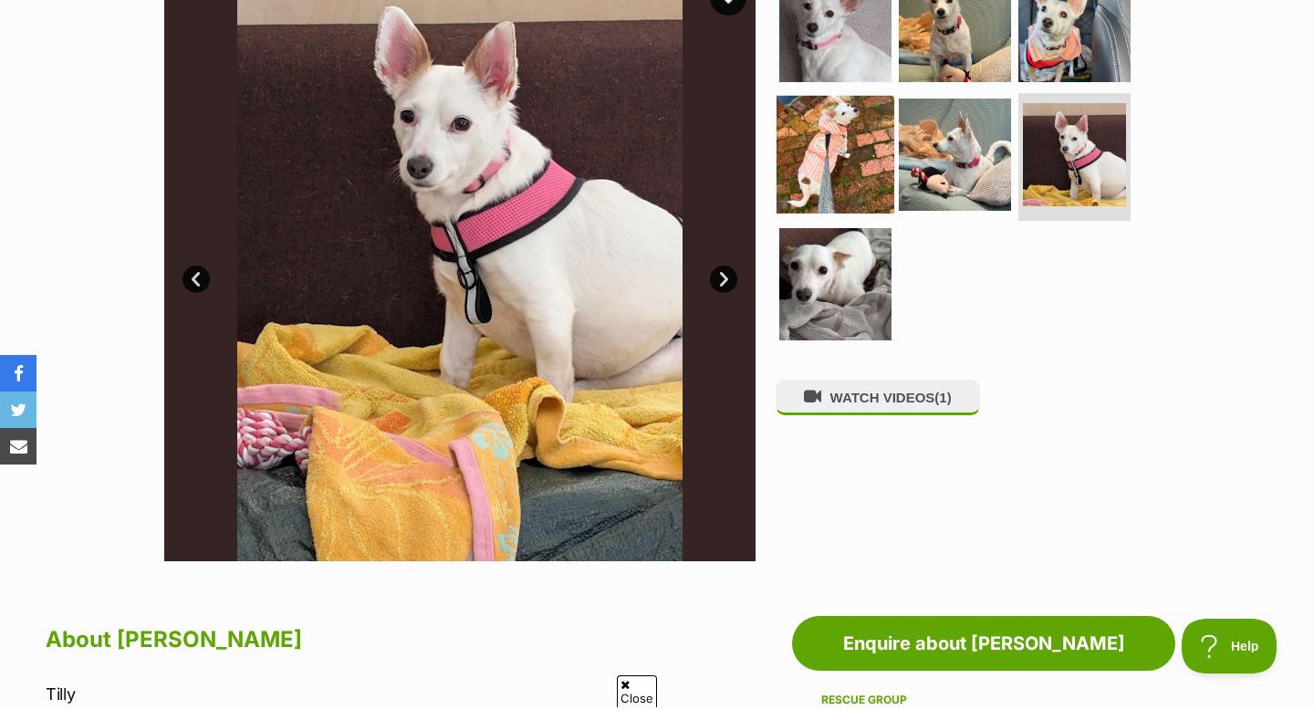
click at [828, 170] on img at bounding box center [836, 155] width 118 height 118
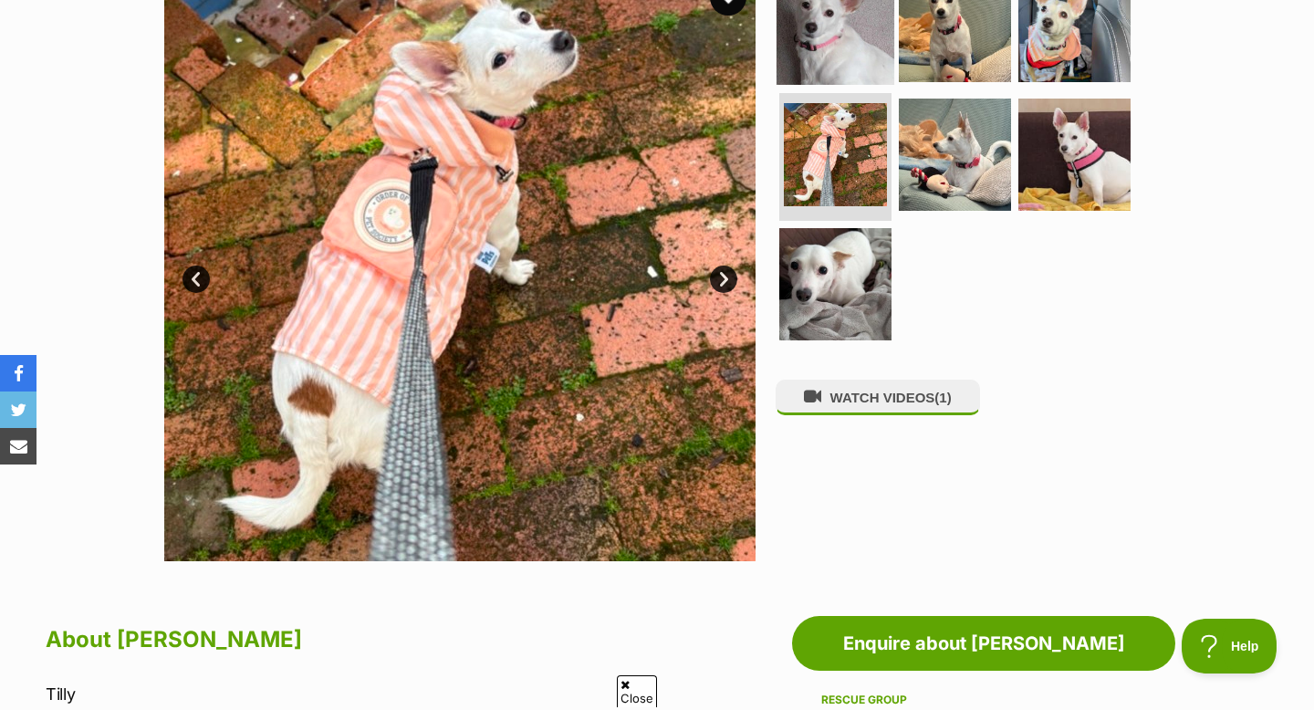
click at [841, 47] on img at bounding box center [836, 25] width 118 height 118
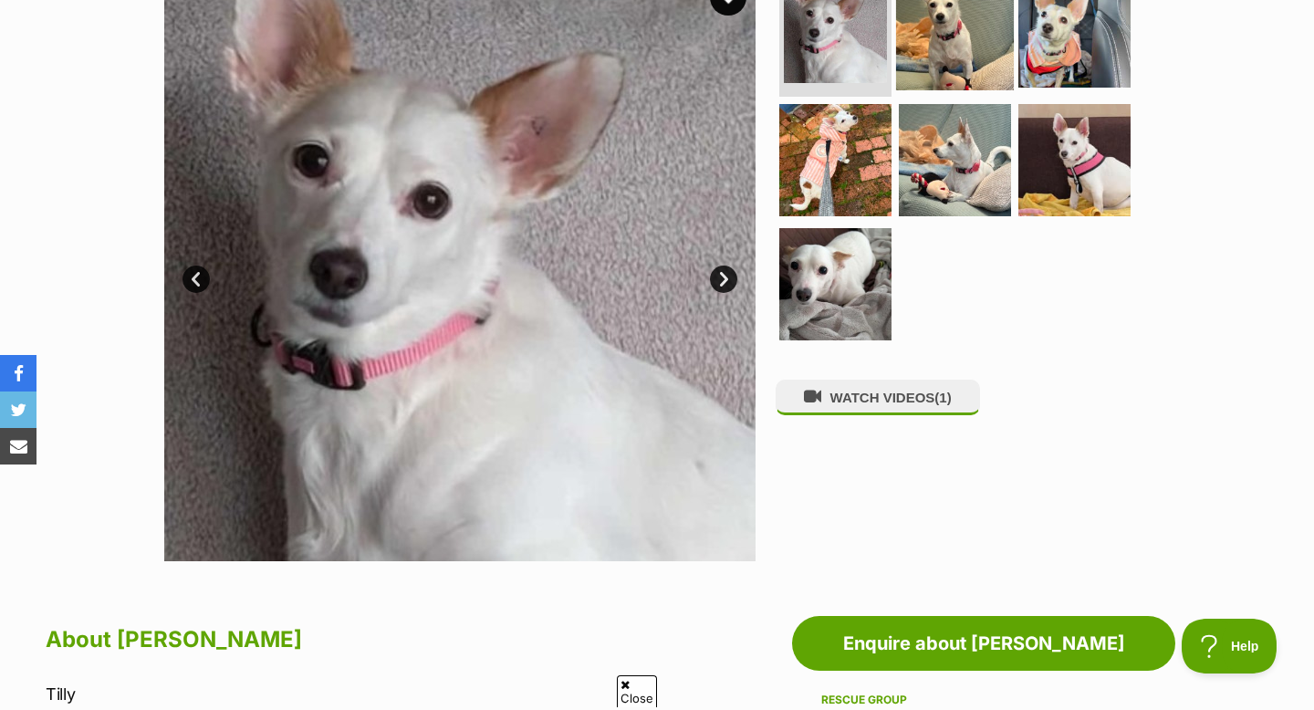
click at [938, 63] on img at bounding box center [955, 31] width 118 height 118
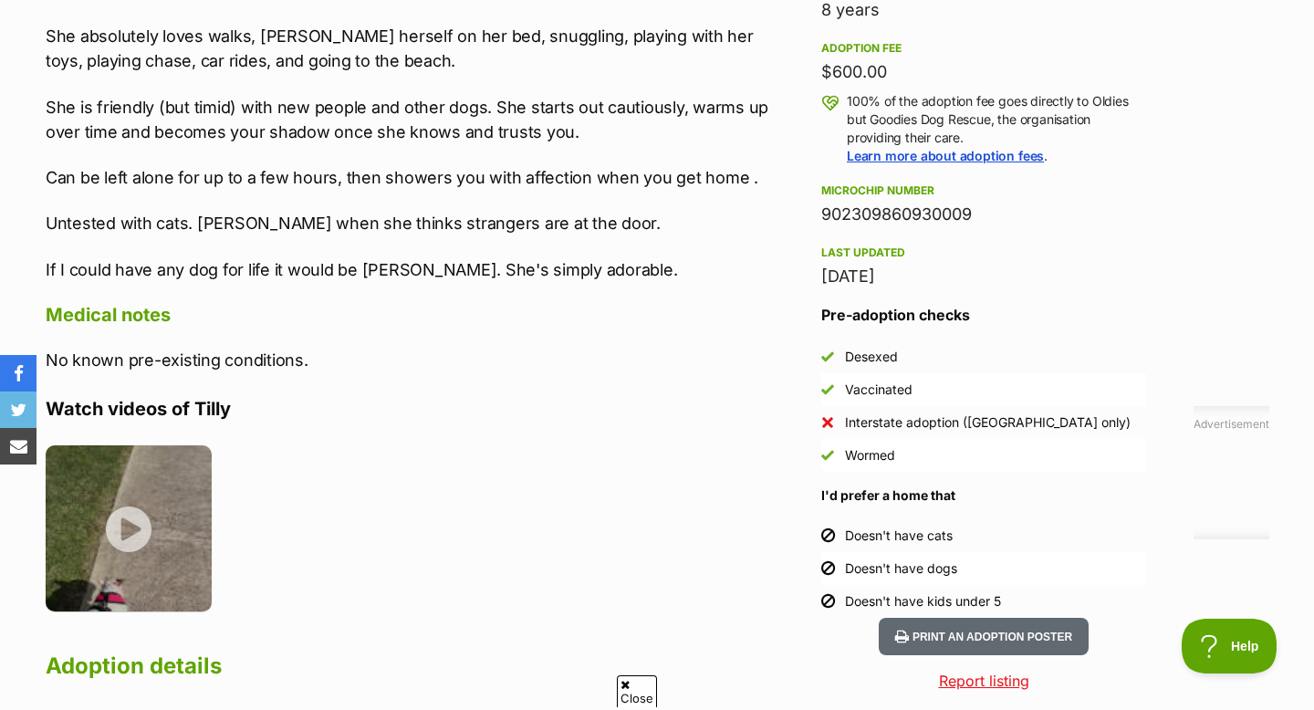
scroll to position [1300, 0]
click at [148, 527] on img at bounding box center [129, 526] width 166 height 166
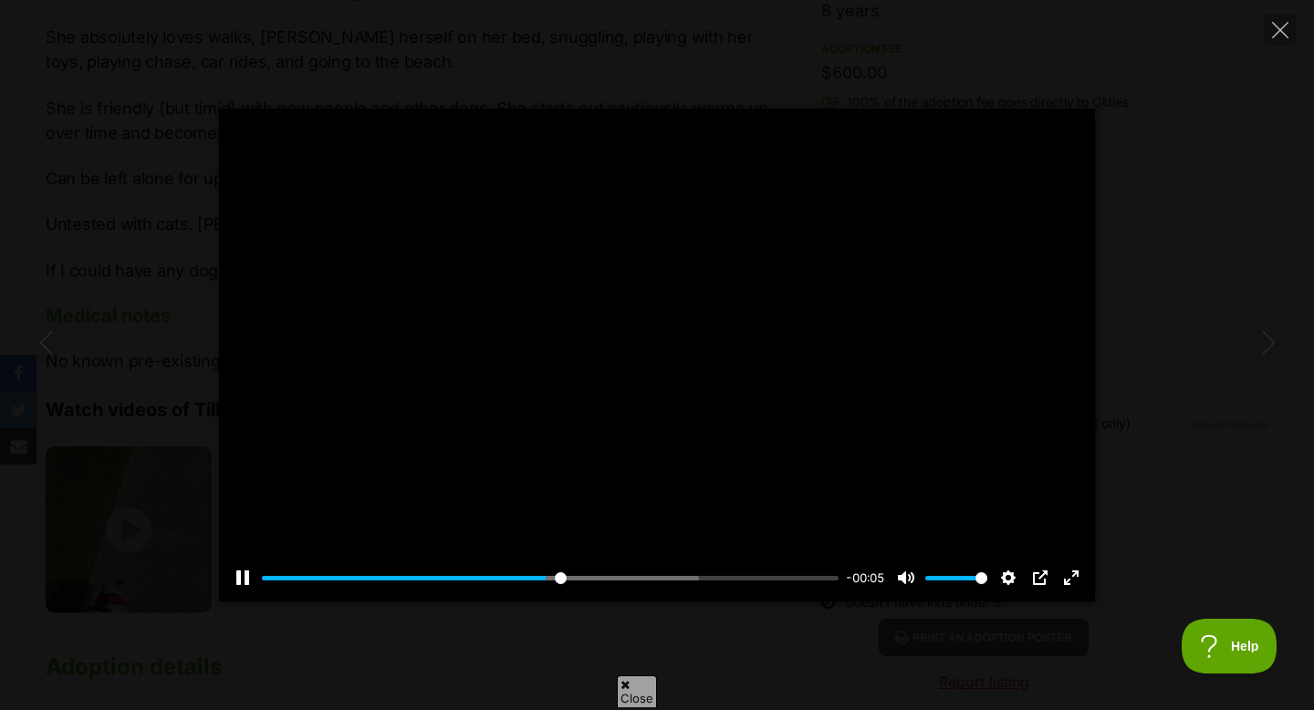
scroll to position [0, 0]
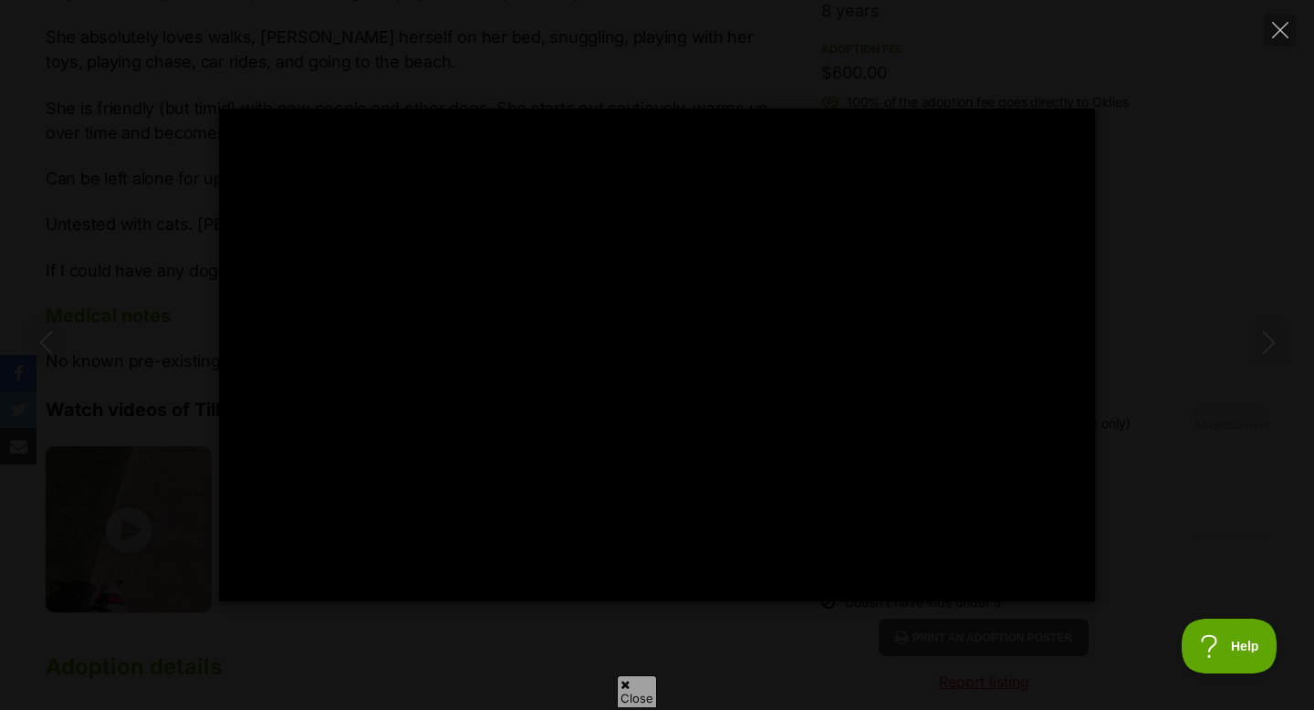
type input "100"
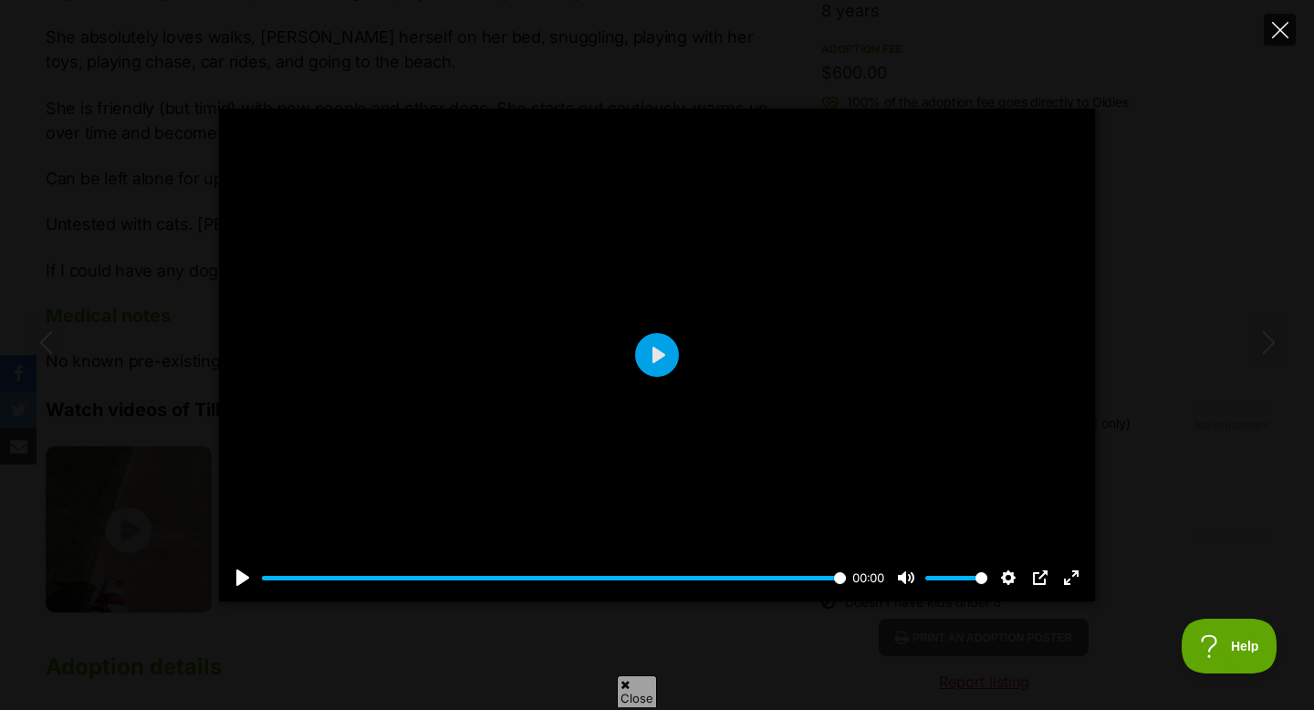
click at [1284, 16] on button "Close" at bounding box center [1280, 30] width 32 height 32
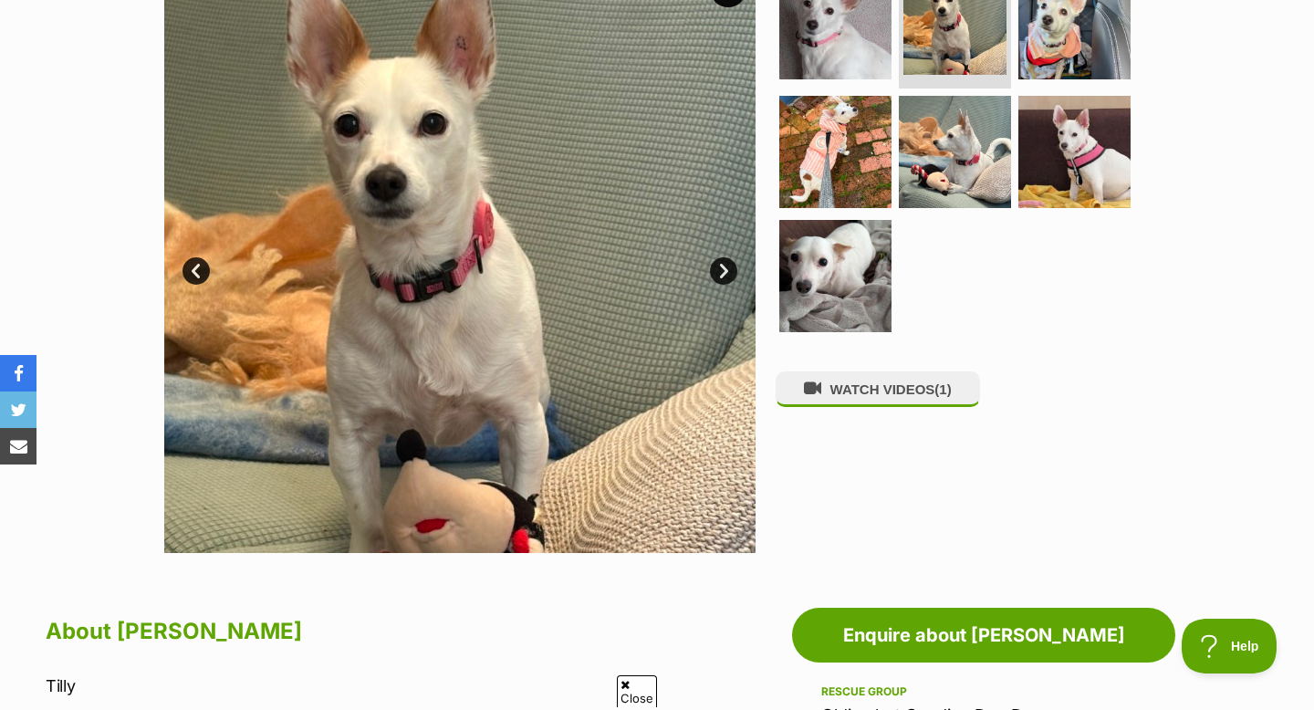
scroll to position [310, 0]
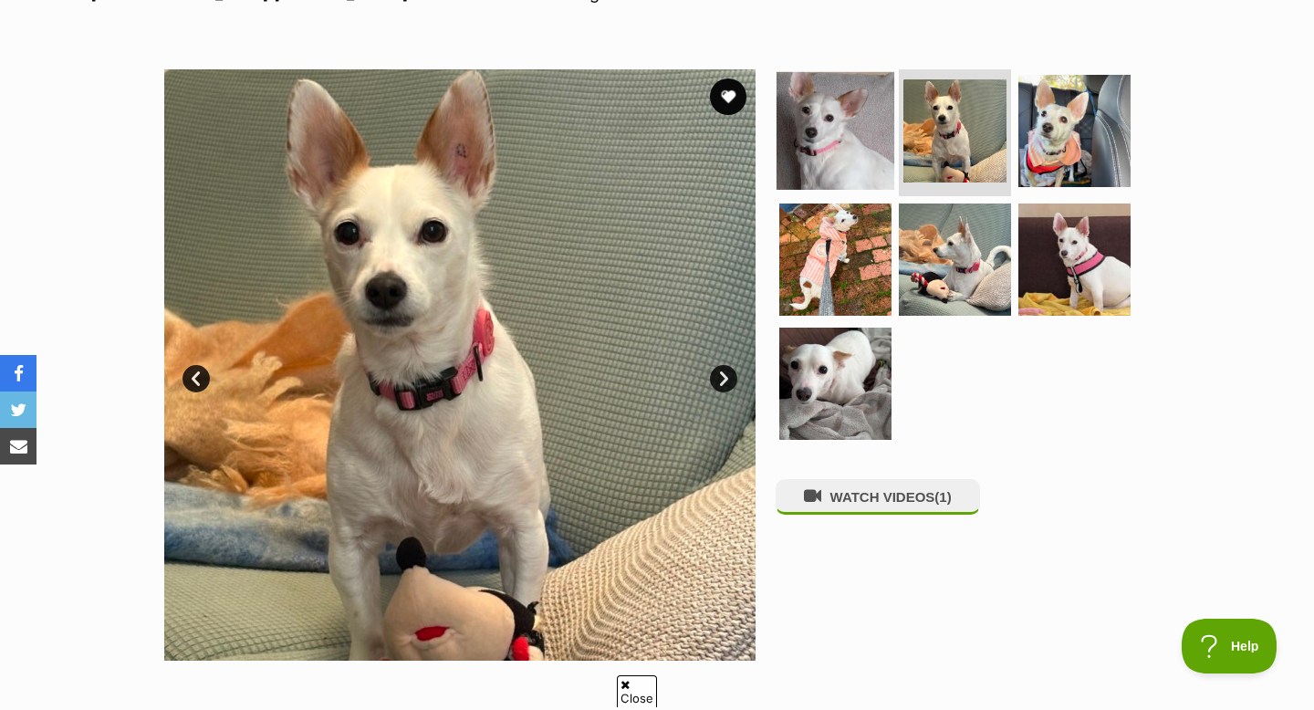
click at [858, 132] on img at bounding box center [836, 130] width 118 height 118
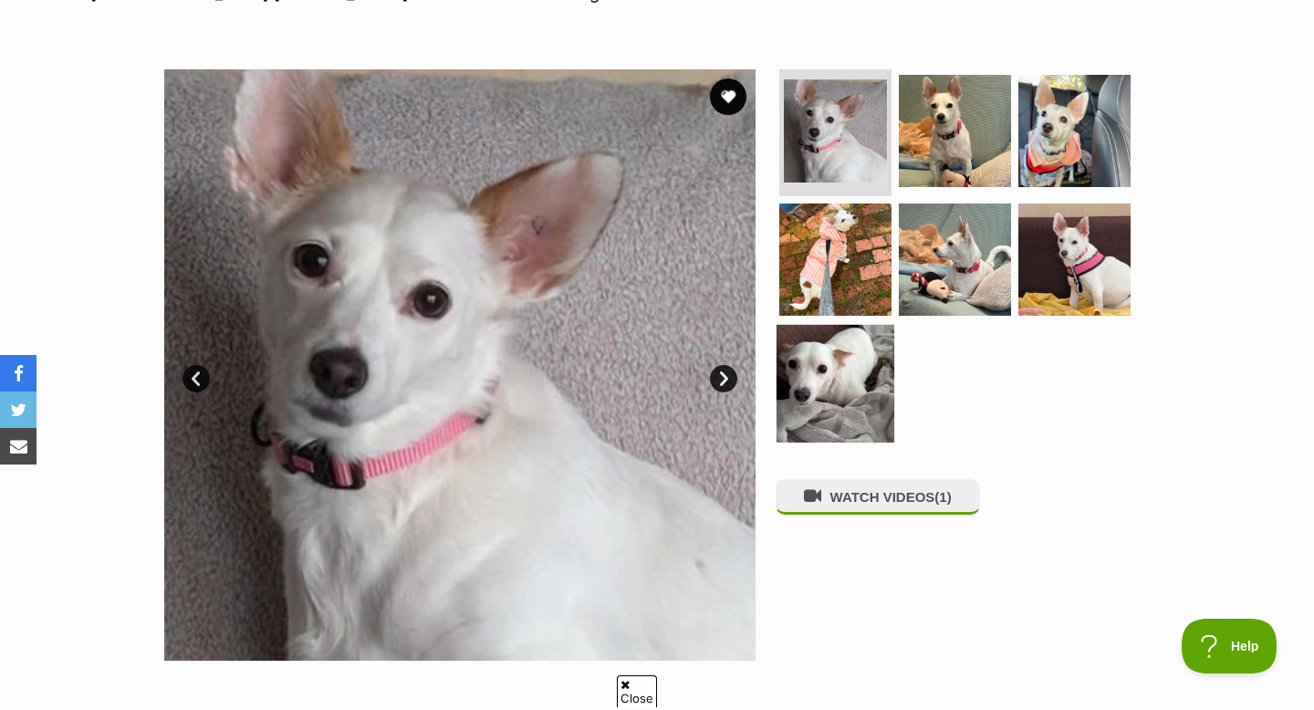
click at [851, 375] on img at bounding box center [836, 384] width 118 height 118
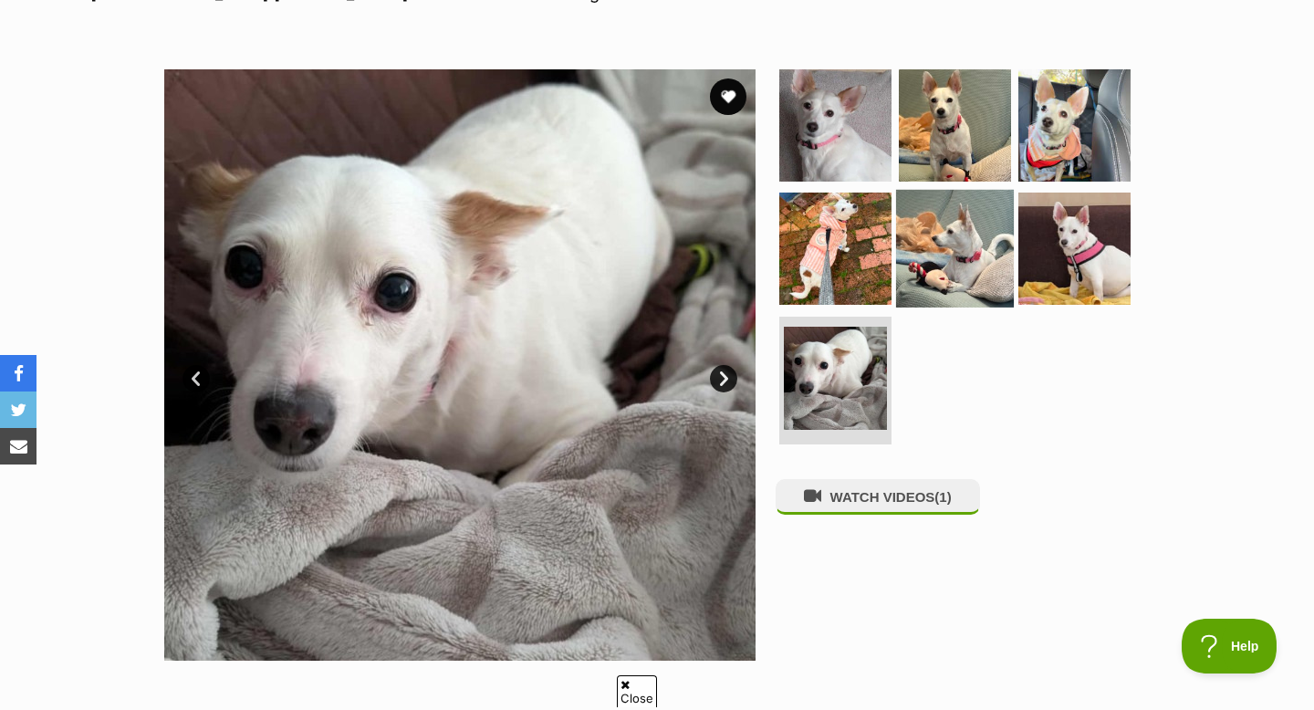
click at [924, 236] on img at bounding box center [955, 249] width 118 height 118
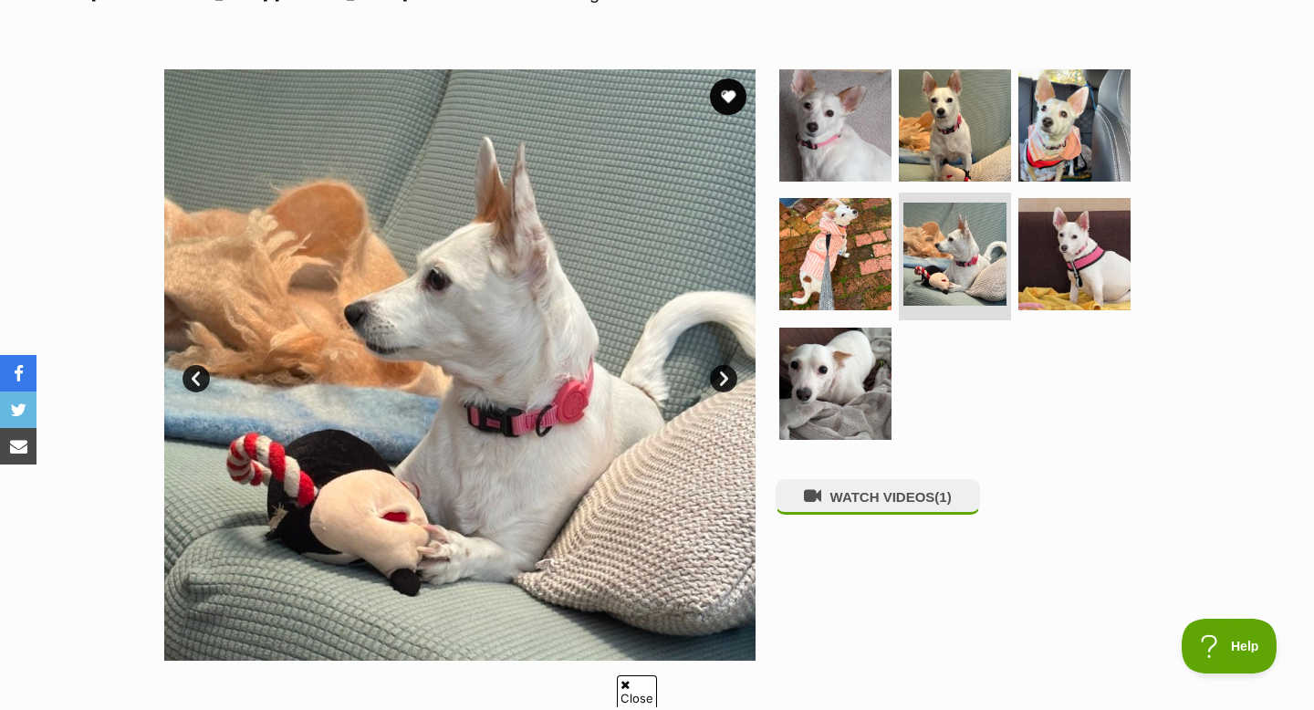
scroll to position [298, 0]
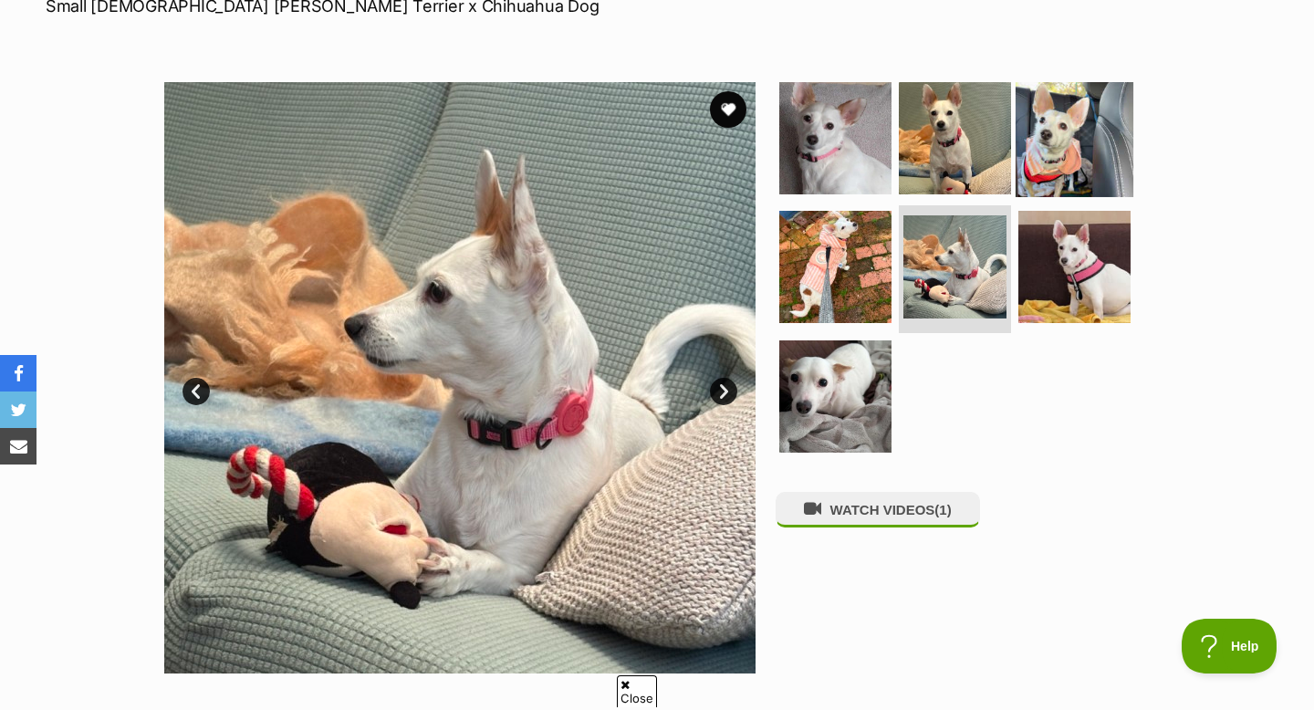
click at [1102, 95] on img at bounding box center [1075, 137] width 118 height 118
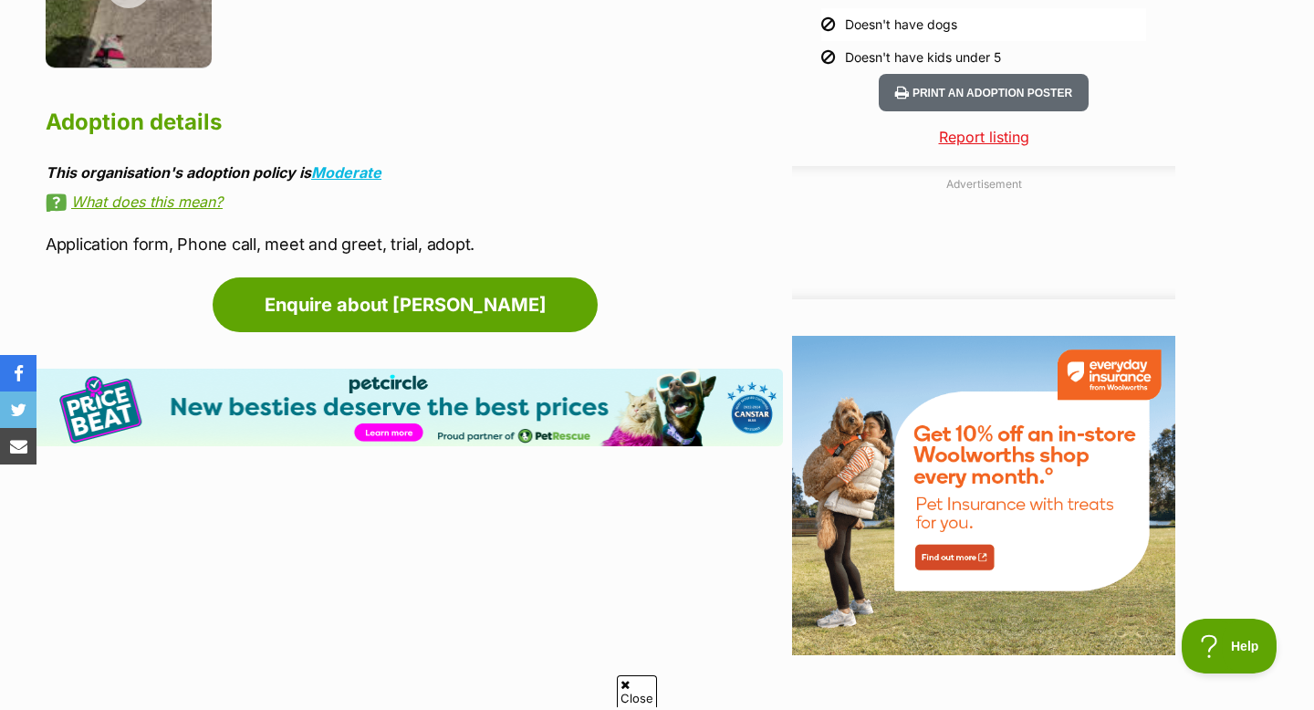
scroll to position [1847, 0]
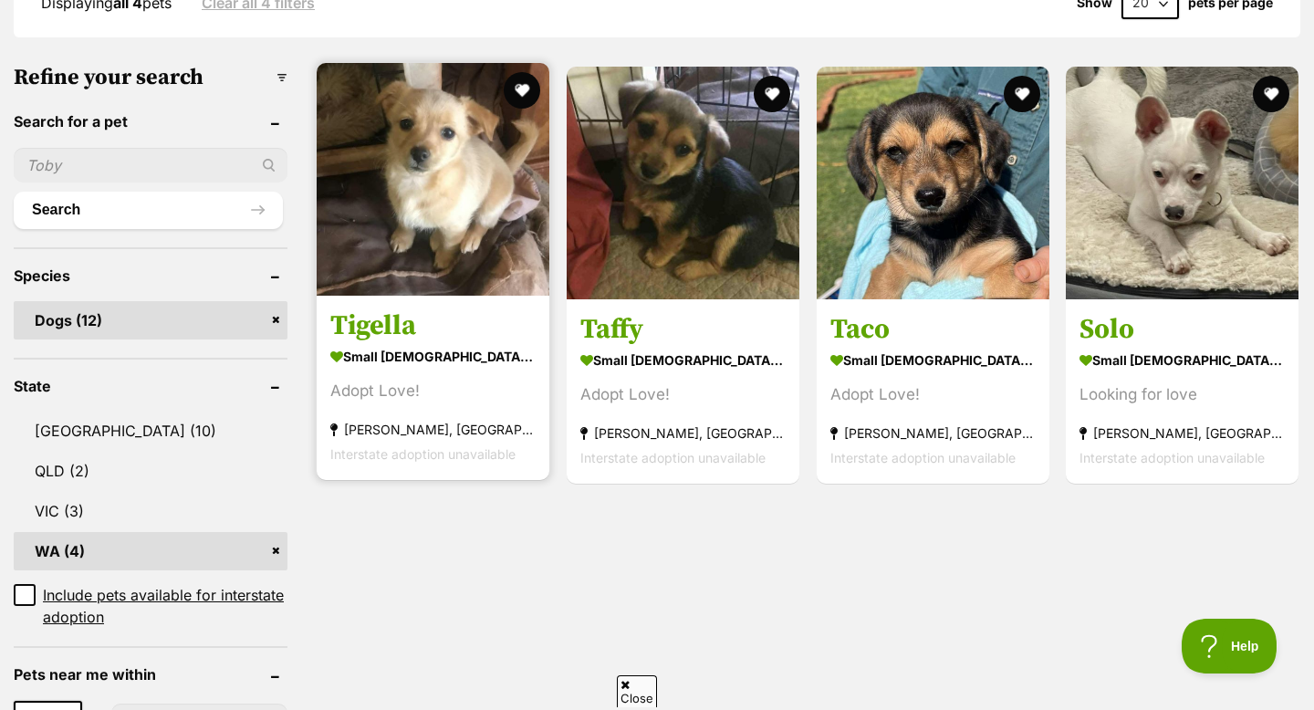
click at [465, 250] on img at bounding box center [433, 179] width 233 height 233
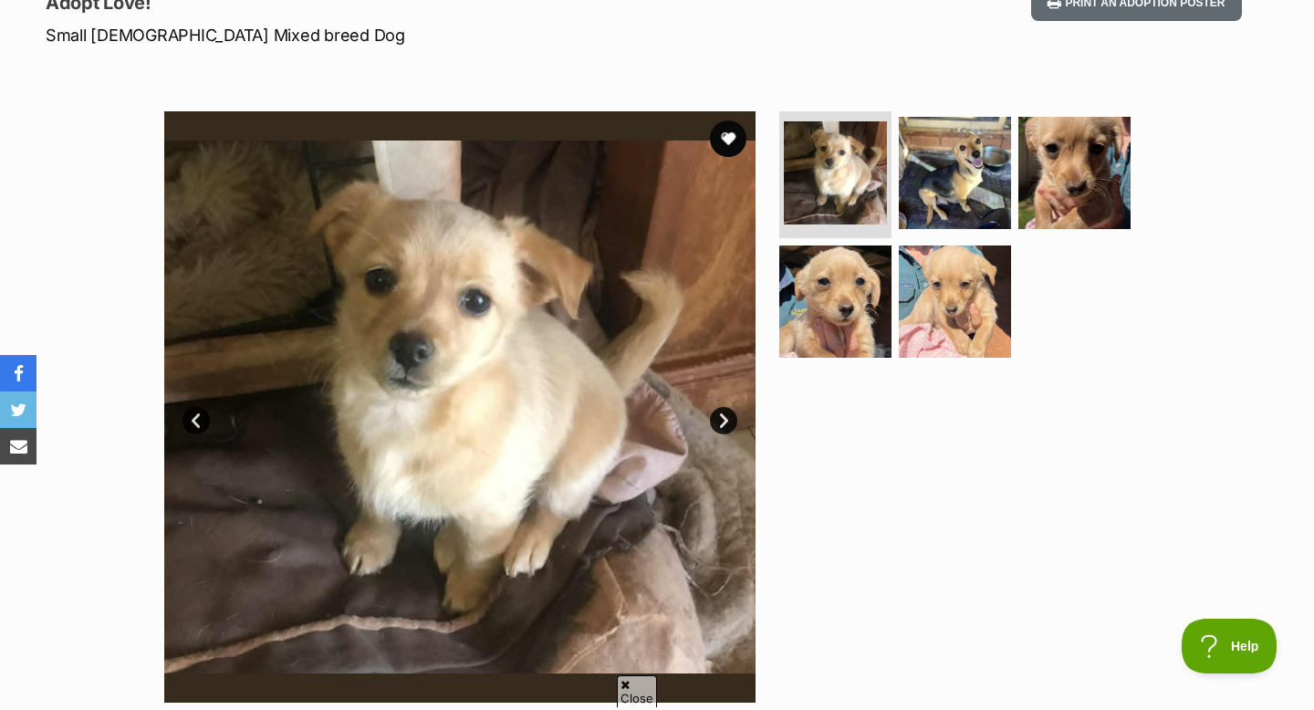
scroll to position [266, 0]
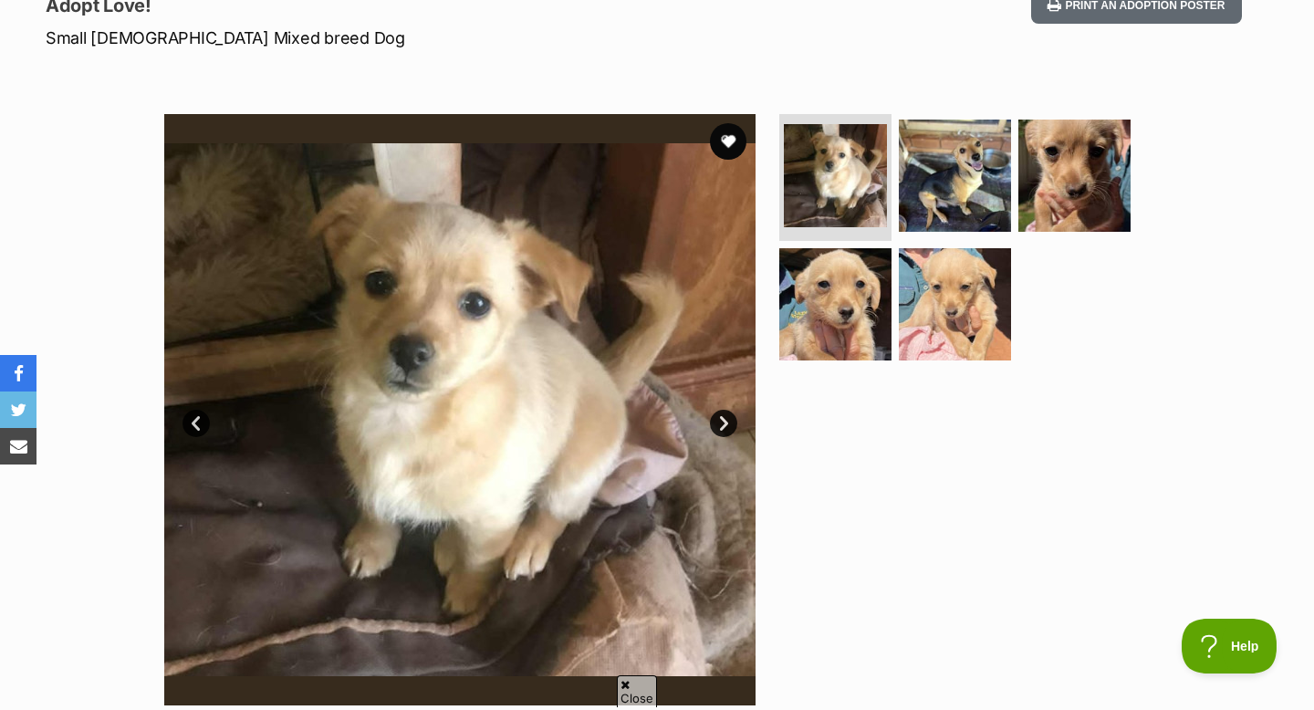
click at [717, 423] on link "Next" at bounding box center [723, 423] width 27 height 27
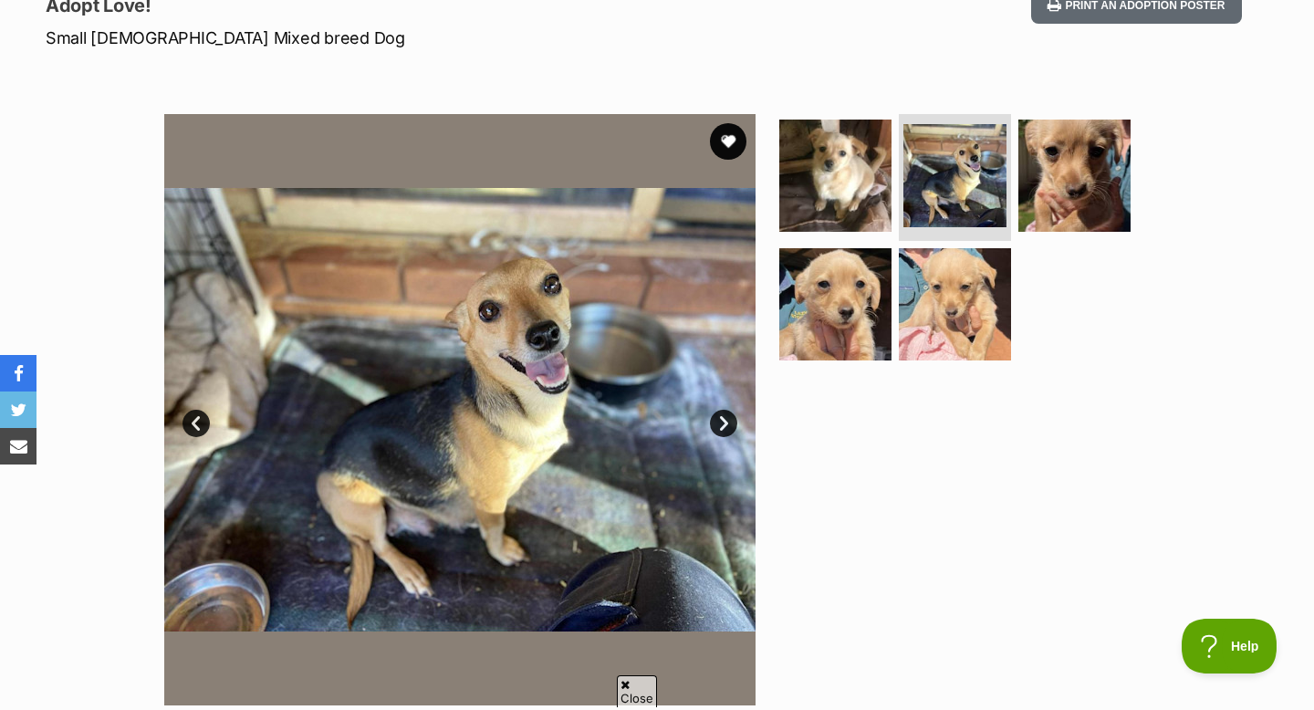
click at [726, 422] on link "Next" at bounding box center [723, 423] width 27 height 27
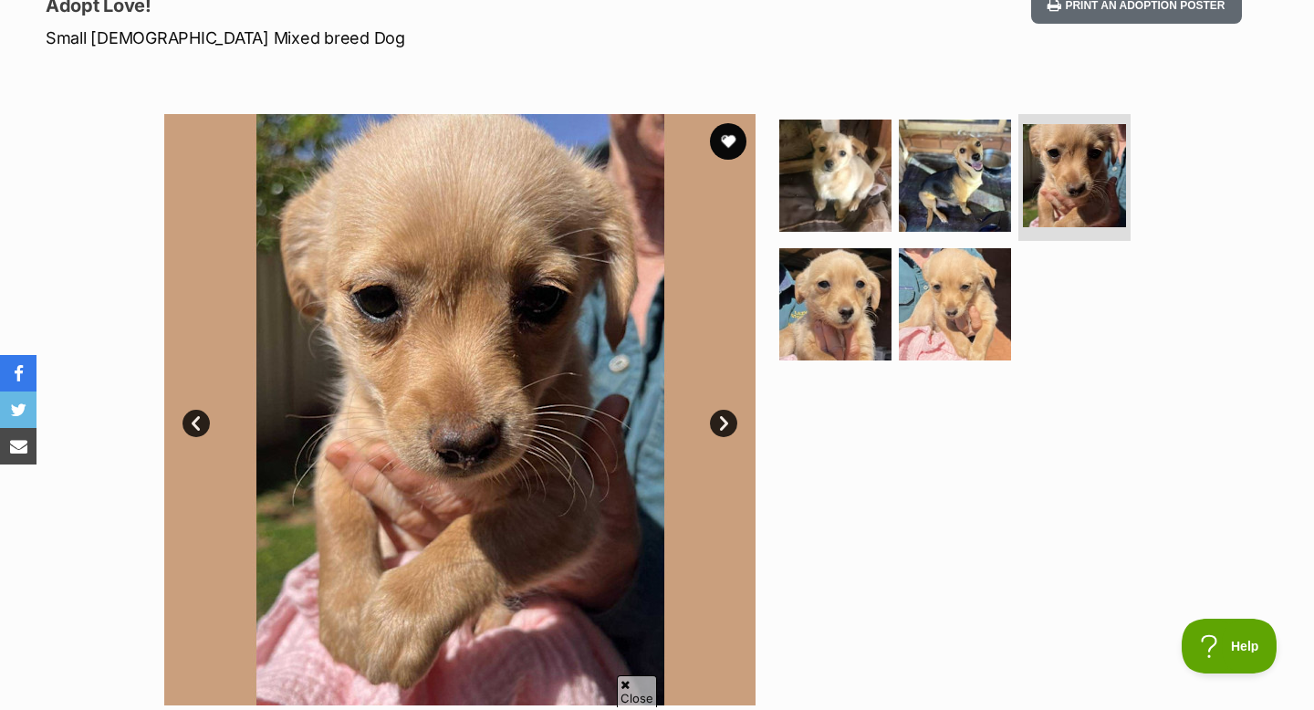
click at [726, 422] on link "Next" at bounding box center [723, 423] width 27 height 27
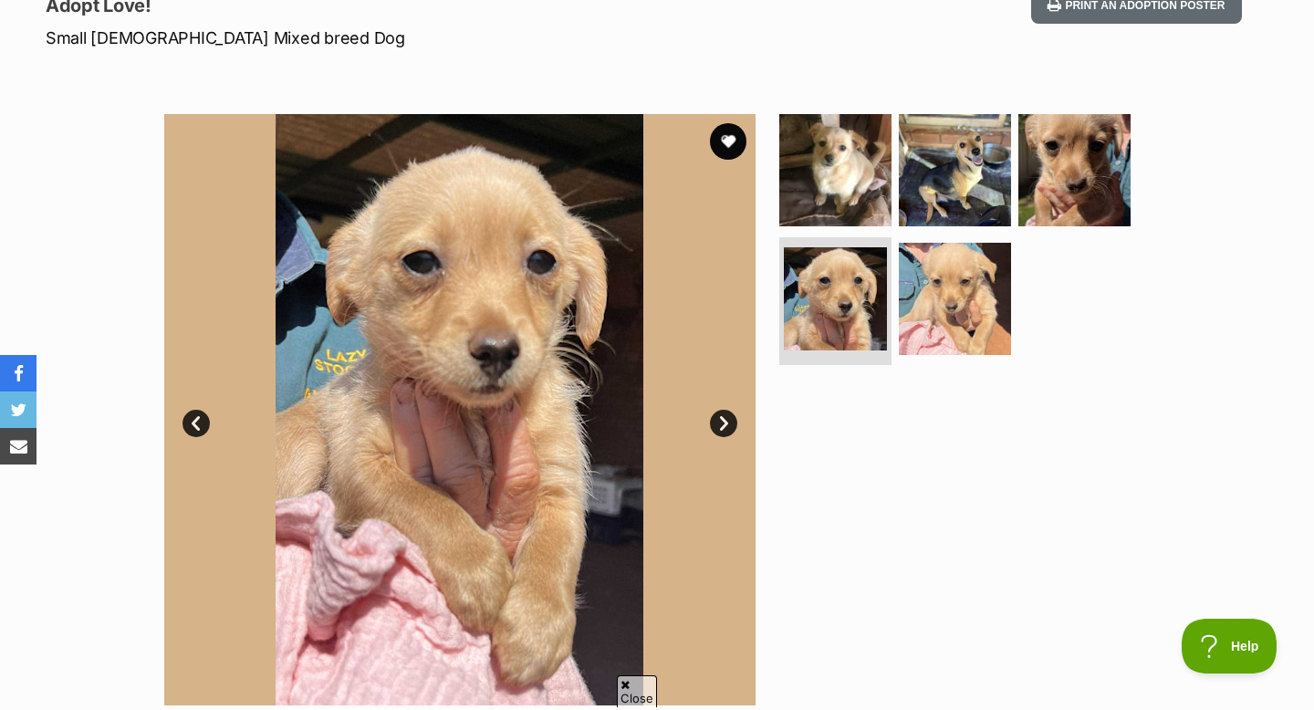
click at [725, 423] on link "Next" at bounding box center [723, 423] width 27 height 27
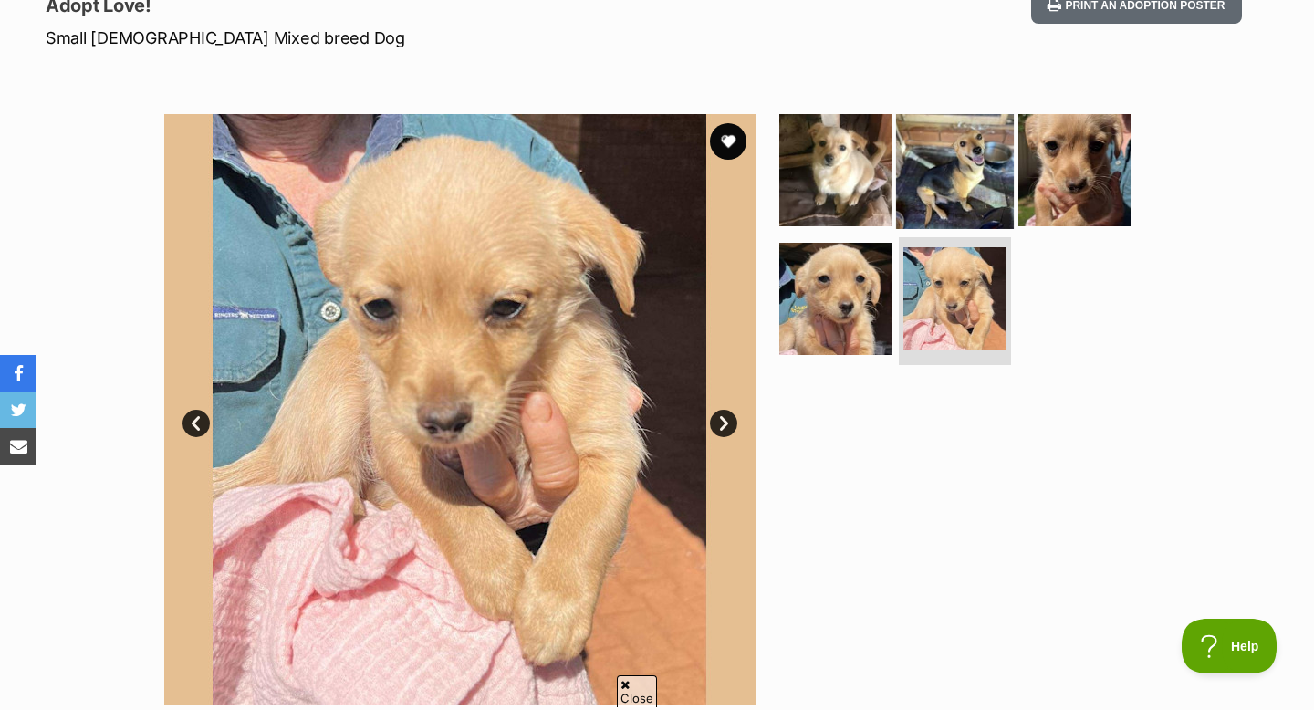
click at [971, 192] on img at bounding box center [955, 169] width 118 height 118
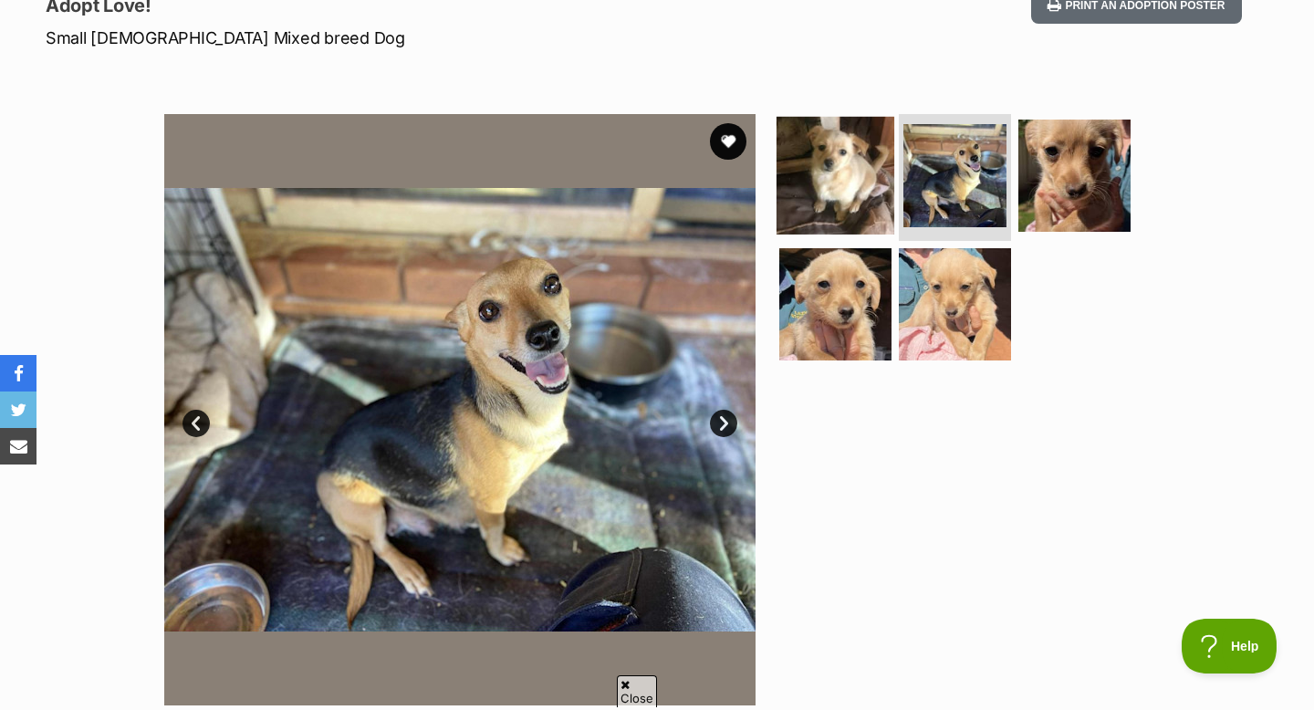
click at [816, 193] on img at bounding box center [836, 175] width 118 height 118
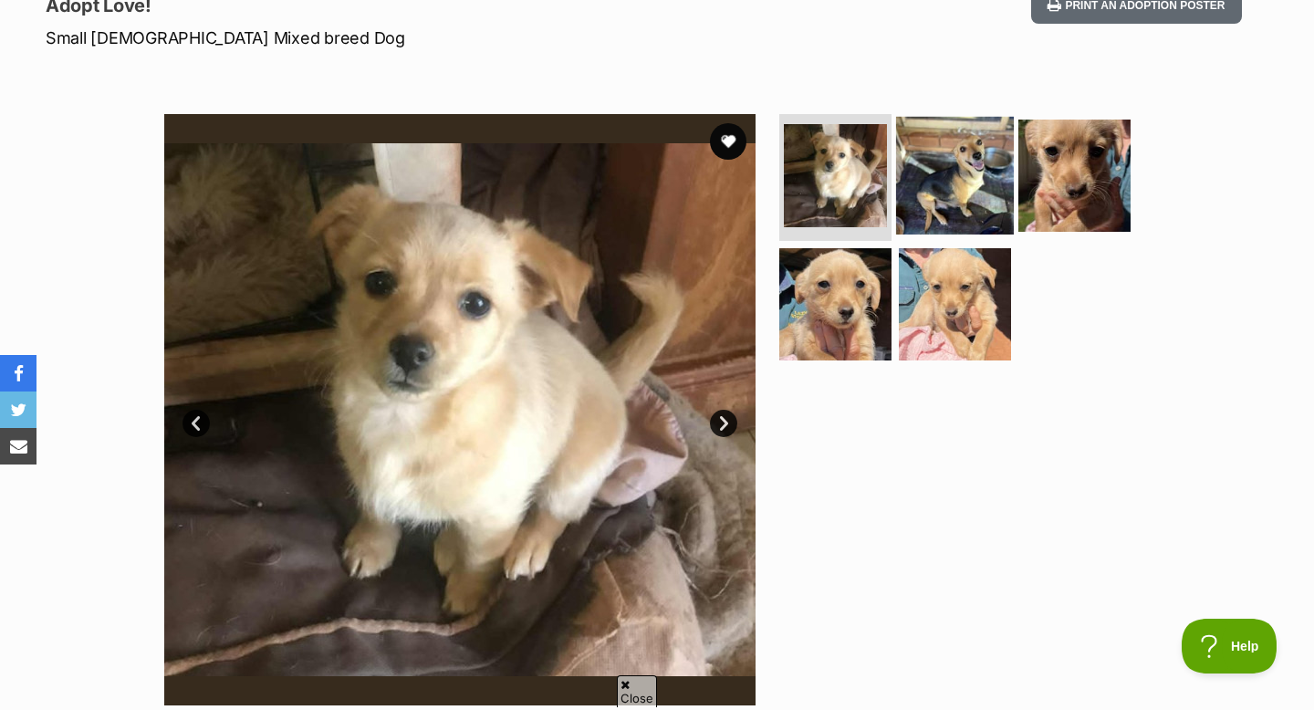
click at [936, 174] on img at bounding box center [955, 175] width 118 height 118
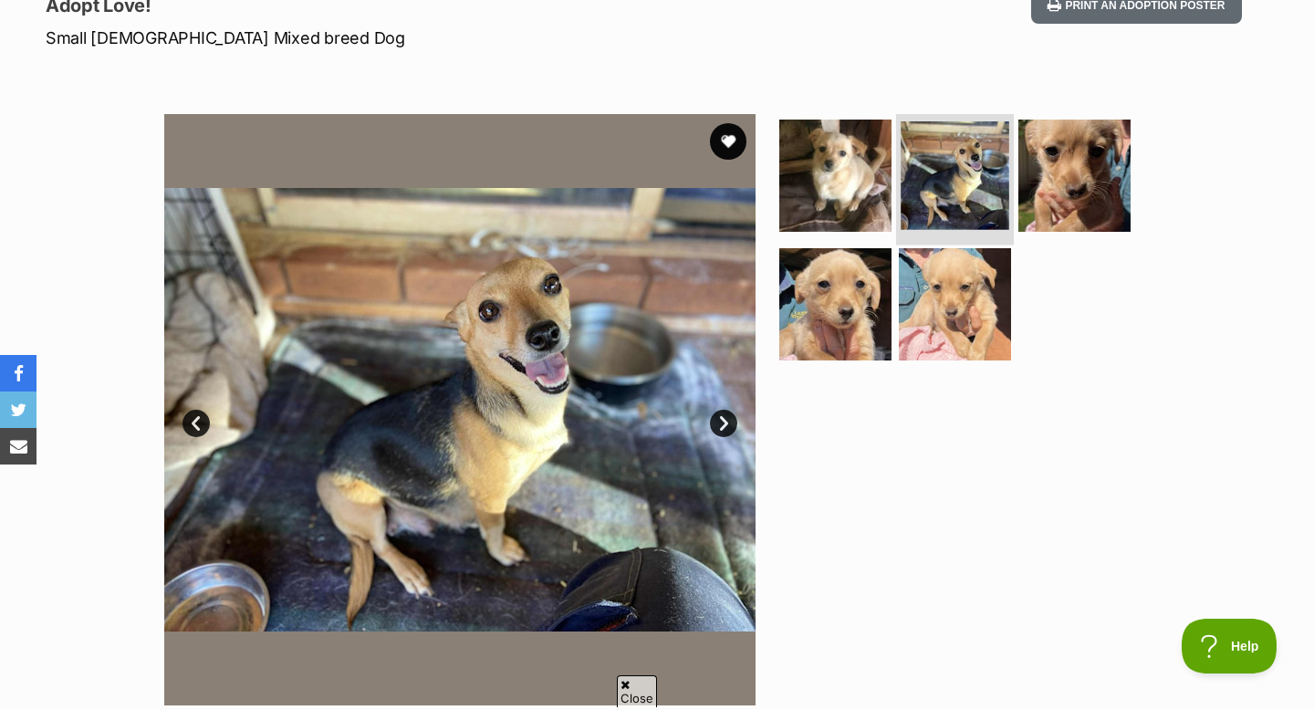
scroll to position [0, 0]
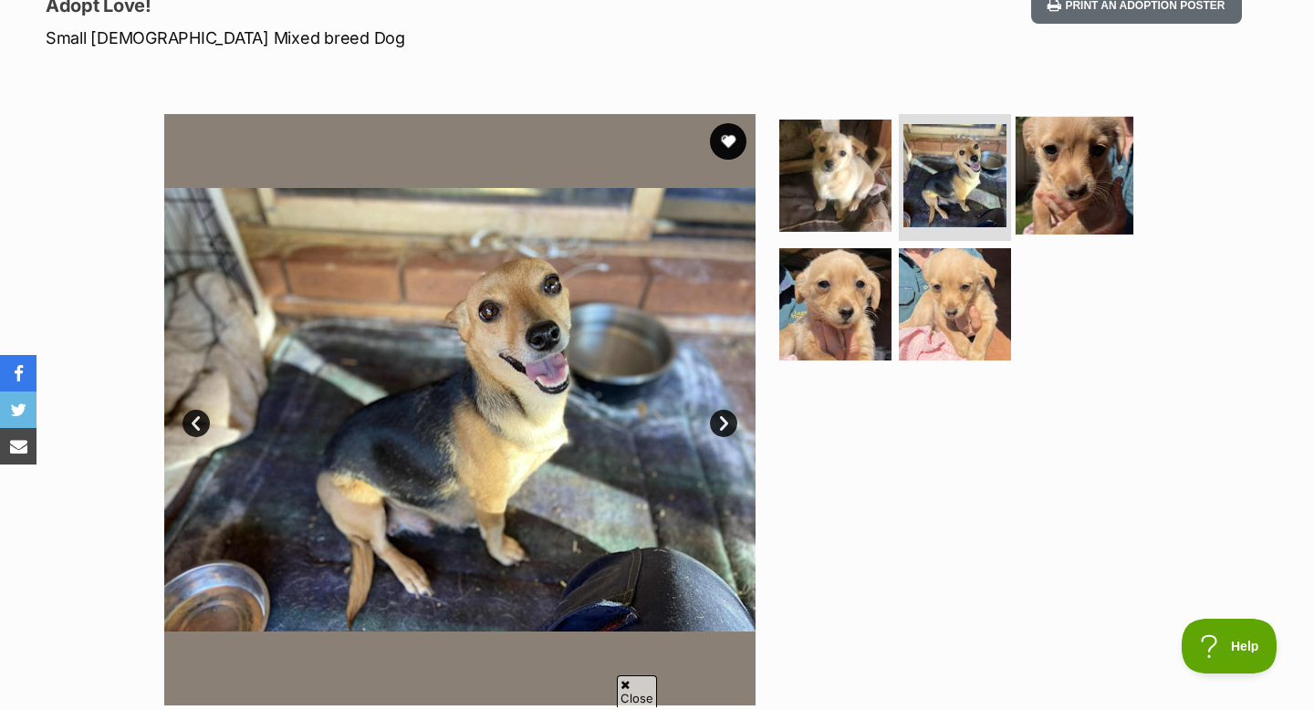
click at [1065, 210] on img at bounding box center [1075, 175] width 118 height 118
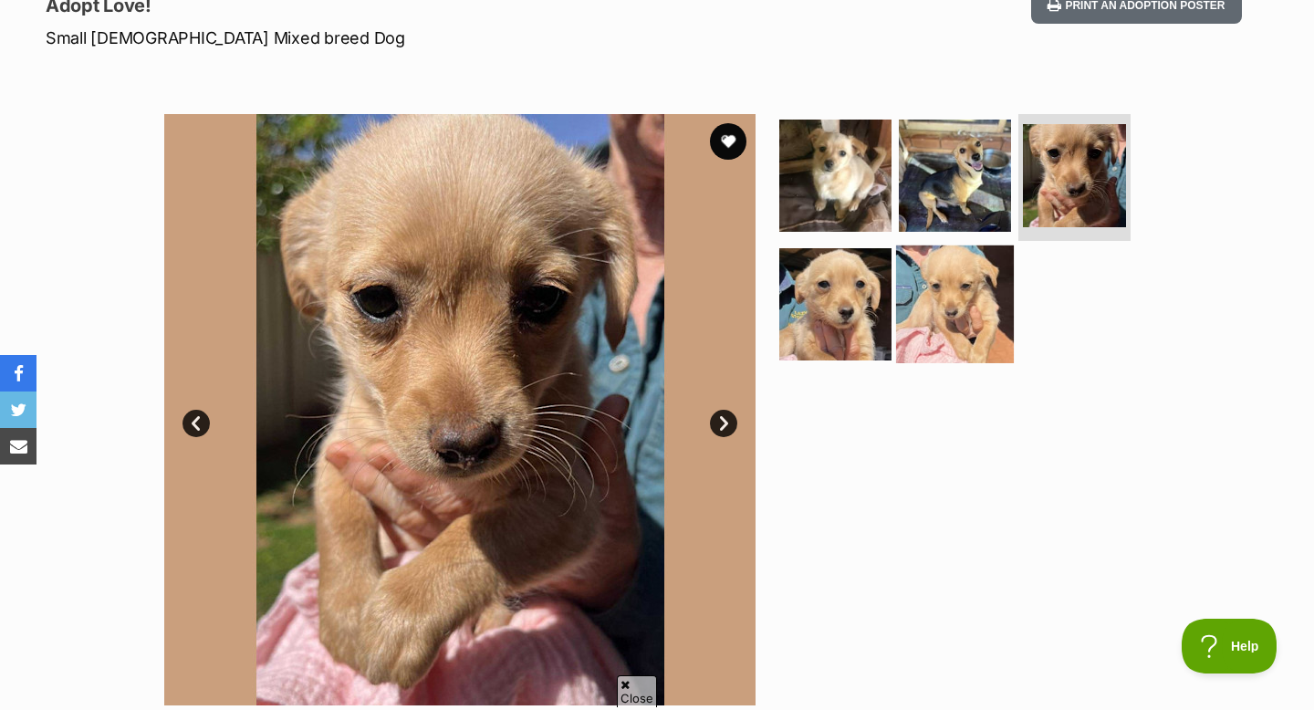
click at [925, 312] on img at bounding box center [955, 304] width 118 height 118
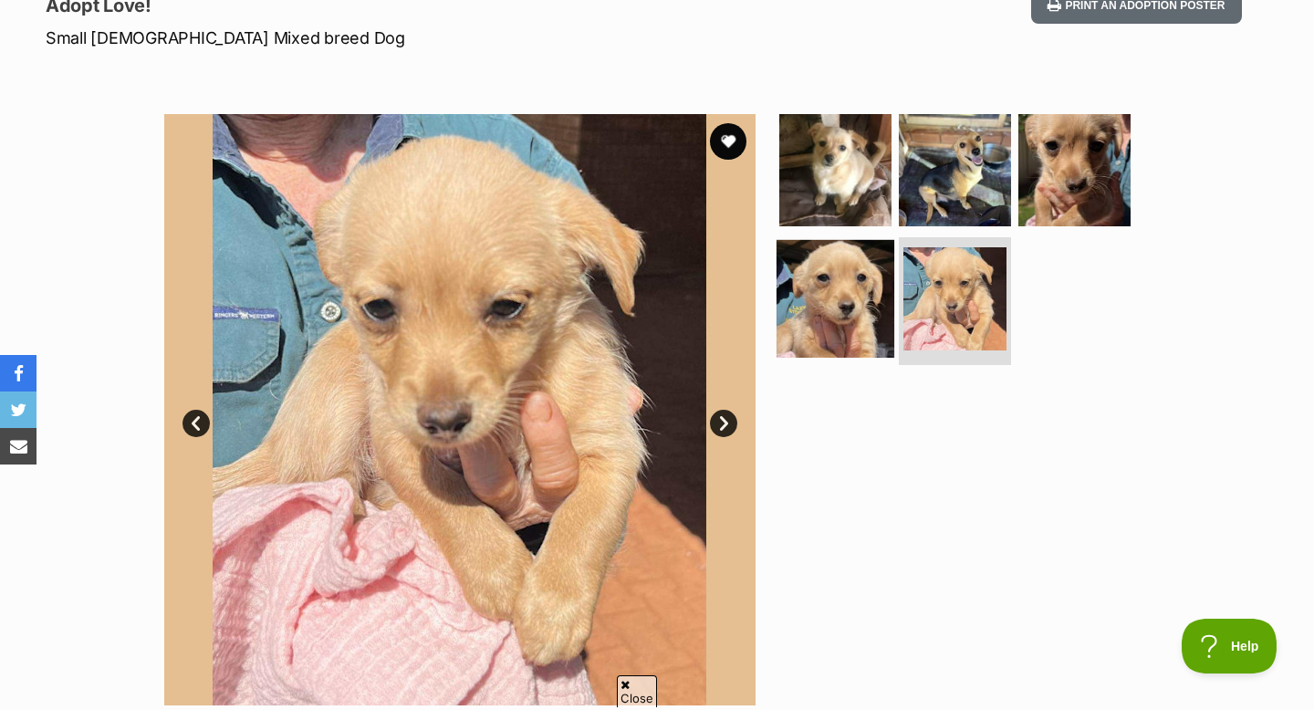
click at [839, 298] on img at bounding box center [836, 299] width 118 height 118
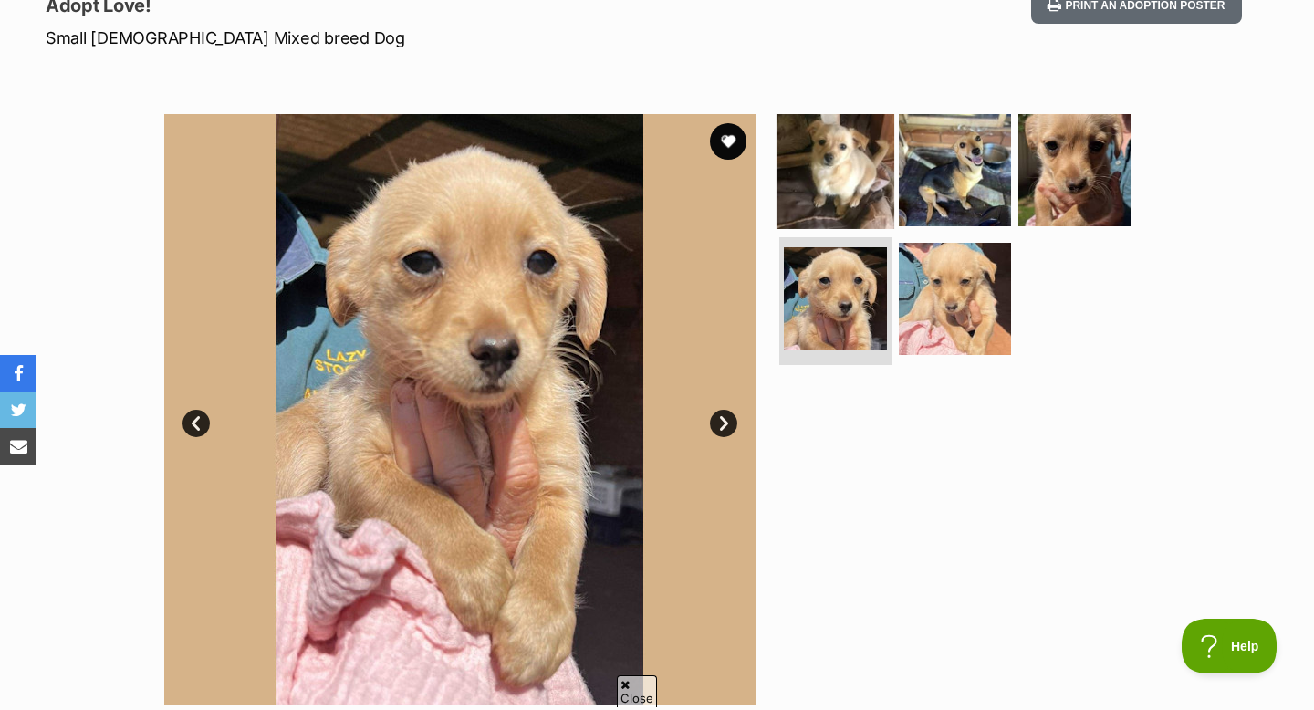
click at [845, 156] on img at bounding box center [836, 169] width 118 height 118
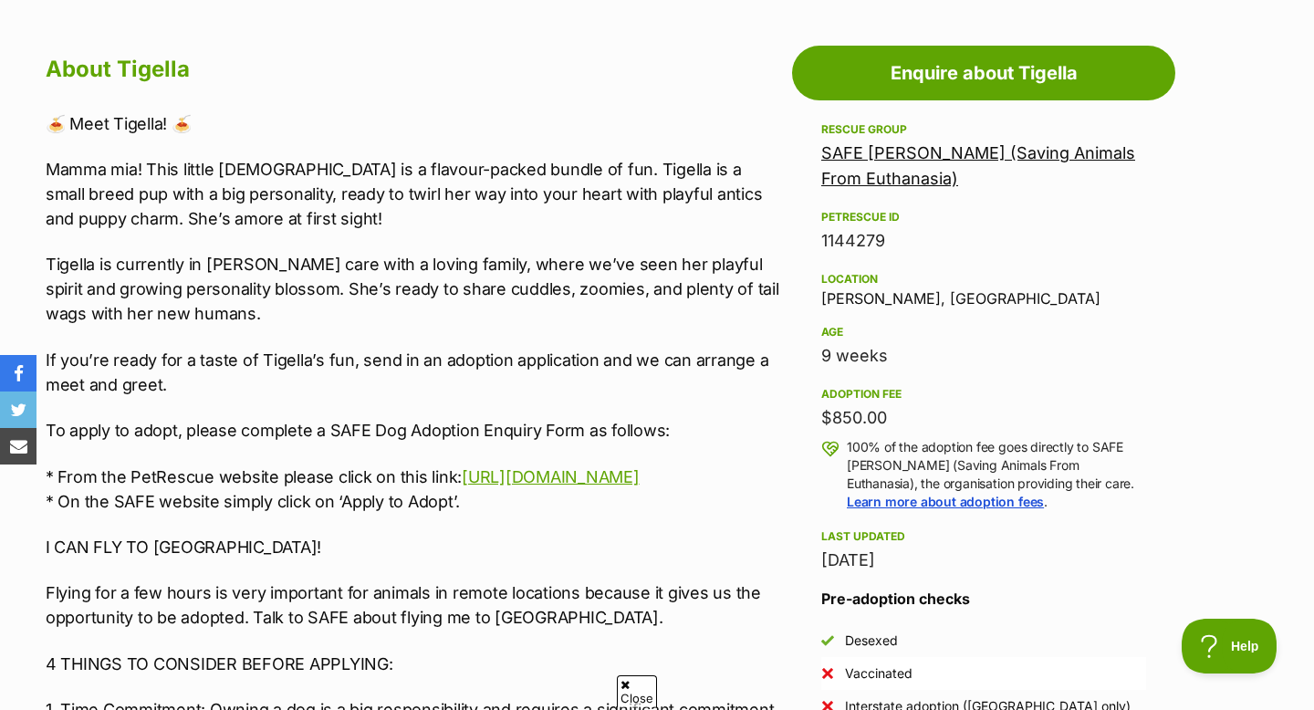
scroll to position [981, 0]
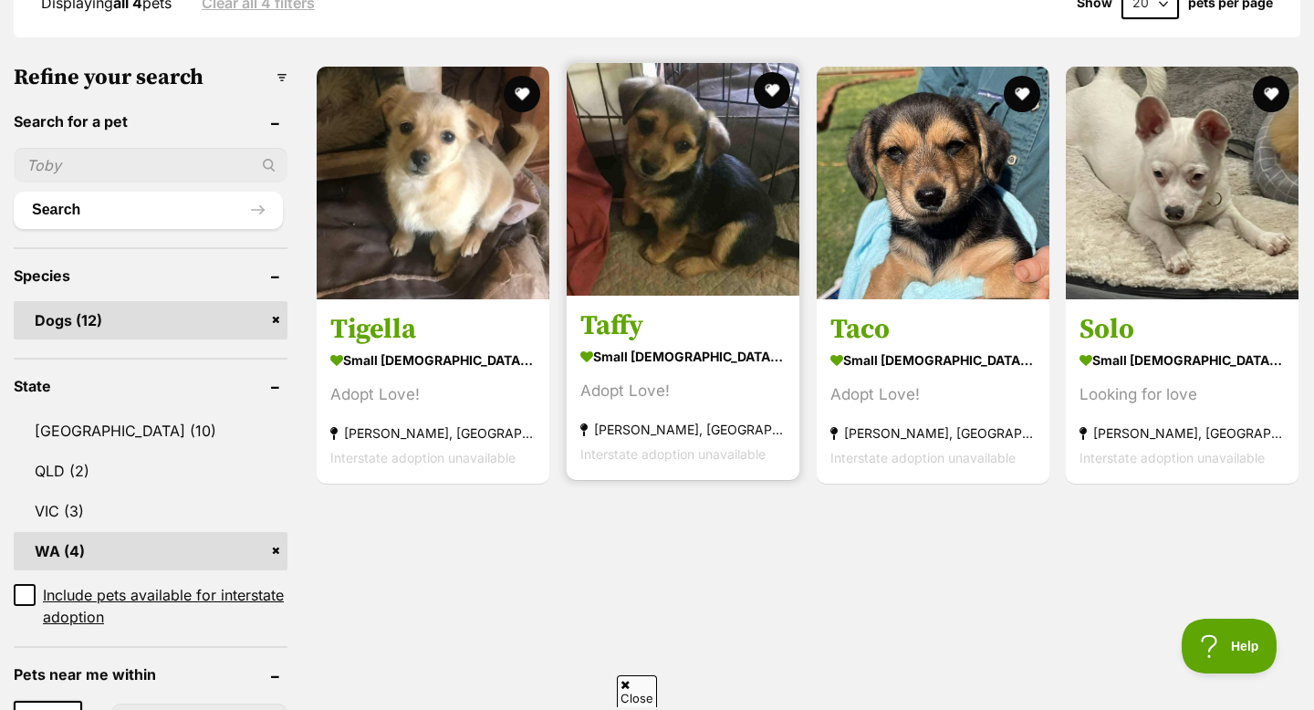
click at [661, 159] on img at bounding box center [683, 179] width 233 height 233
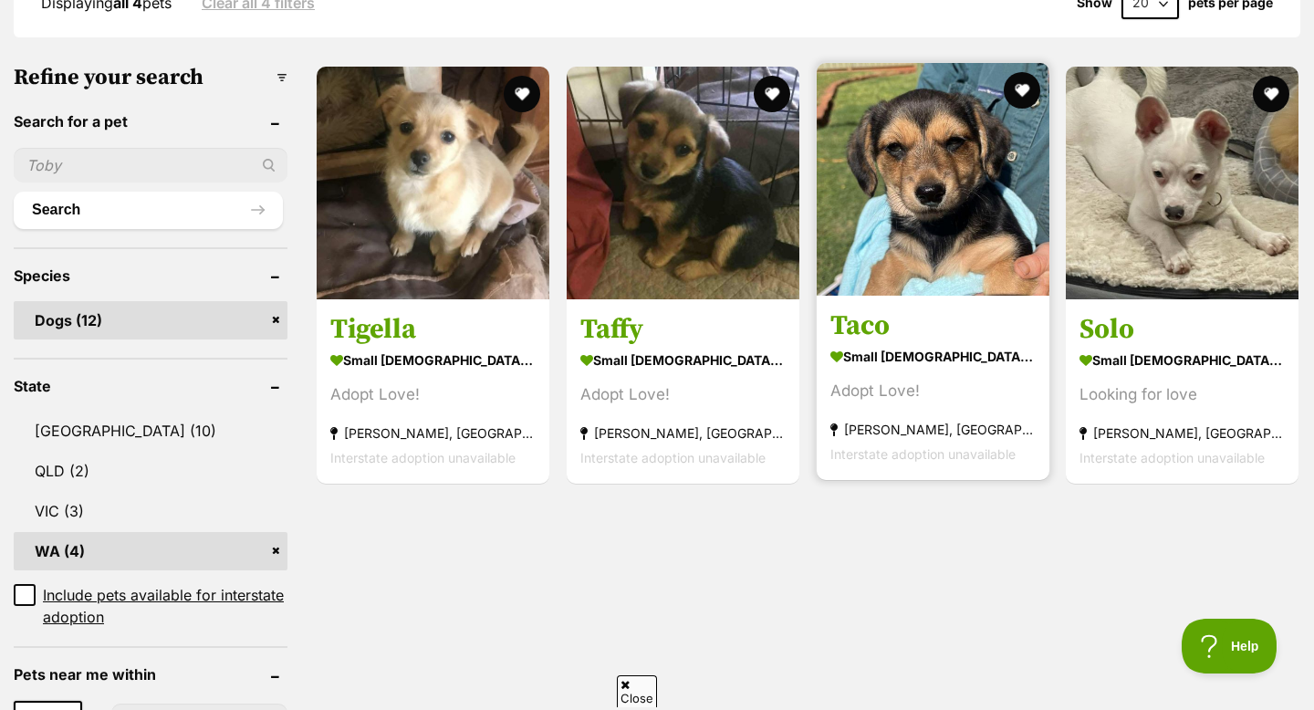
click at [942, 207] on img at bounding box center [933, 179] width 233 height 233
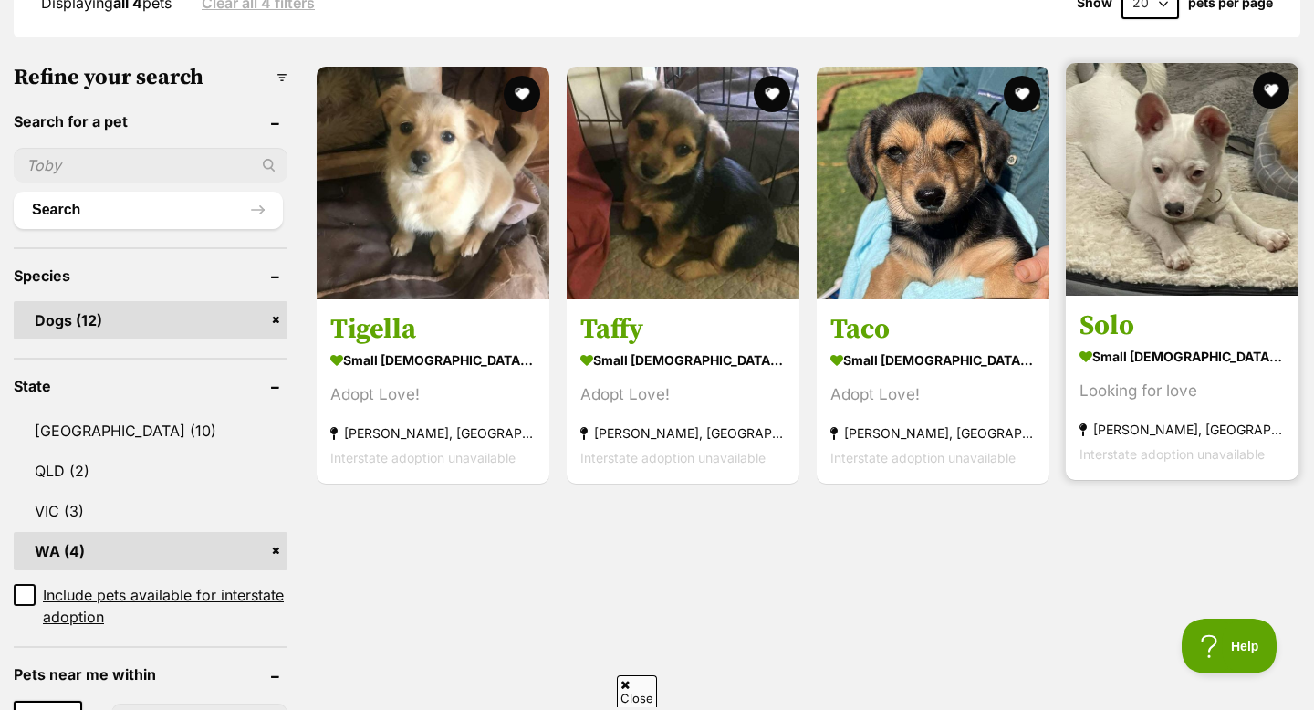
click at [1197, 365] on strong "small female Dog" at bounding box center [1182, 357] width 205 height 26
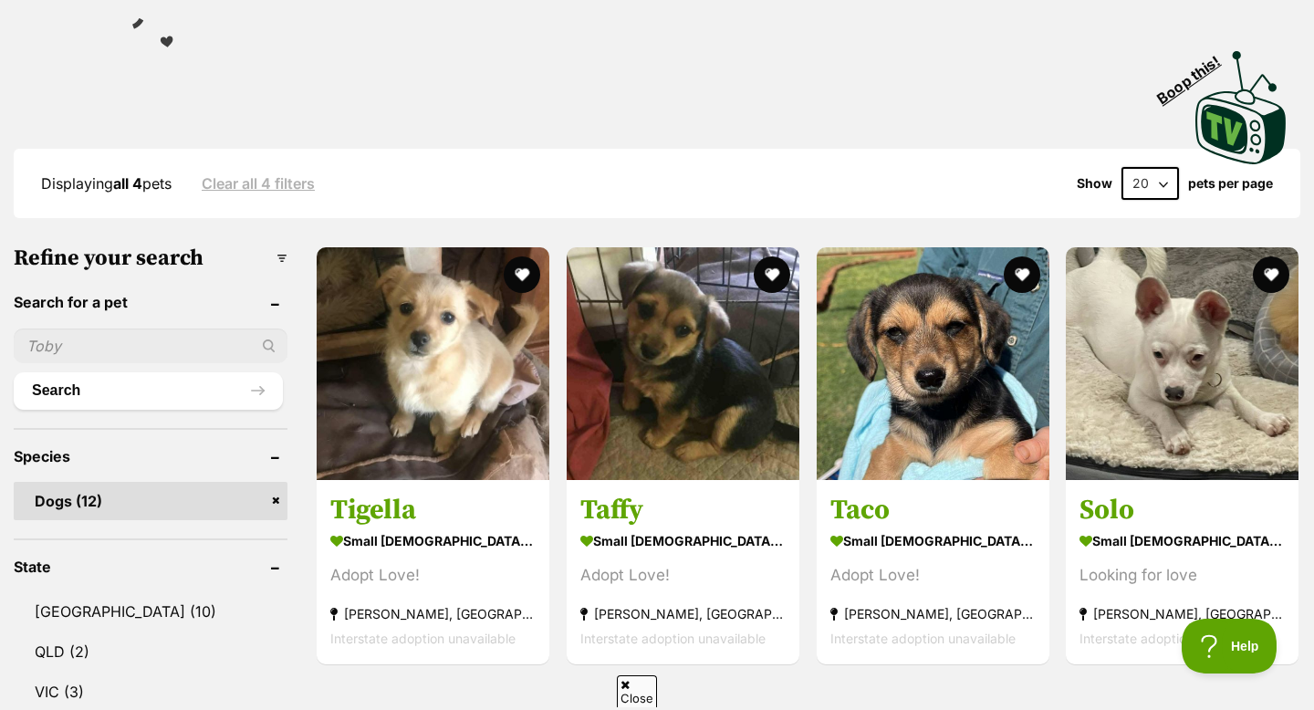
scroll to position [603, 0]
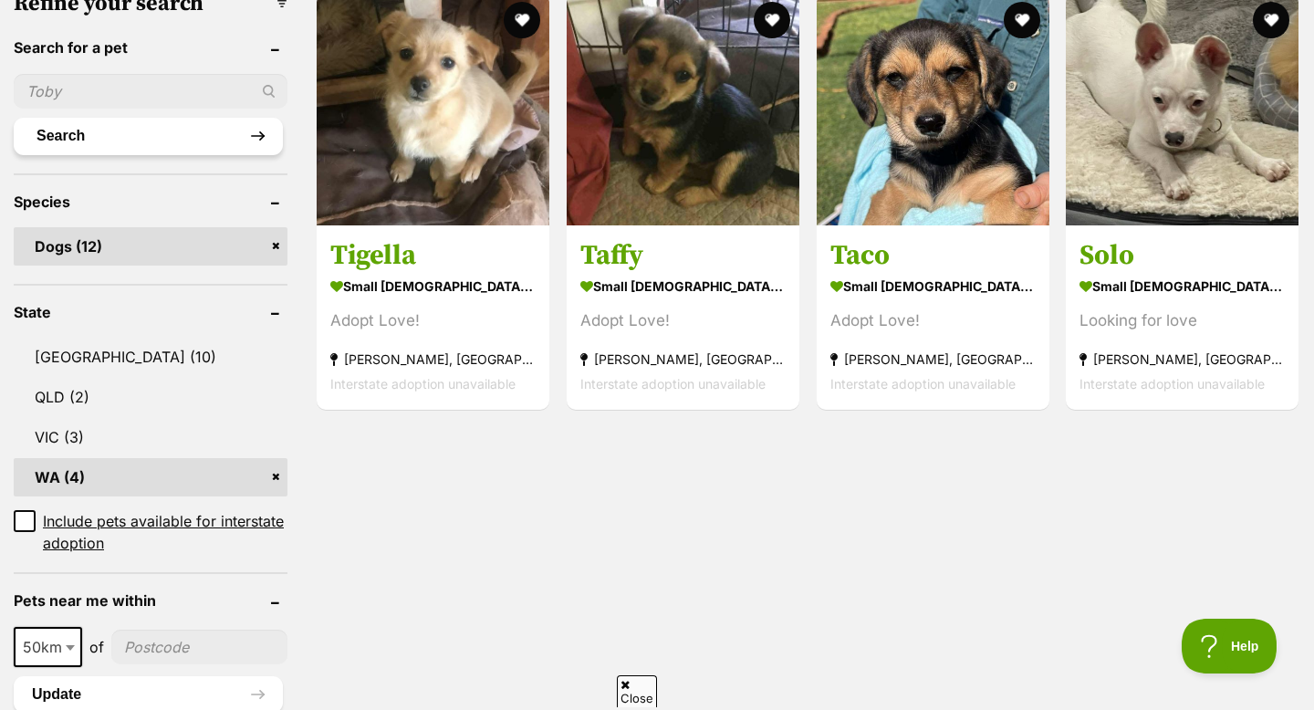
click at [116, 133] on button "Search" at bounding box center [148, 136] width 269 height 37
click at [141, 89] on input "text" at bounding box center [151, 91] width 274 height 35
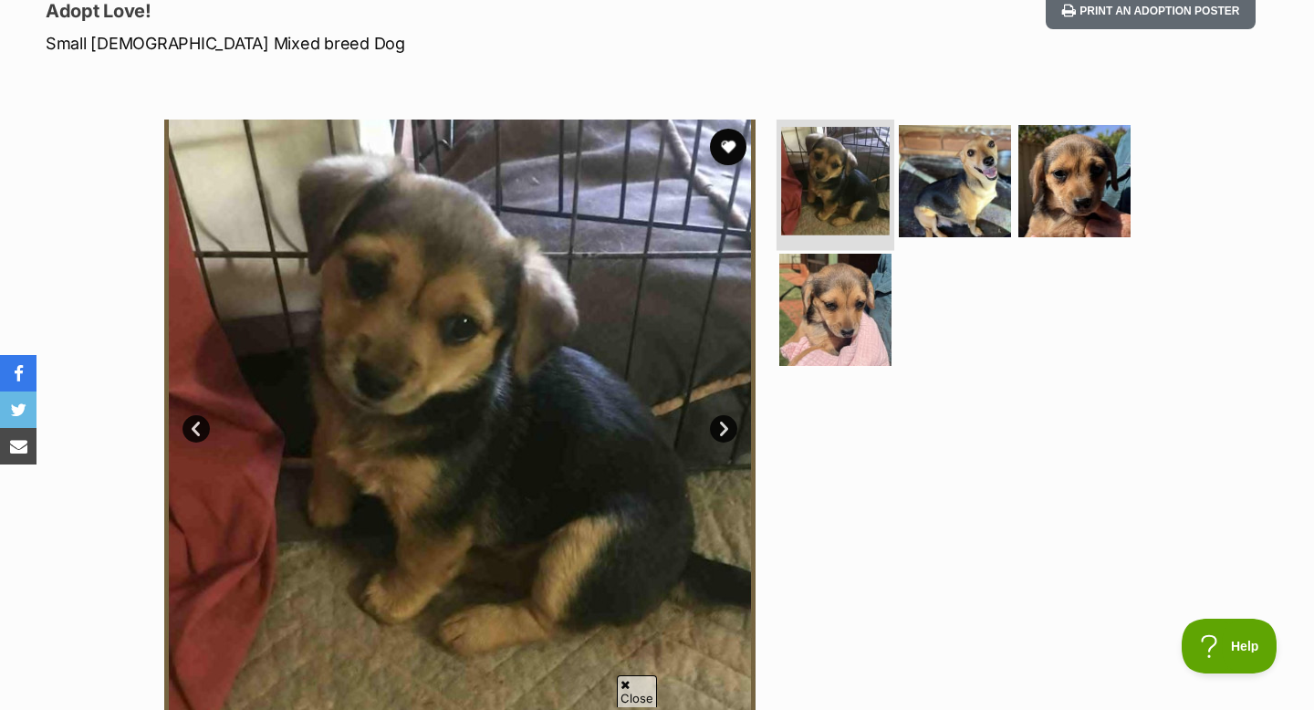
scroll to position [257, 0]
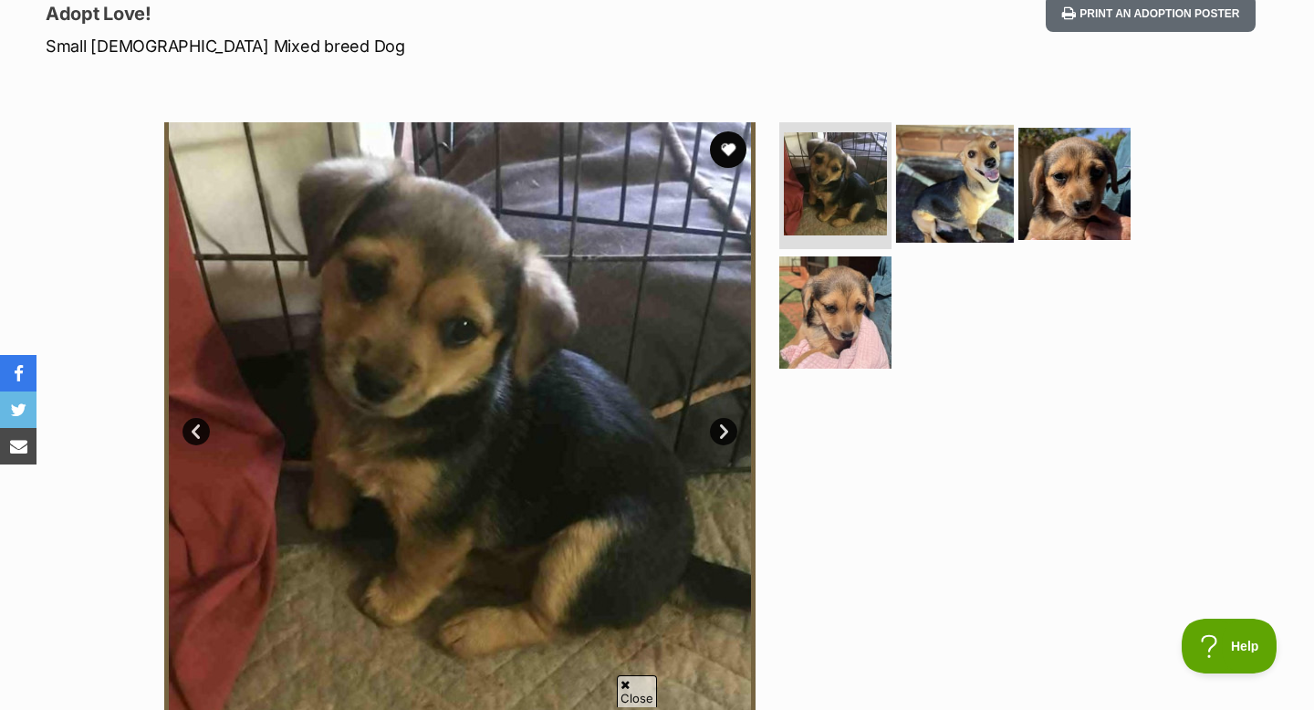
click at [940, 200] on img at bounding box center [955, 183] width 118 height 118
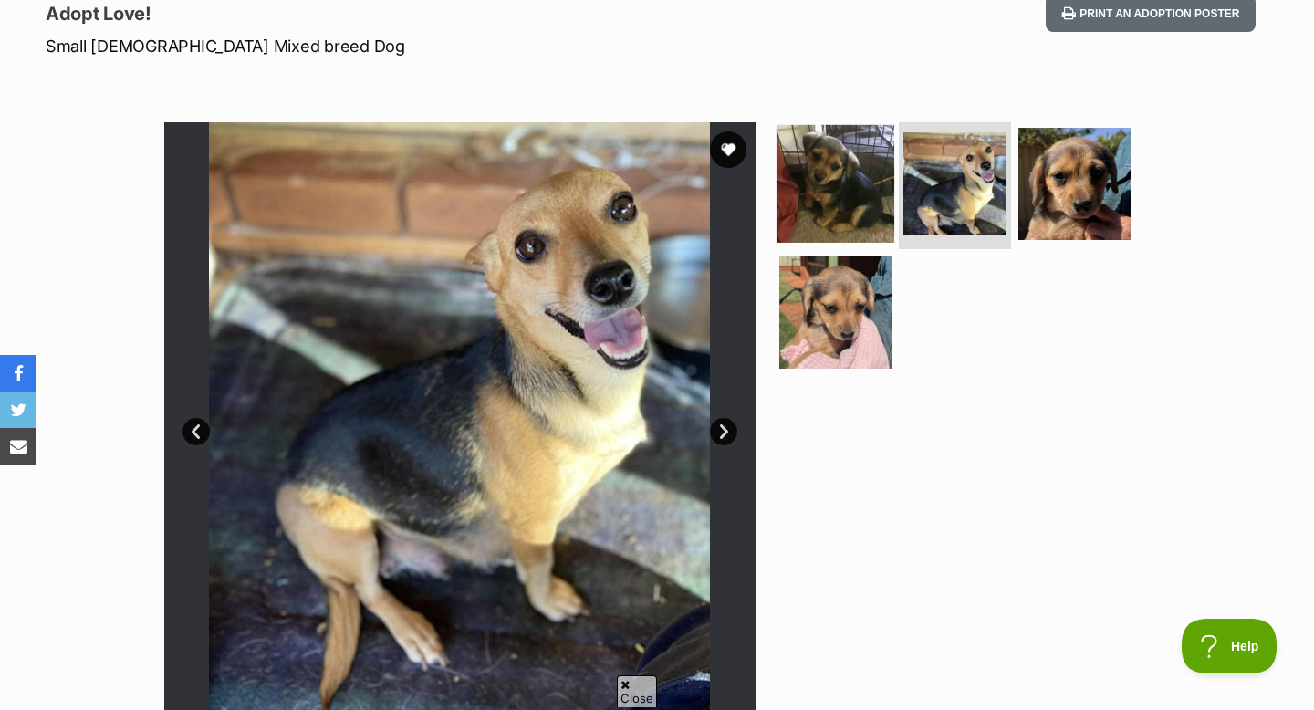
click at [819, 180] on img at bounding box center [836, 183] width 118 height 118
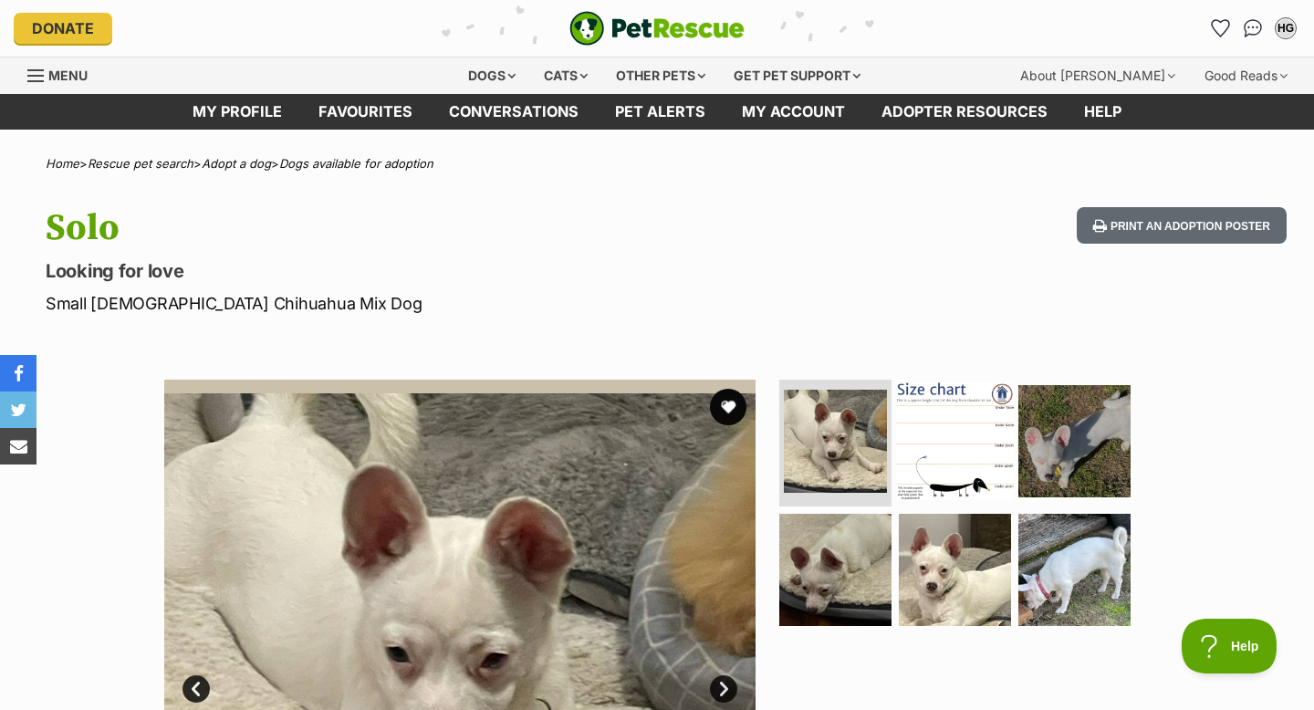
click at [945, 410] on img at bounding box center [955, 440] width 118 height 118
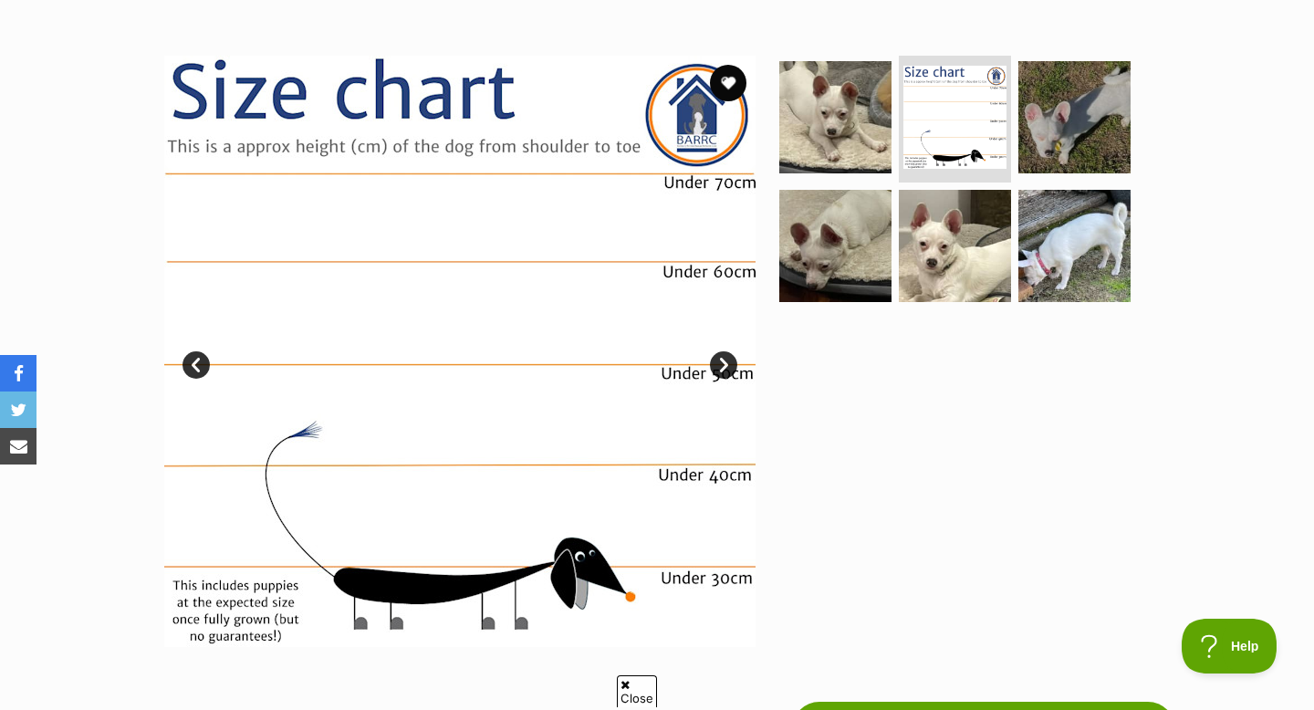
scroll to position [304, 0]
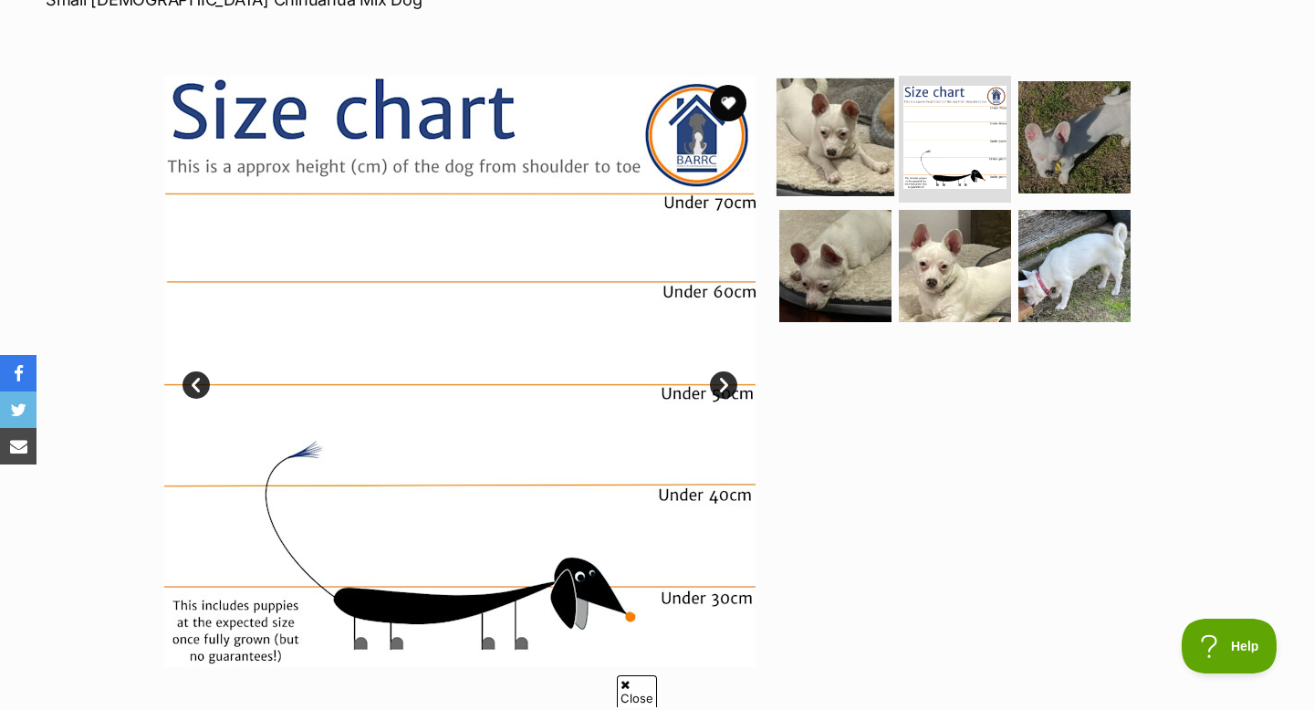
click at [847, 120] on img at bounding box center [836, 137] width 118 height 118
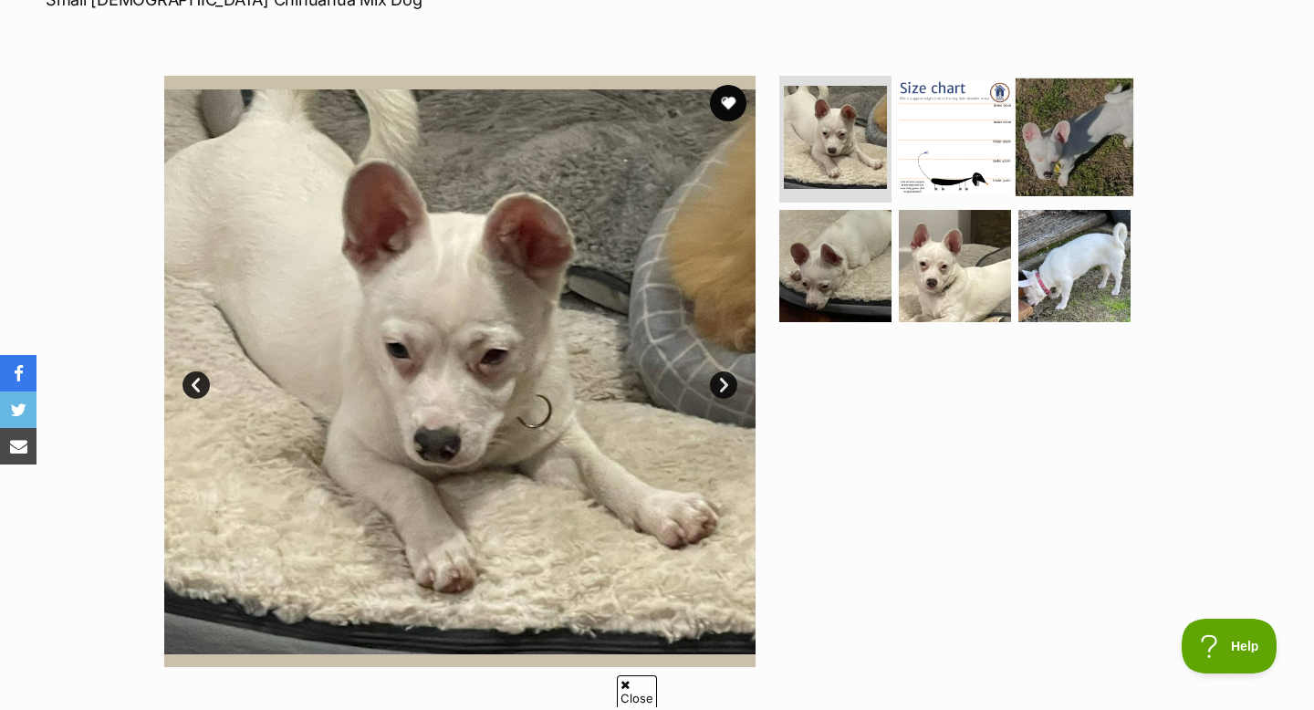
click at [1121, 110] on img at bounding box center [1075, 137] width 118 height 118
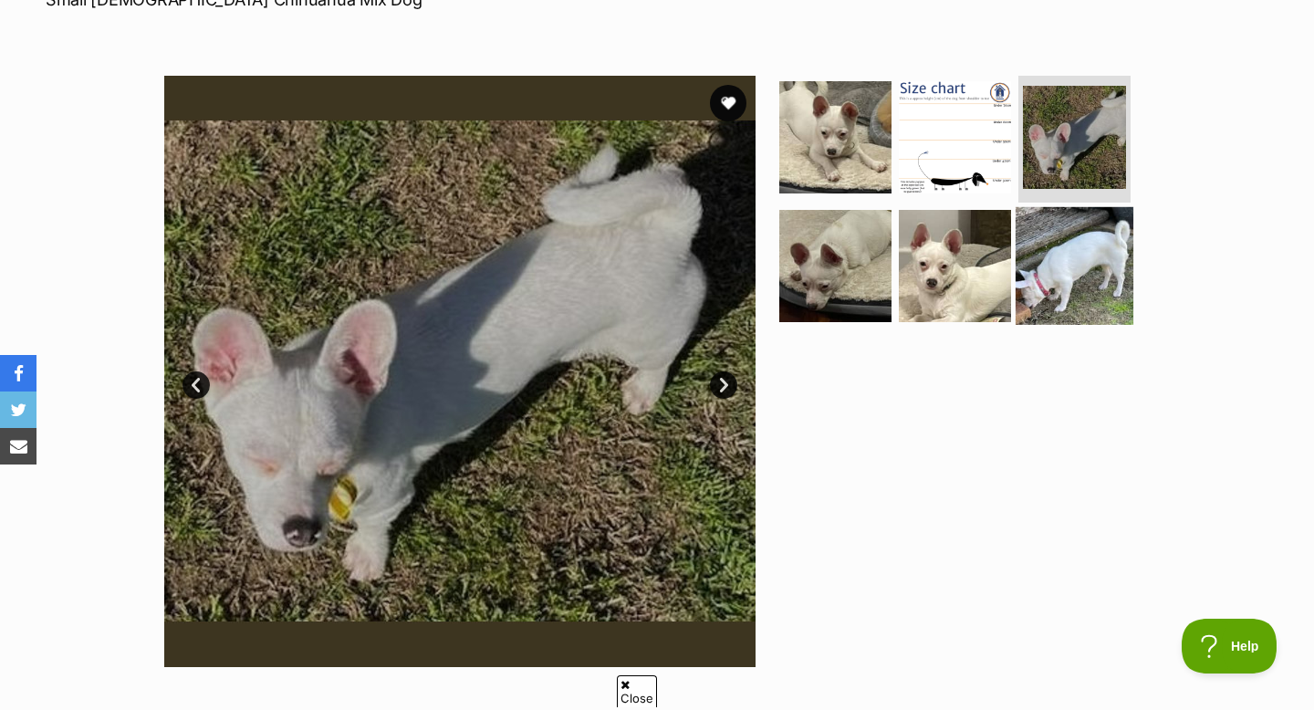
click at [1099, 266] on img at bounding box center [1075, 266] width 118 height 118
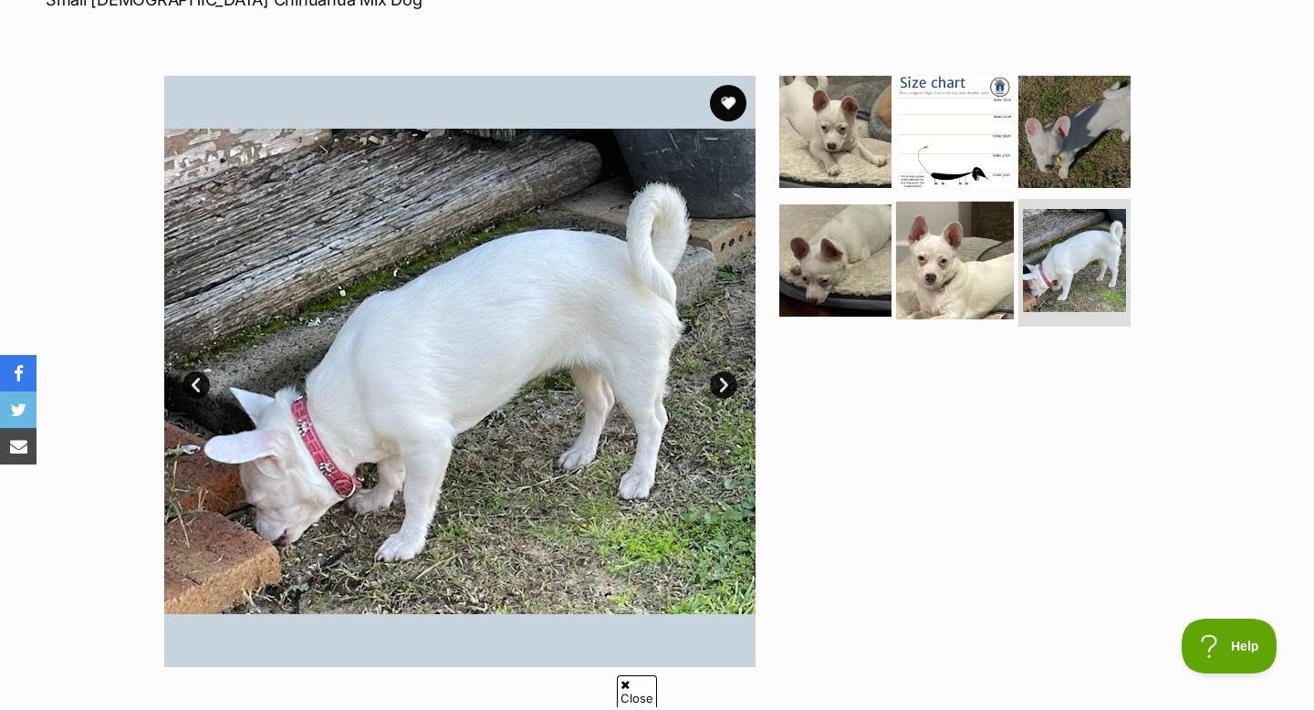
click at [977, 277] on img at bounding box center [955, 261] width 118 height 118
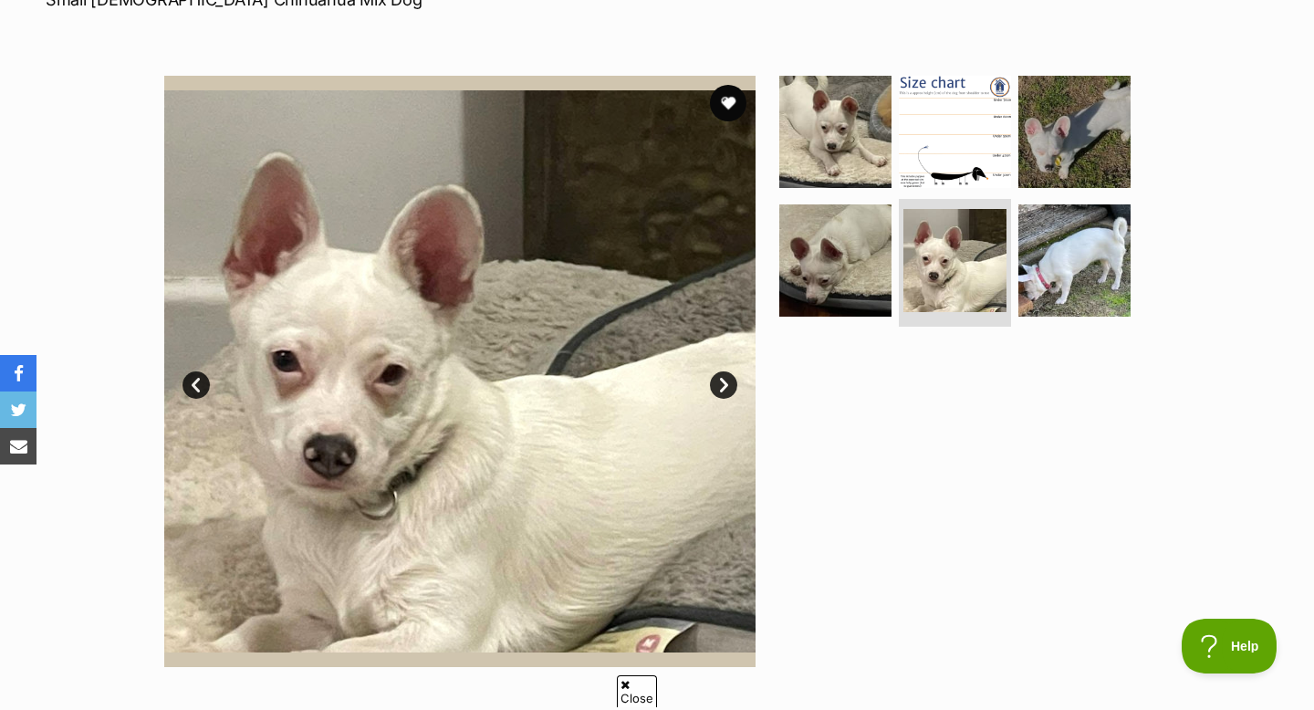
scroll to position [0, 0]
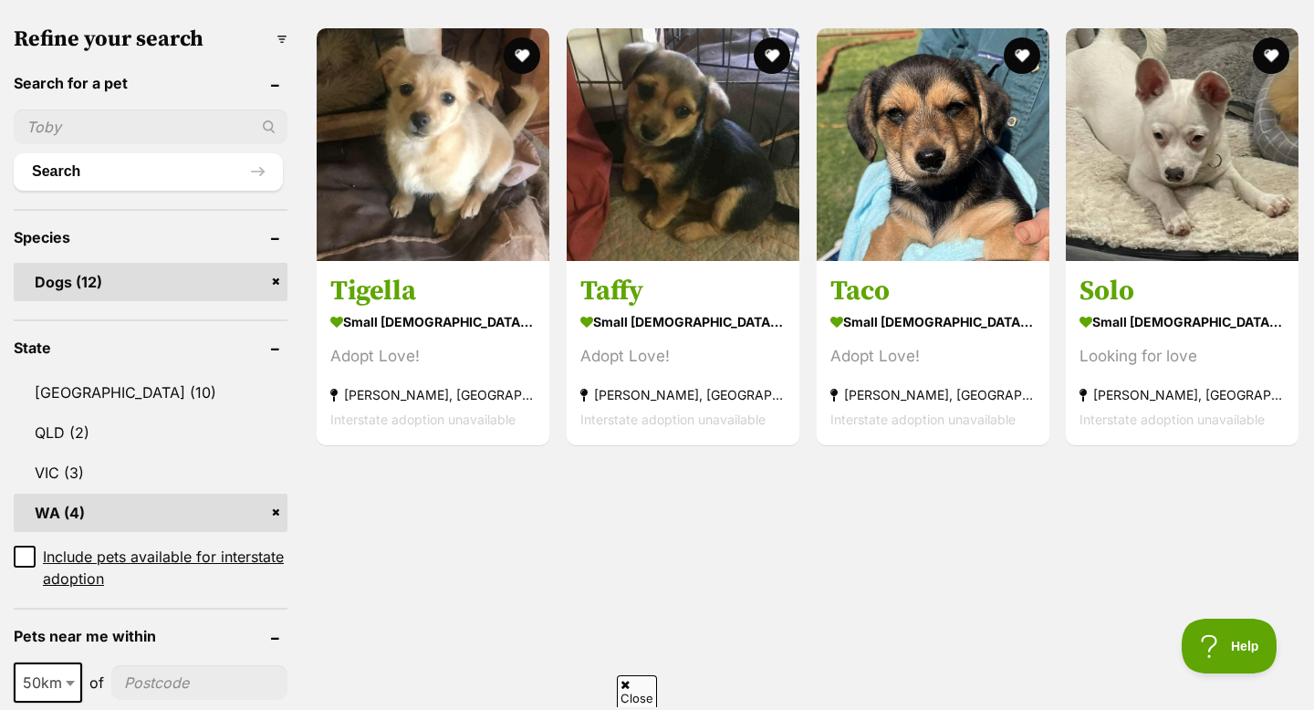
click at [159, 141] on input "text" at bounding box center [151, 127] width 274 height 35
type input "zara"
click at [172, 182] on button "Search" at bounding box center [148, 171] width 269 height 37
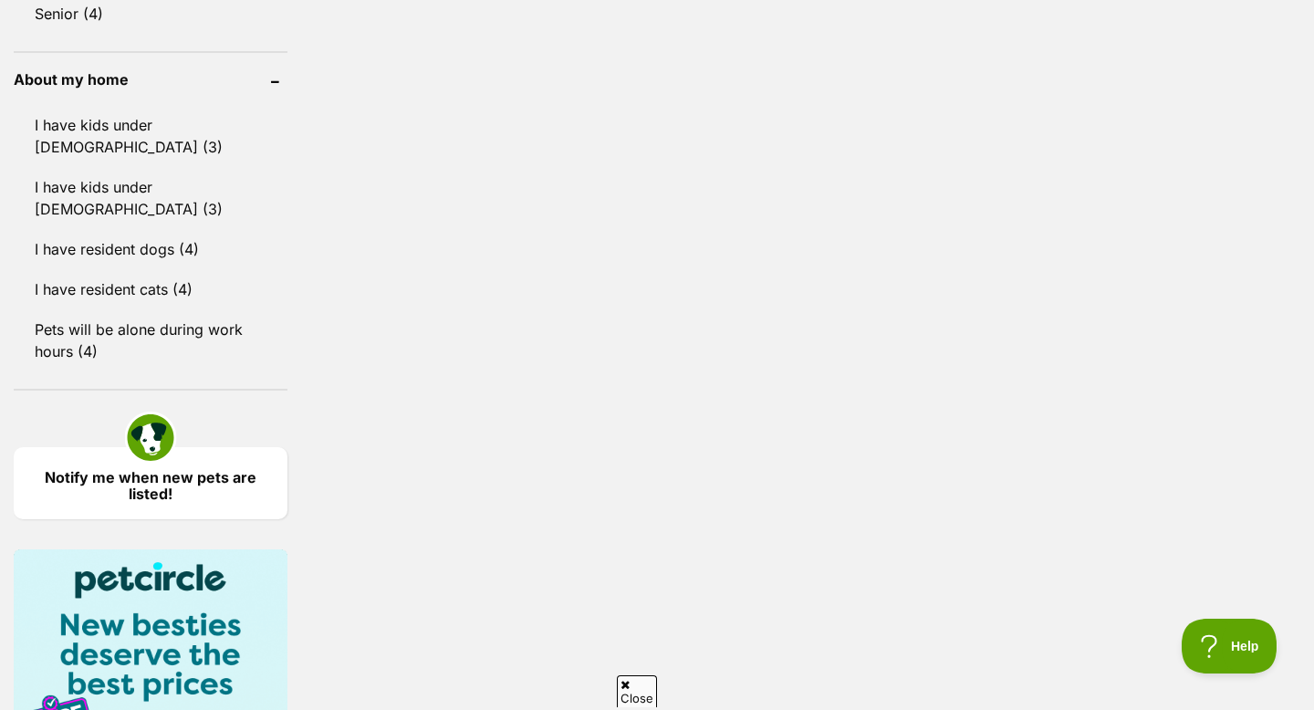
scroll to position [1813, 0]
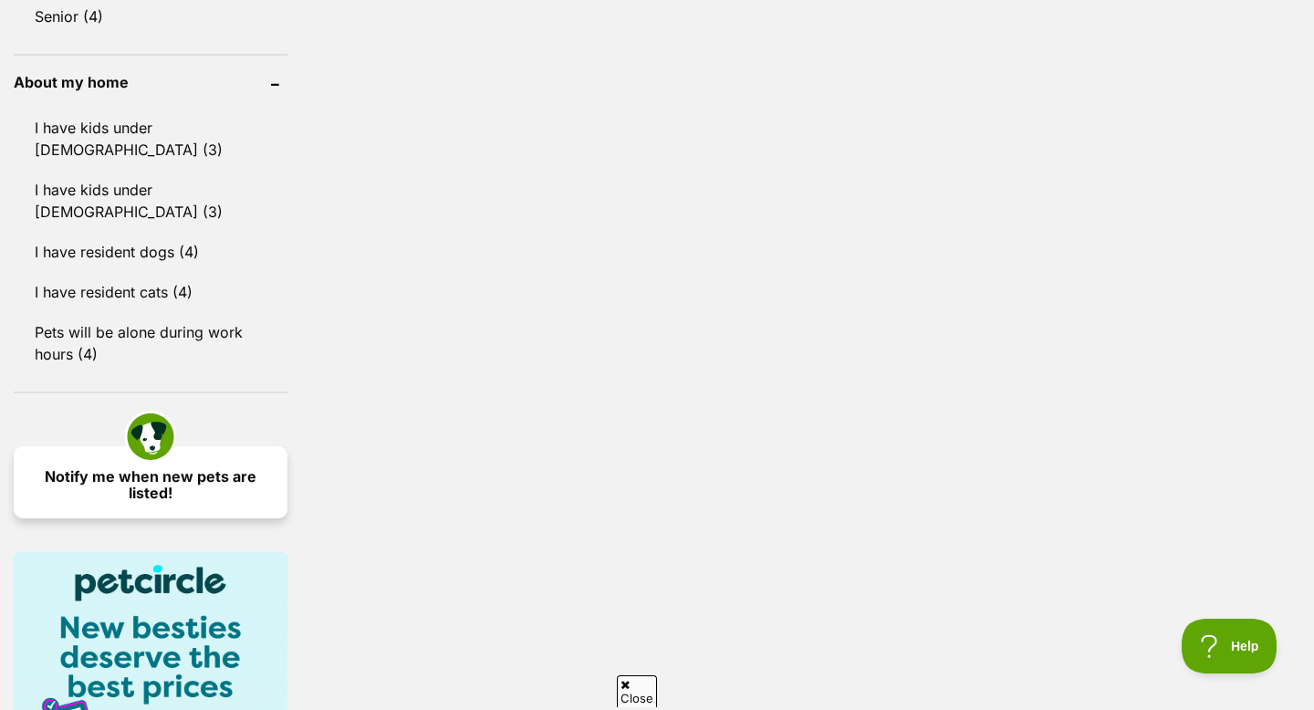
click at [213, 446] on link "Notify me when new pets are listed!" at bounding box center [151, 482] width 274 height 72
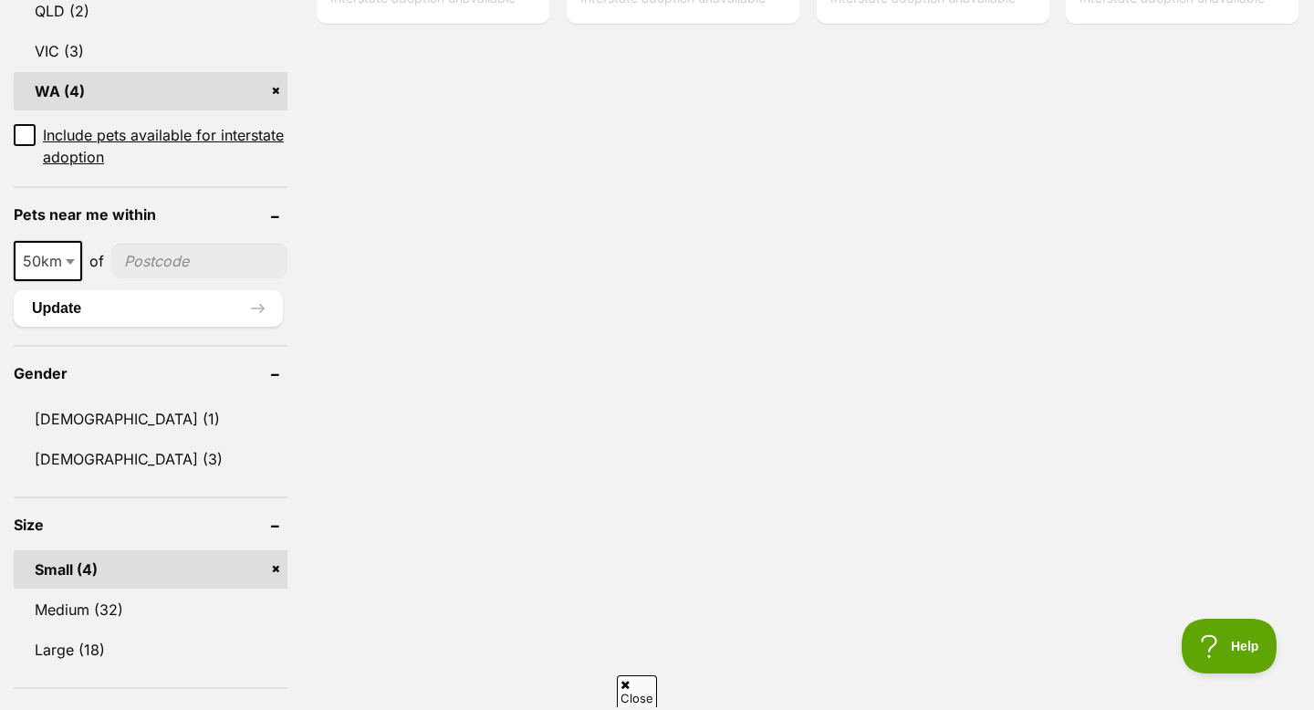
scroll to position [329, 0]
